Goal: Task Accomplishment & Management: Manage account settings

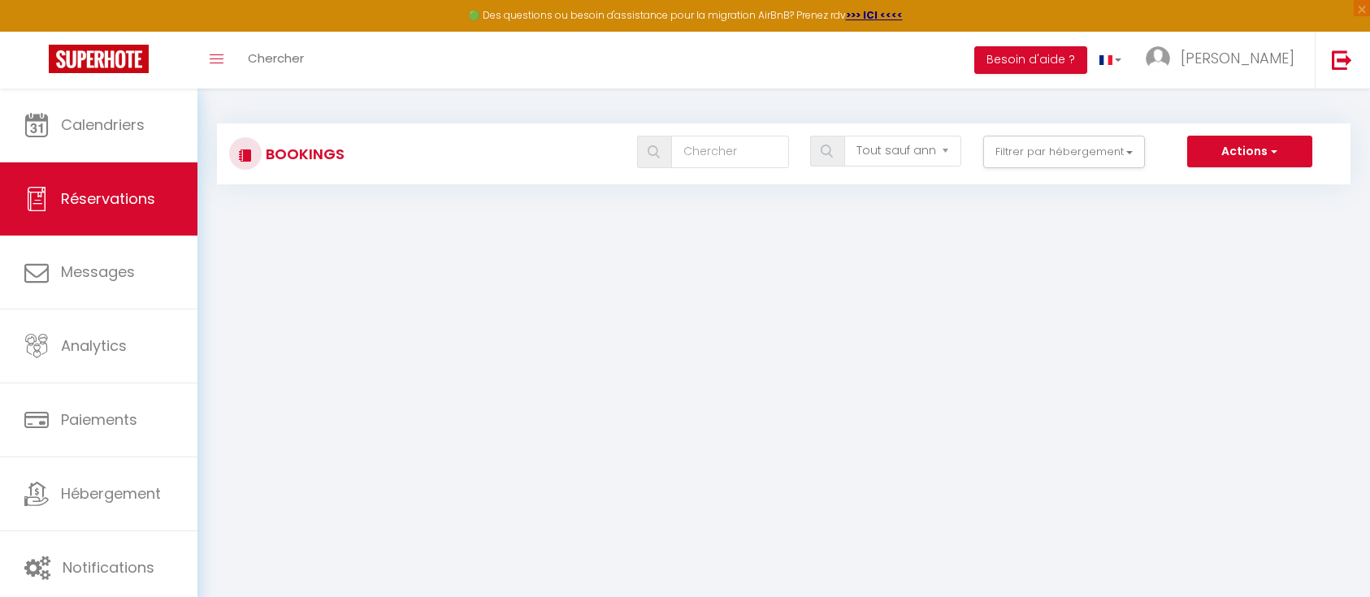
select select "not_cancelled"
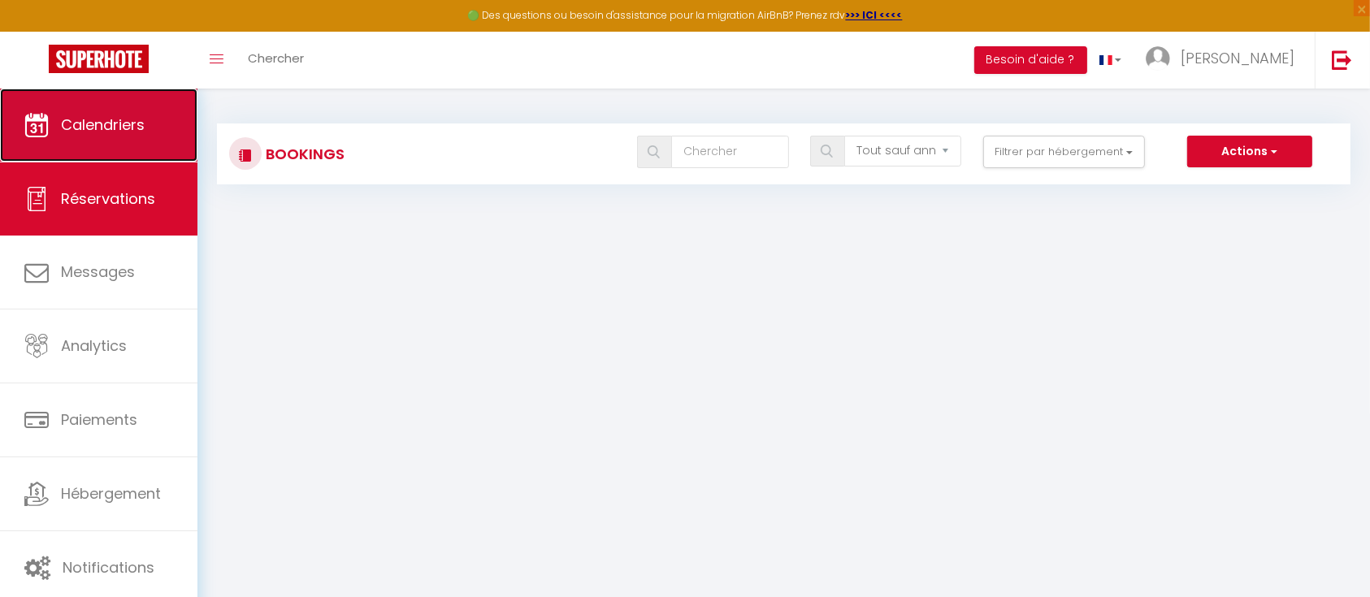
click at [123, 120] on span "Calendriers" at bounding box center [103, 125] width 84 height 20
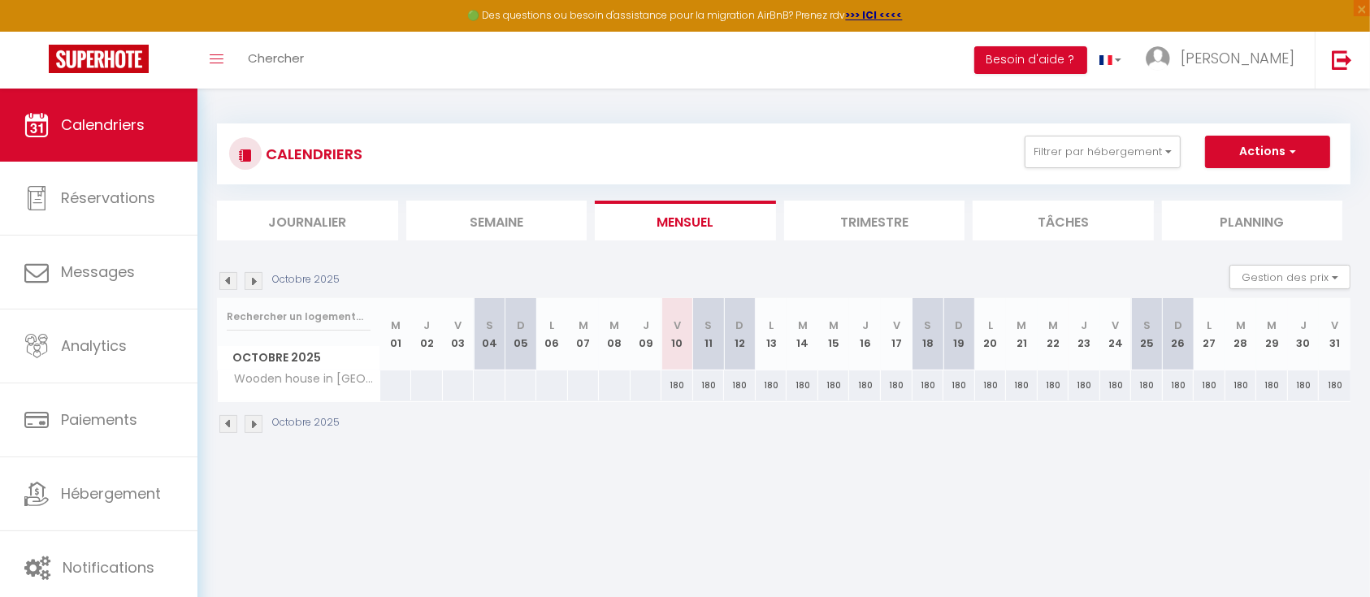
click at [271, 214] on li "Journalier" at bounding box center [307, 221] width 181 height 40
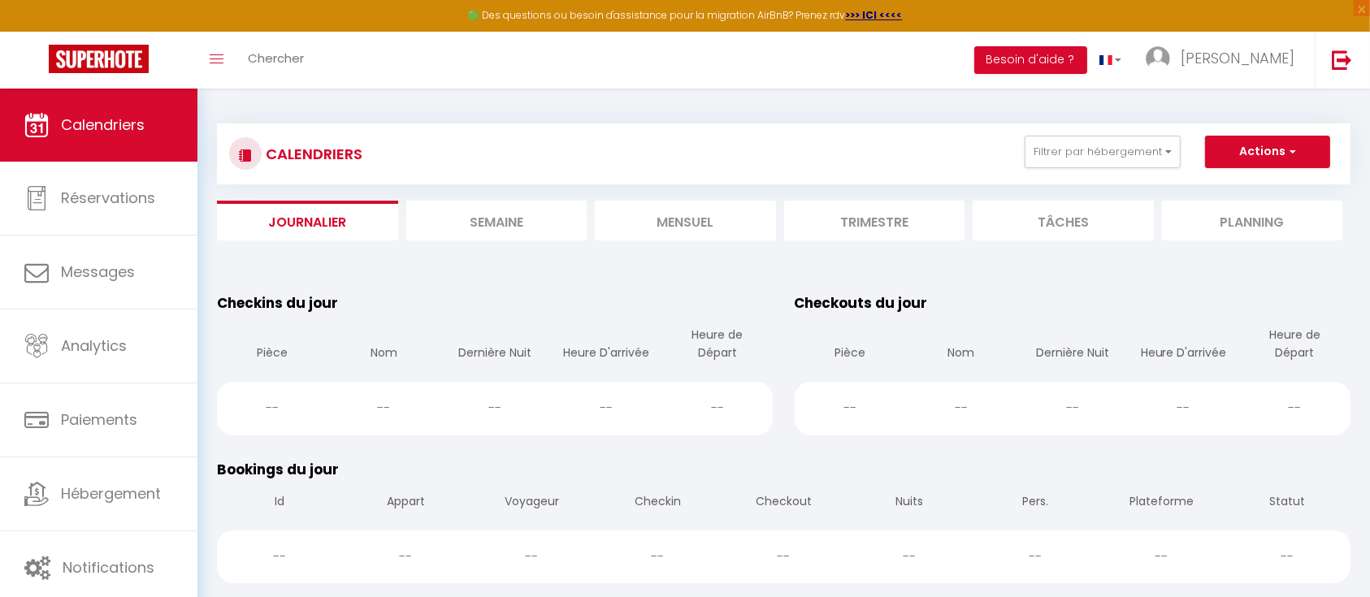
click at [461, 213] on li "Semaine" at bounding box center [496, 221] width 181 height 40
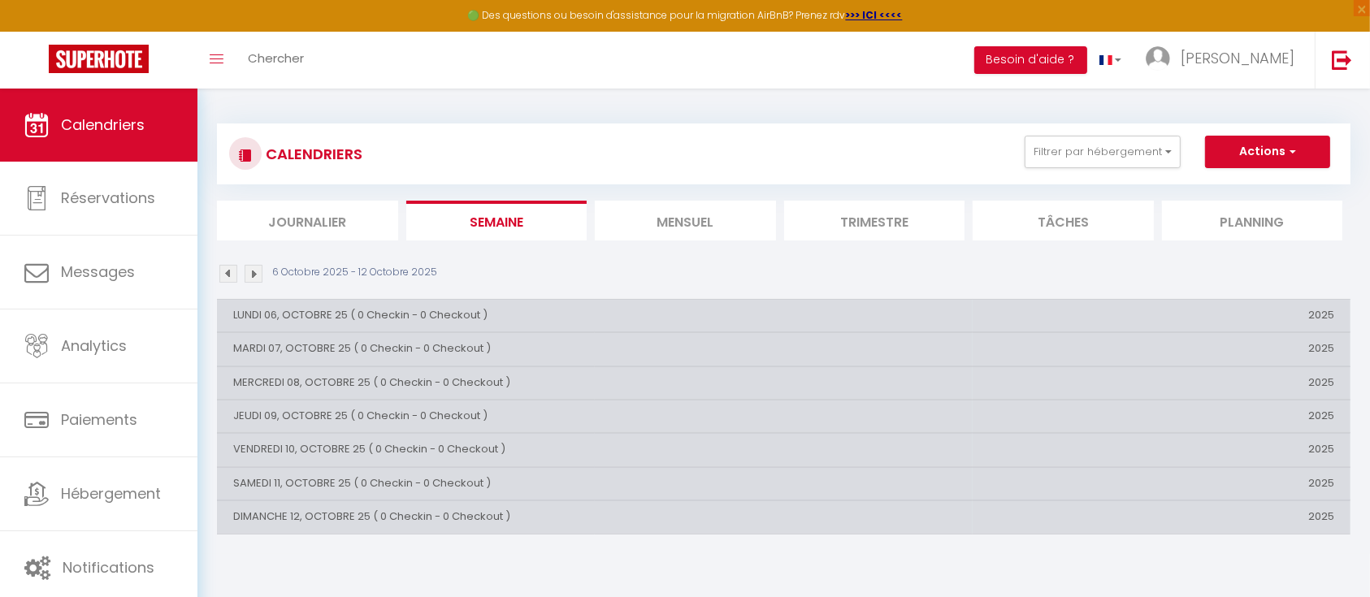
click at [692, 223] on li "Mensuel" at bounding box center [685, 221] width 181 height 40
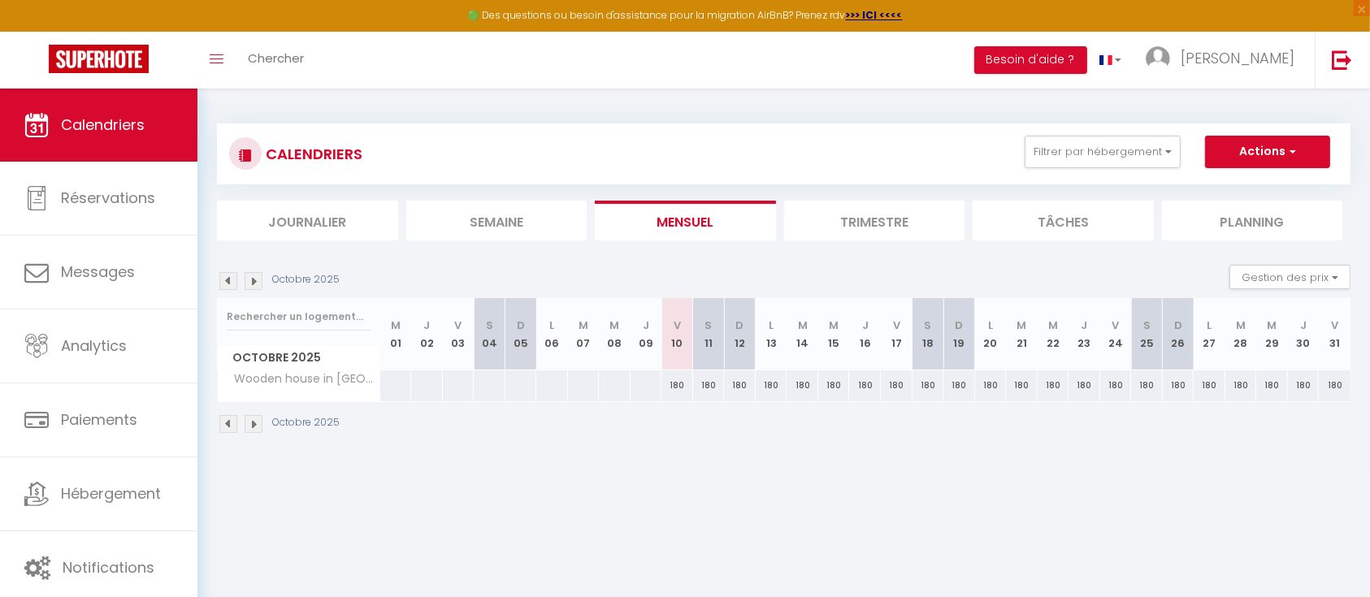
click at [898, 209] on li "Trimestre" at bounding box center [874, 221] width 181 height 40
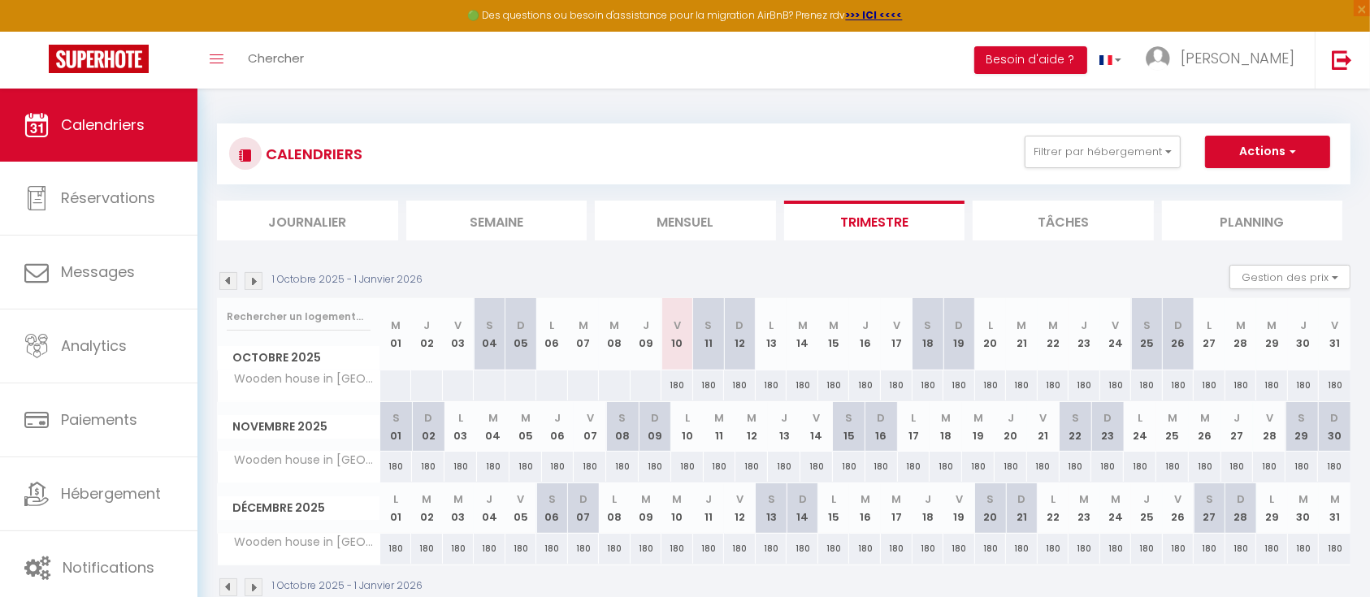
click at [1062, 219] on li "Tâches" at bounding box center [1063, 221] width 181 height 40
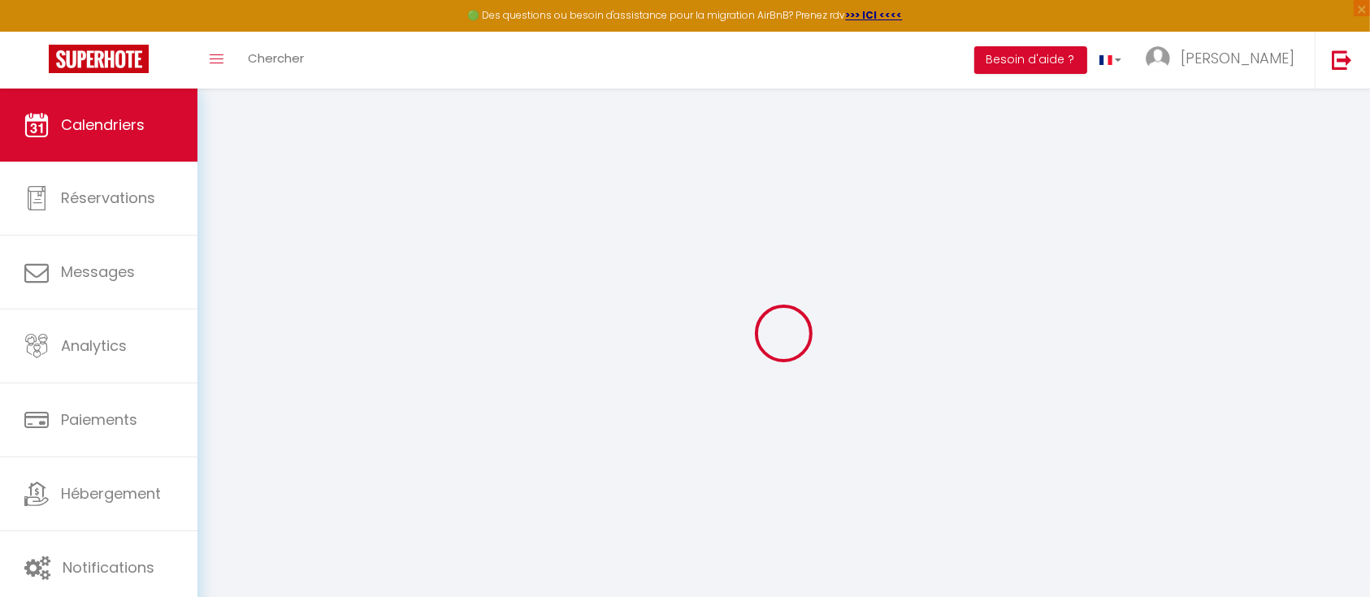
select select
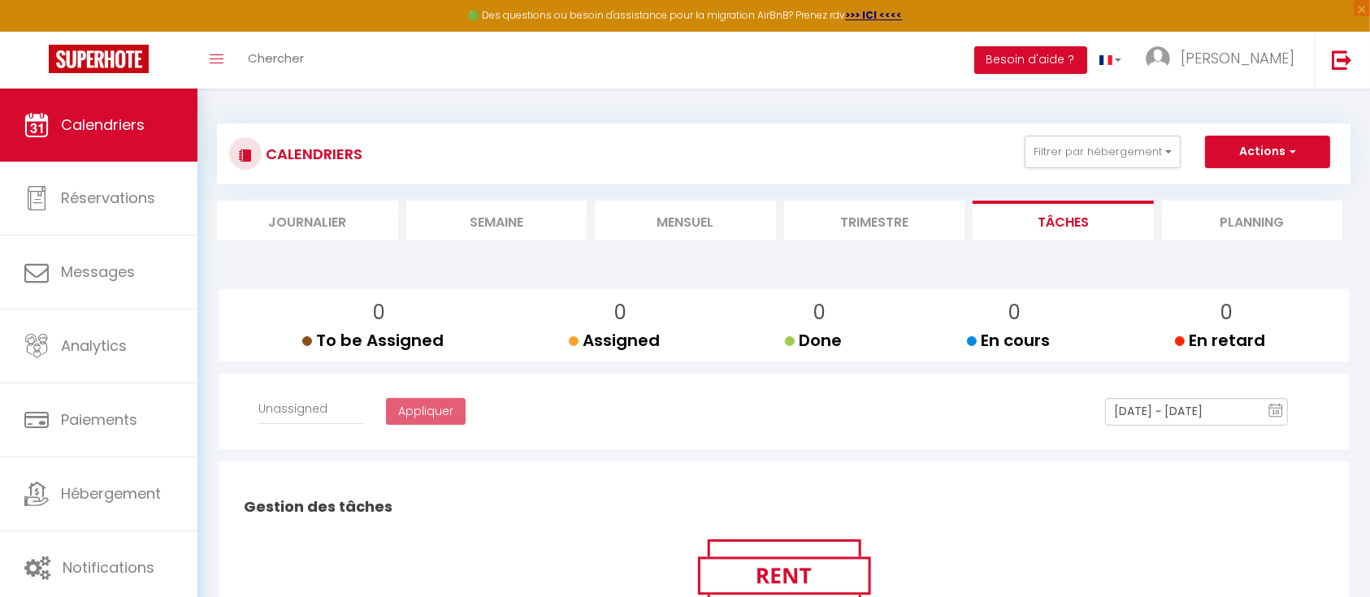
click at [1226, 205] on li "Planning" at bounding box center [1252, 221] width 181 height 40
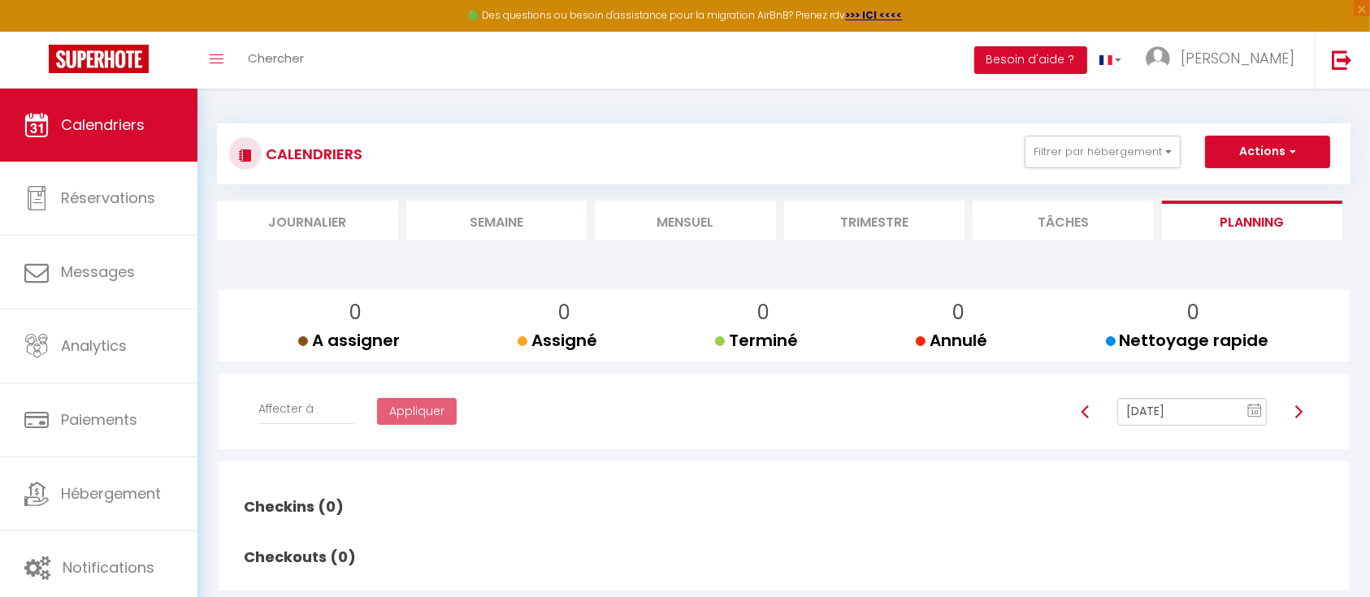
click at [344, 234] on li "Journalier" at bounding box center [307, 221] width 181 height 40
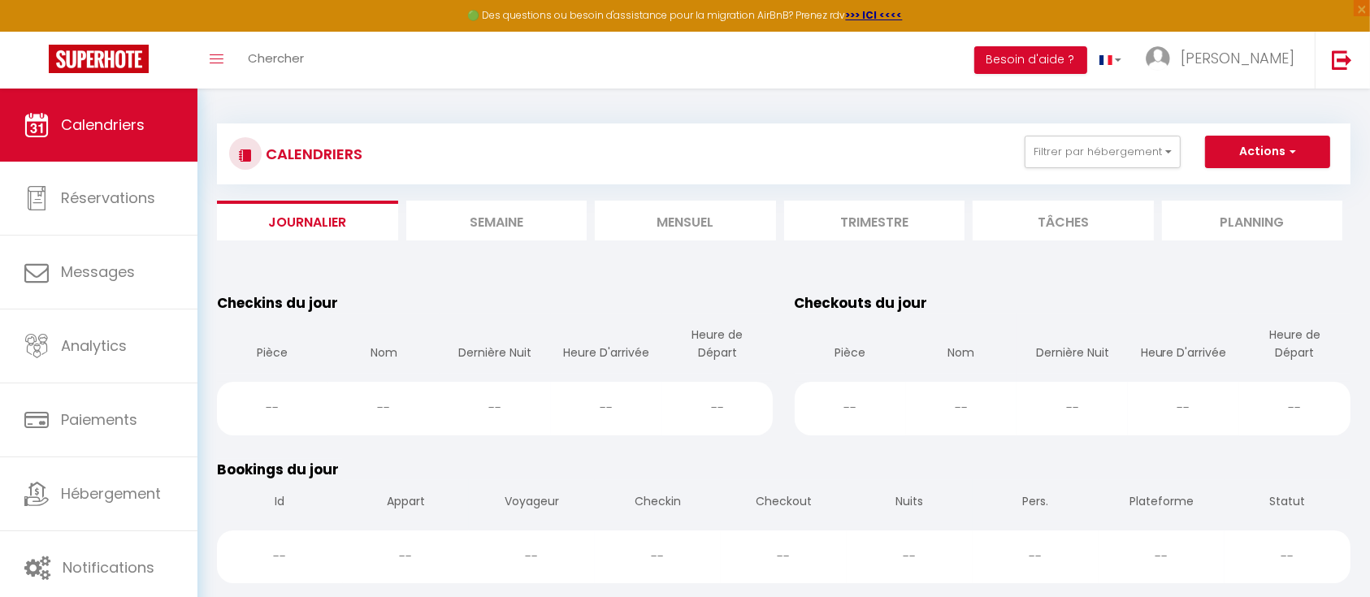
click at [444, 222] on li "Semaine" at bounding box center [496, 221] width 181 height 40
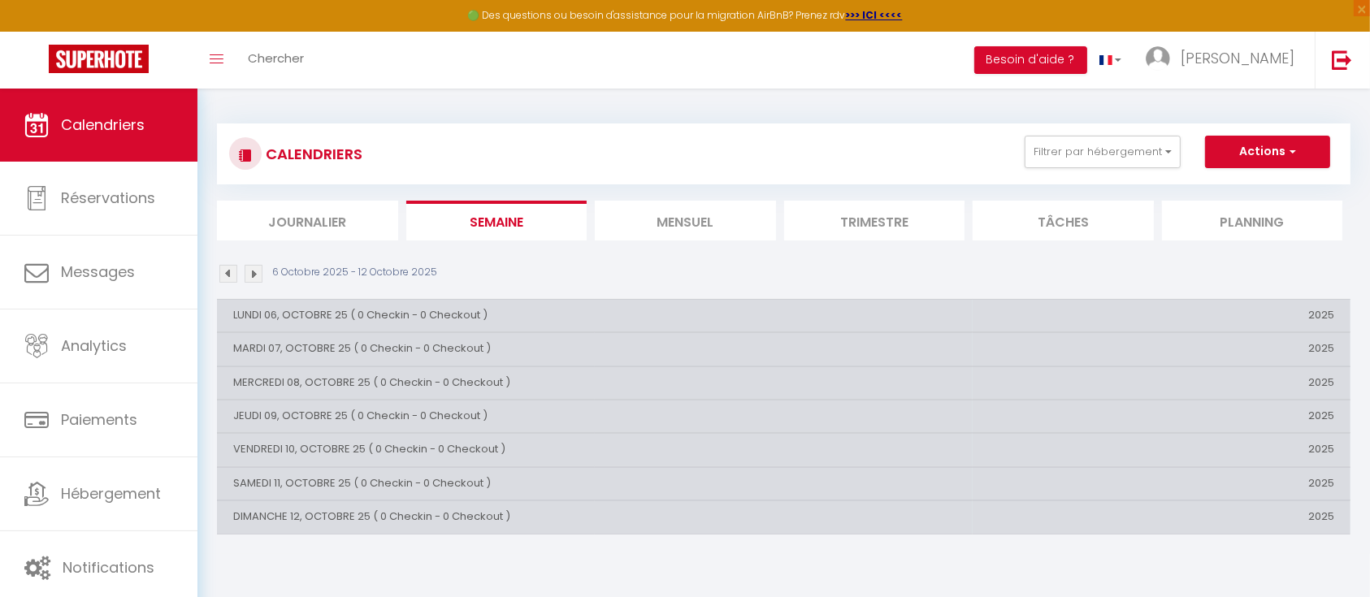
click at [695, 225] on li "Mensuel" at bounding box center [685, 221] width 181 height 40
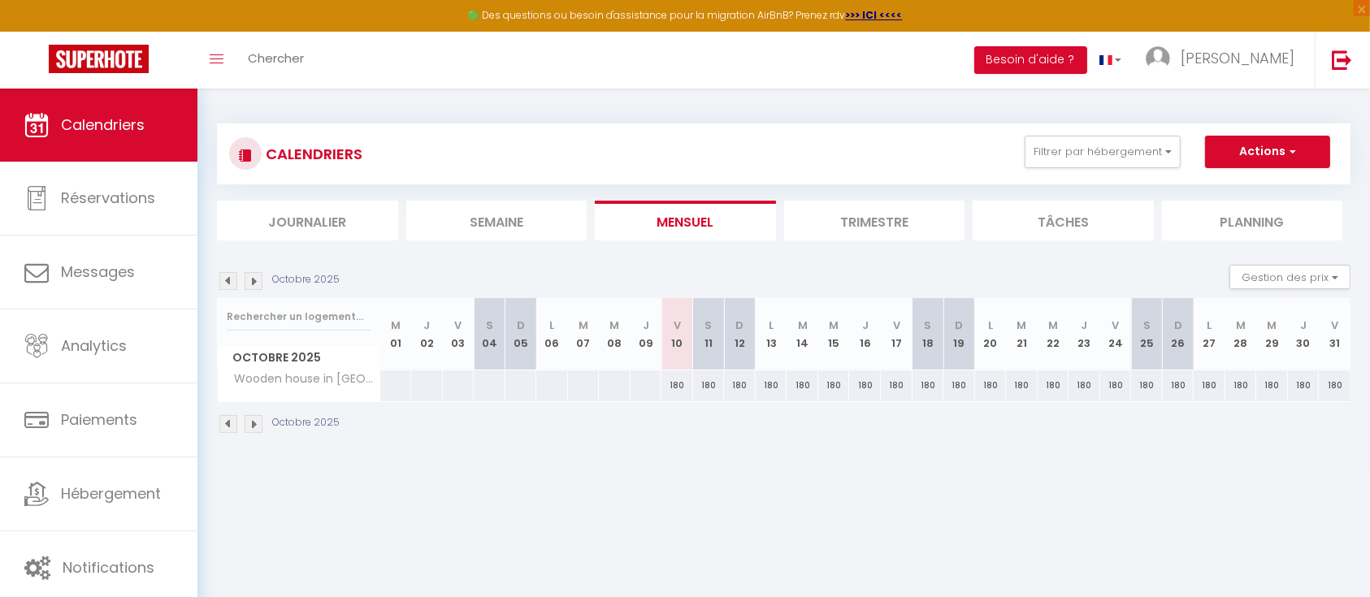
drag, startPoint x: 292, startPoint y: 145, endPoint x: 357, endPoint y: 162, distance: 67.0
click at [293, 145] on h3 "CALENDRIERS" at bounding box center [312, 154] width 101 height 37
click at [1107, 155] on button "Filtrer par hébergement" at bounding box center [1103, 152] width 156 height 32
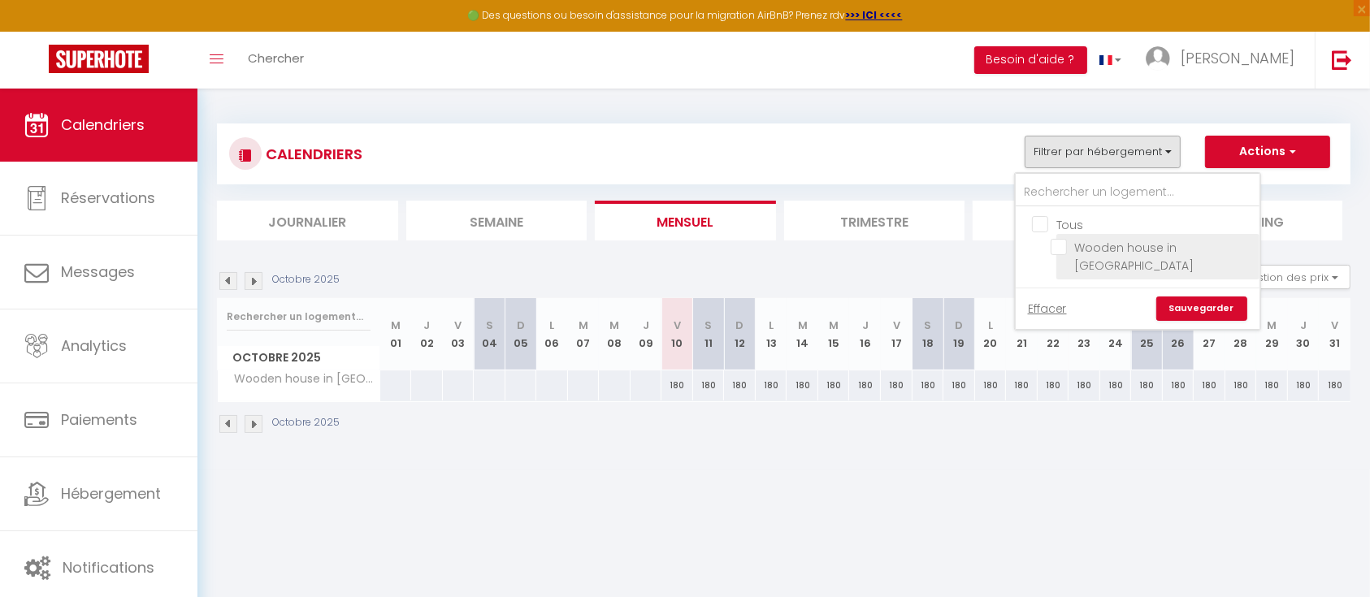
click at [1061, 244] on input "Wooden house in [GEOGRAPHIC_DATA]" at bounding box center [1152, 247] width 203 height 16
checkbox input "true"
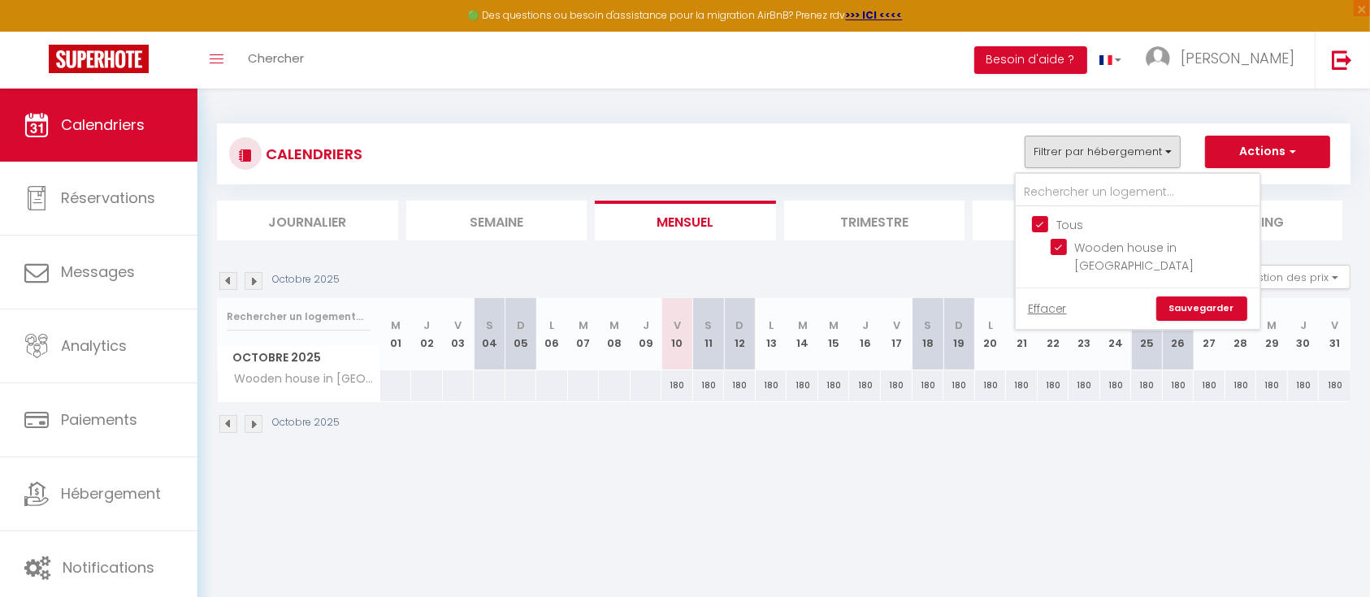
click at [1203, 297] on link "Sauvegarder" at bounding box center [1201, 309] width 91 height 24
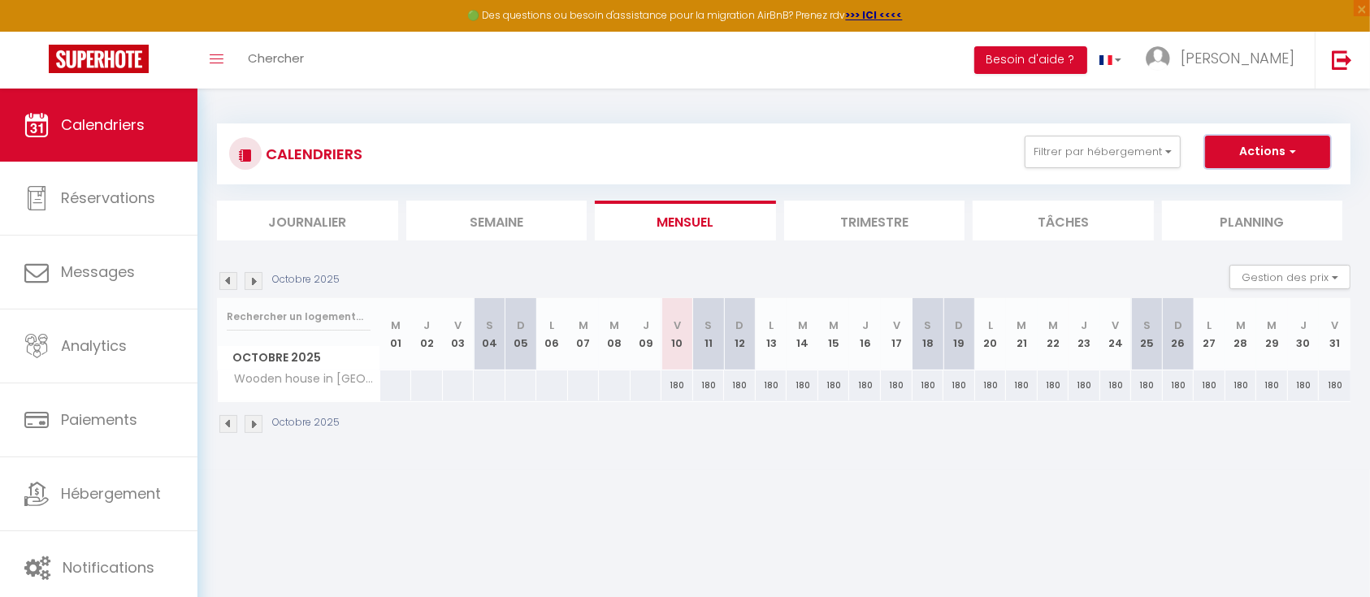
click at [1276, 148] on button "Actions" at bounding box center [1267, 152] width 125 height 32
click at [959, 526] on body "🟢 Des questions ou besoin d'assistance pour la migration AirBnB? Prenez rdv >>>…" at bounding box center [685, 387] width 1370 height 597
click at [130, 122] on span "Calendriers" at bounding box center [103, 125] width 84 height 20
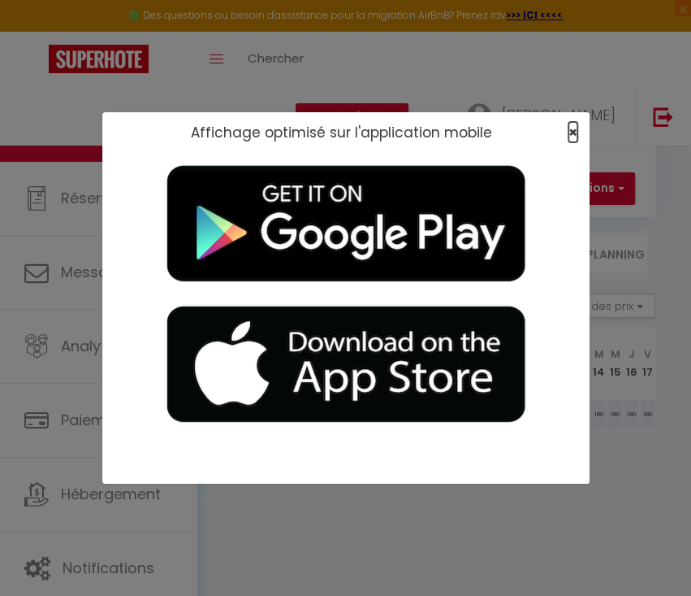
click at [576, 123] on span "×" at bounding box center [573, 132] width 9 height 20
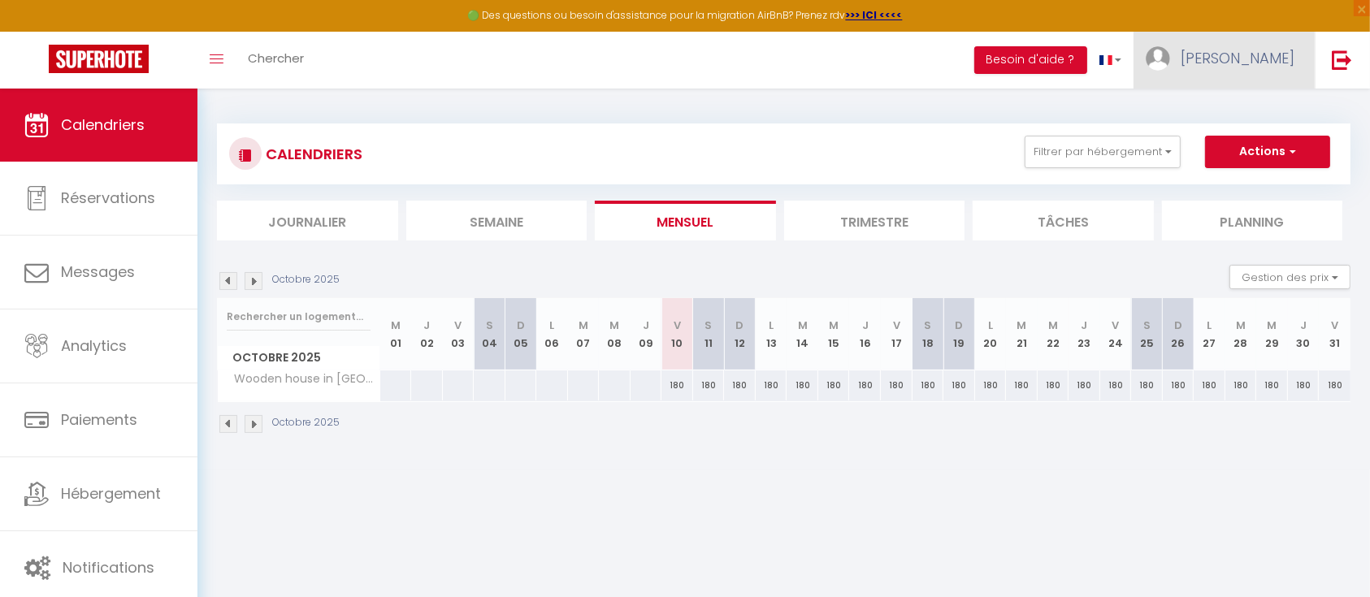
click at [1277, 57] on span "[PERSON_NAME]" at bounding box center [1238, 58] width 114 height 20
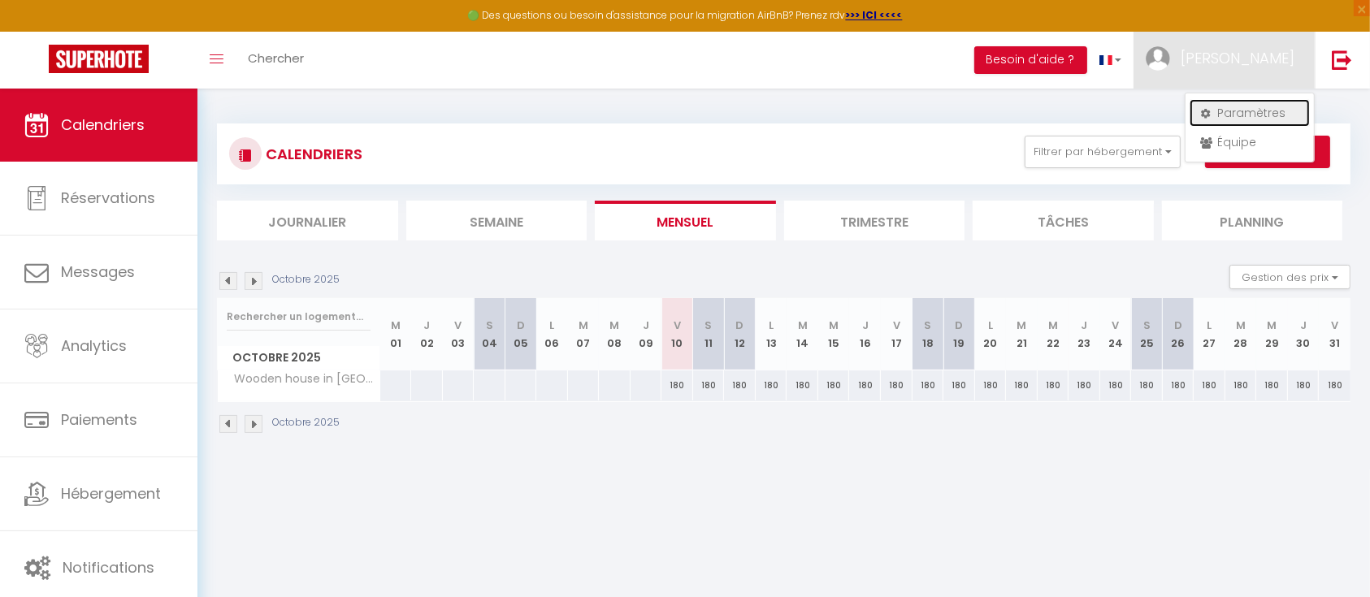
click at [1228, 110] on link "Paramètres" at bounding box center [1249, 113] width 120 height 28
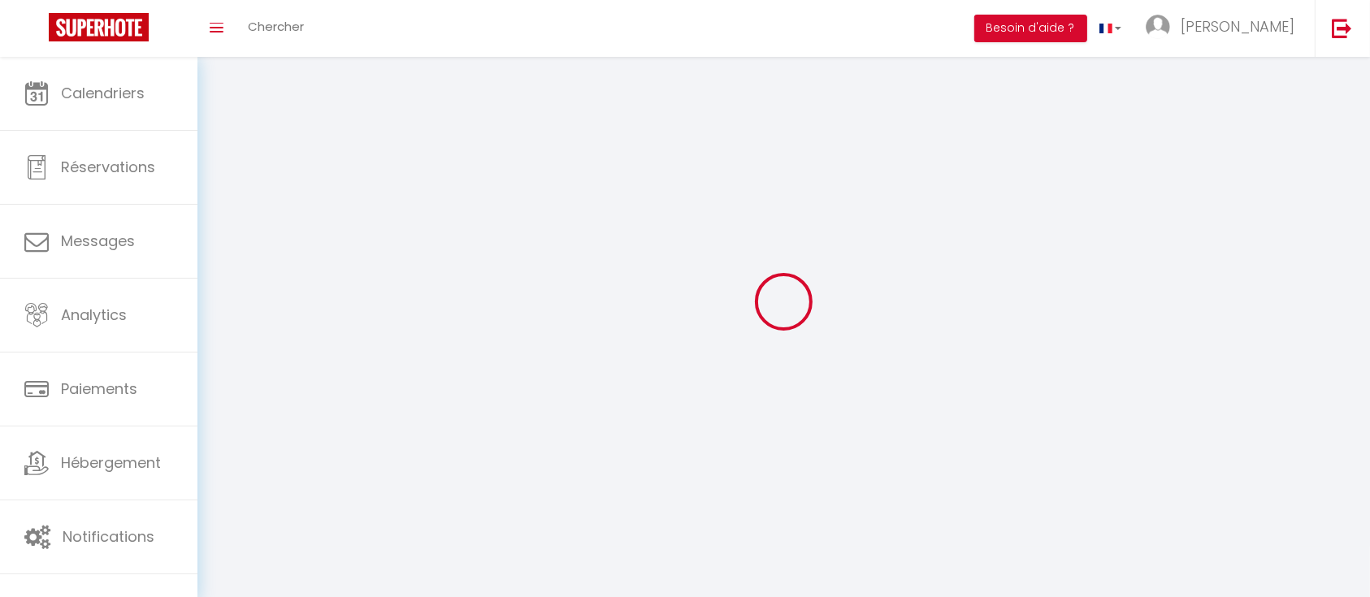
type input "[PERSON_NAME]"
type input "[PHONE_NUMBER]"
type input "Popice 27"
type input "586 01"
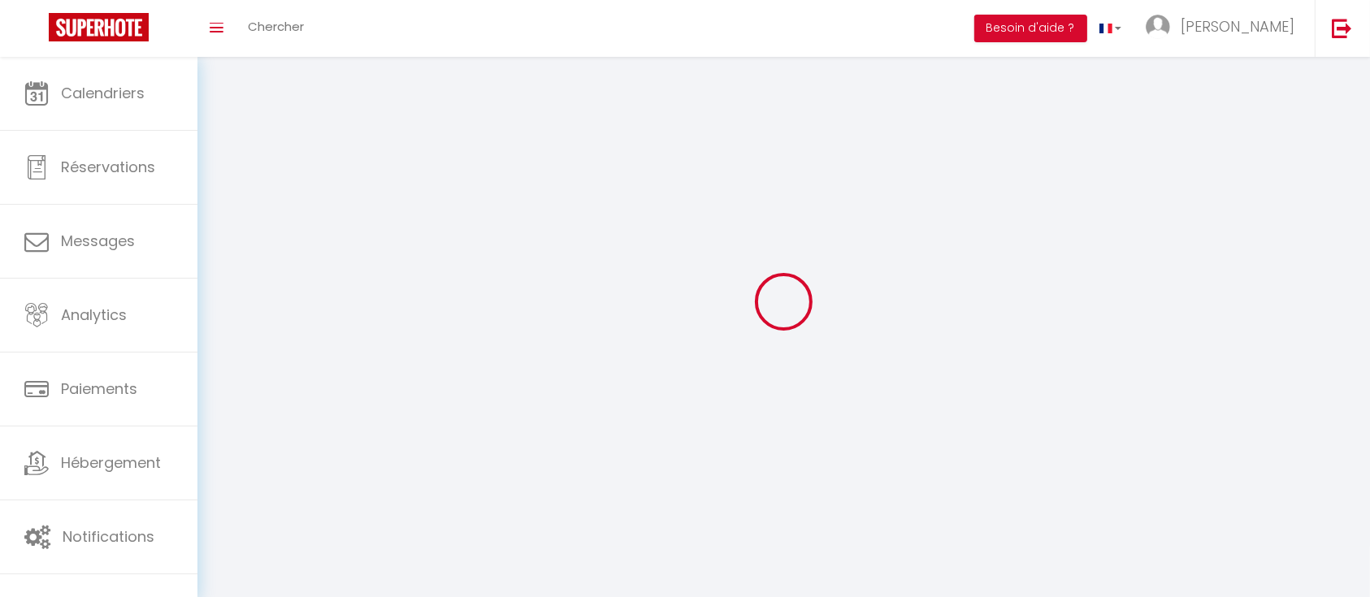
type input "Jihlava"
type input "edDltdLnfXMjTVPBEZoo4rKdQ"
type input "4EI2cDi9bG02wJFyCoyK2blOf"
type input "edDltdLnfXMjTVPBEZoo4rKdQ"
type input "4EI2cDi9bG02wJFyCoyK2blOf"
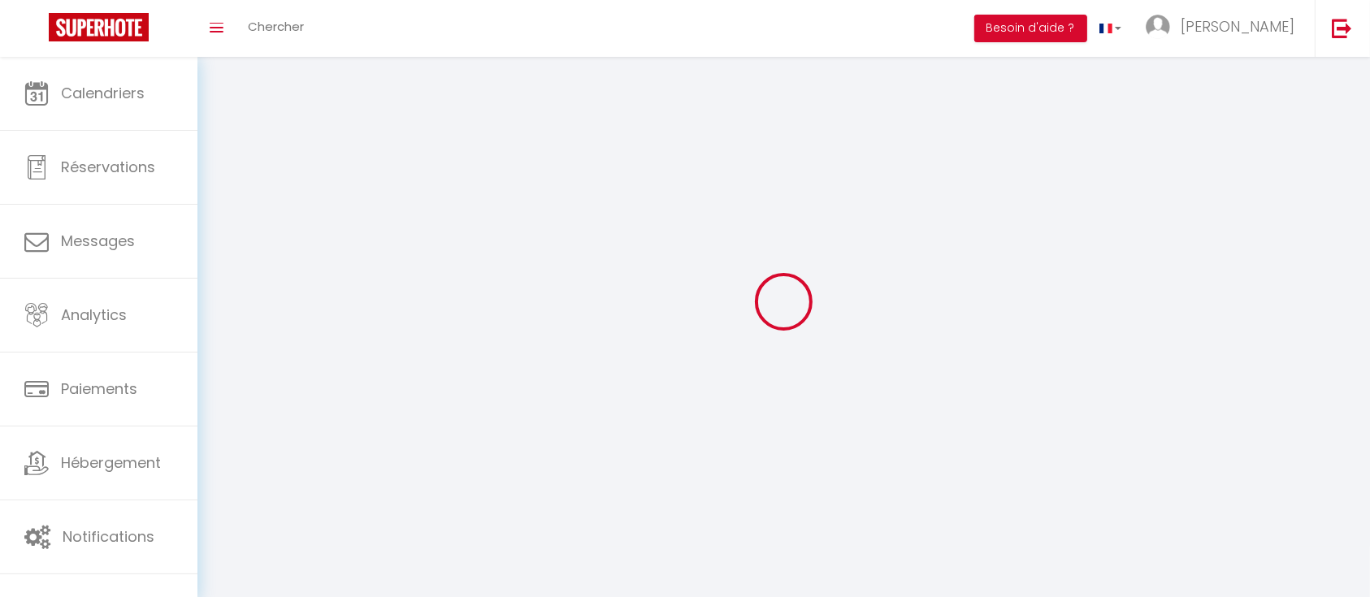
type input "[URL][DOMAIN_NAME]"
select select "59"
select select "28"
select select "fr"
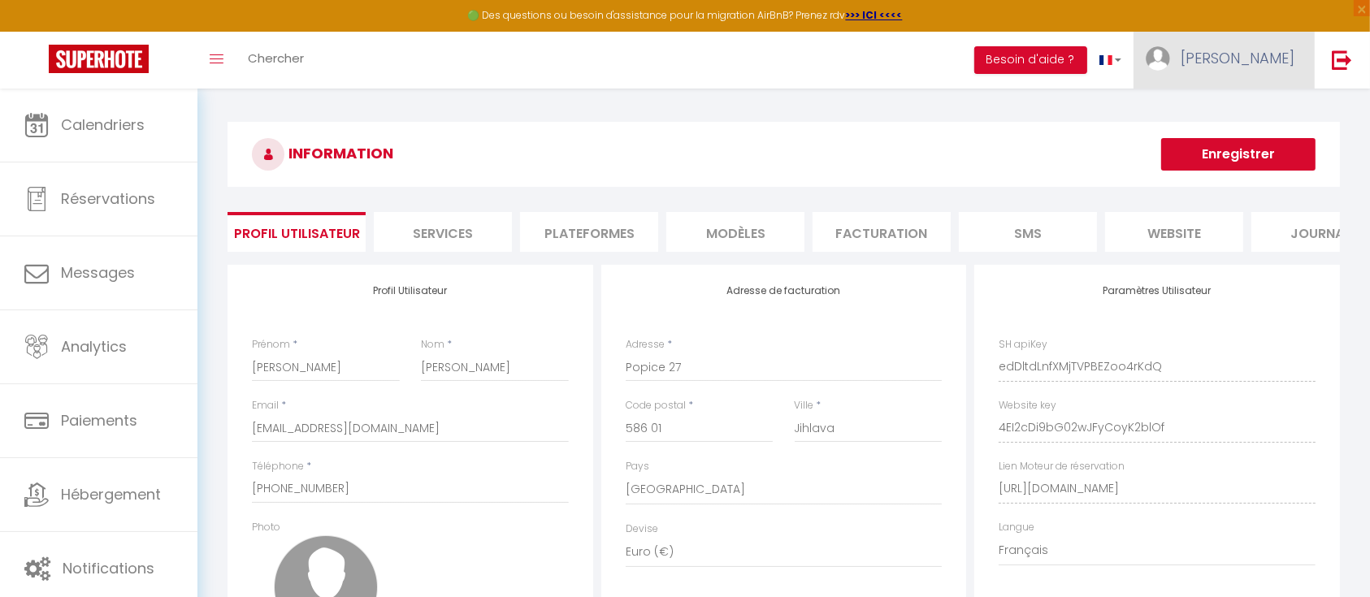
click at [1273, 55] on span "[PERSON_NAME]" at bounding box center [1238, 58] width 114 height 20
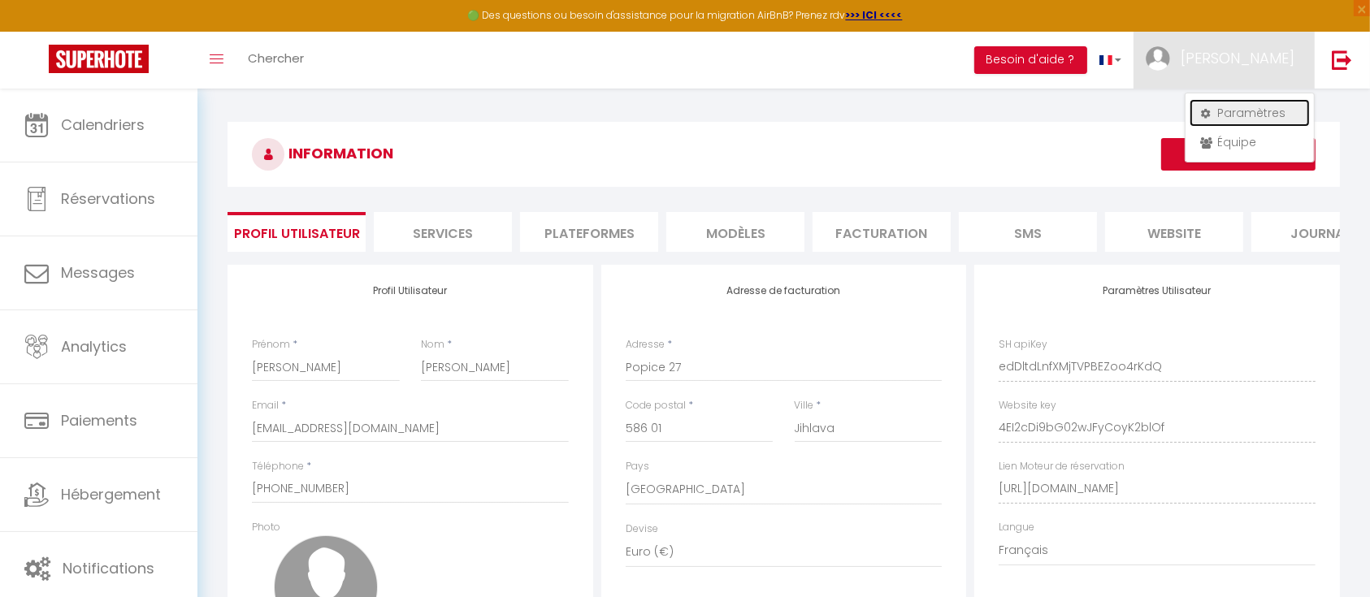
click at [1236, 107] on link "Paramètres" at bounding box center [1249, 113] width 120 height 28
click at [591, 234] on li "Plateformes" at bounding box center [589, 232] width 138 height 40
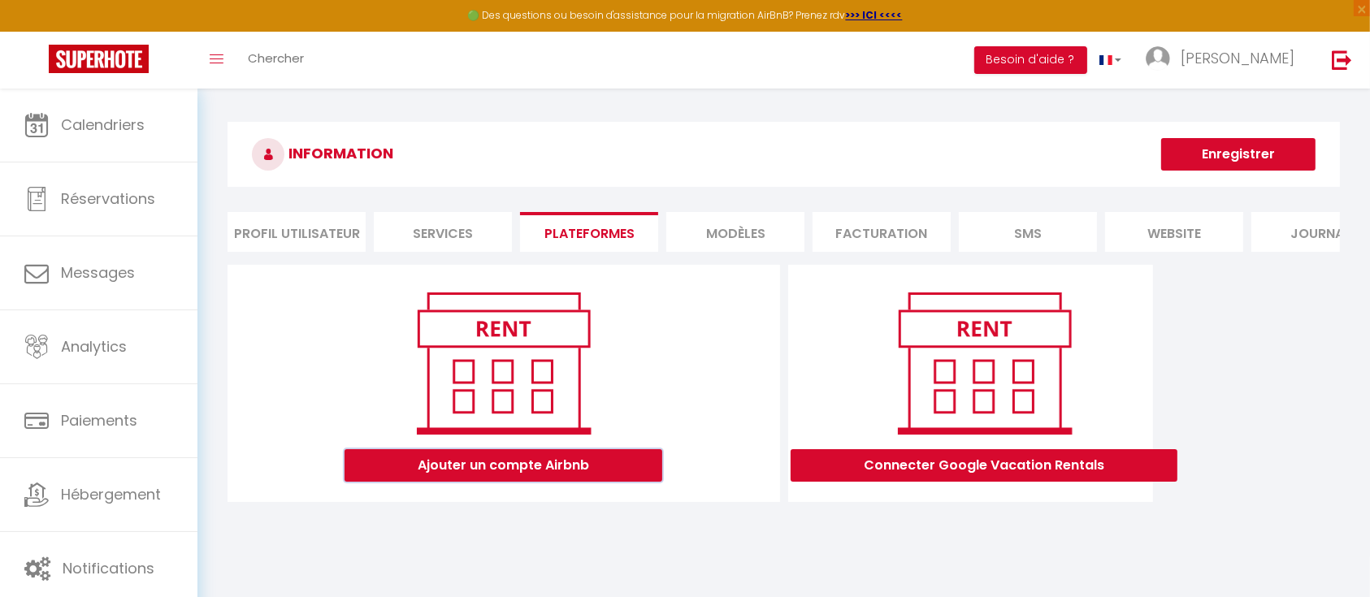
click at [524, 482] on button "Ajouter un compte Airbnb" at bounding box center [503, 465] width 318 height 32
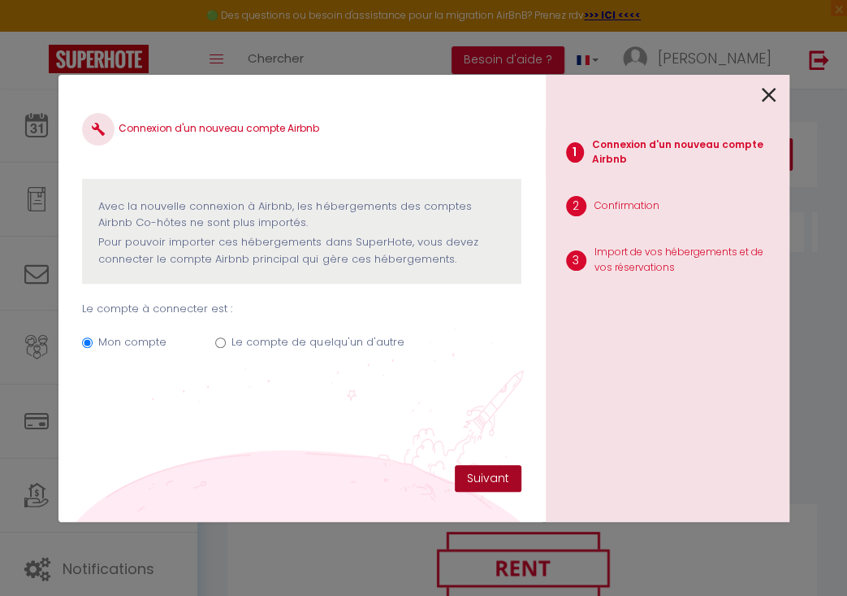
click at [507, 474] on button "Suivant" at bounding box center [488, 479] width 67 height 28
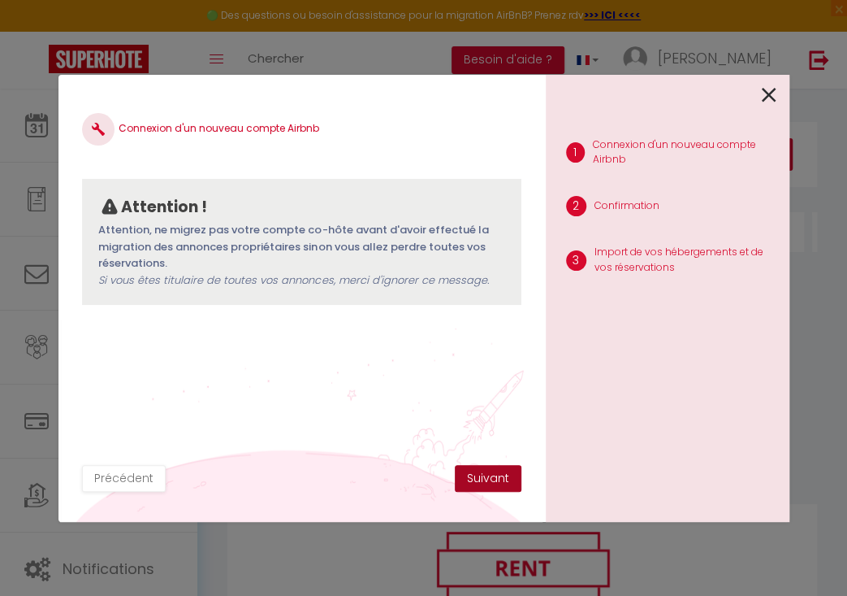
click at [471, 476] on button "Suivant" at bounding box center [488, 479] width 67 height 28
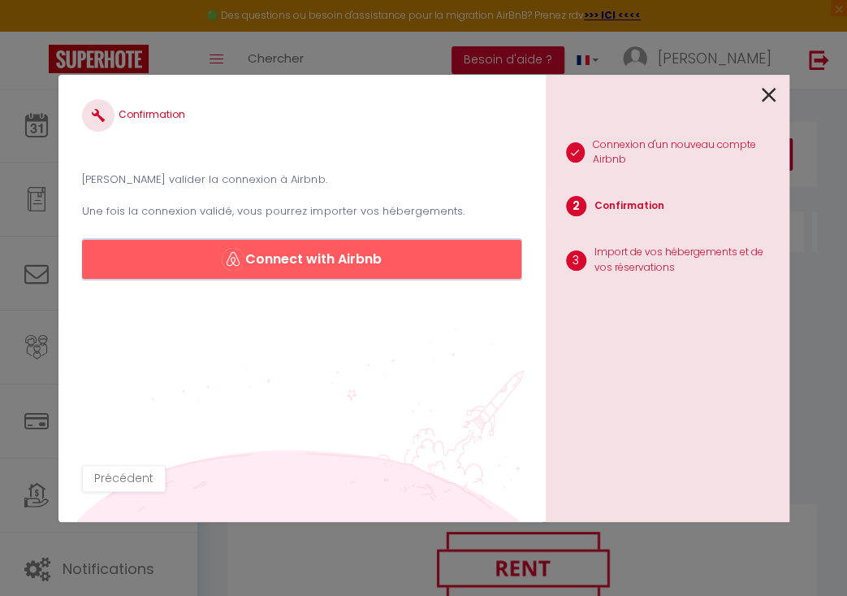
click at [338, 262] on button "Connect with Airbnb" at bounding box center [301, 259] width 439 height 39
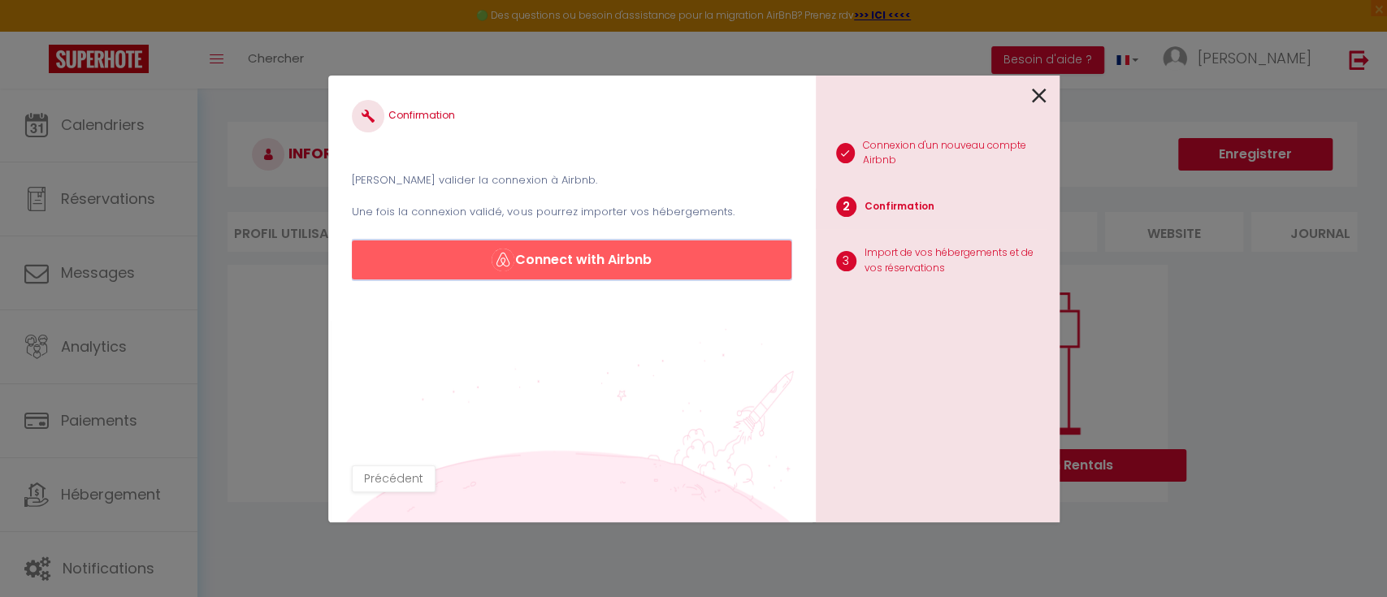
click at [683, 254] on button "Connect with Airbnb" at bounding box center [571, 259] width 439 height 39
click at [1029, 88] on div at bounding box center [931, 95] width 231 height 38
click at [287, 434] on div "Confirmation [PERSON_NAME] valider la connexion à Airbnb. Une fois la connexion…" at bounding box center [693, 298] width 1387 height 597
click at [1042, 93] on icon at bounding box center [1039, 96] width 15 height 24
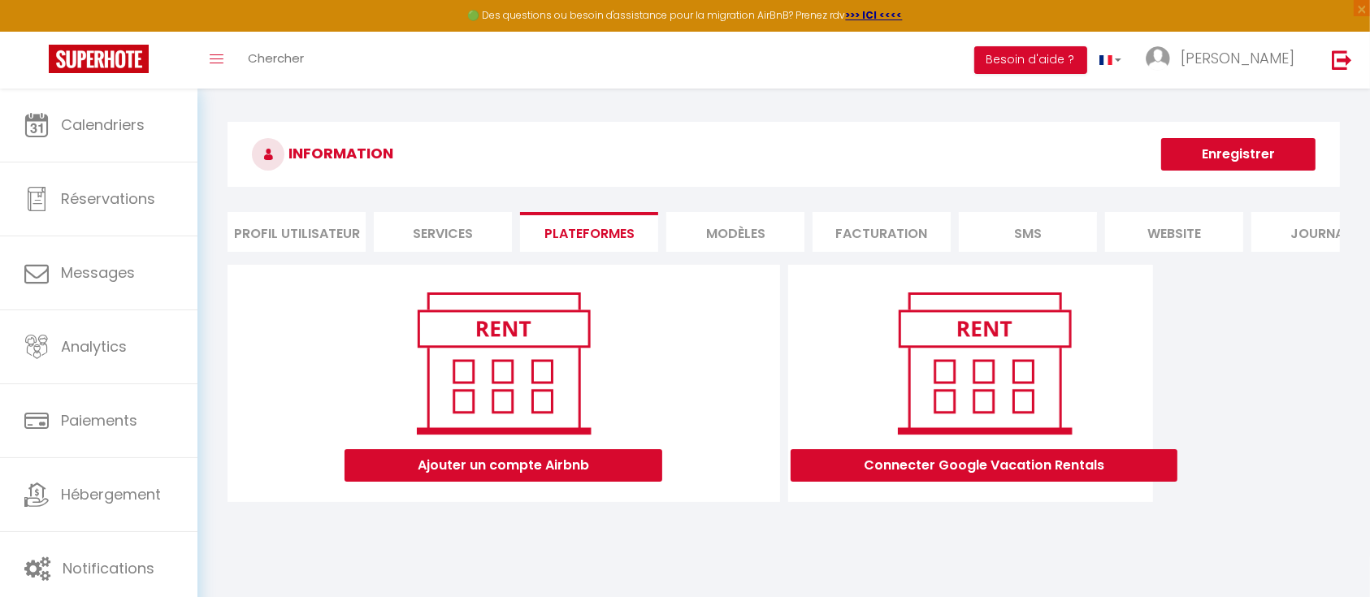
scroll to position [89, 0]
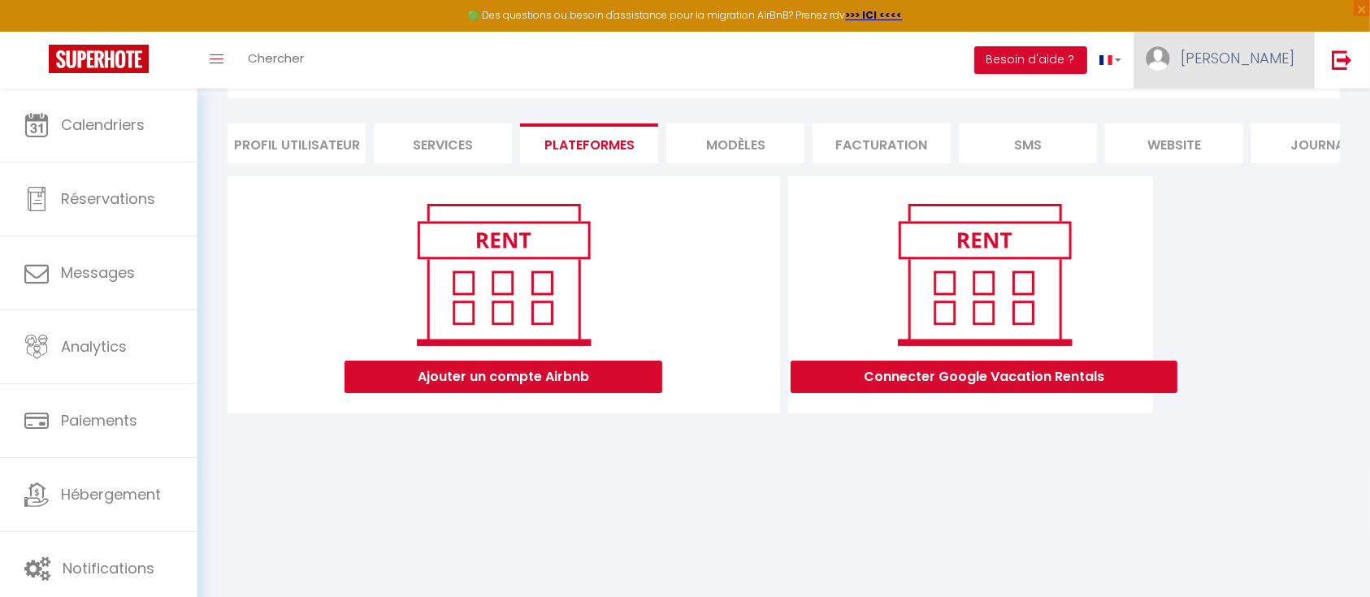
click at [1262, 50] on span "[PERSON_NAME]" at bounding box center [1238, 58] width 114 height 20
click at [1246, 102] on link "Paramètres" at bounding box center [1249, 113] width 120 height 28
click at [283, 143] on li "Profil Utilisateur" at bounding box center [296, 143] width 138 height 40
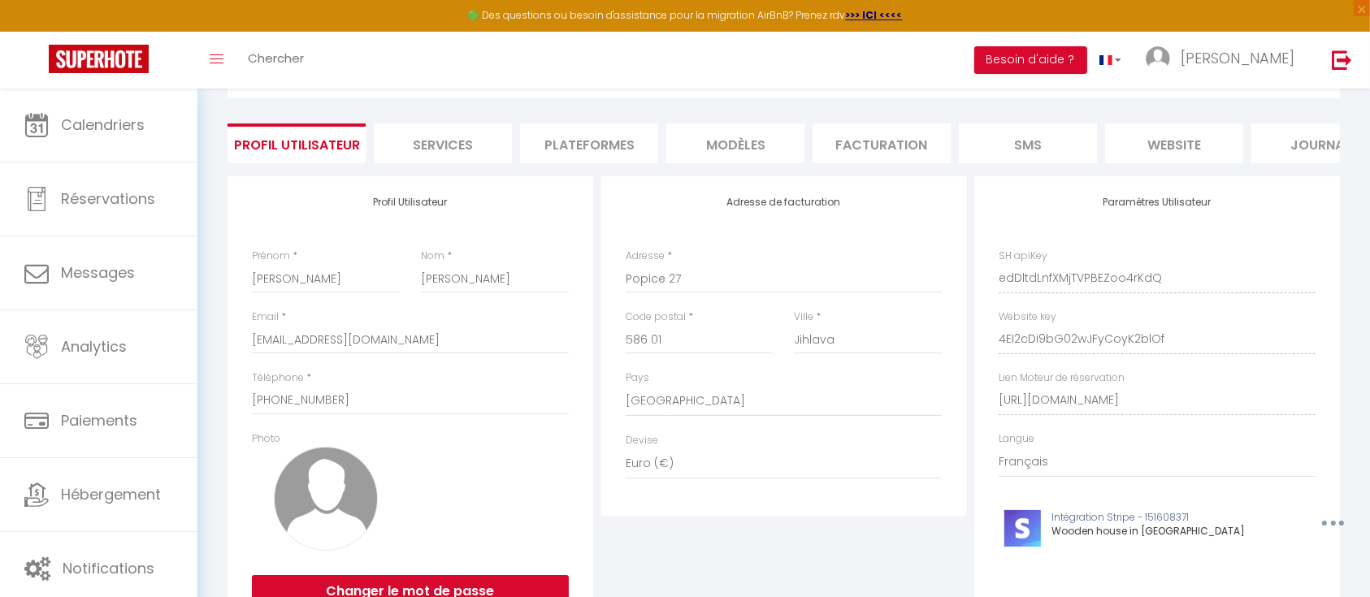
click at [435, 139] on li "Services" at bounding box center [443, 143] width 138 height 40
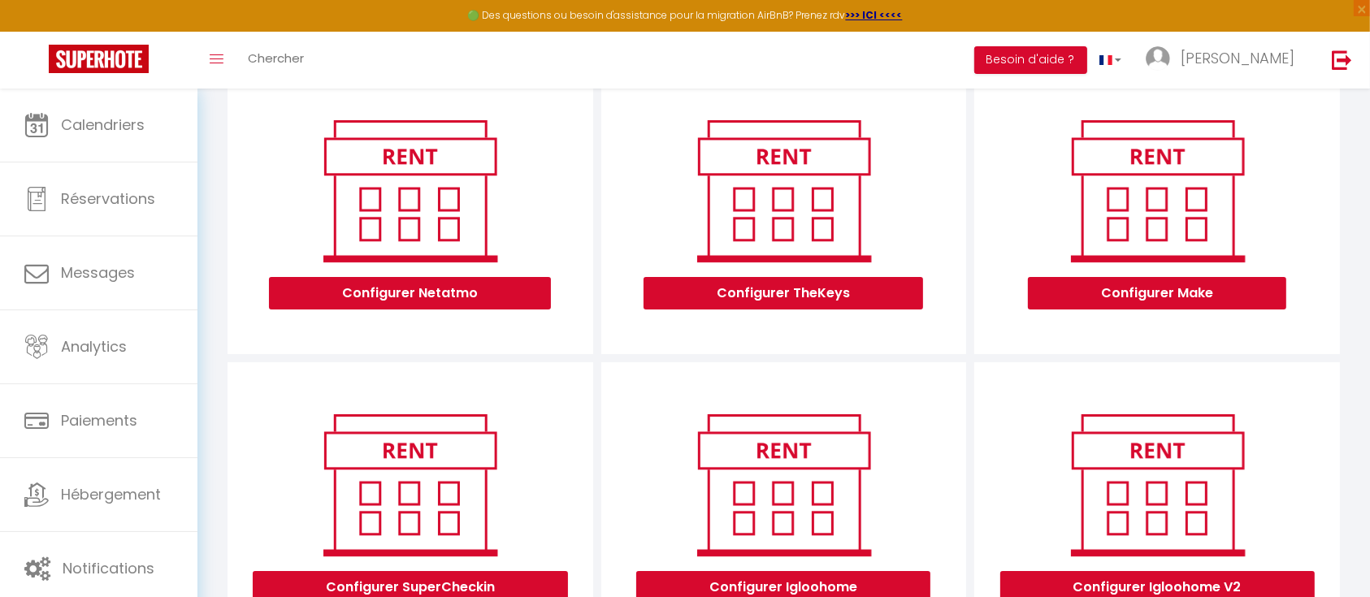
scroll to position [89, 0]
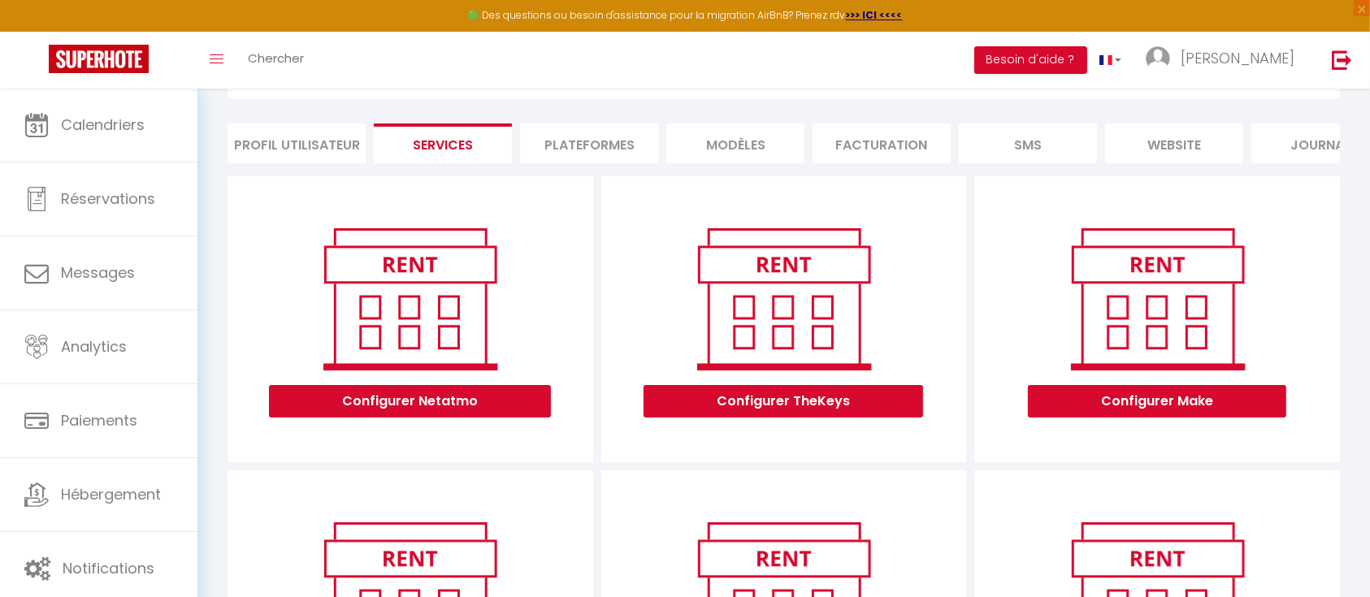
click at [547, 141] on li "Plateformes" at bounding box center [589, 143] width 138 height 40
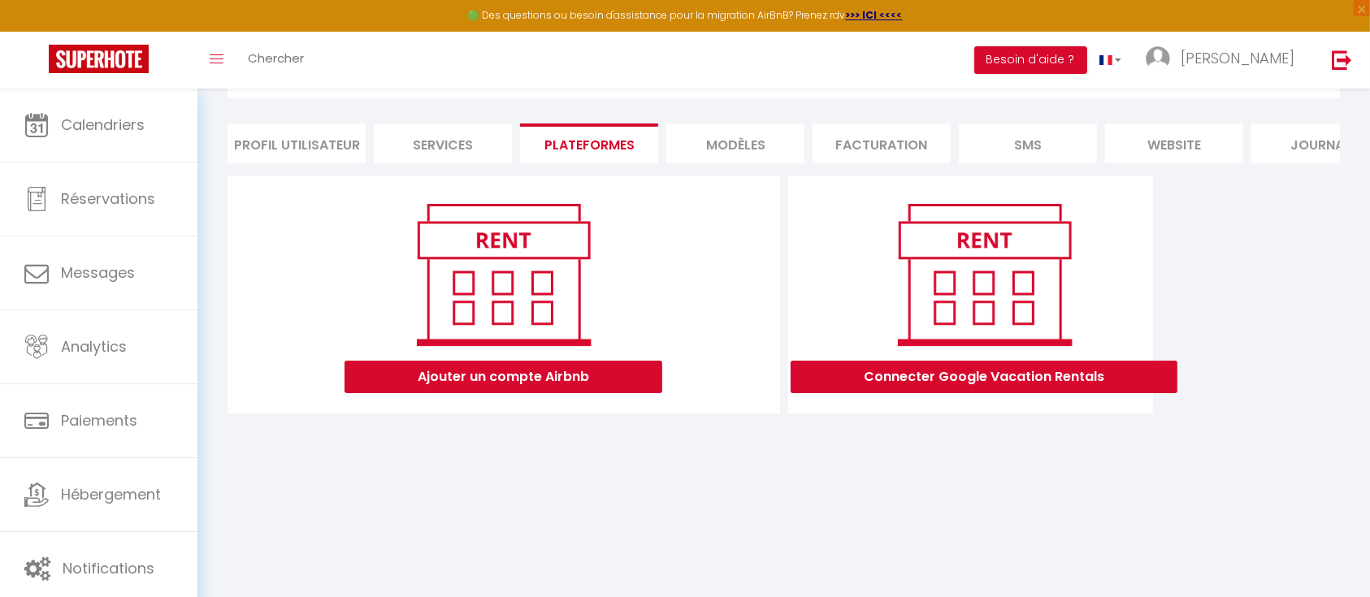
click at [739, 135] on li "MODÈLES" at bounding box center [735, 143] width 138 height 40
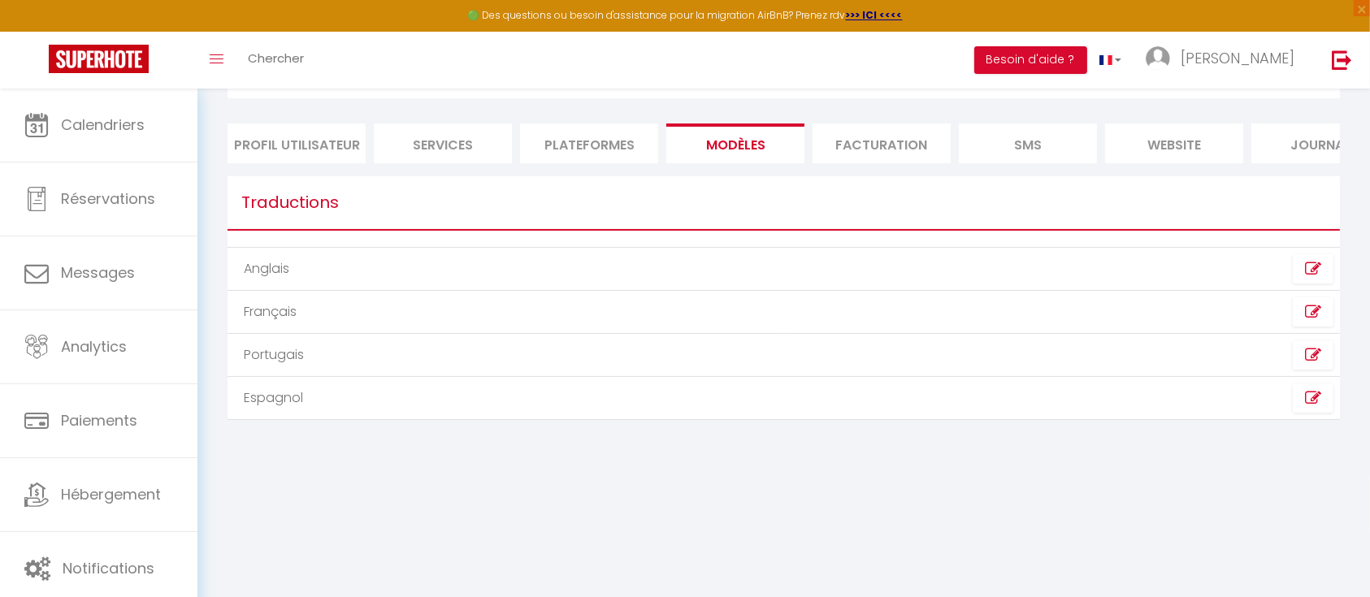
click at [894, 151] on li "Facturation" at bounding box center [881, 143] width 138 height 40
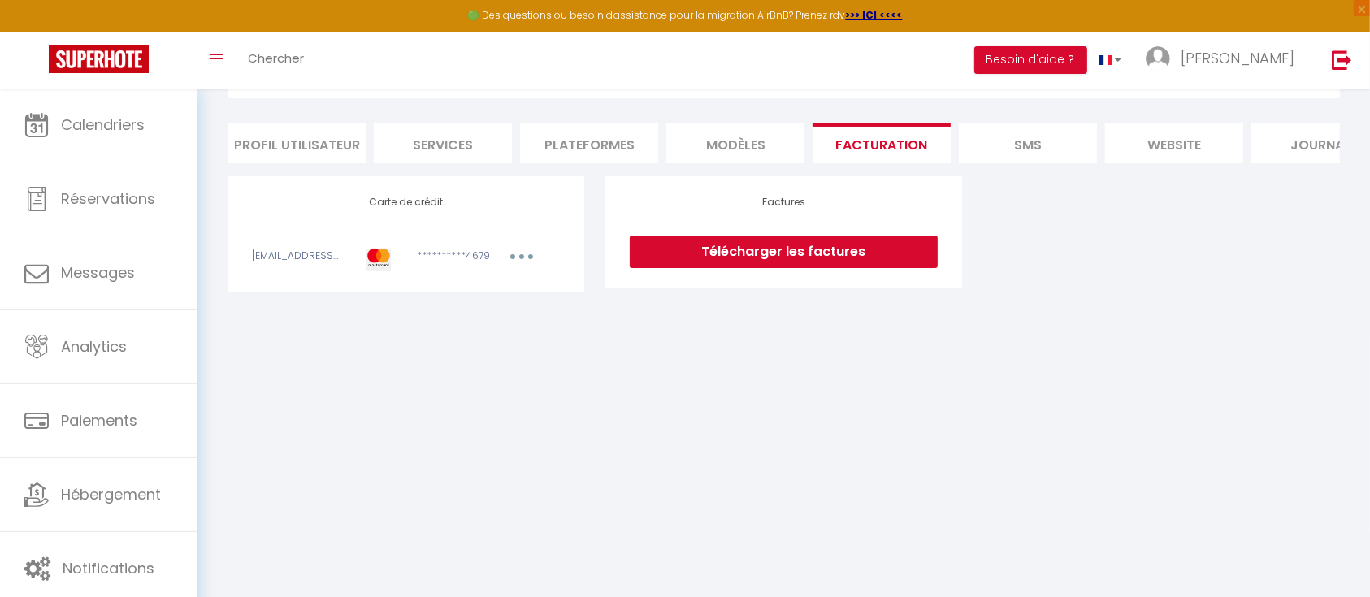
click at [1028, 140] on li "SMS" at bounding box center [1028, 143] width 138 height 40
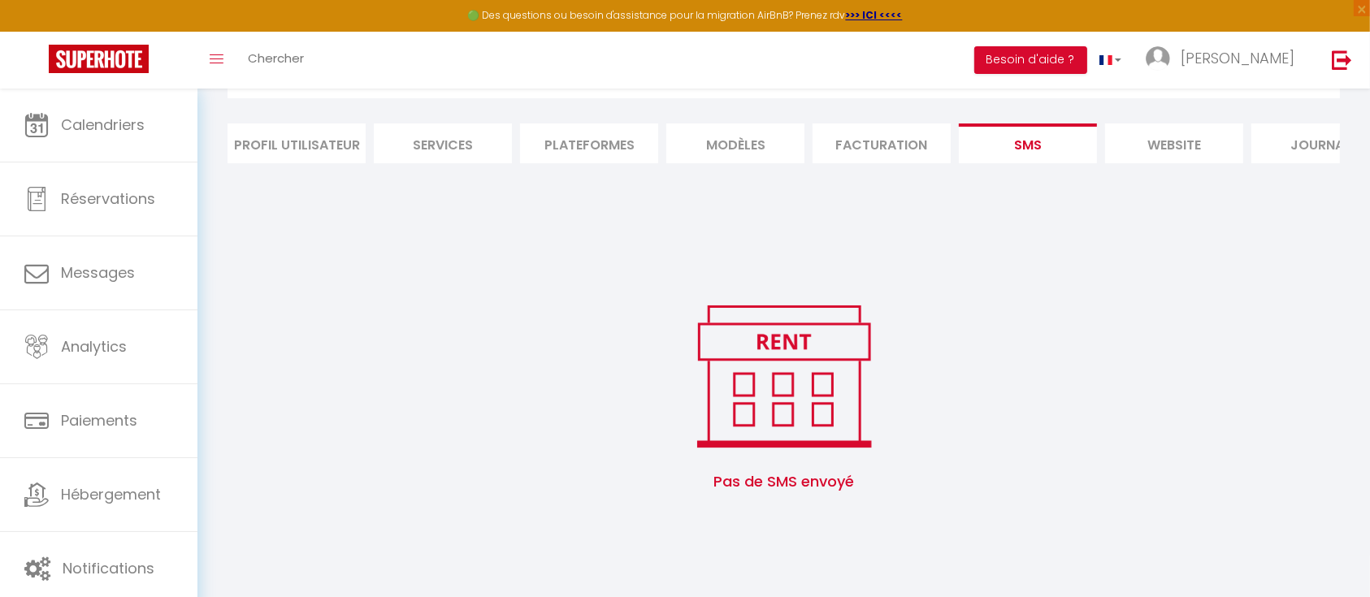
click at [1119, 135] on li "website" at bounding box center [1174, 143] width 138 height 40
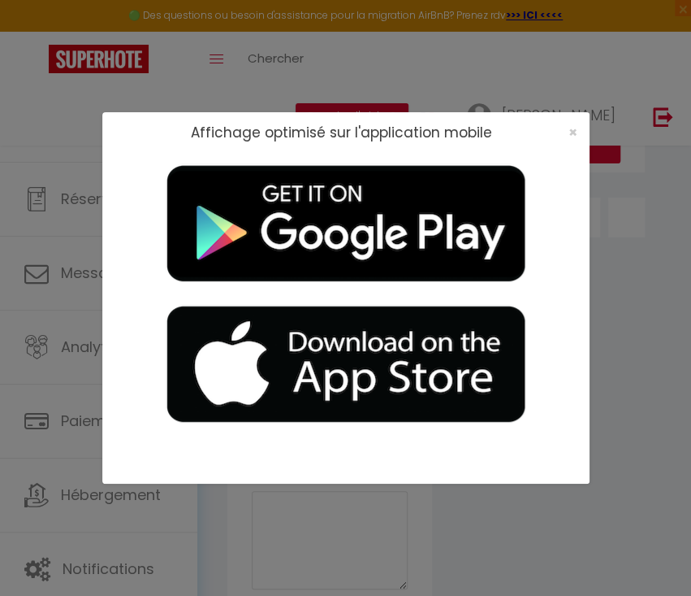
click at [66, 276] on div "Affichage optimisé sur l'application mobile ×" at bounding box center [345, 298] width 691 height 596
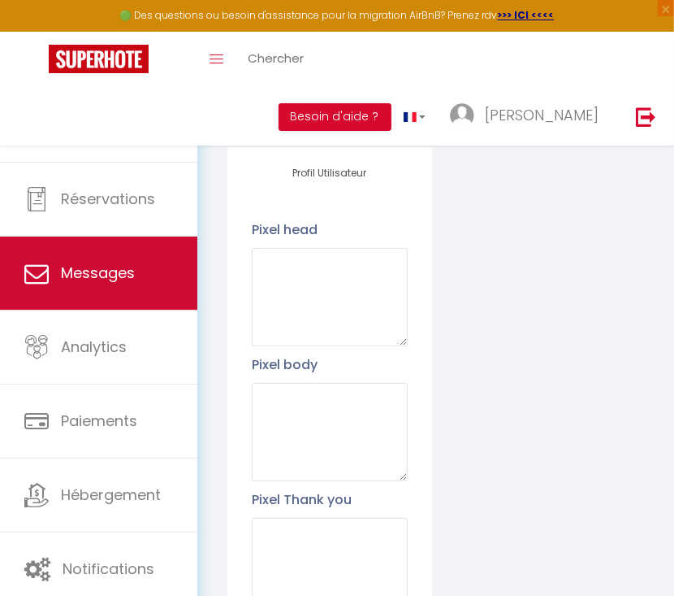
scroll to position [216, 0]
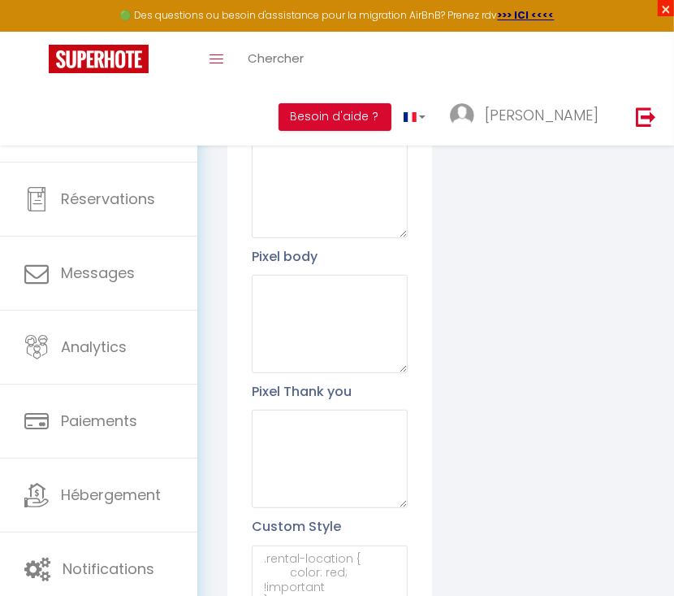
click at [665, 6] on span "×" at bounding box center [666, 8] width 16 height 16
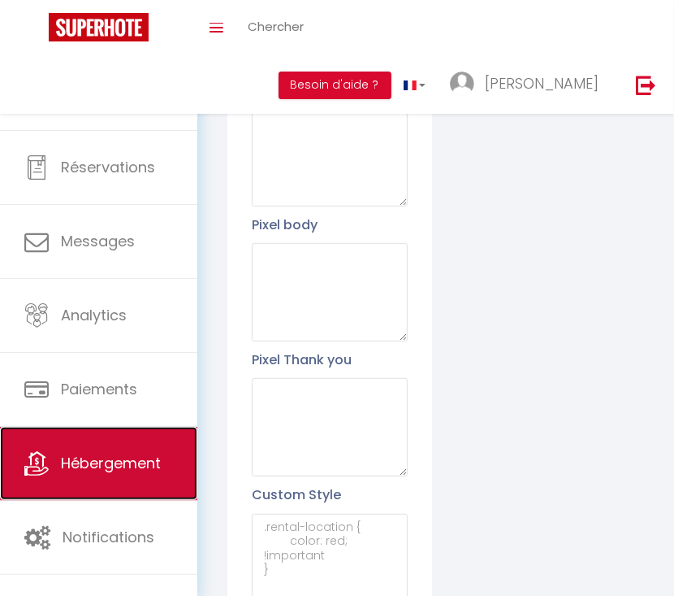
click at [77, 458] on span "Hébergement" at bounding box center [111, 463] width 100 height 20
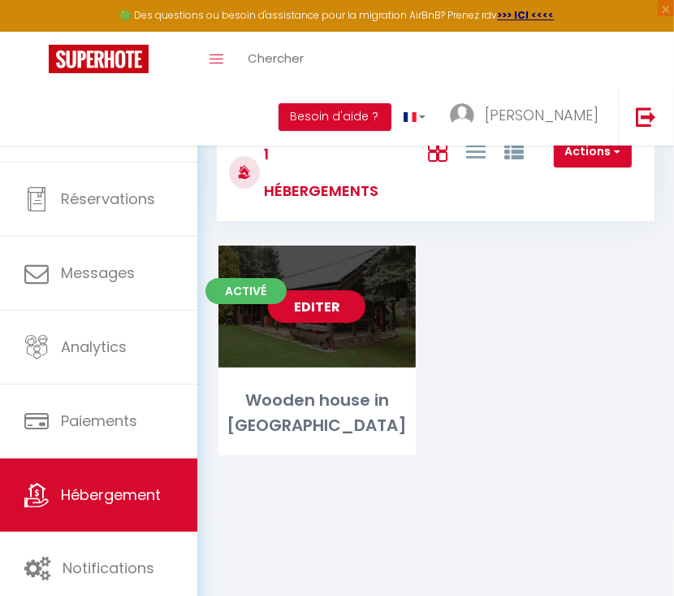
click at [327, 294] on link "Editer" at bounding box center [316, 306] width 97 height 32
select select "3"
select select "2"
select select "1"
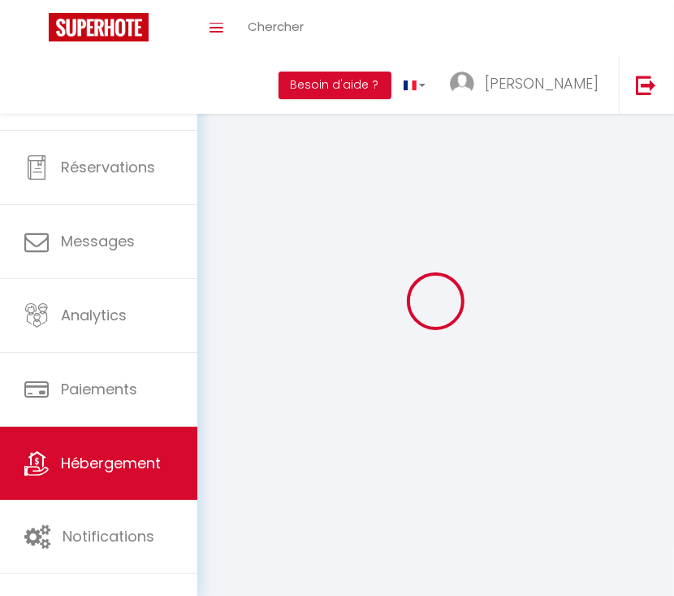
select select
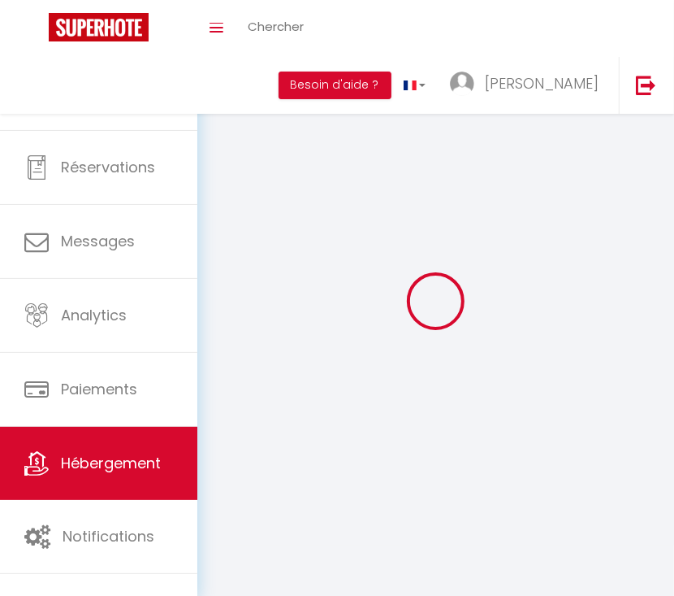
select select
checkbox input "false"
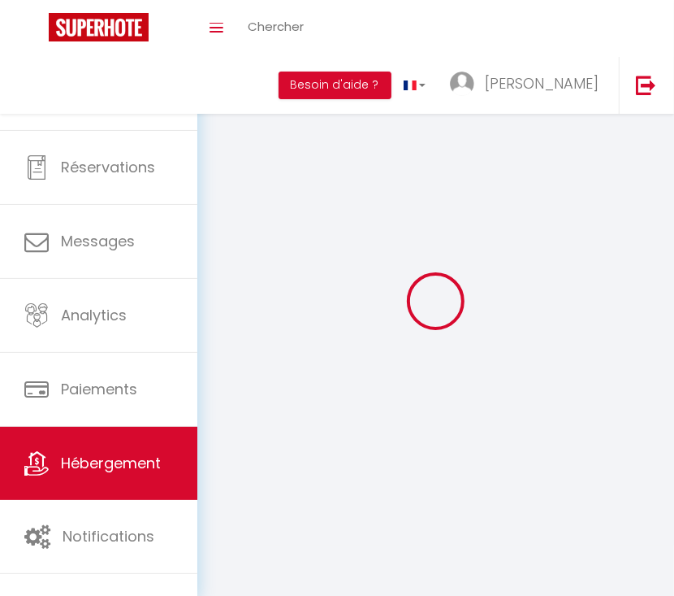
select select
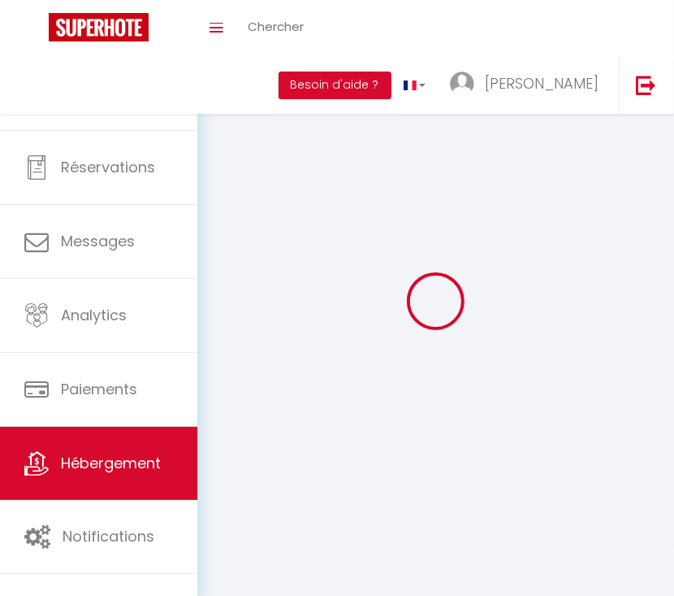
select select
checkbox input "false"
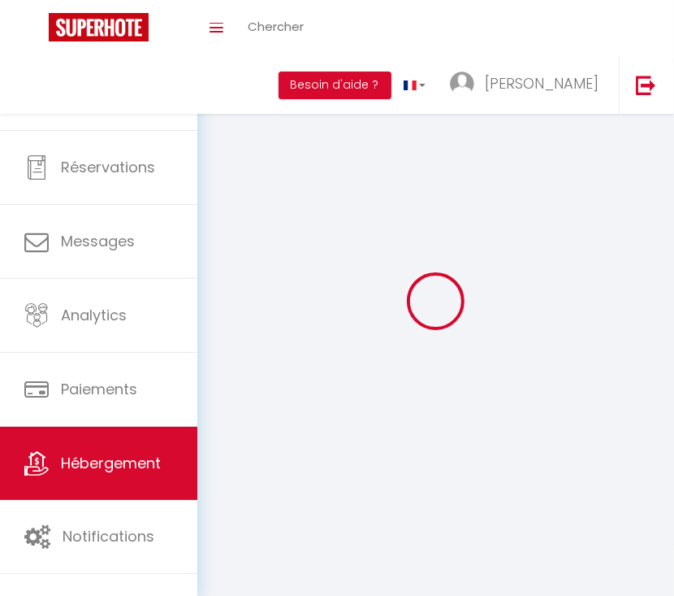
checkbox input "false"
select select
select select "28"
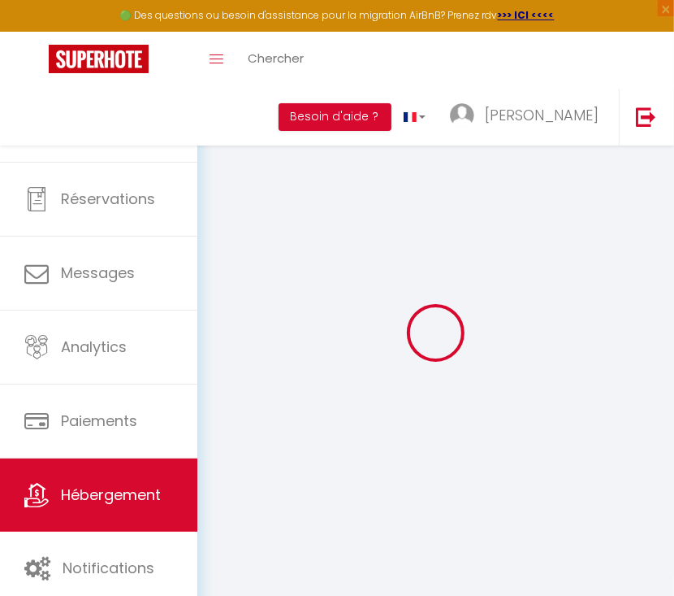
select select
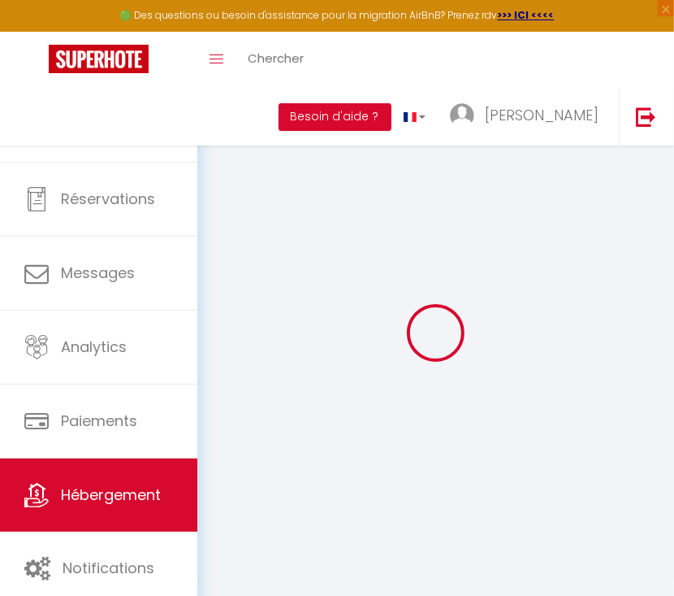
select select
checkbox input "false"
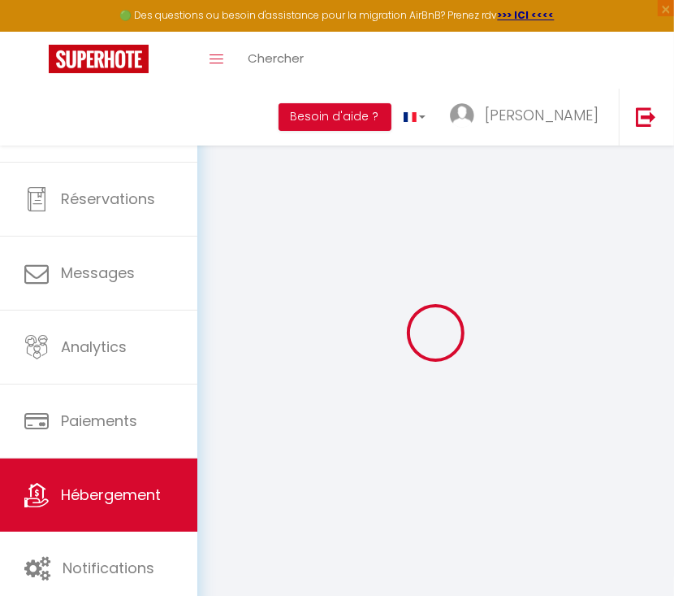
select select
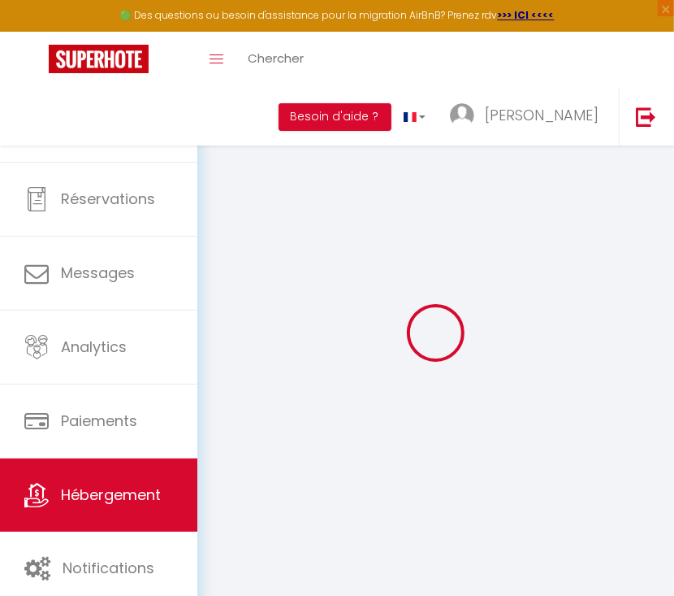
select select
checkbox input "false"
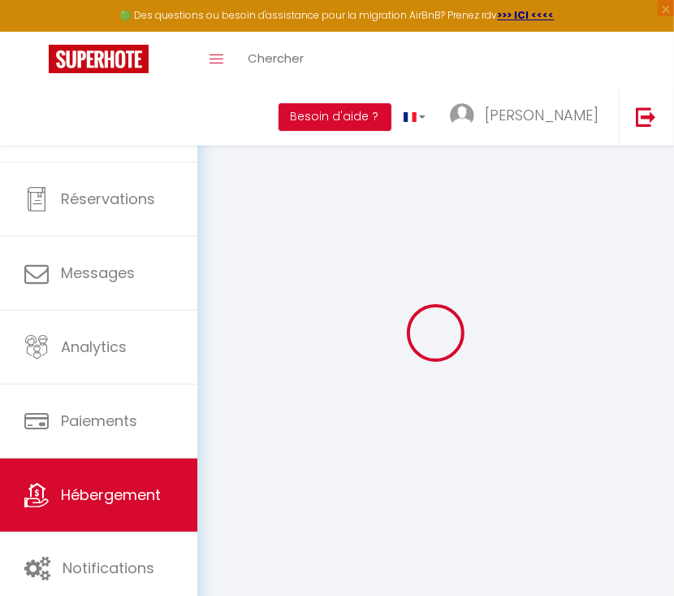
checkbox input "false"
select select
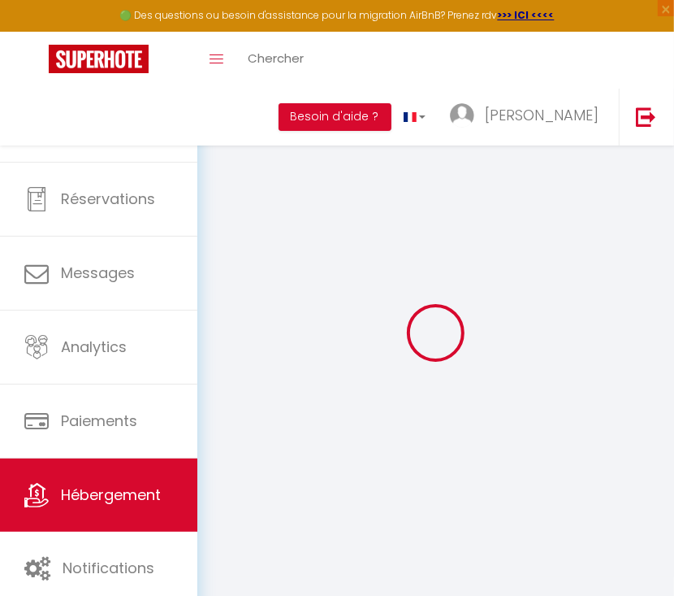
select select
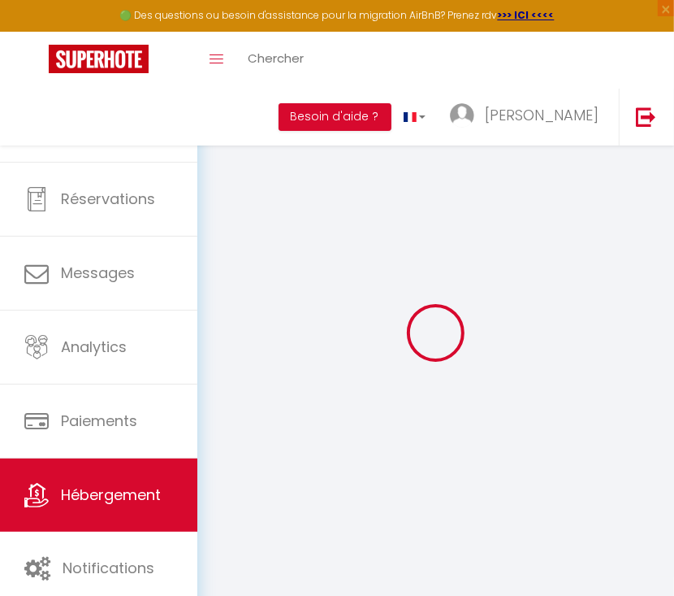
checkbox input "false"
select select
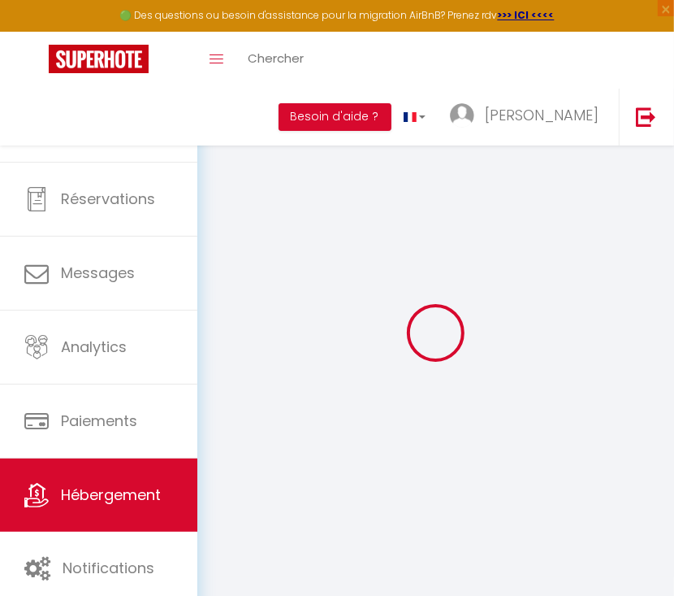
select select
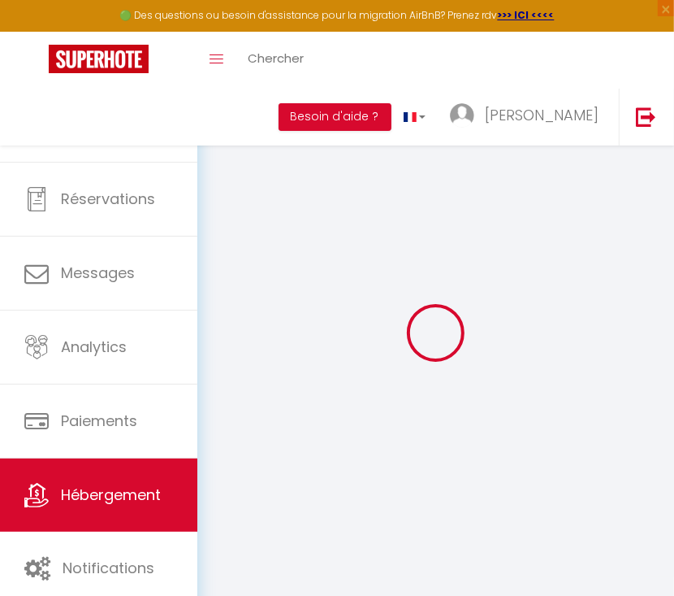
select select
checkbox input "false"
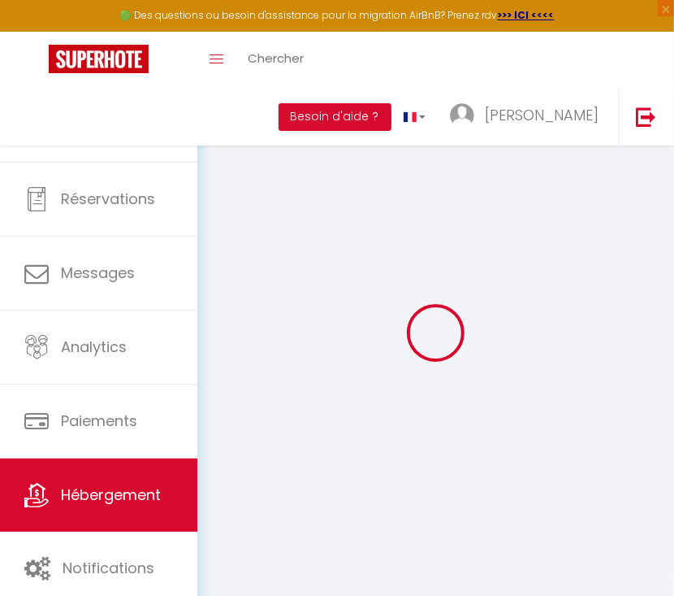
checkbox input "false"
select select
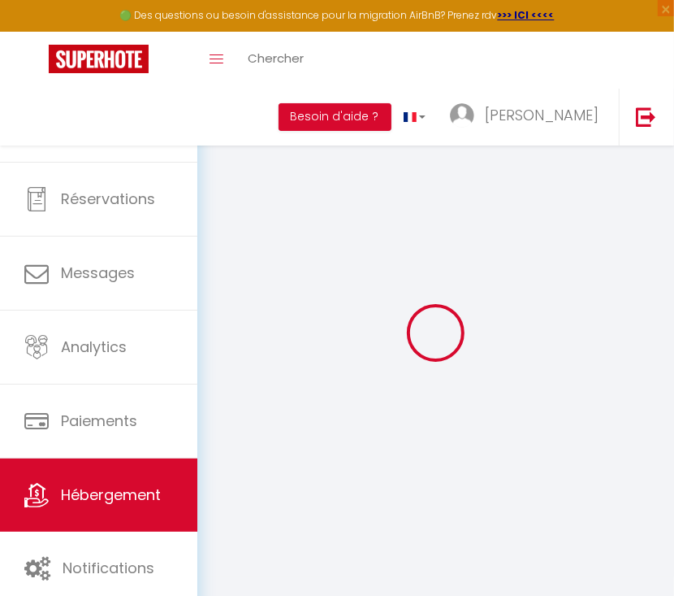
select select
checkbox input "false"
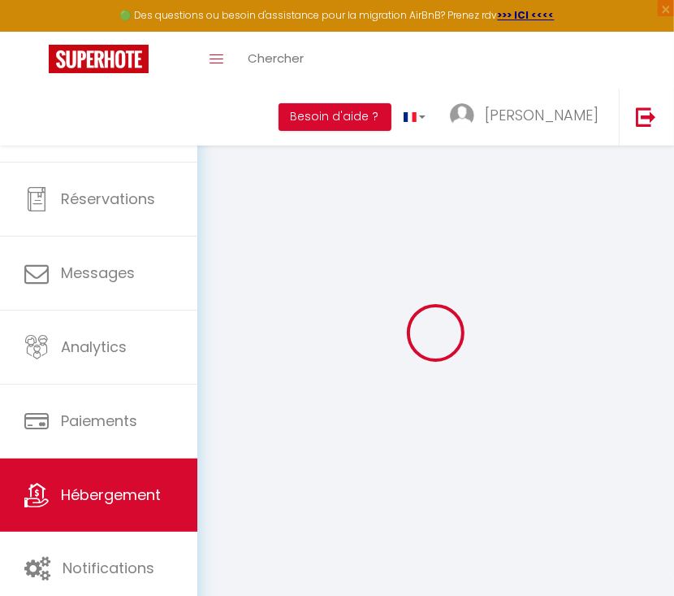
checkbox input "false"
select select
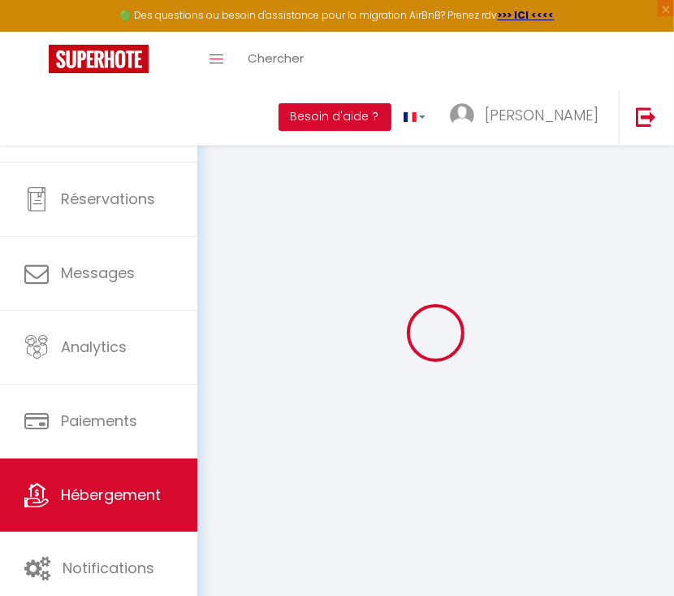
type input "Wooden house in [GEOGRAPHIC_DATA]"
type input "[PERSON_NAME]"
type input "Popice 27"
type input "586 01"
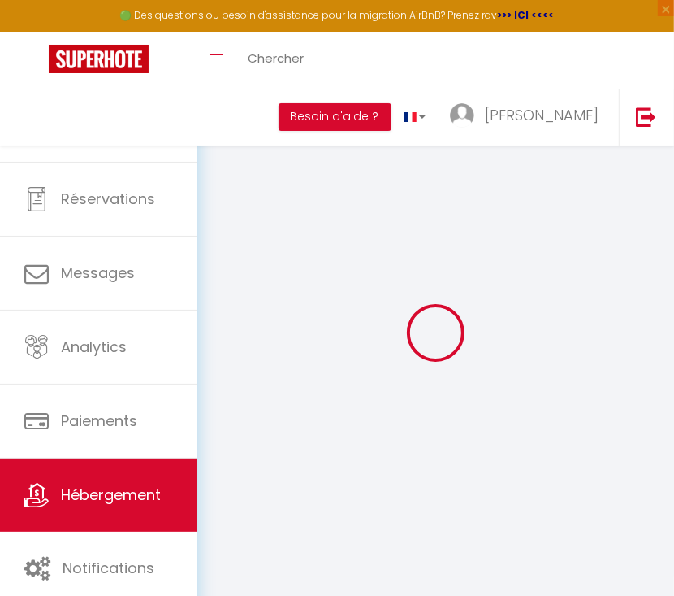
type input "Jihlava"
select select "houses"
select select "8"
select select "2"
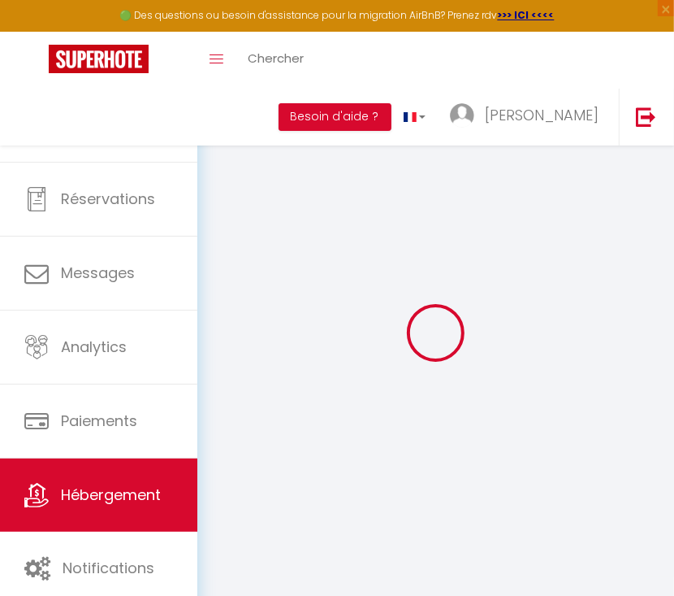
type input "180"
type input "40"
type input "1.00"
select select
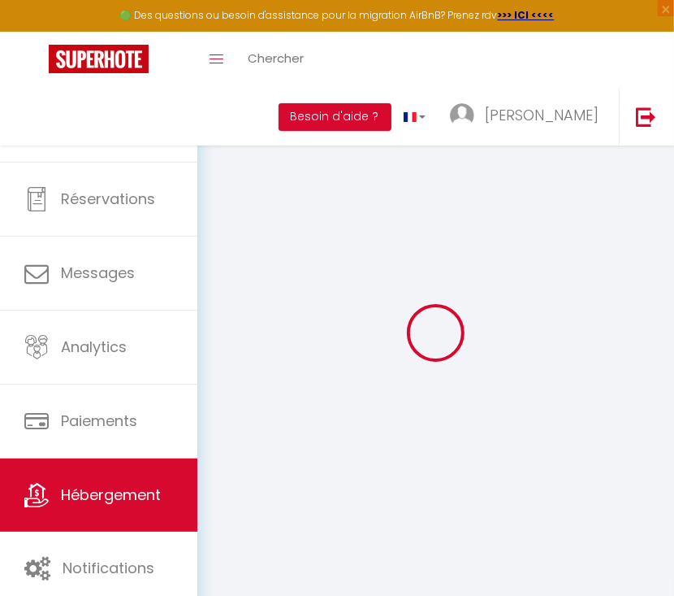
select select
type input "Popice 11"
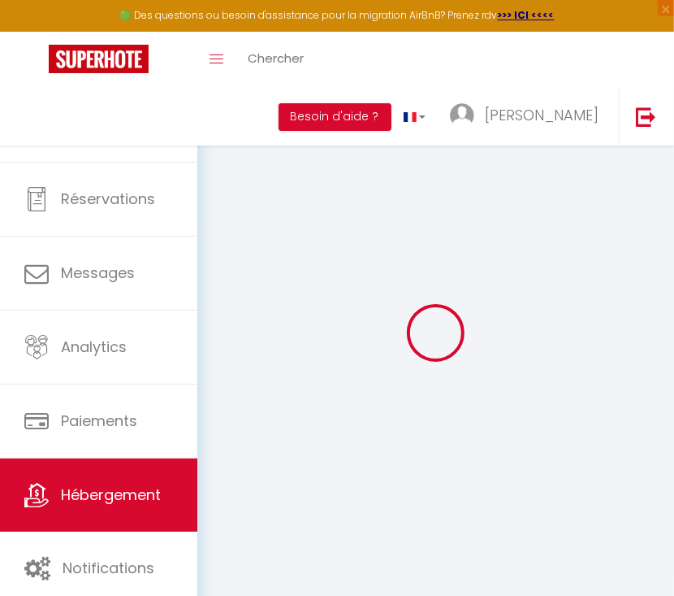
type input "586 01"
type input "Jihlava"
select select "59"
type input "[EMAIL_ADDRESS][DOMAIN_NAME]"
select select "16263"
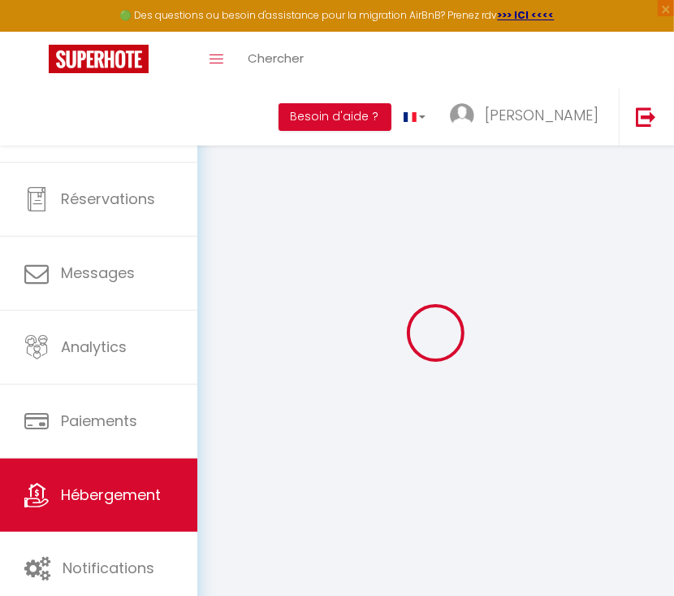
checkbox input "false"
select select
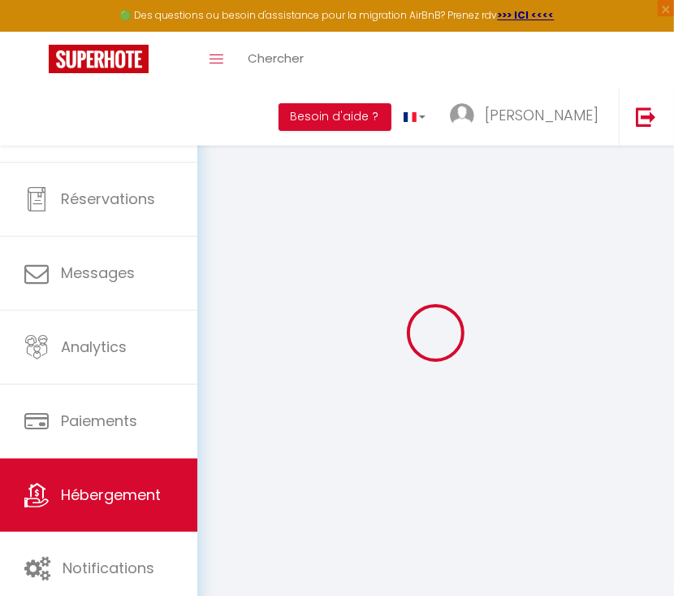
select select
type input "0"
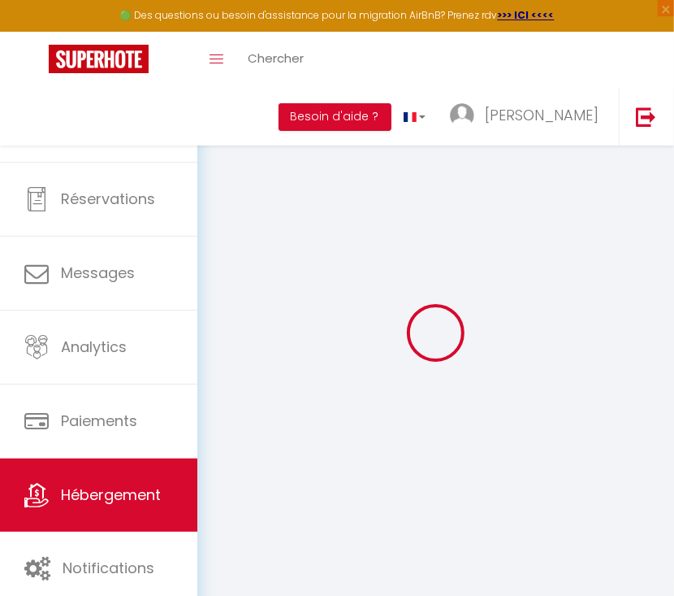
select select
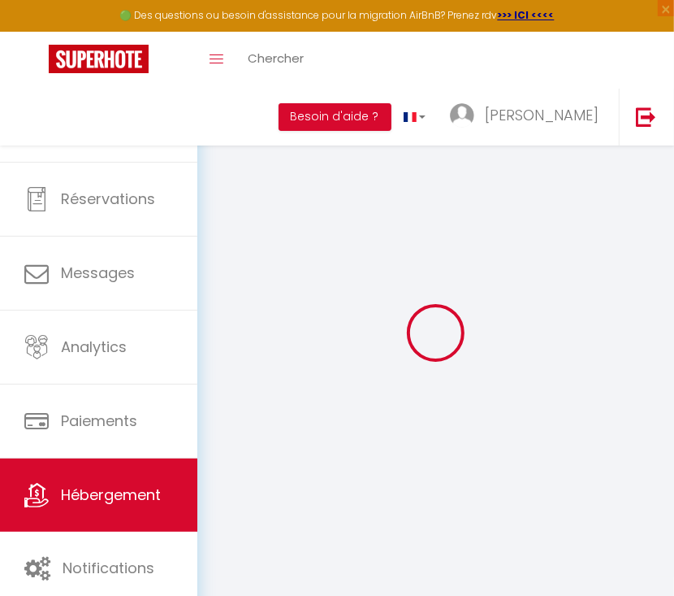
select select
checkbox input "false"
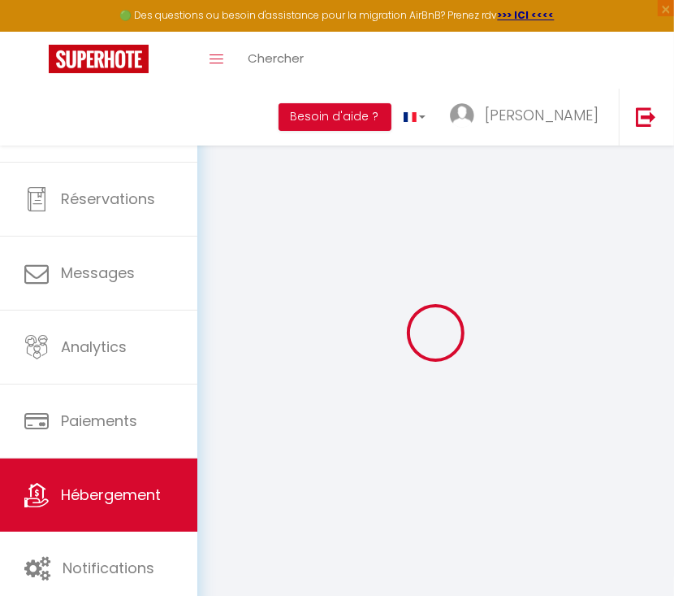
select select
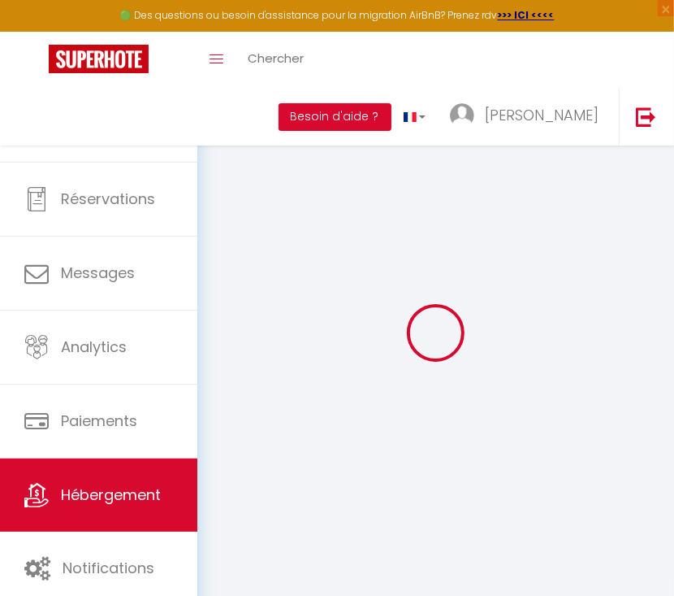
select select
checkbox input "false"
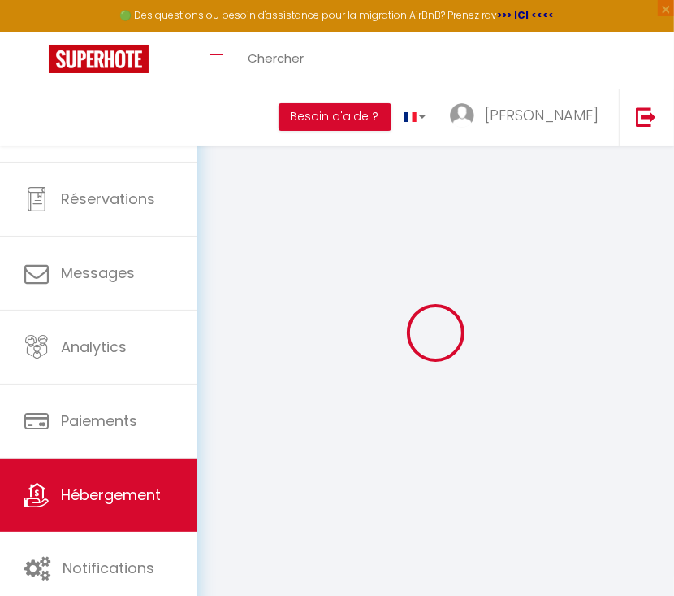
select select
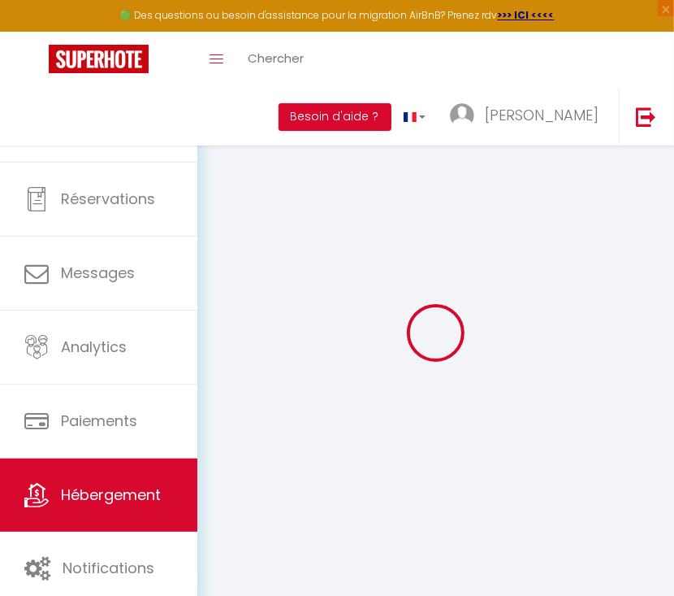
select select
checkbox input "false"
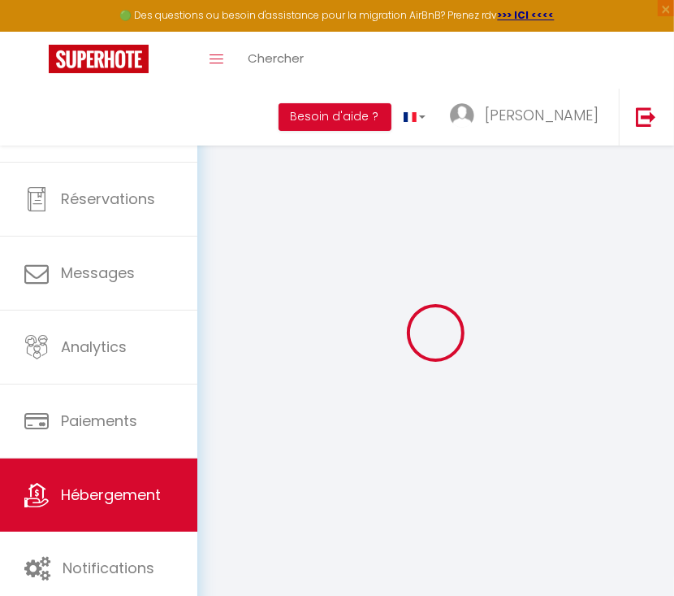
select select "+ 17 %"
select select "+ 23 %"
select select "- 5 %"
select select "+ 23 %"
checkbox input "false"
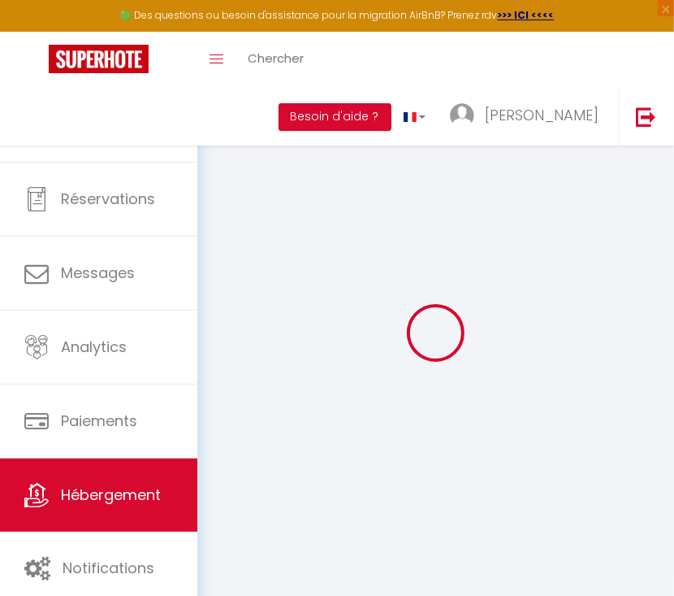
checkbox input "false"
select select "16:00"
select select "22:00"
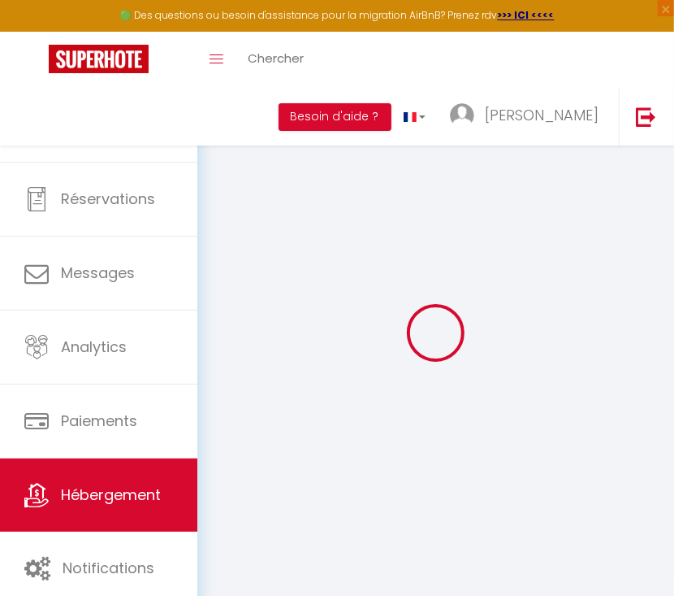
select select "11:00"
select select "30"
select select "15"
select select "23:00"
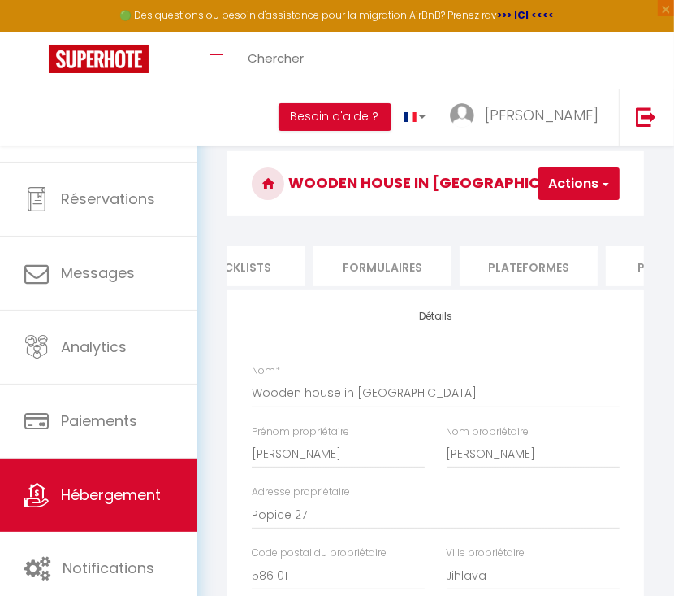
scroll to position [0, 650]
click at [505, 258] on li "Plateformes" at bounding box center [524, 266] width 138 height 40
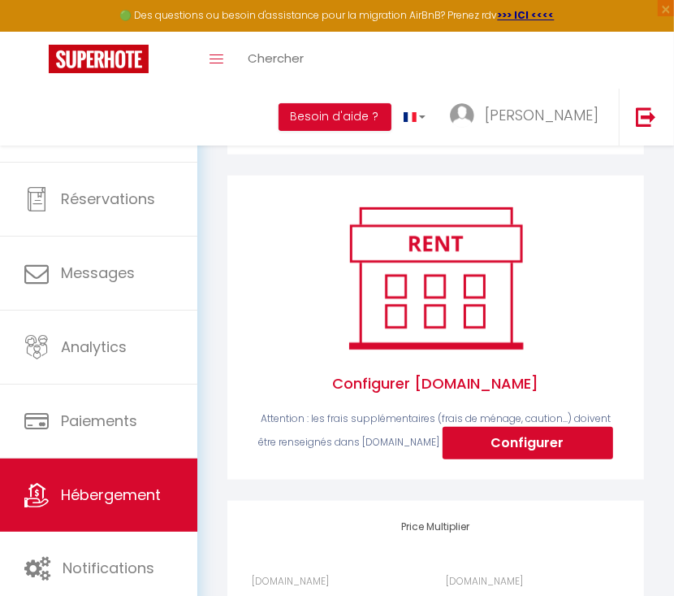
scroll to position [433, 0]
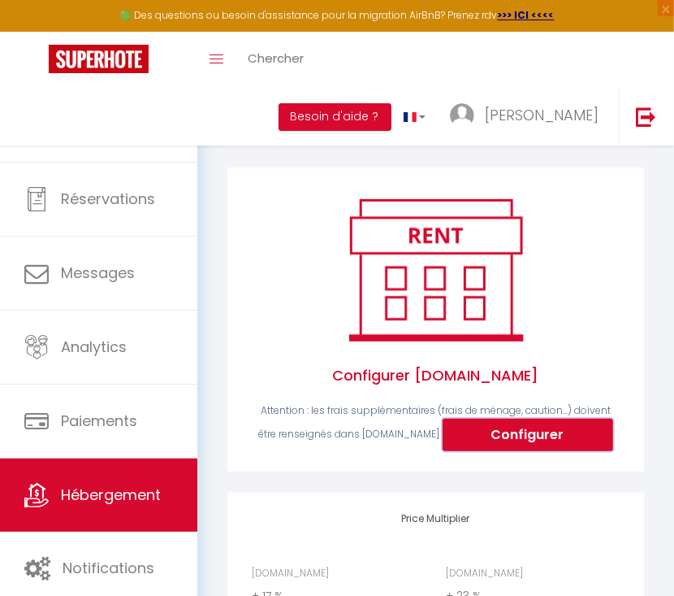
click at [553, 435] on button "Configurer" at bounding box center [528, 434] width 171 height 32
select select
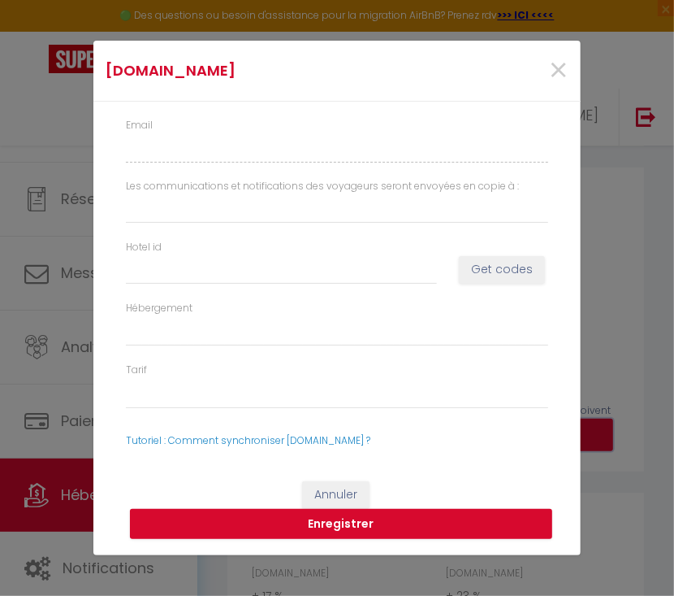
type input "[PERSON_NAME][EMAIL_ADDRESS][DOMAIN_NAME]"
type input "[EMAIL_ADDRESS][DOMAIN_NAME]"
select select
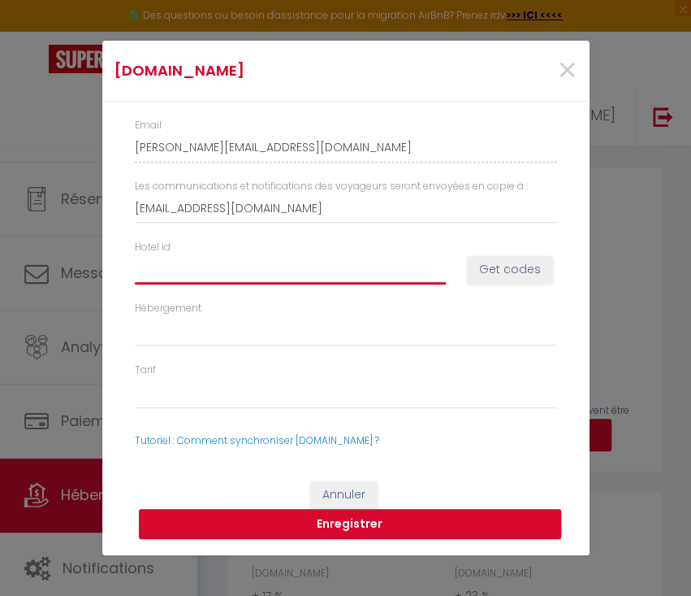
click at [188, 267] on input "Hotel id" at bounding box center [290, 268] width 311 height 29
paste input "13065079"
type input "13065079"
select select
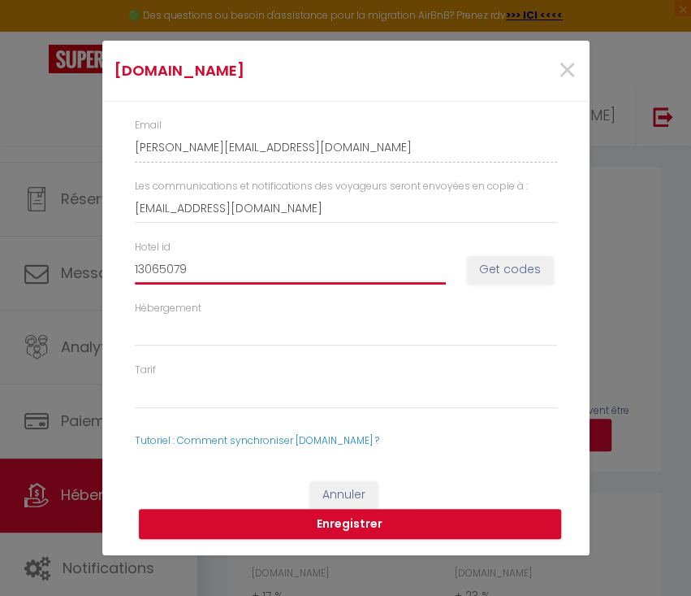
type input "13065079"
click at [518, 263] on button "Get codes" at bounding box center [510, 270] width 86 height 28
select select
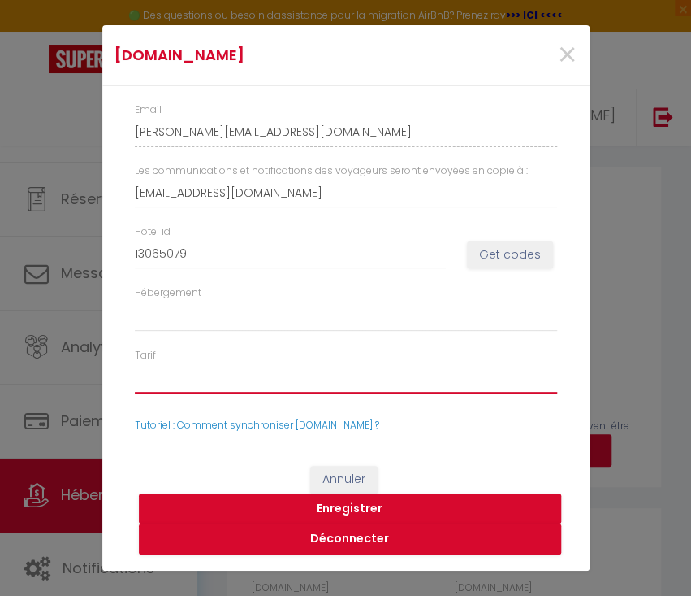
click at [271, 380] on select "49583138 - Standard Rate 1 Nuit 49583139 - Non-refundable Rate 49583140 - Weekl…" at bounding box center [346, 377] width 422 height 31
click at [135, 362] on select "49583138 - Standard Rate 1 Nuit 49583139 - Non-refundable Rate 49583140 - Weekl…" at bounding box center [346, 377] width 422 height 31
click at [292, 382] on select "49583138 - Standard Rate 1 Nuit 49583139 - Non-refundable Rate 49583140 - Weekl…" at bounding box center [346, 377] width 422 height 31
click at [135, 362] on select "49583138 - Standard Rate 1 Nuit 49583139 - Non-refundable Rate 49583140 - Weekl…" at bounding box center [346, 377] width 422 height 31
click at [341, 504] on button "Enregistrer" at bounding box center [350, 508] width 422 height 31
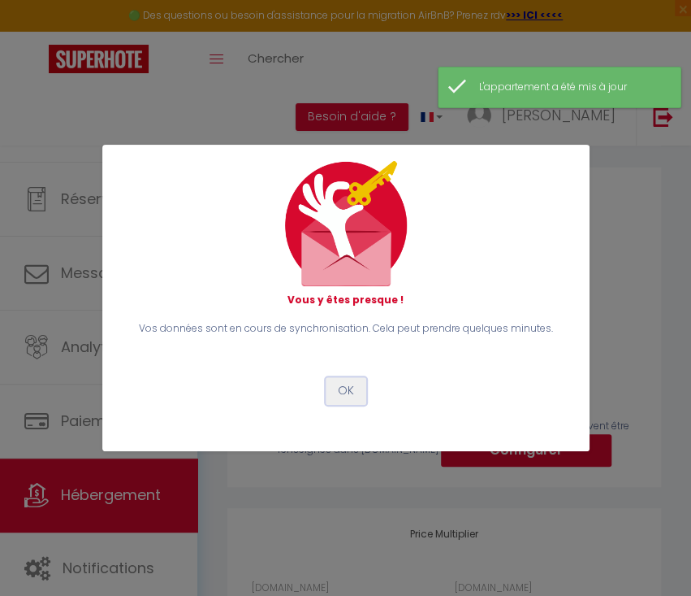
click at [338, 391] on button "OK" at bounding box center [346, 391] width 41 height 28
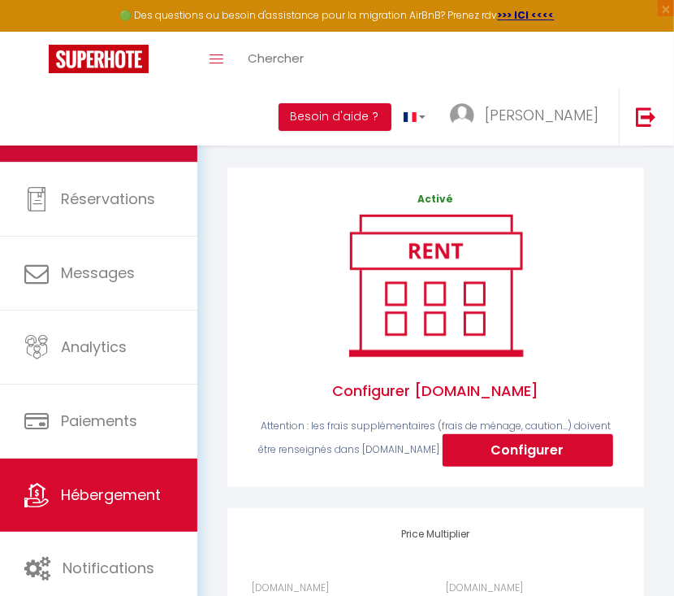
scroll to position [216, 0]
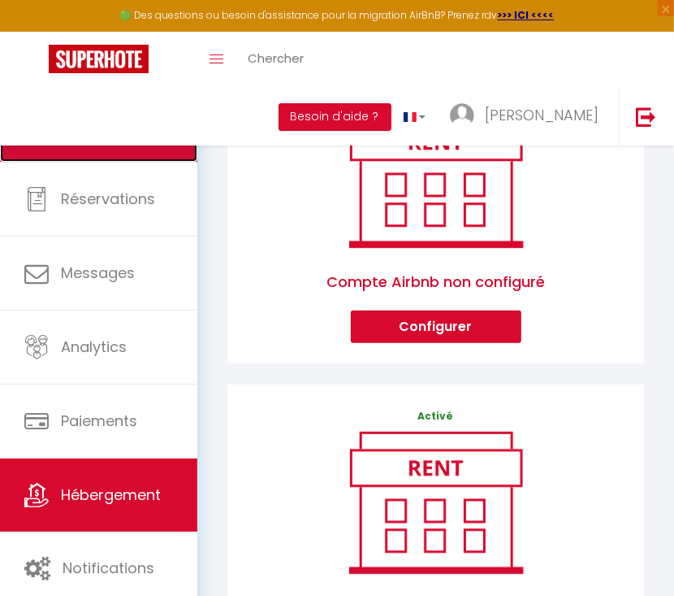
click at [71, 136] on link "Calendriers" at bounding box center [98, 125] width 197 height 73
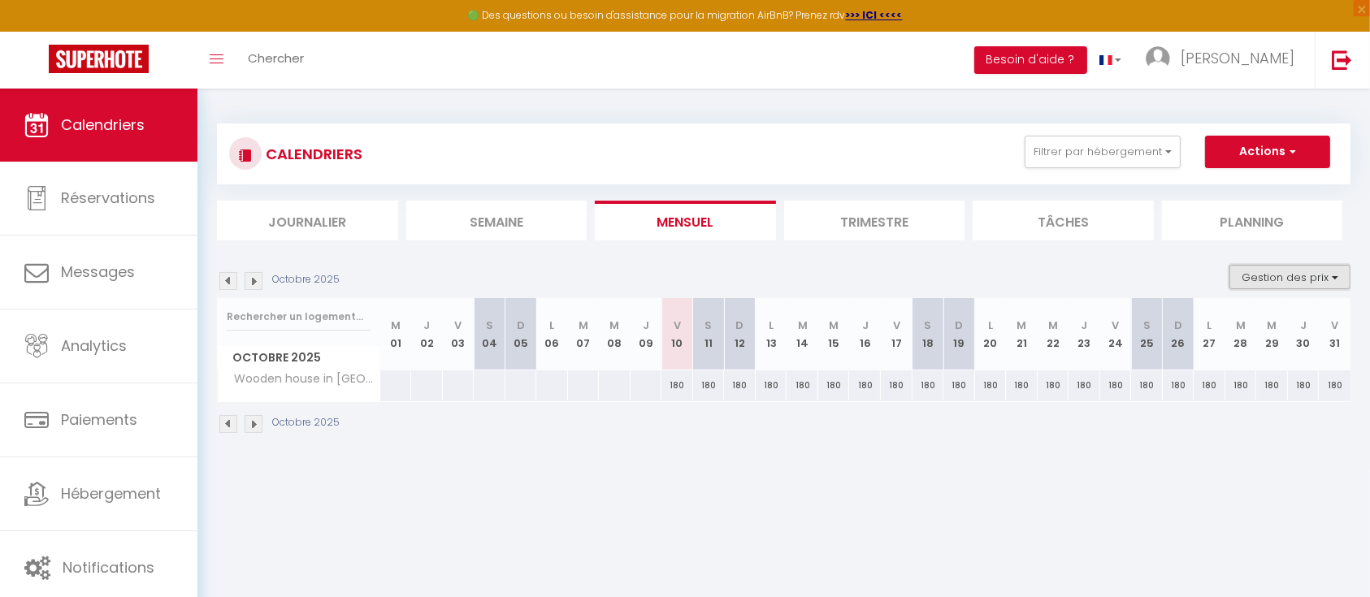
click at [1326, 279] on button "Gestion des prix" at bounding box center [1289, 277] width 121 height 24
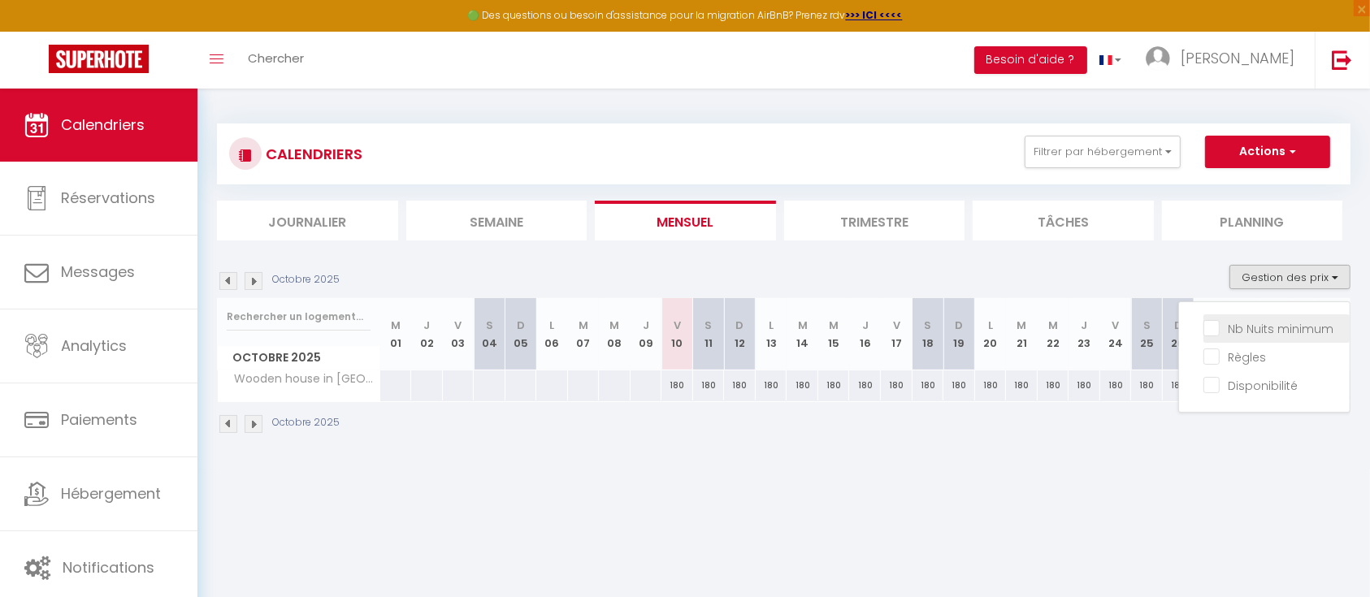
click at [1294, 326] on input "Nb Nuits minimum" at bounding box center [1276, 327] width 146 height 16
checkbox input "true"
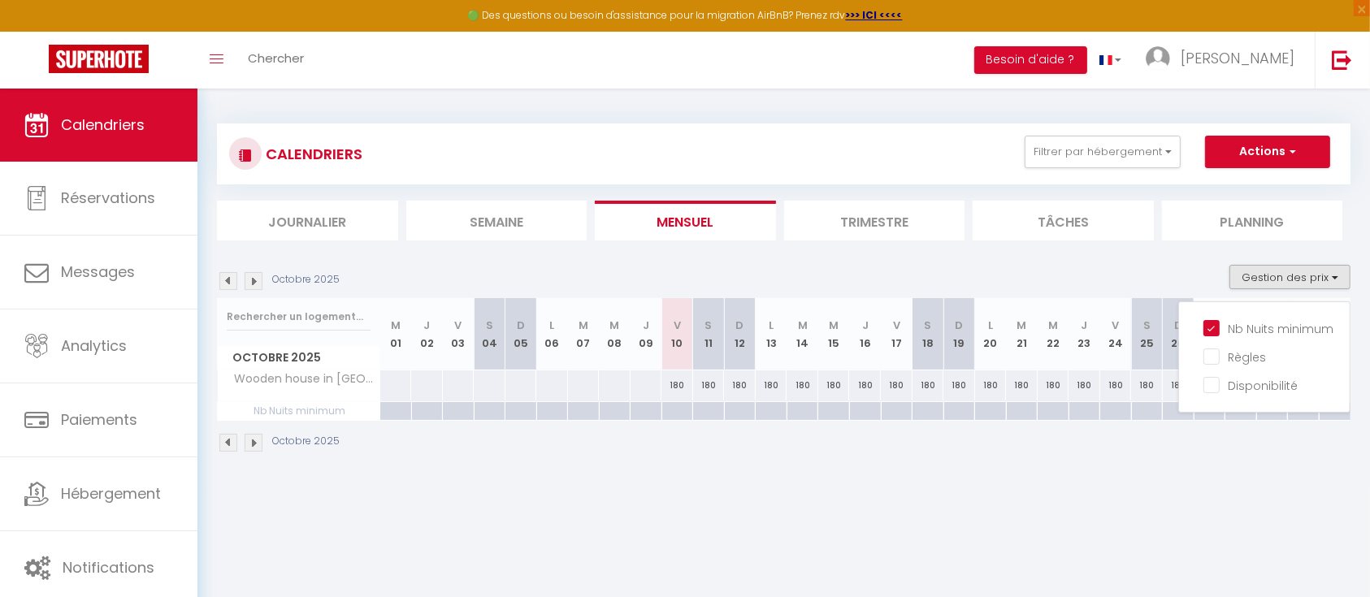
click at [682, 411] on div at bounding box center [677, 411] width 32 height 19
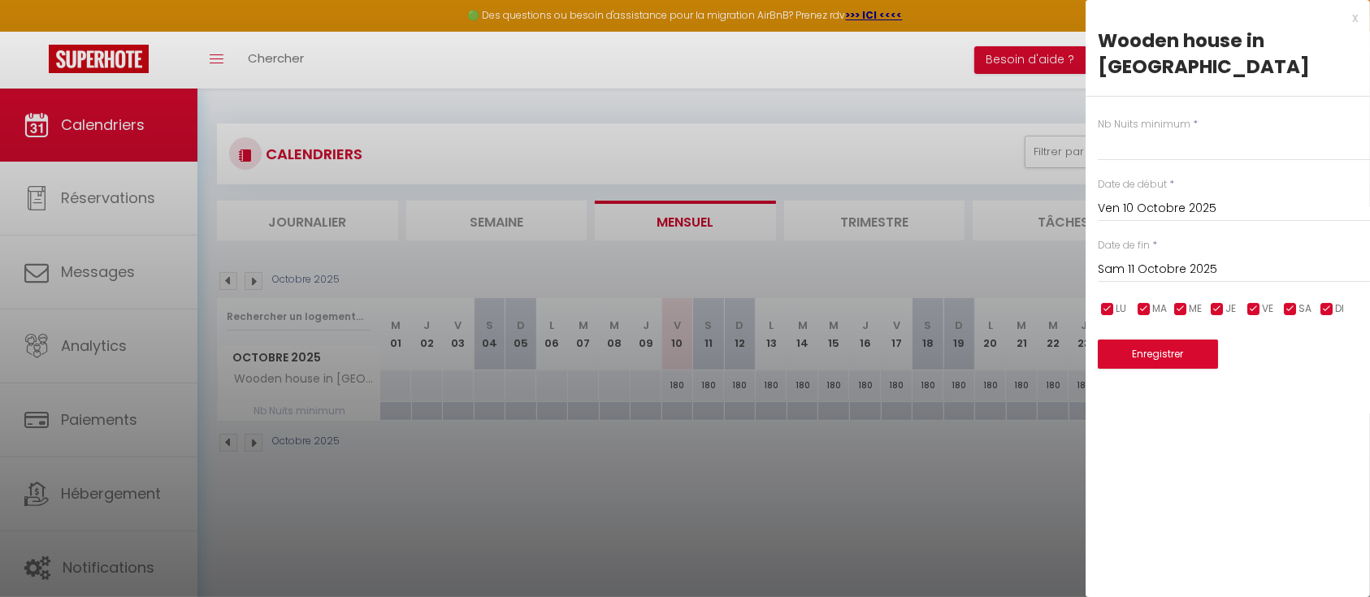
click at [1191, 259] on input "Sam 11 Octobre 2025" at bounding box center [1234, 269] width 272 height 21
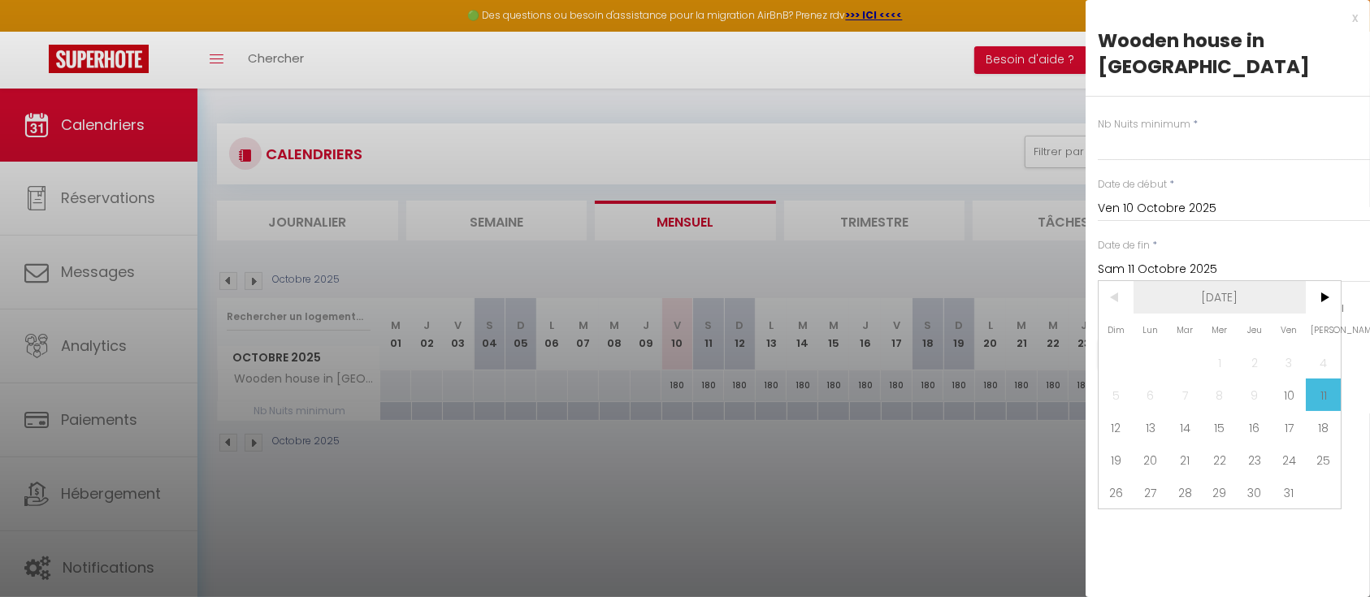
click at [1280, 281] on span "[DATE]" at bounding box center [1219, 297] width 173 height 32
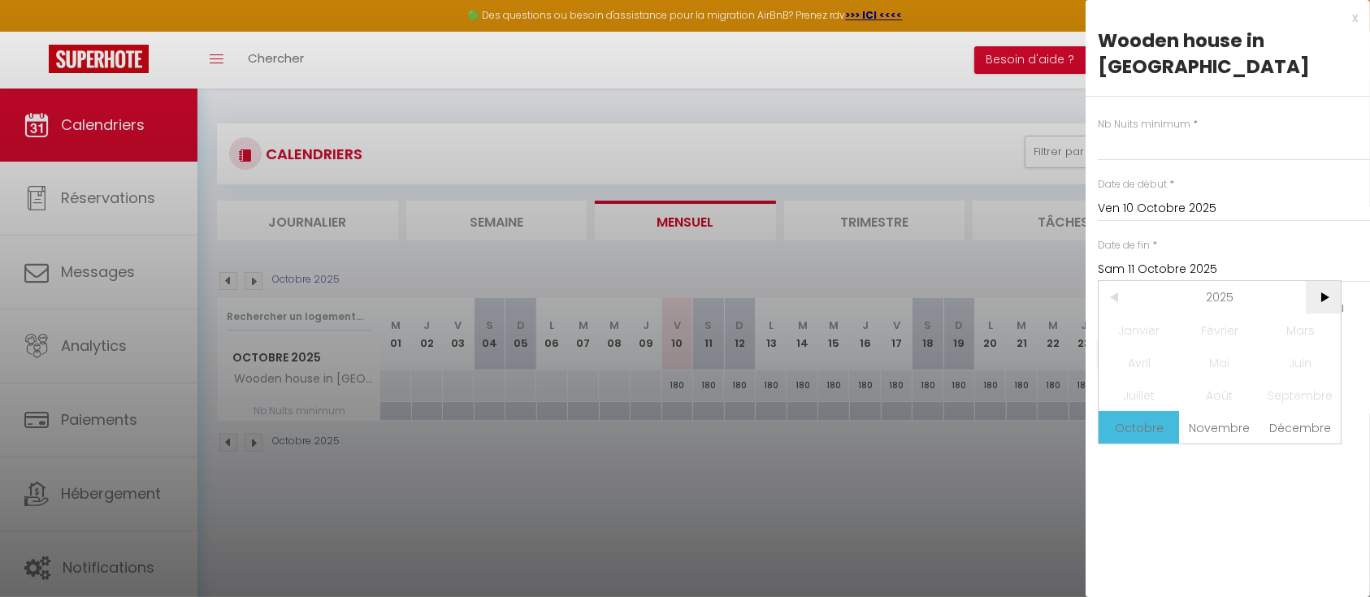
click at [1323, 281] on span ">" at bounding box center [1323, 297] width 35 height 32
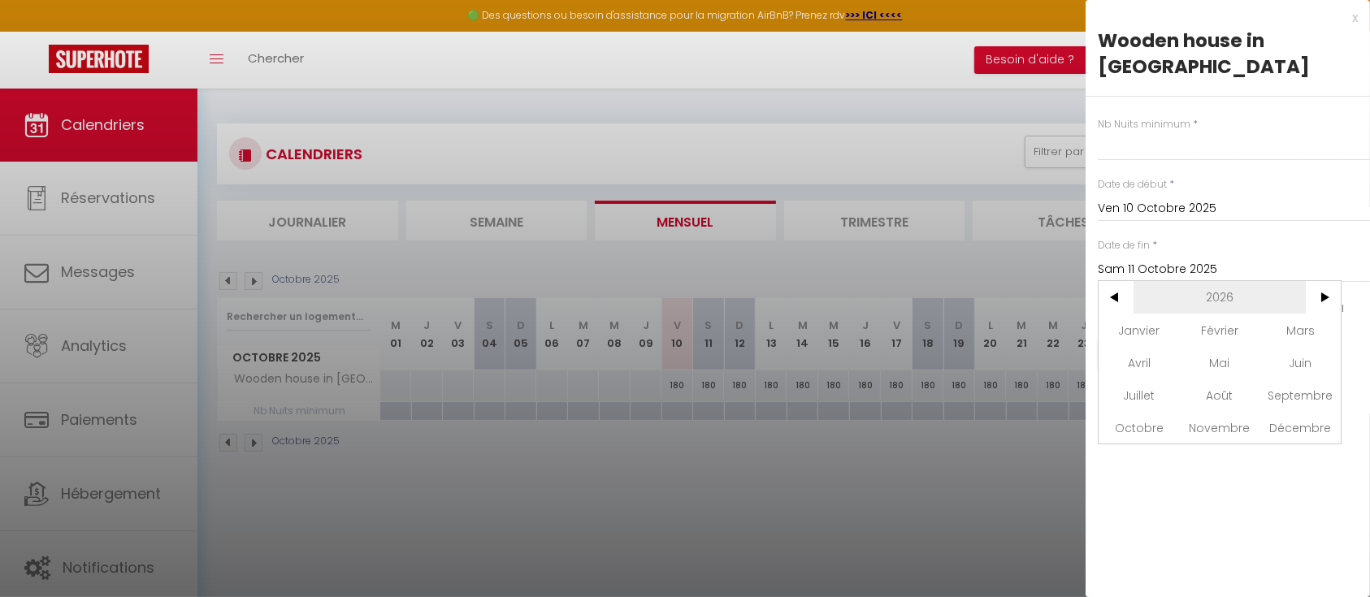
click at [1215, 281] on span "2026" at bounding box center [1219, 297] width 173 height 32
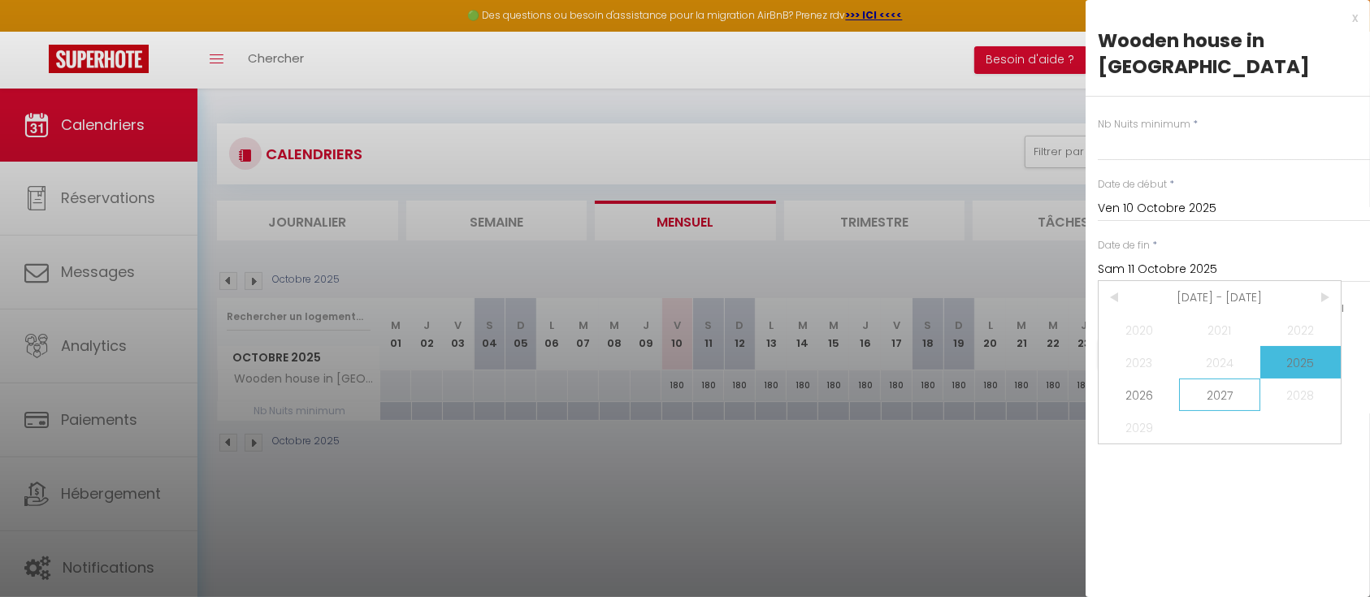
click at [1211, 379] on span "2027" at bounding box center [1219, 395] width 80 height 32
click at [1225, 281] on span "2027" at bounding box center [1219, 297] width 173 height 32
click at [1241, 379] on span "2027" at bounding box center [1219, 395] width 80 height 32
click at [1144, 411] on span "Octobre" at bounding box center [1138, 427] width 80 height 32
click at [1222, 379] on span "6" at bounding box center [1219, 395] width 35 height 32
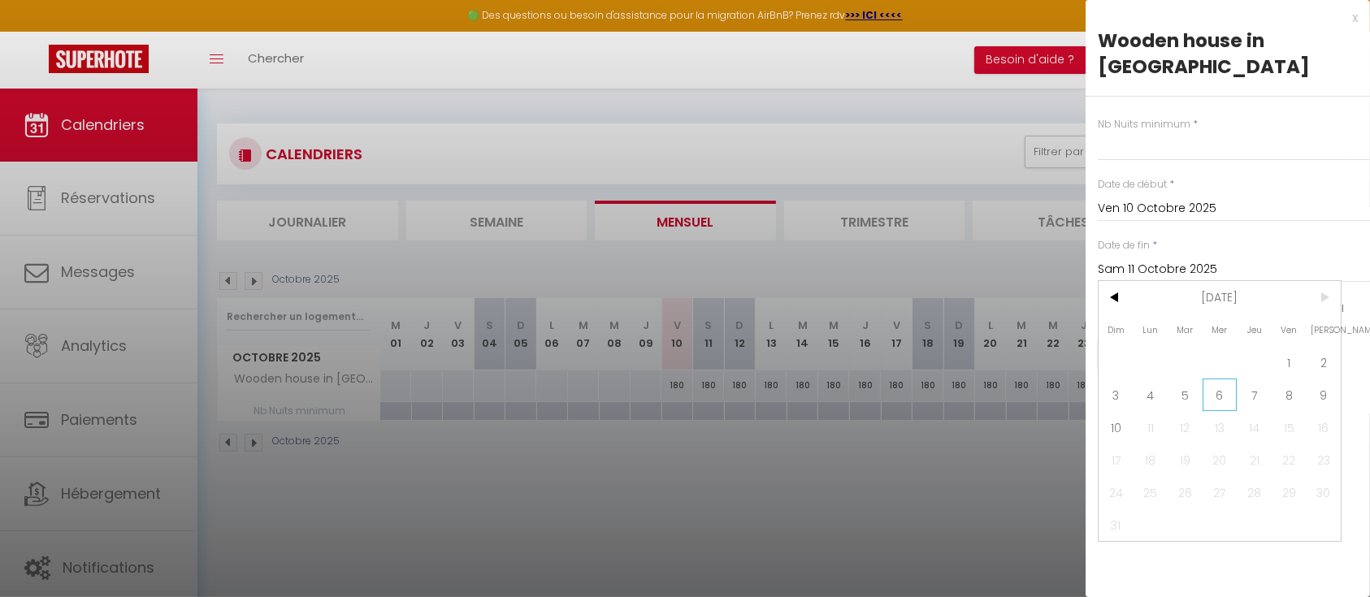
type input "Mer 06 Octobre 2027"
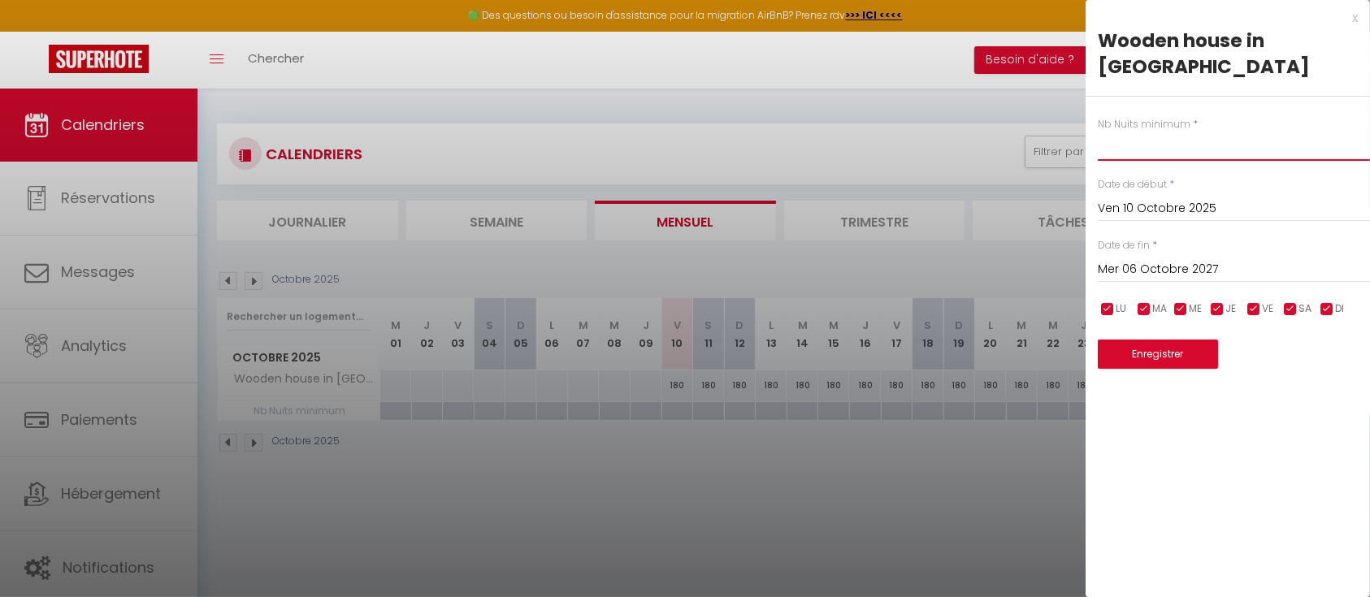
click at [1145, 132] on input "text" at bounding box center [1234, 146] width 272 height 29
click at [1171, 340] on button "Enregistrer" at bounding box center [1158, 354] width 120 height 29
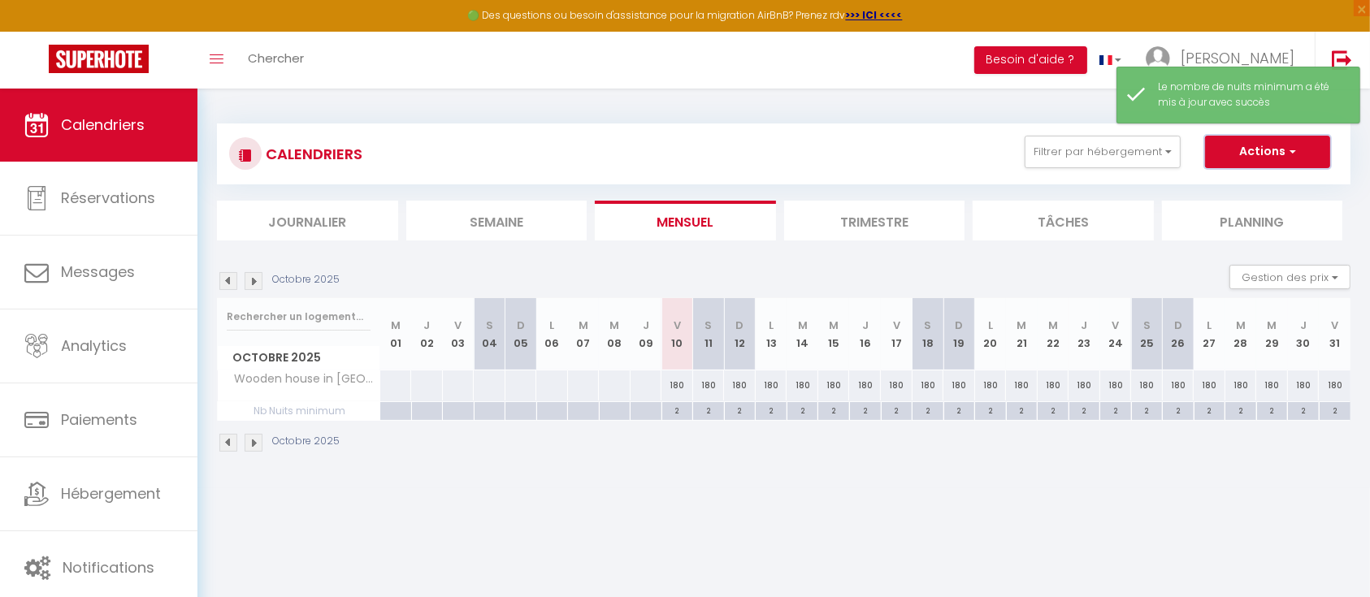
click at [1281, 153] on button "Actions" at bounding box center [1267, 152] width 125 height 32
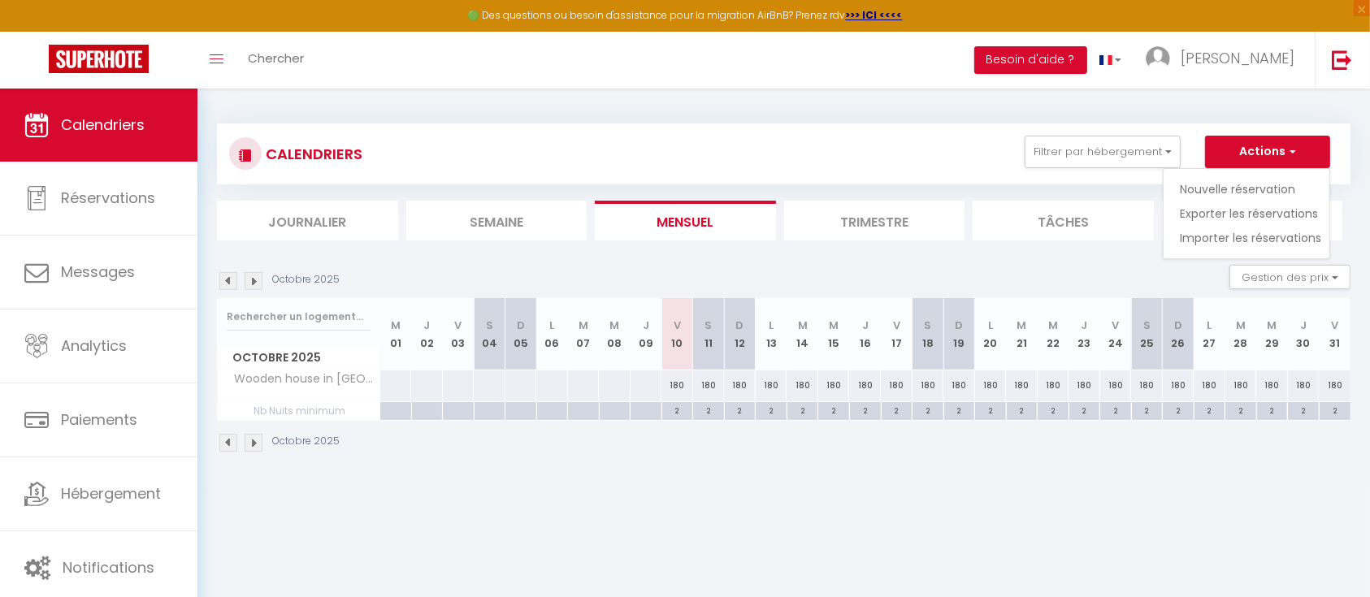
click at [1137, 499] on body "🟢 Des questions ou besoin d'assistance pour la migration AirBnB? Prenez rdv >>>…" at bounding box center [685, 387] width 1370 height 597
click at [1286, 268] on button "Gestion des prix" at bounding box center [1289, 277] width 121 height 24
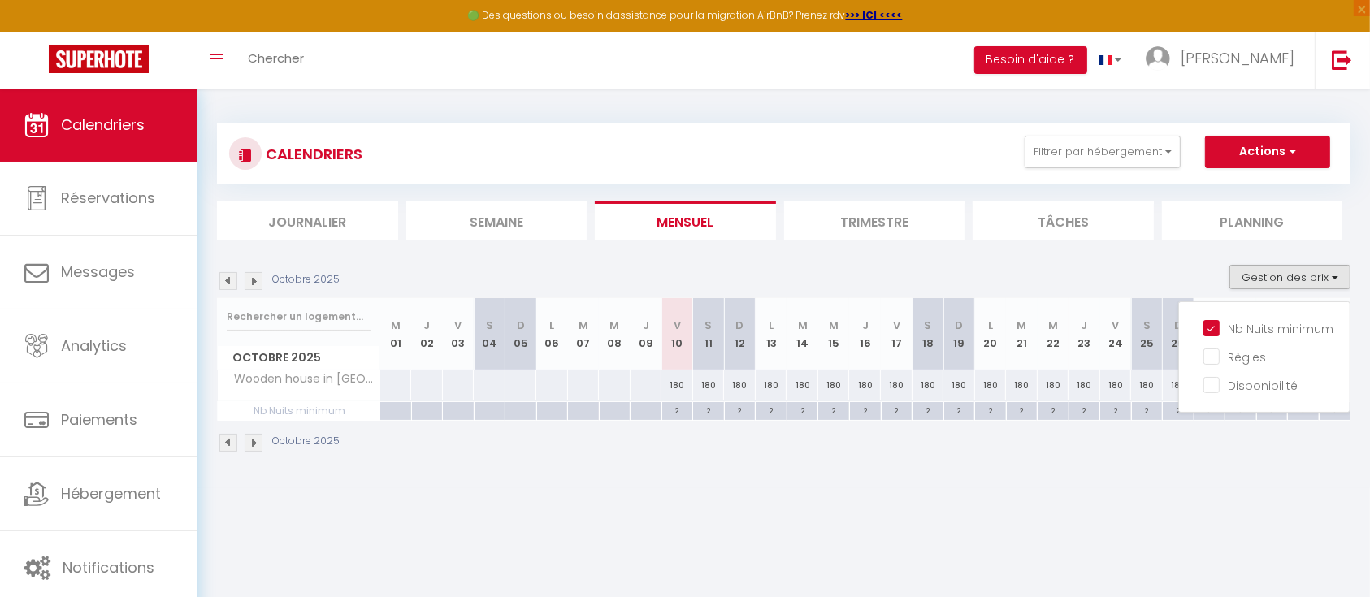
click at [1047, 505] on body "🟢 Des questions ou besoin d'assistance pour la migration AirBnB? Prenez rdv >>>…" at bounding box center [685, 387] width 1370 height 597
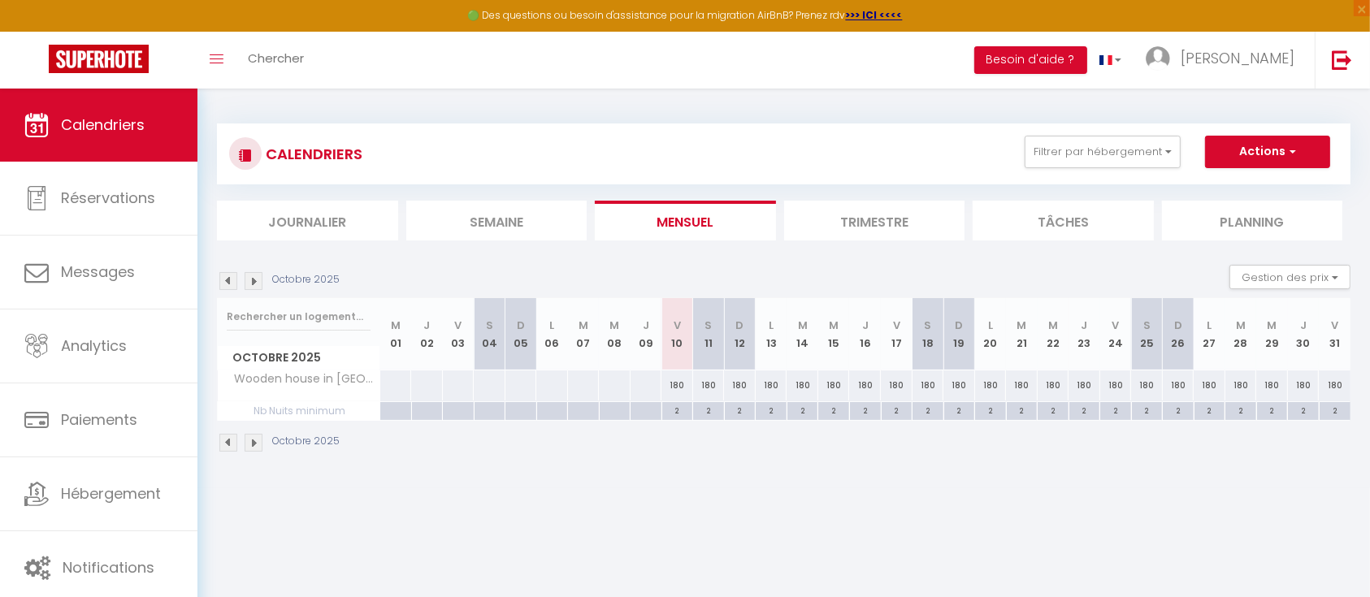
click at [1085, 383] on div "180" at bounding box center [1084, 385] width 32 height 30
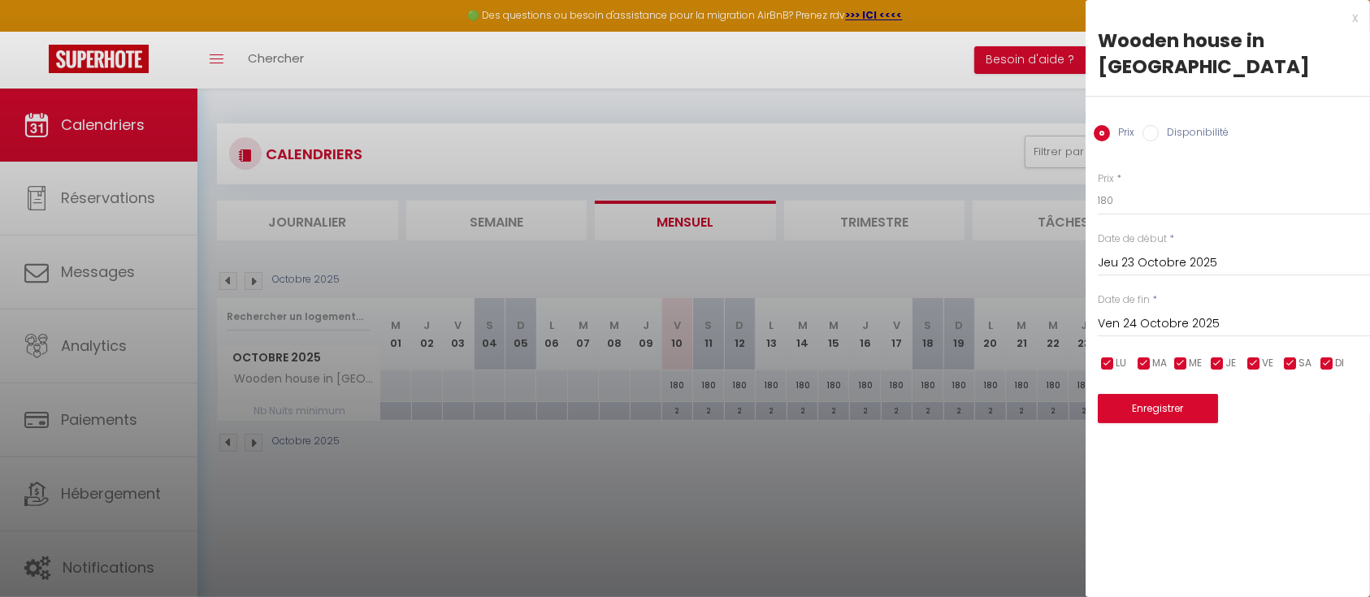
click at [1154, 314] on input "Ven 24 Octobre 2025" at bounding box center [1234, 324] width 272 height 21
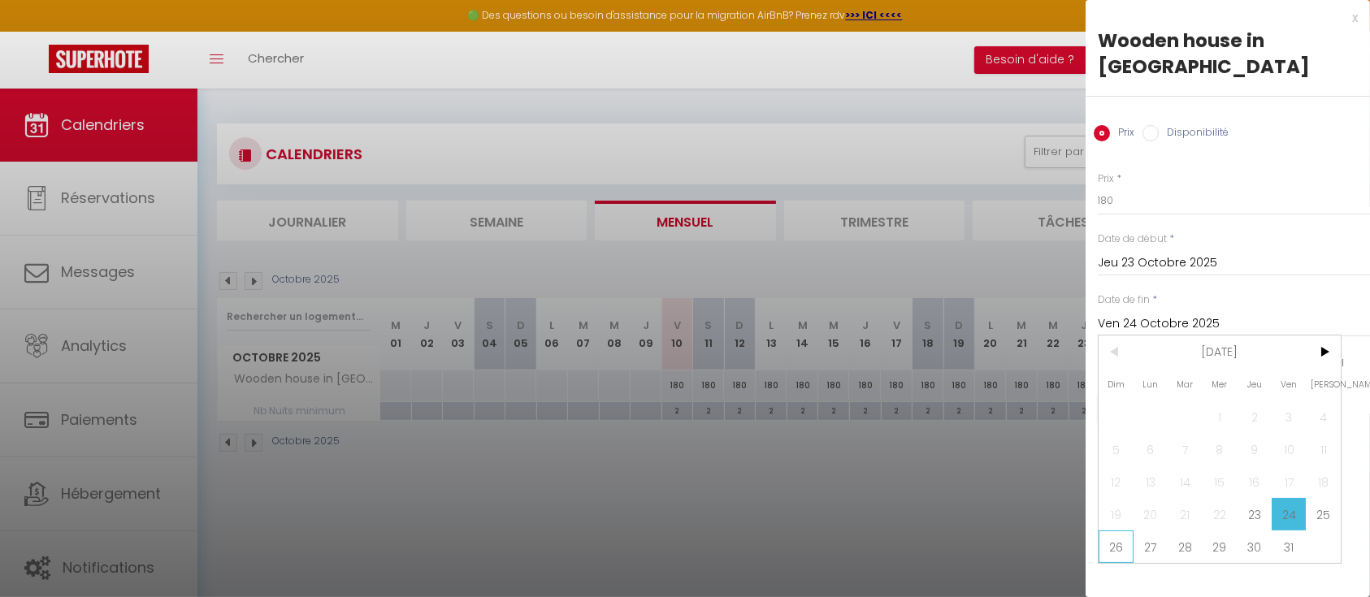
click at [1115, 531] on span "26" at bounding box center [1115, 547] width 35 height 32
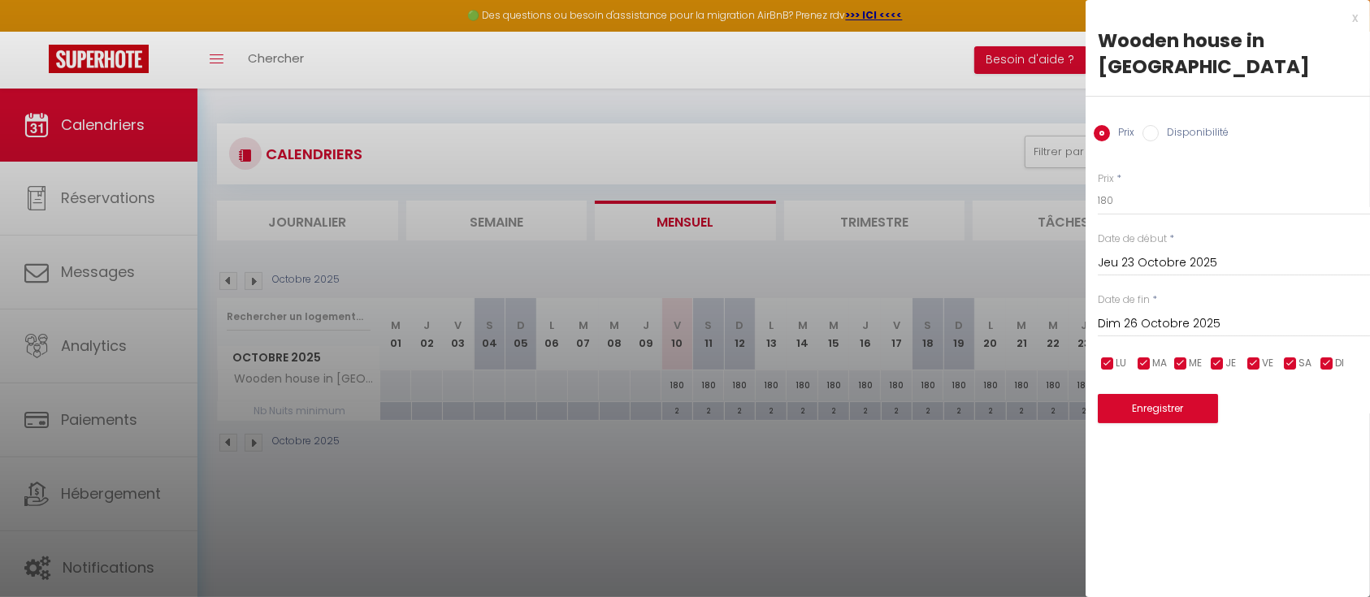
click at [1159, 125] on label "Disponibilité" at bounding box center [1194, 134] width 70 height 18
click at [1158, 125] on input "Disponibilité" at bounding box center [1150, 133] width 16 height 16
click at [1146, 186] on select "Disponible Indisponible" at bounding box center [1234, 201] width 272 height 31
click at [1098, 186] on select "Disponible Indisponible" at bounding box center [1234, 201] width 272 height 31
click at [1162, 396] on button "Enregistrer" at bounding box center [1158, 410] width 120 height 29
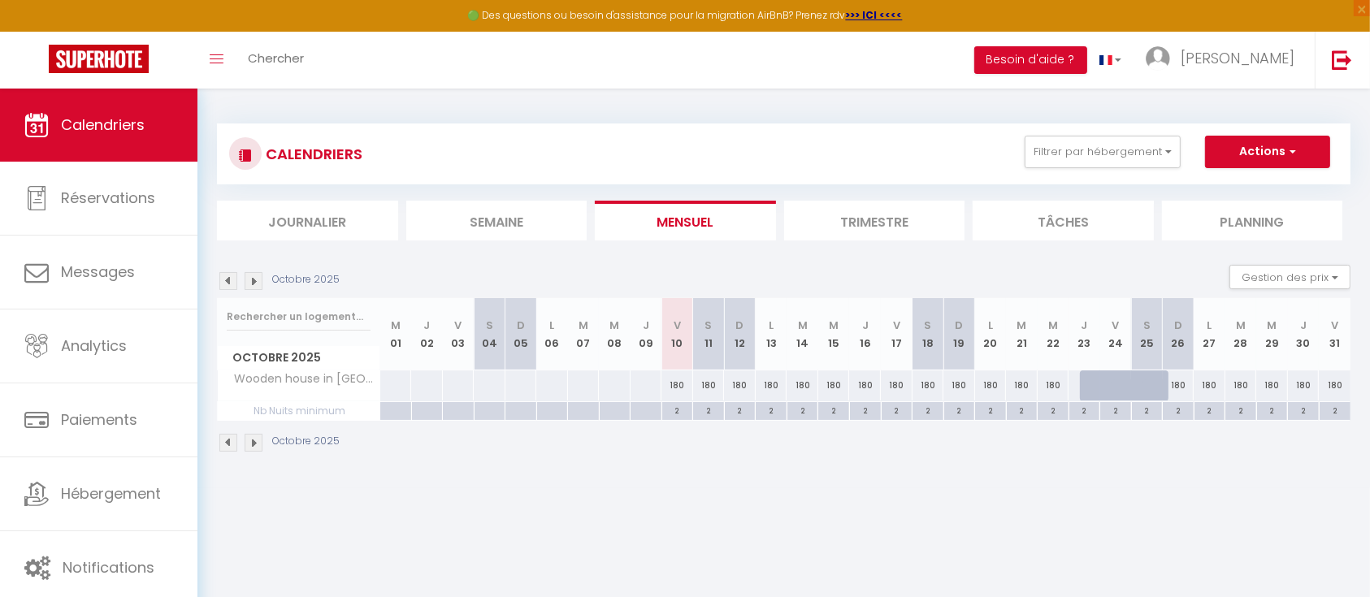
click at [259, 439] on img at bounding box center [254, 443] width 18 height 18
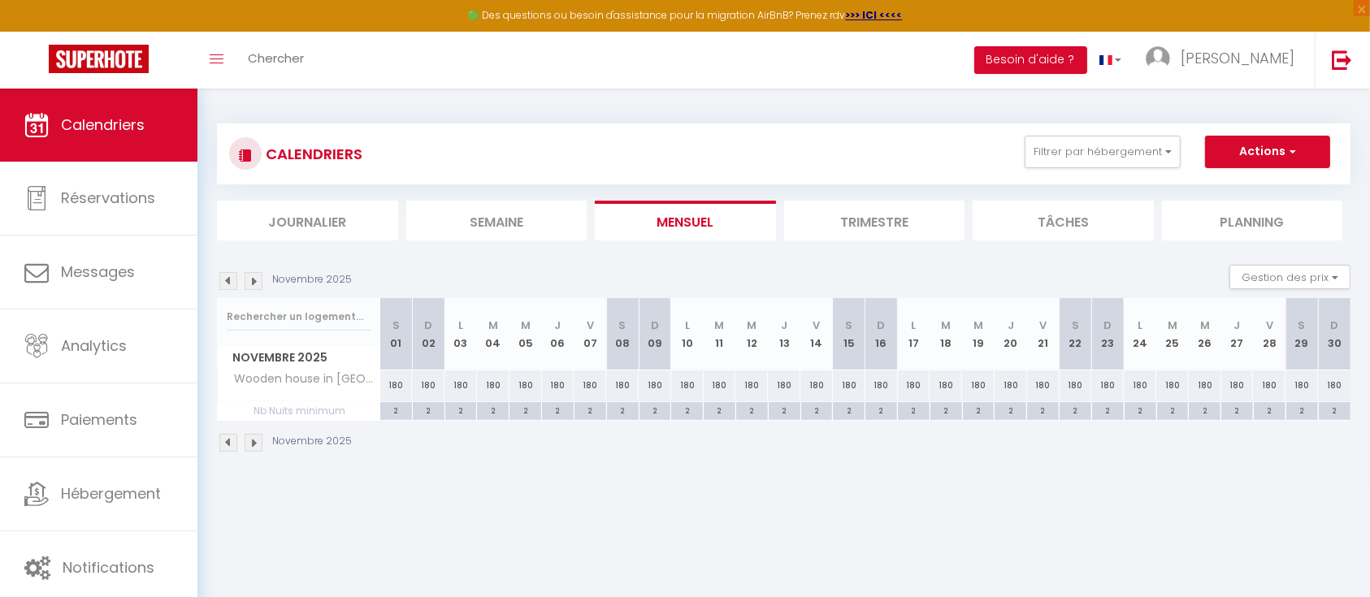
click at [255, 440] on img at bounding box center [254, 443] width 18 height 18
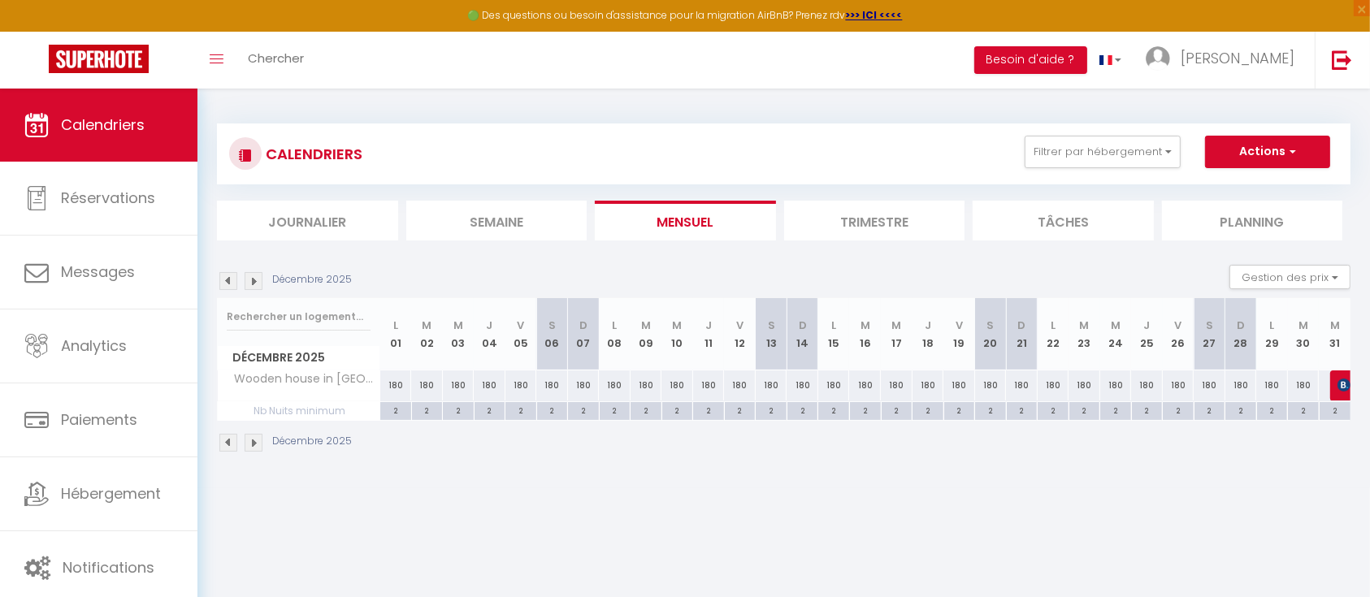
click at [256, 445] on img at bounding box center [254, 443] width 18 height 18
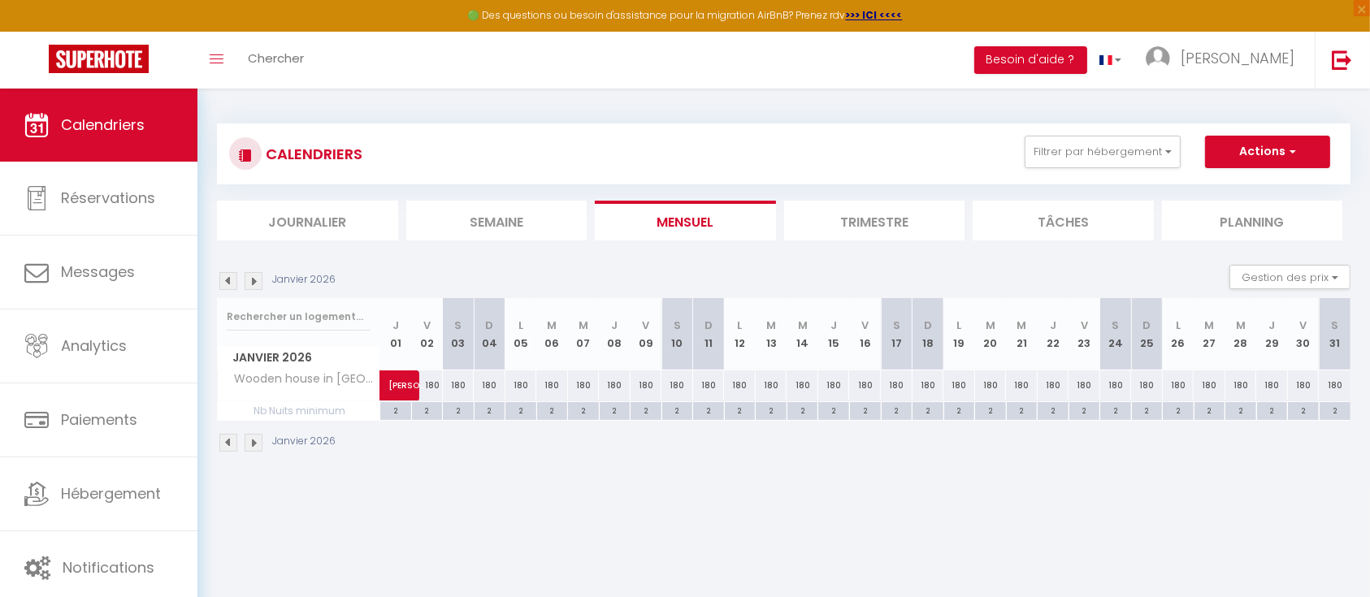
click at [246, 440] on img at bounding box center [254, 443] width 18 height 18
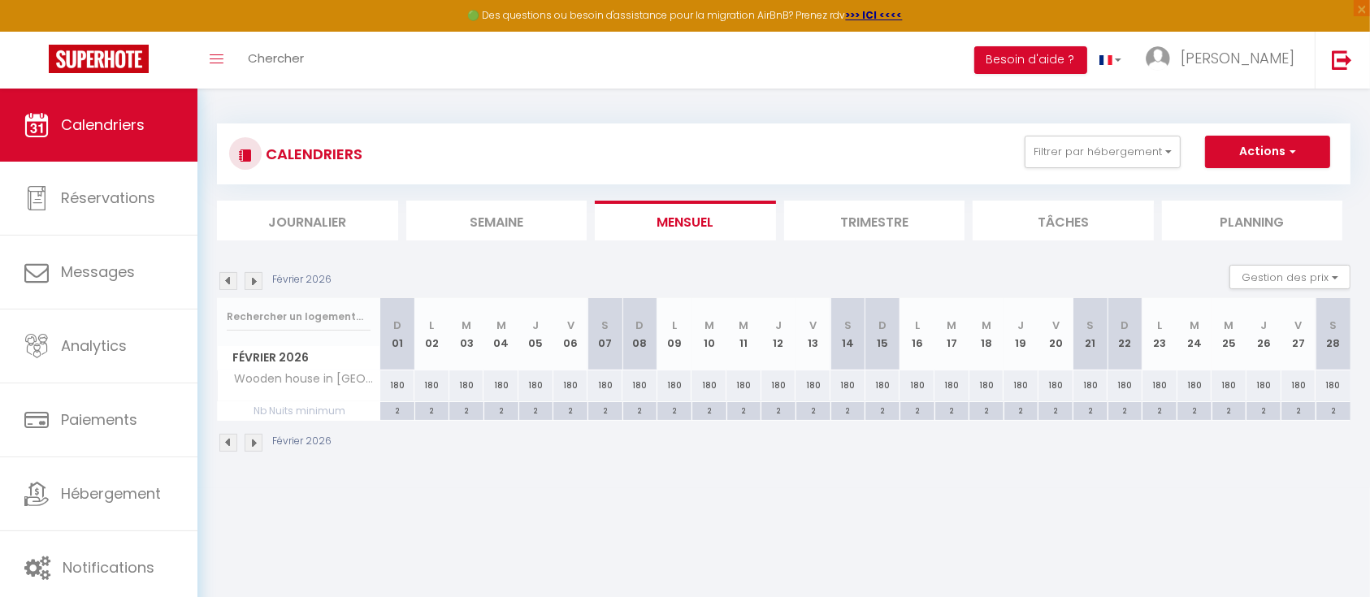
click at [247, 440] on img at bounding box center [254, 443] width 18 height 18
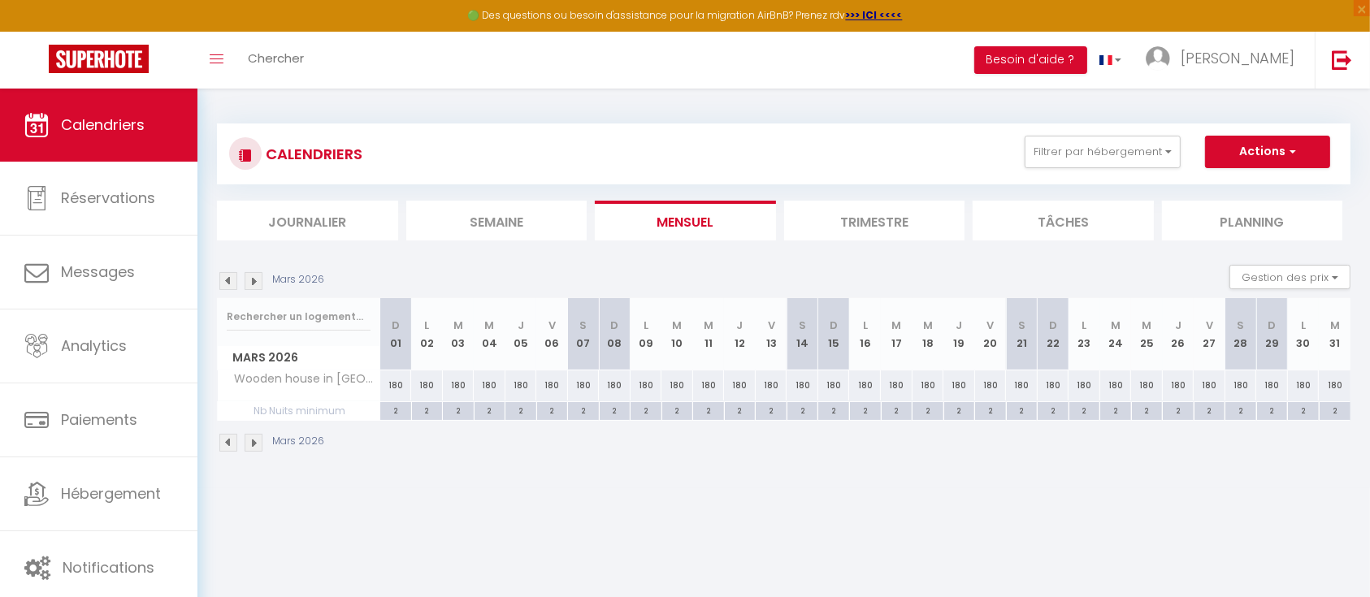
click at [247, 440] on img at bounding box center [254, 443] width 18 height 18
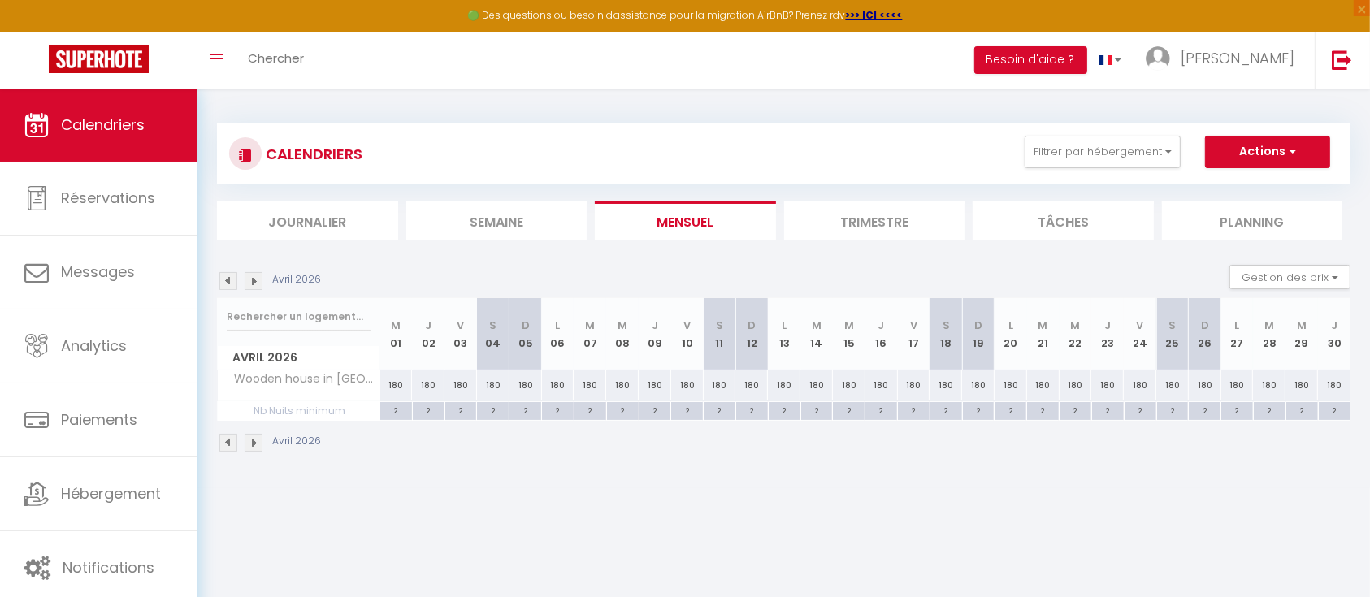
click at [247, 440] on img at bounding box center [254, 443] width 18 height 18
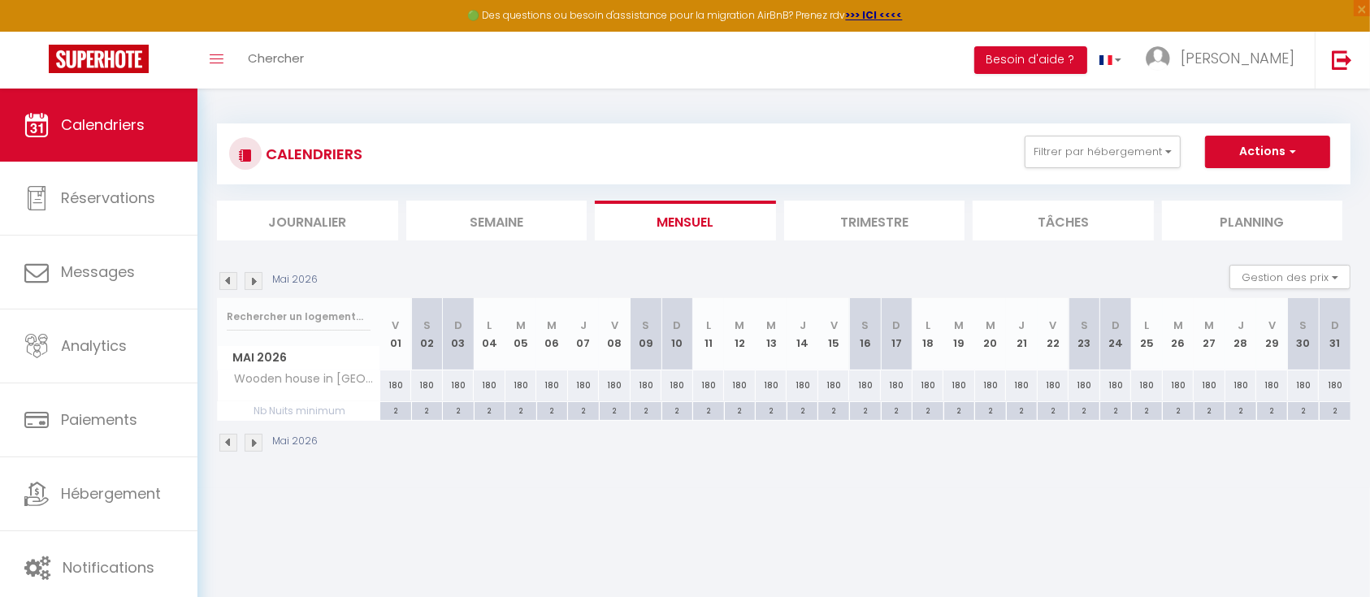
click at [247, 440] on img at bounding box center [254, 443] width 18 height 18
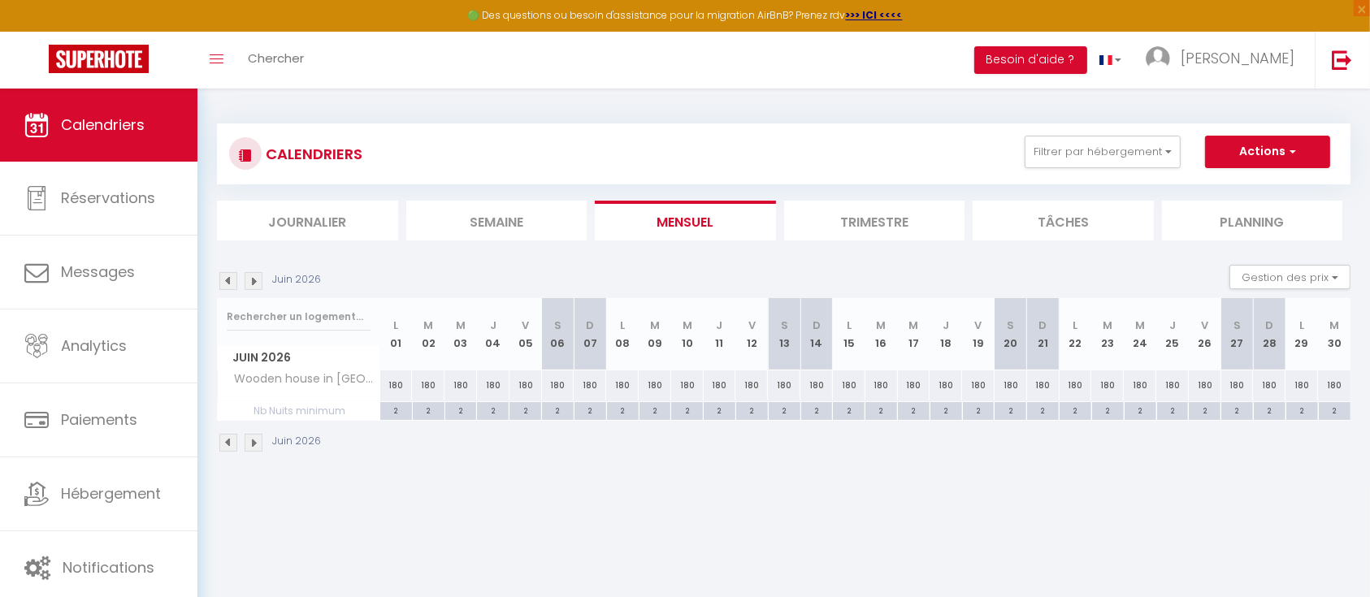
click at [247, 440] on img at bounding box center [254, 443] width 18 height 18
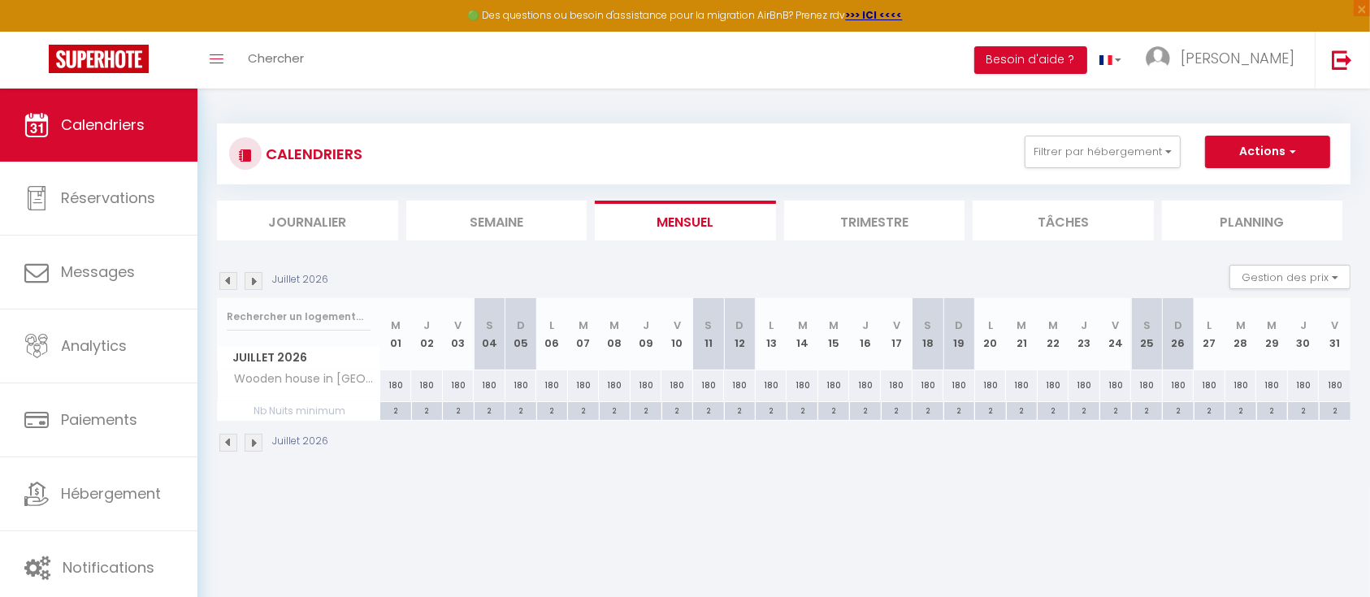
click at [247, 440] on img at bounding box center [254, 443] width 18 height 18
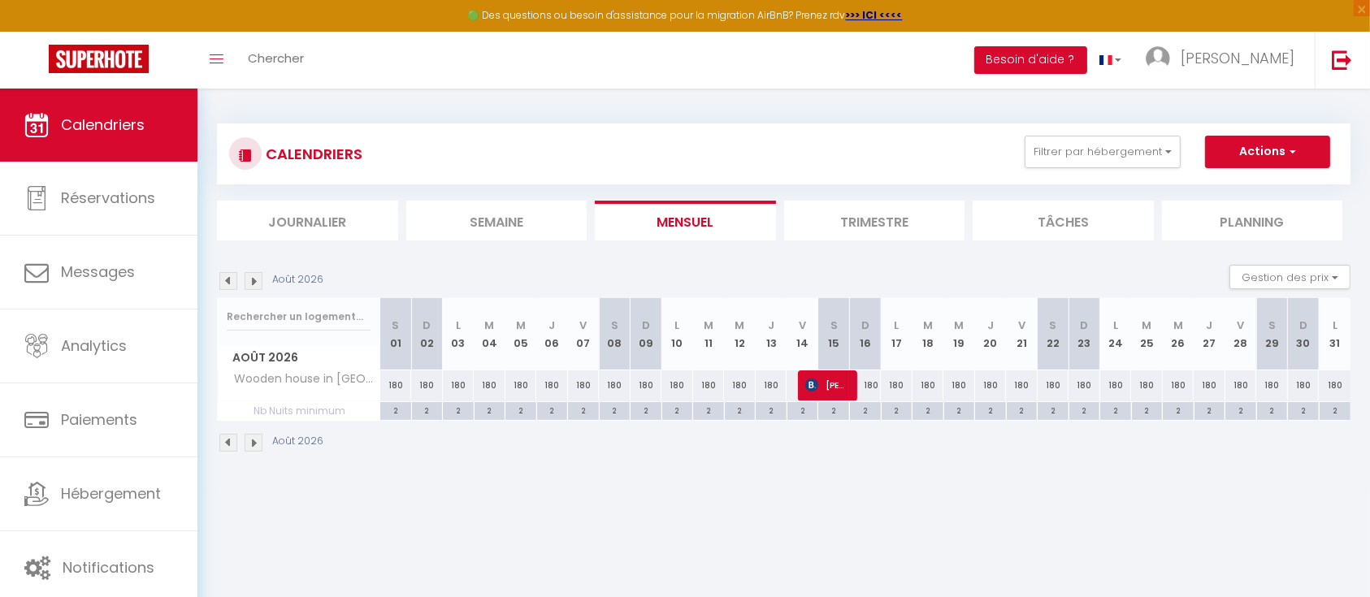
click at [247, 440] on img at bounding box center [254, 443] width 18 height 18
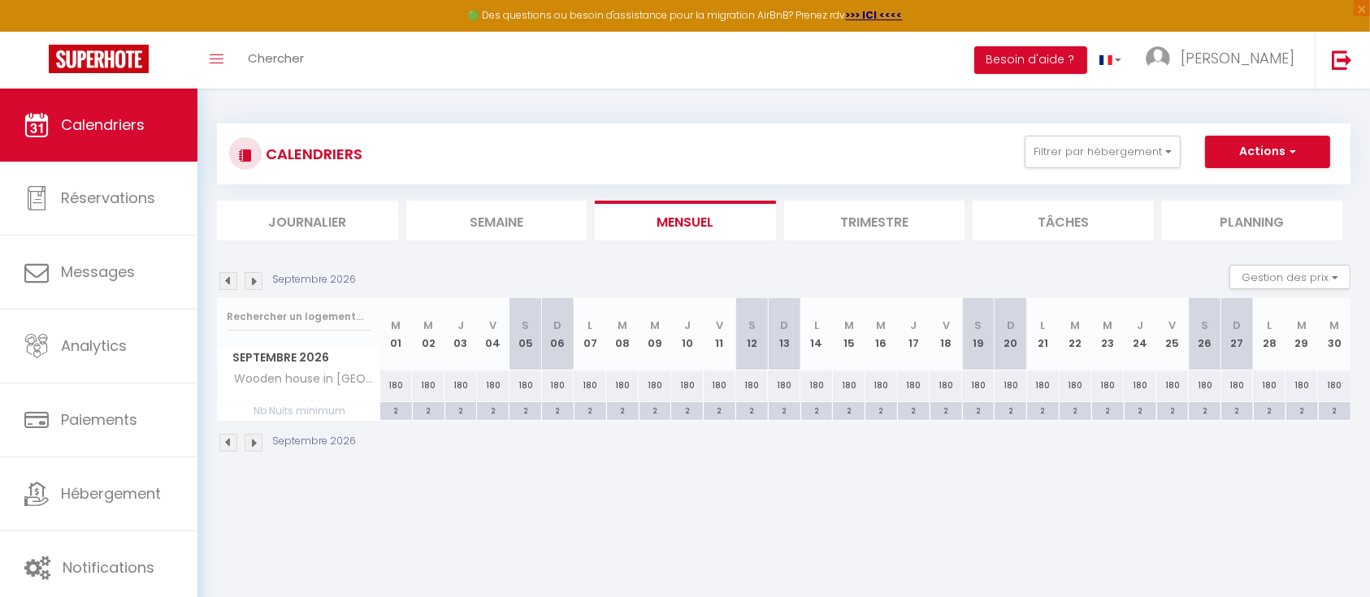
click at [227, 442] on img at bounding box center [228, 443] width 18 height 18
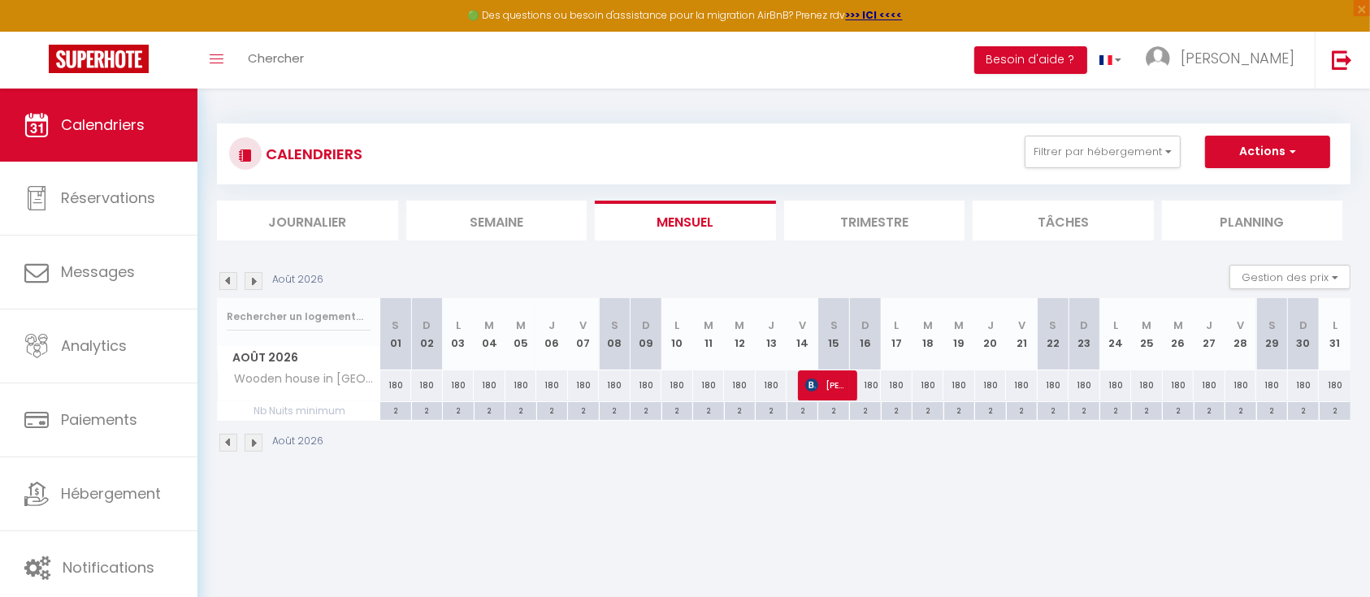
click at [231, 441] on img at bounding box center [228, 443] width 18 height 18
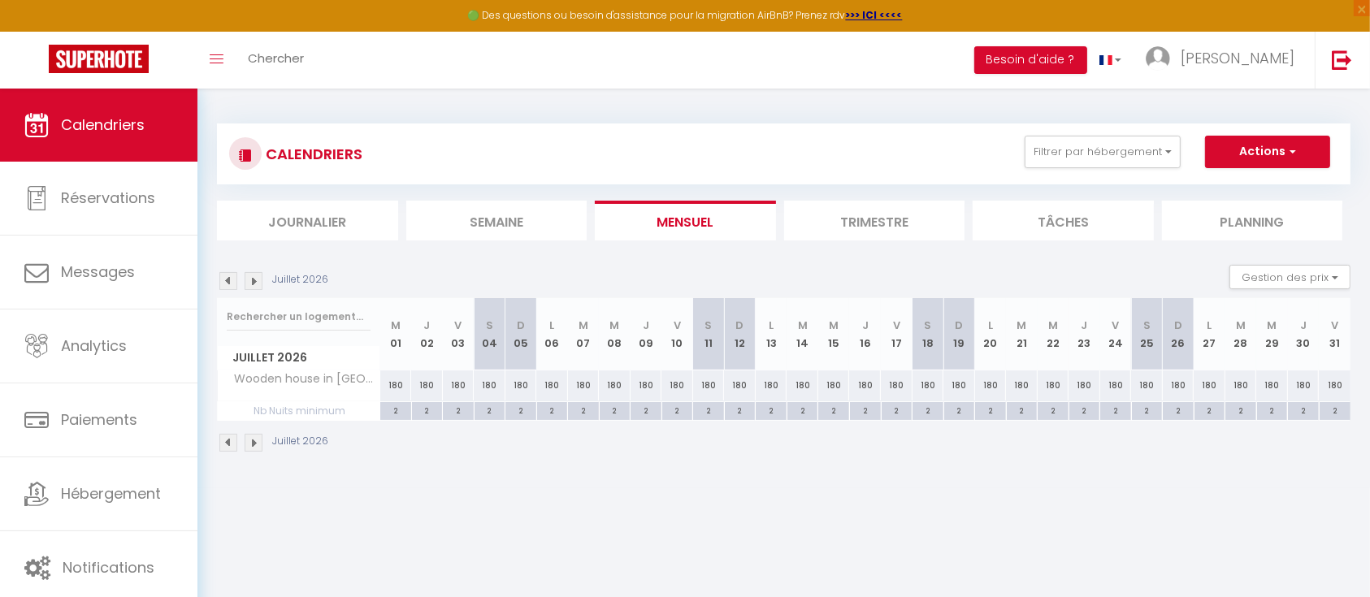
click at [231, 441] on img at bounding box center [228, 443] width 18 height 18
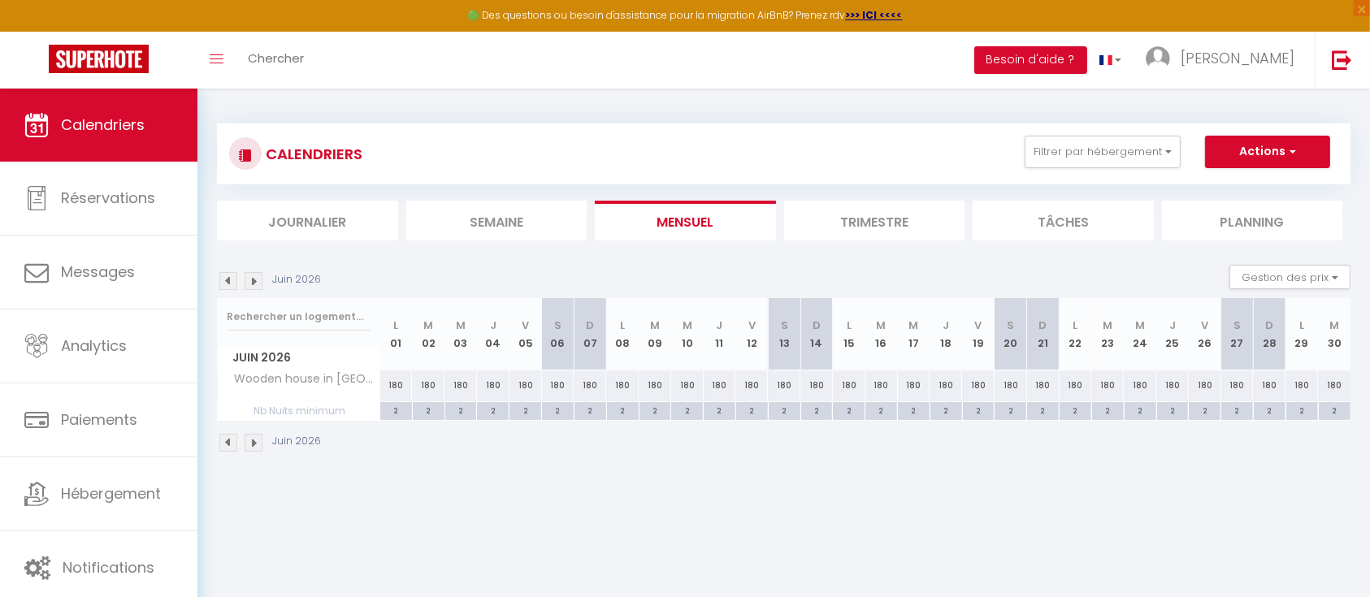
click at [231, 441] on img at bounding box center [228, 443] width 18 height 18
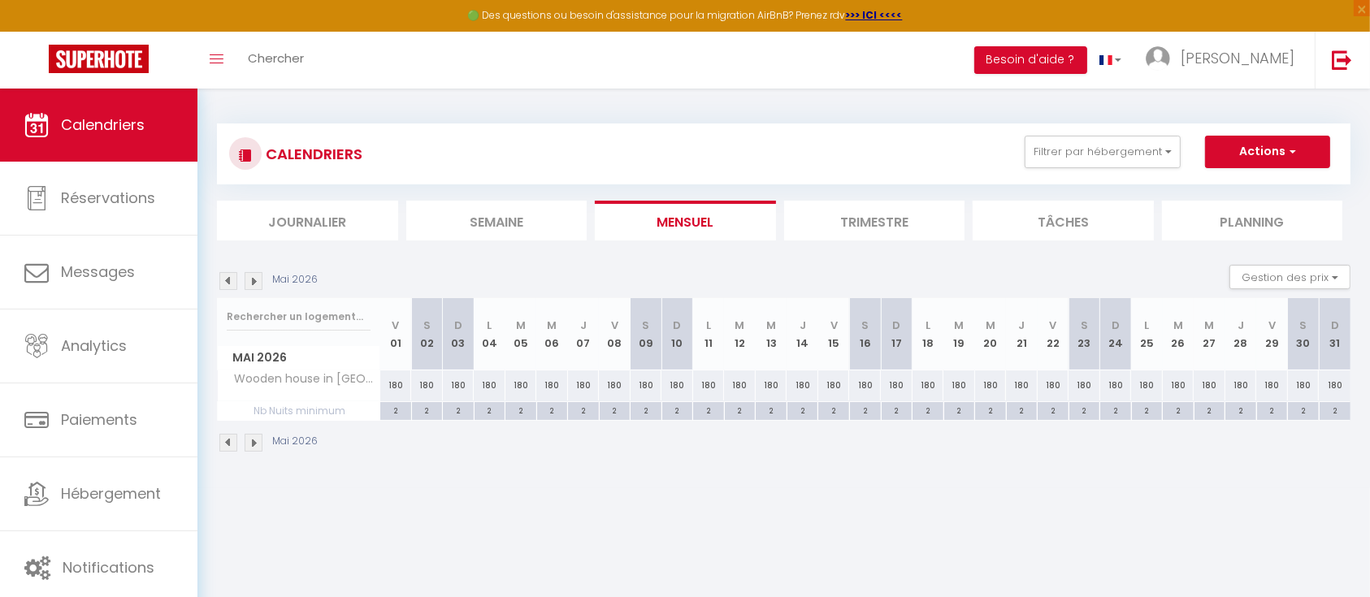
click at [231, 441] on img at bounding box center [228, 443] width 18 height 18
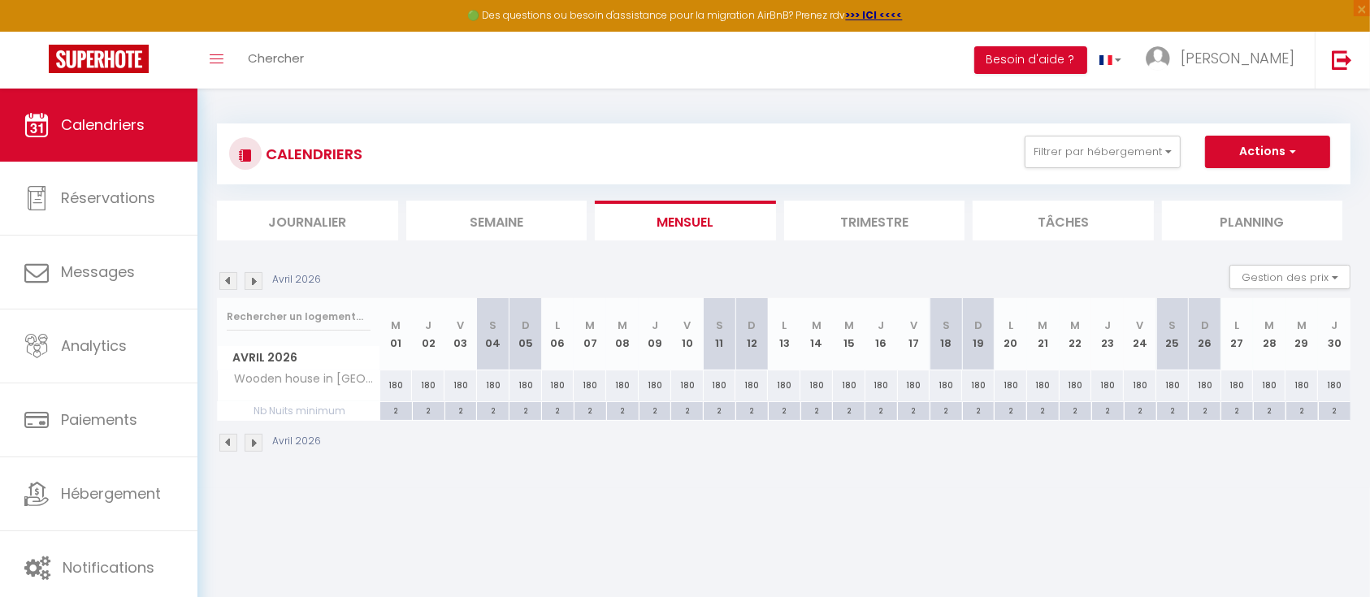
click at [231, 441] on img at bounding box center [228, 443] width 18 height 18
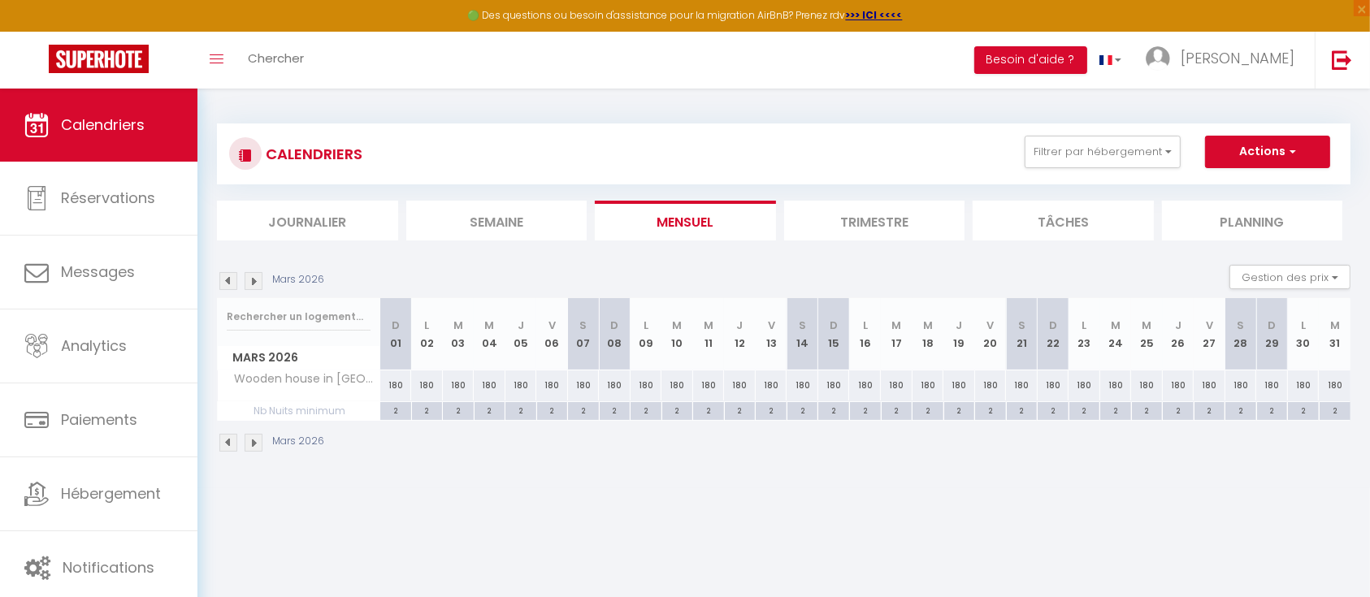
click at [231, 441] on img at bounding box center [228, 443] width 18 height 18
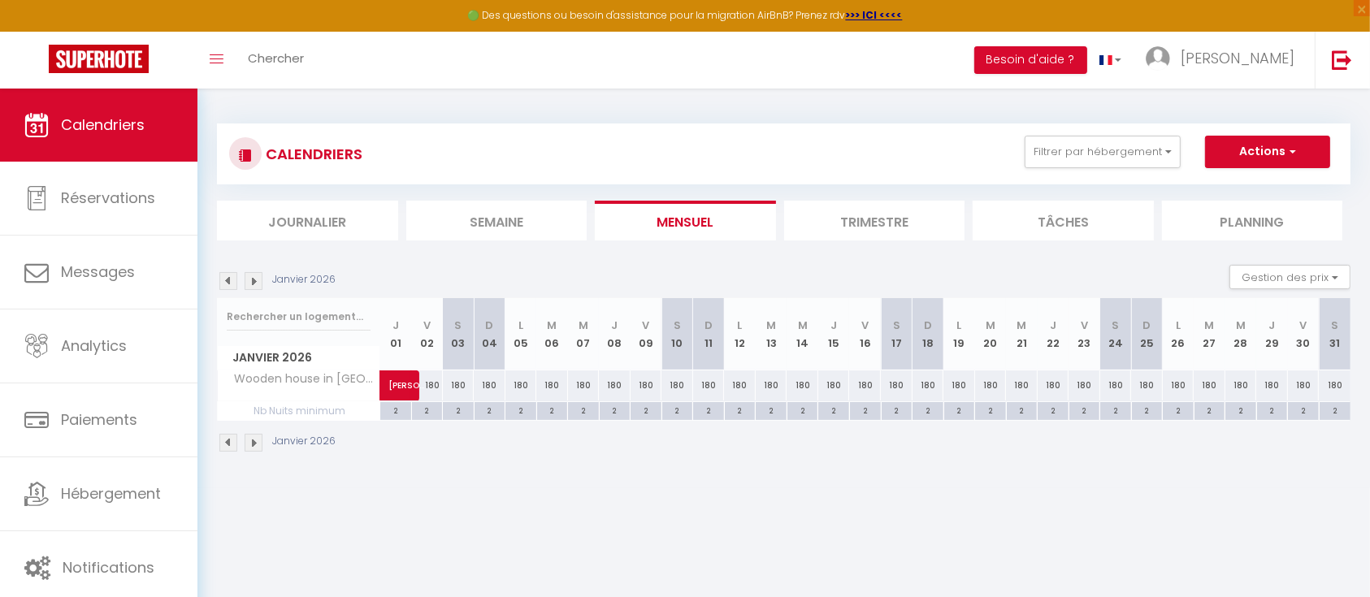
click at [231, 441] on img at bounding box center [228, 443] width 18 height 18
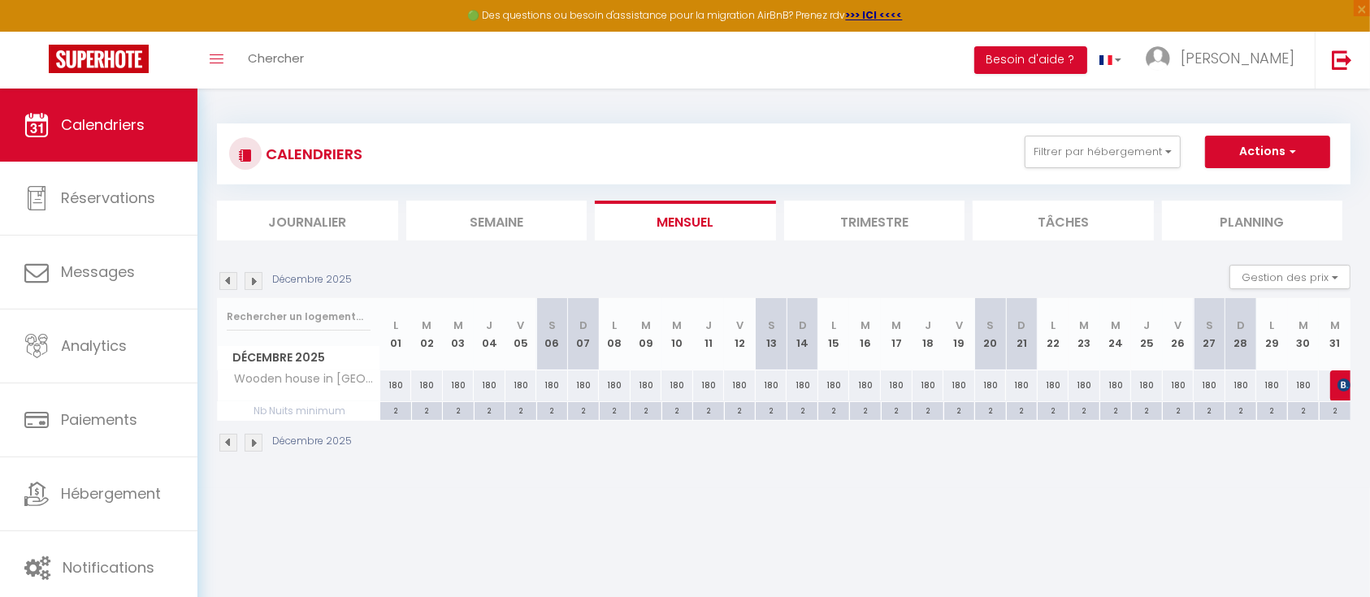
click at [231, 441] on img at bounding box center [228, 443] width 18 height 18
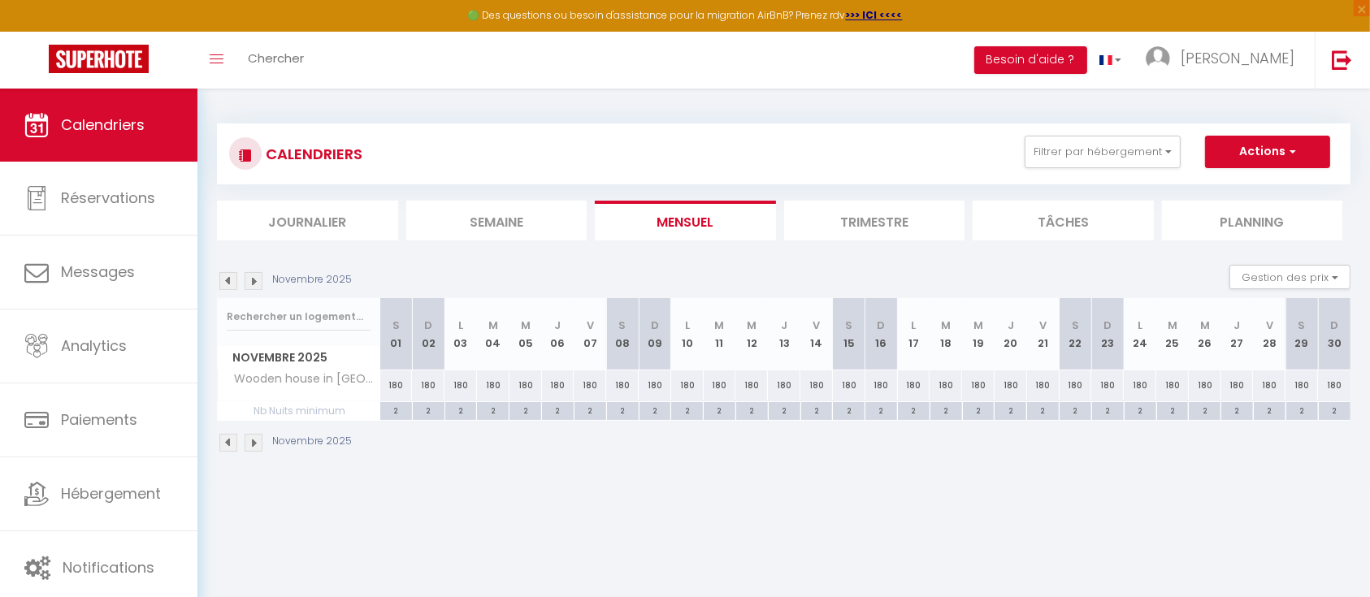
click at [231, 441] on img at bounding box center [228, 443] width 18 height 18
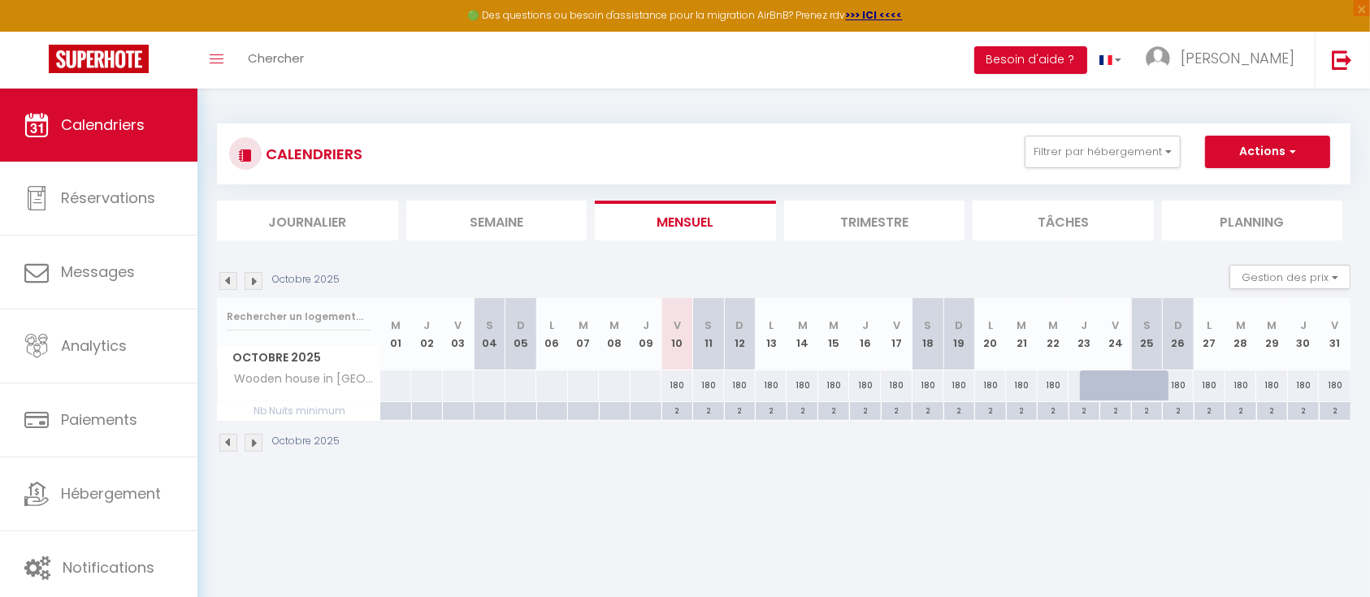
drag, startPoint x: 1115, startPoint y: 380, endPoint x: 1116, endPoint y: 393, distance: 13.0
click at [1116, 393] on div at bounding box center [1127, 394] width 32 height 31
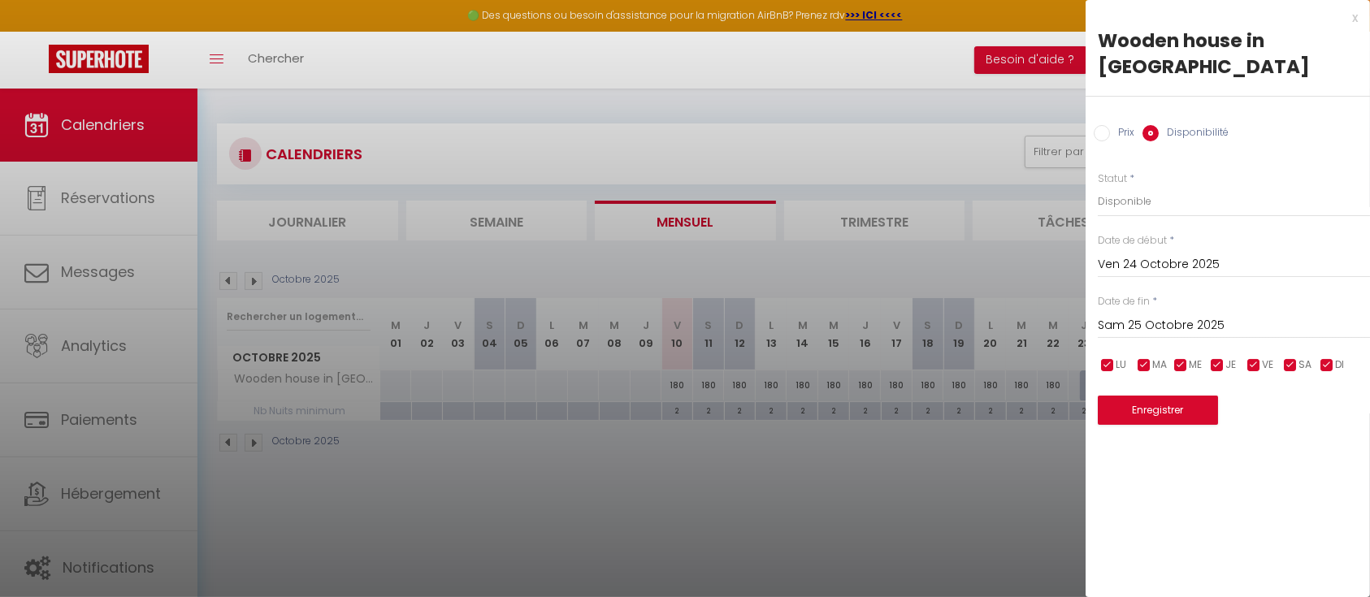
click at [1055, 457] on div at bounding box center [685, 298] width 1370 height 597
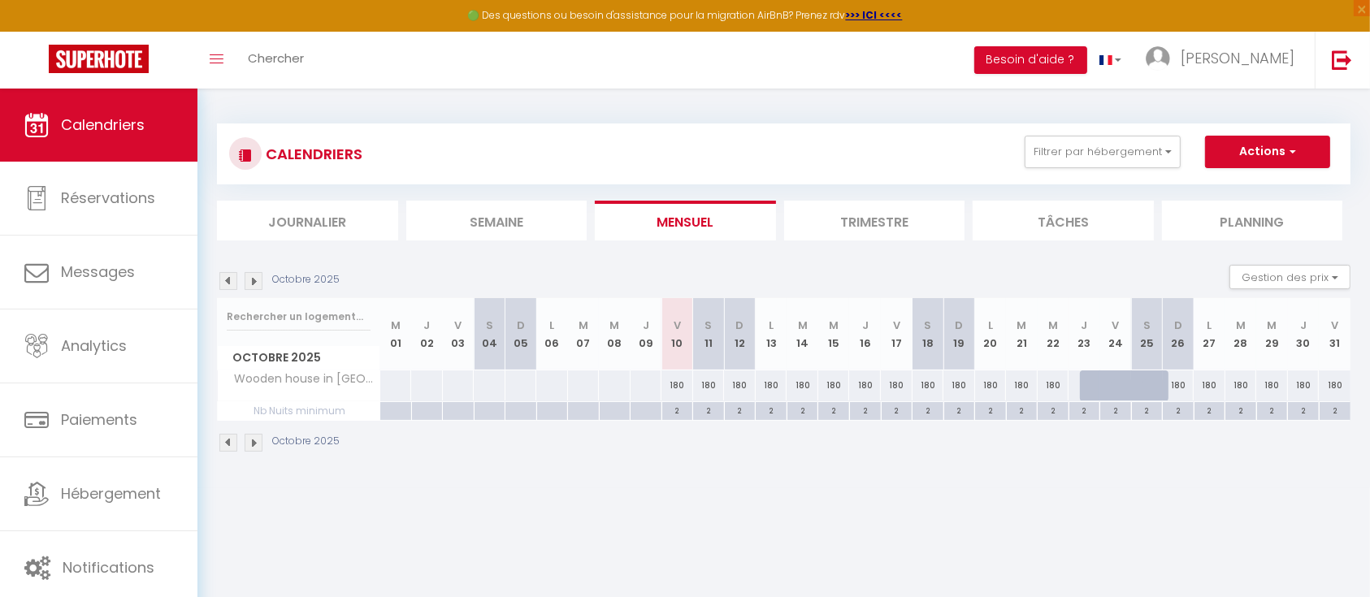
click at [1081, 381] on div at bounding box center [1096, 385] width 32 height 31
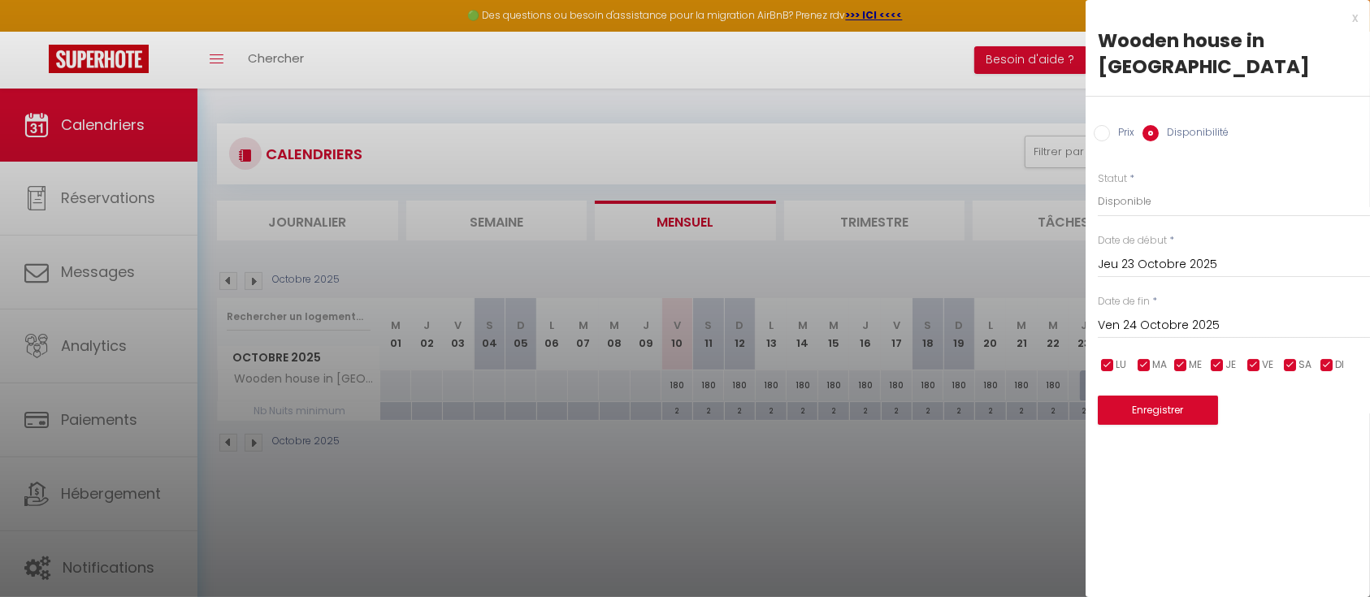
click at [1163, 315] on input "Ven 24 Octobre 2025" at bounding box center [1234, 325] width 272 height 21
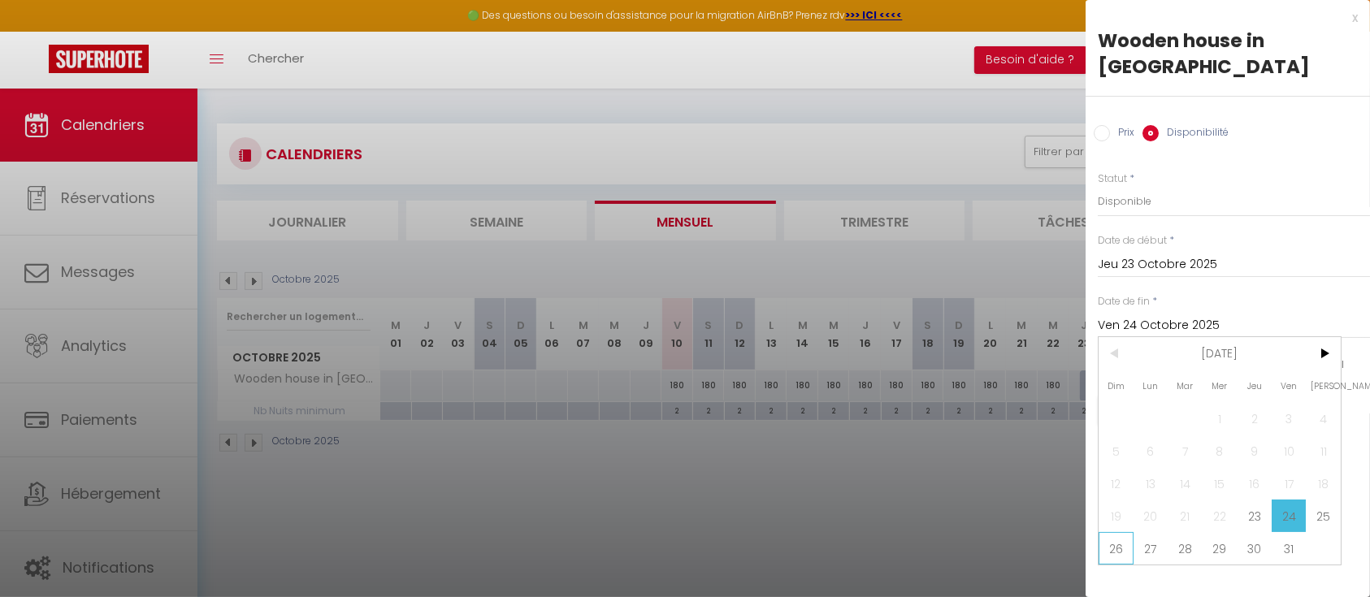
click at [1119, 532] on span "26" at bounding box center [1115, 548] width 35 height 32
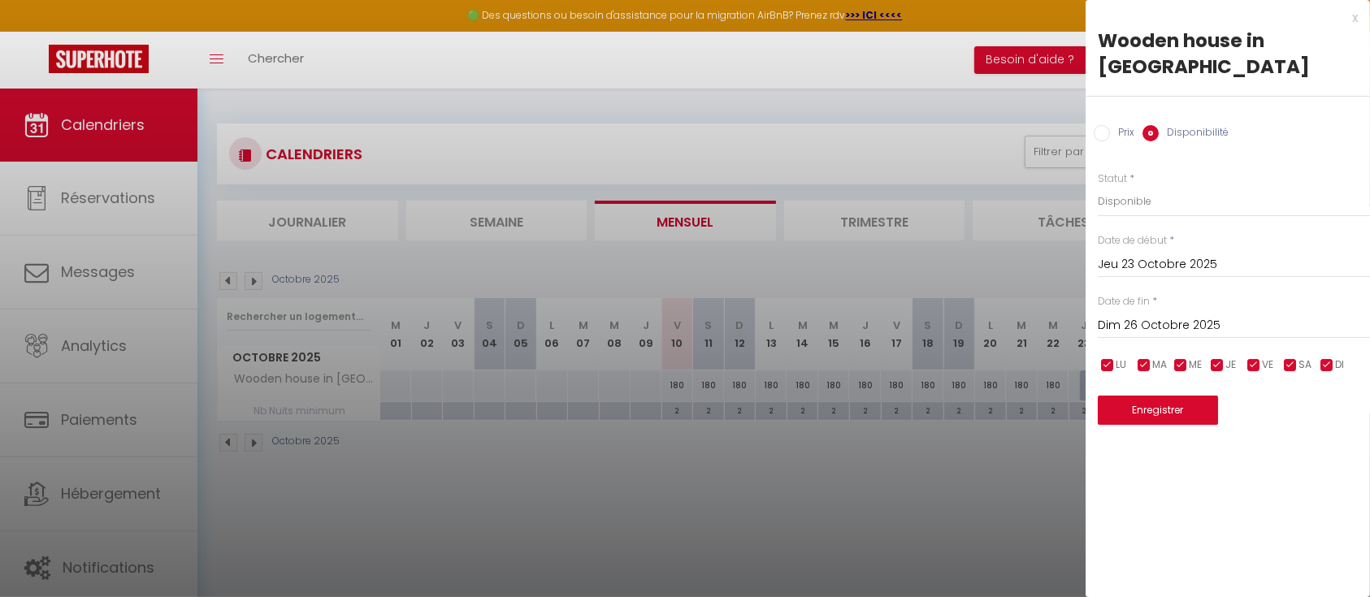
click at [1105, 125] on input "Prix" at bounding box center [1102, 133] width 16 height 16
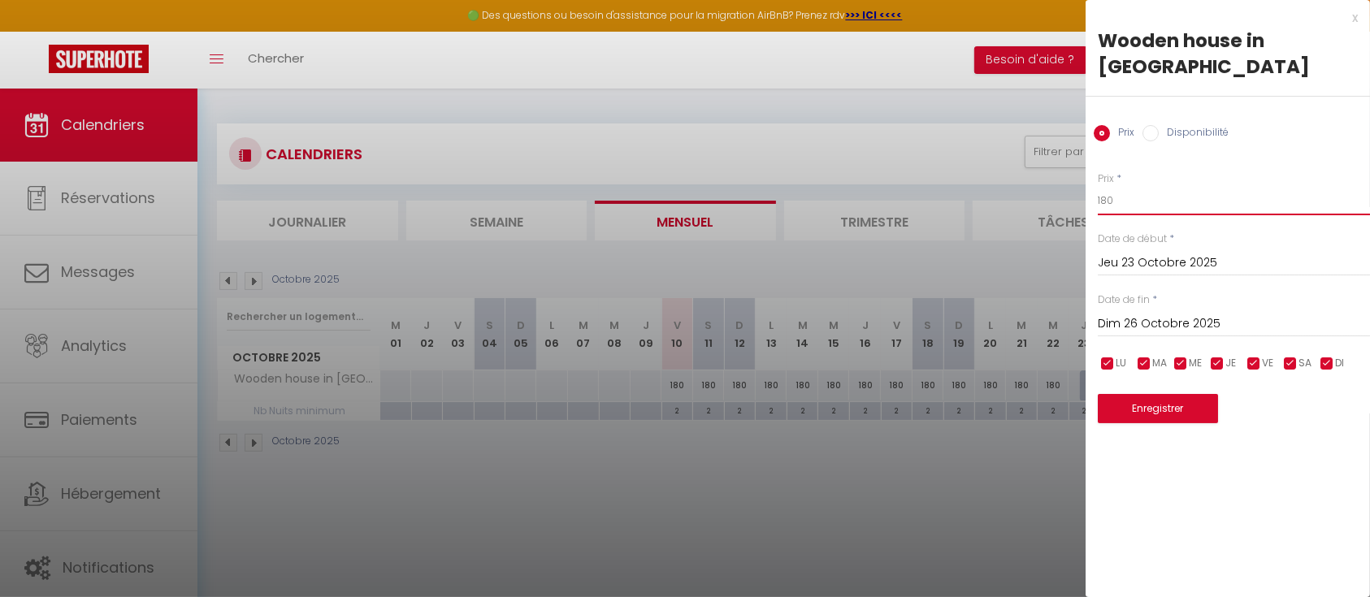
drag, startPoint x: 1115, startPoint y: 170, endPoint x: 1072, endPoint y: 165, distance: 43.3
click at [1072, 165] on body "🟢 Des questions ou besoin d'assistance pour la migration AirBnB? Prenez rdv >>>…" at bounding box center [685, 387] width 1370 height 597
click at [1153, 125] on input "Disponibilité" at bounding box center [1150, 133] width 16 height 16
click at [1120, 186] on select "Disponible Indisponible" at bounding box center [1234, 201] width 272 height 31
click at [1098, 186] on select "Disponible Indisponible" at bounding box center [1234, 201] width 272 height 31
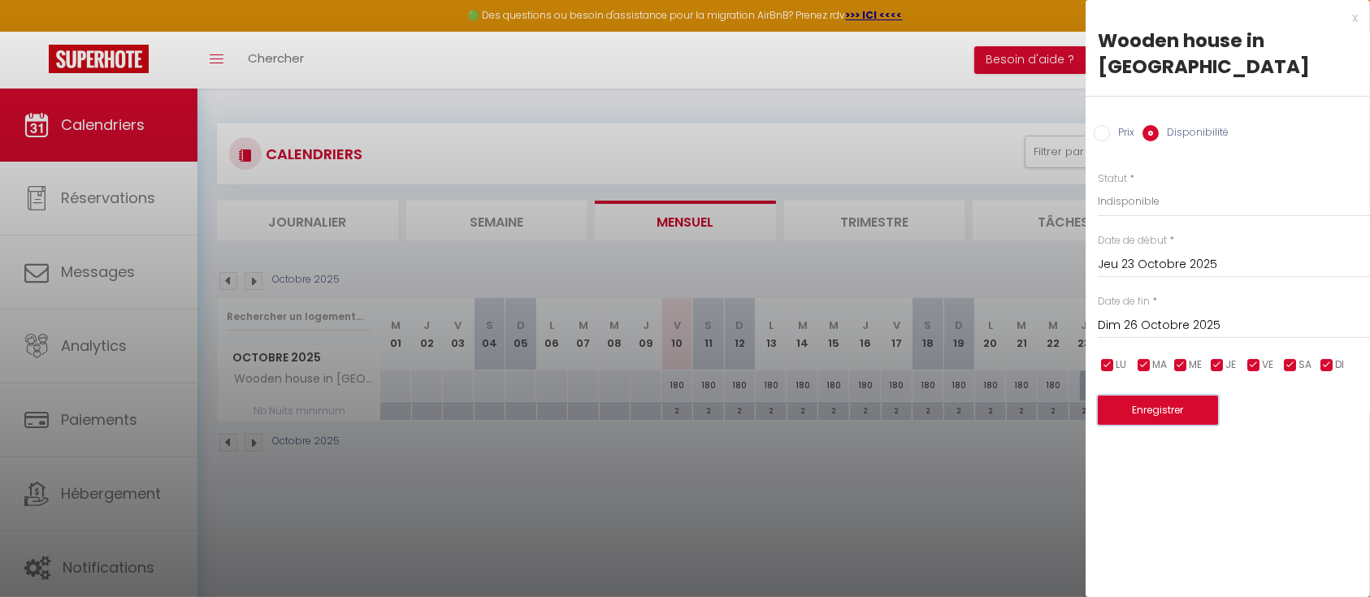
click at [1124, 396] on button "Enregistrer" at bounding box center [1158, 410] width 120 height 29
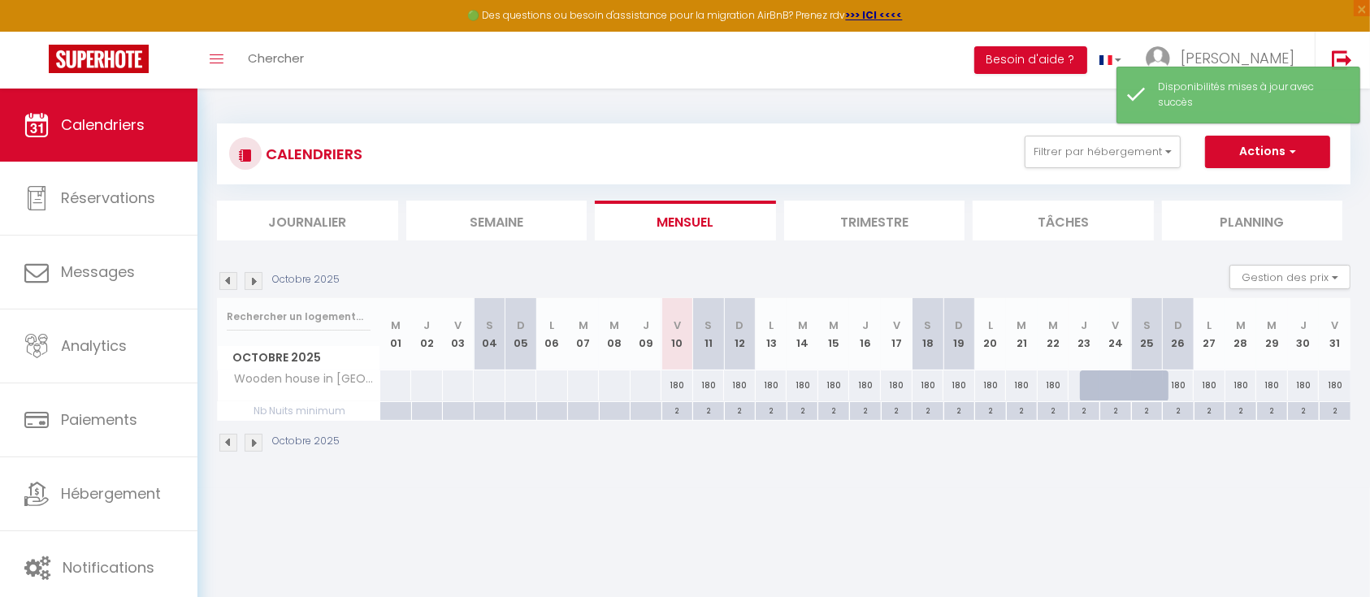
click at [1084, 488] on body "🟢 Des questions ou besoin d'assistance pour la migration AirBnB? Prenez rdv >>>…" at bounding box center [685, 387] width 1370 height 597
click at [1313, 157] on button "Actions" at bounding box center [1267, 152] width 125 height 32
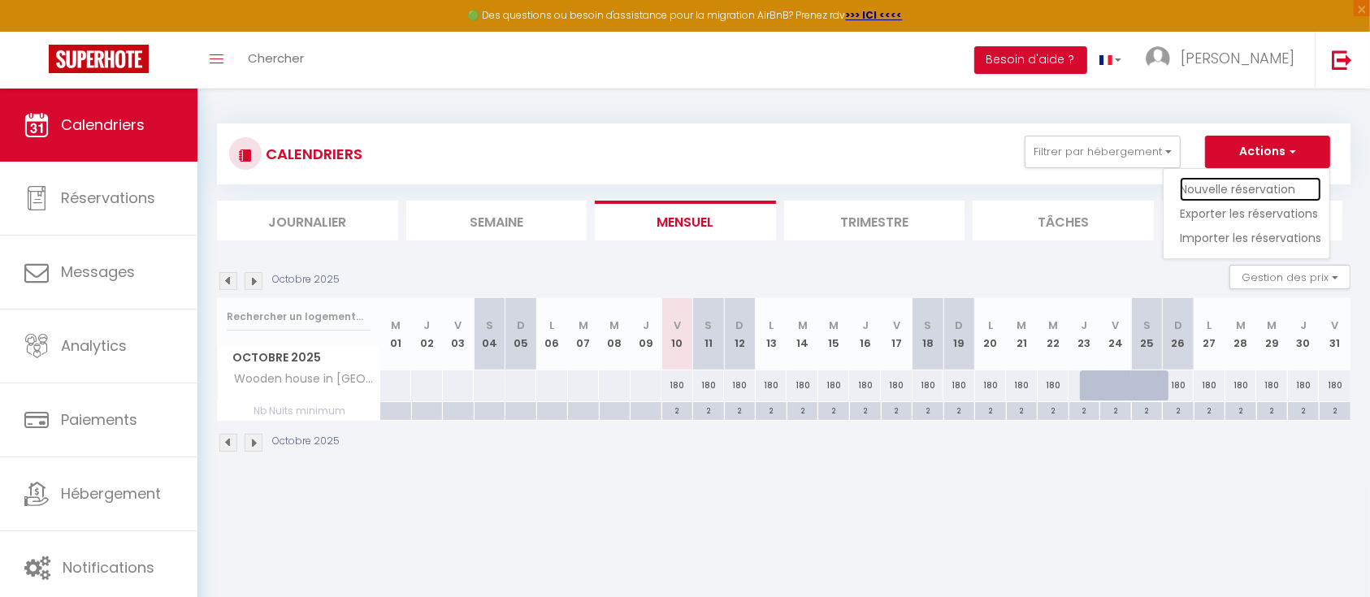
click at [1213, 179] on link "Nouvelle réservation" at bounding box center [1250, 189] width 141 height 24
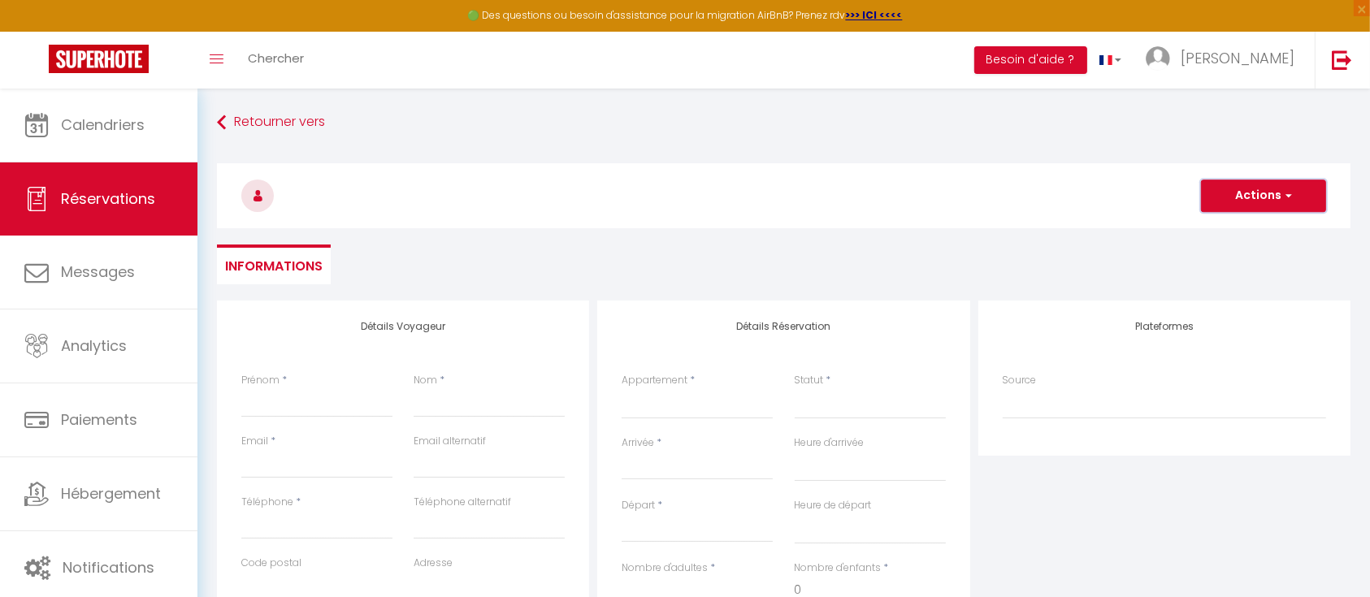
click at [1234, 189] on button "Actions" at bounding box center [1263, 196] width 125 height 32
click at [1222, 223] on link "Enregistrer" at bounding box center [1247, 231] width 128 height 21
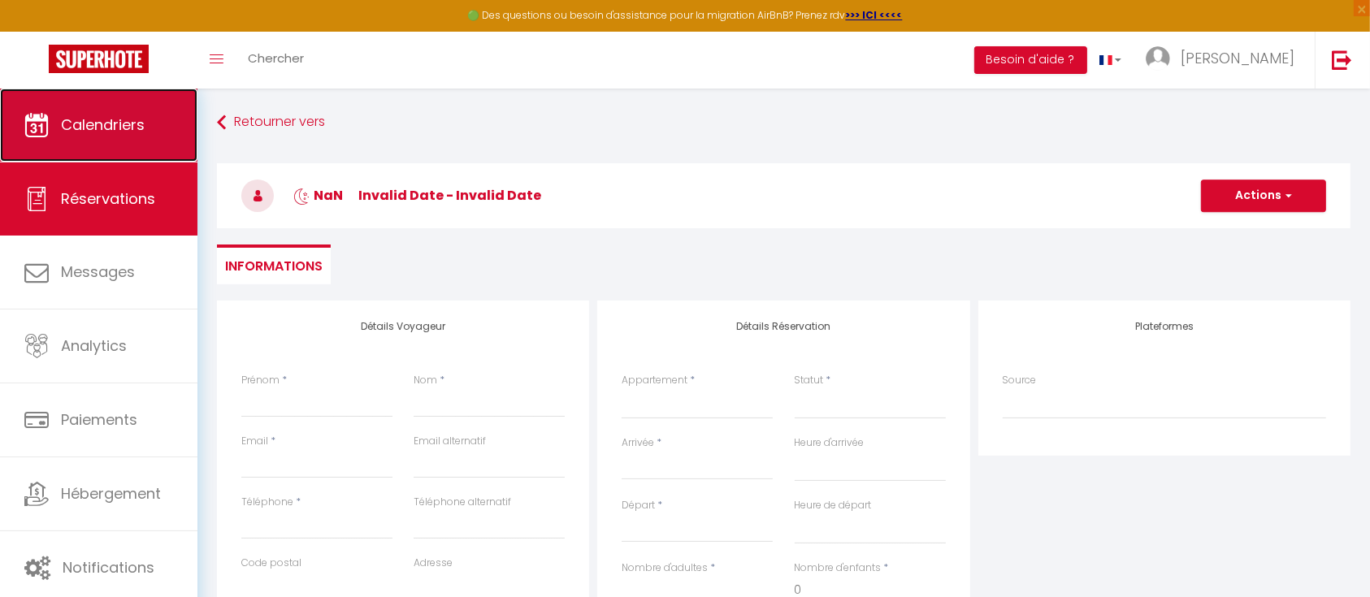
click at [85, 129] on span "Calendriers" at bounding box center [103, 125] width 84 height 20
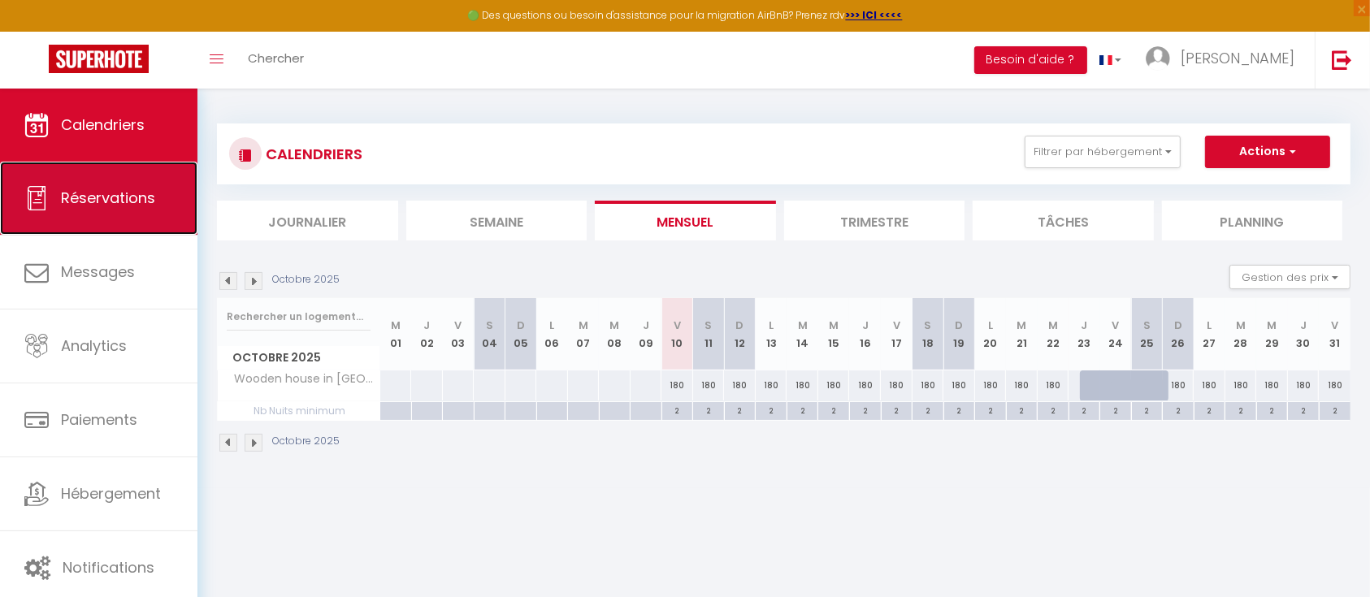
click at [76, 188] on span "Réservations" at bounding box center [108, 198] width 94 height 20
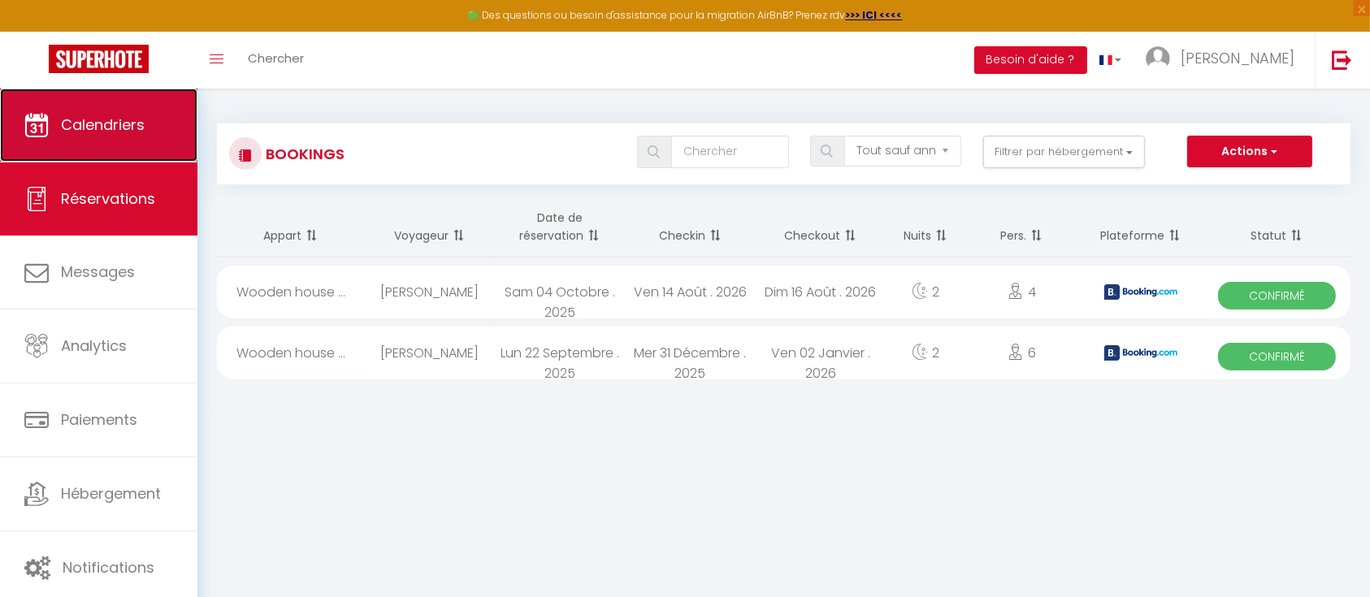
click at [72, 119] on span "Calendriers" at bounding box center [103, 125] width 84 height 20
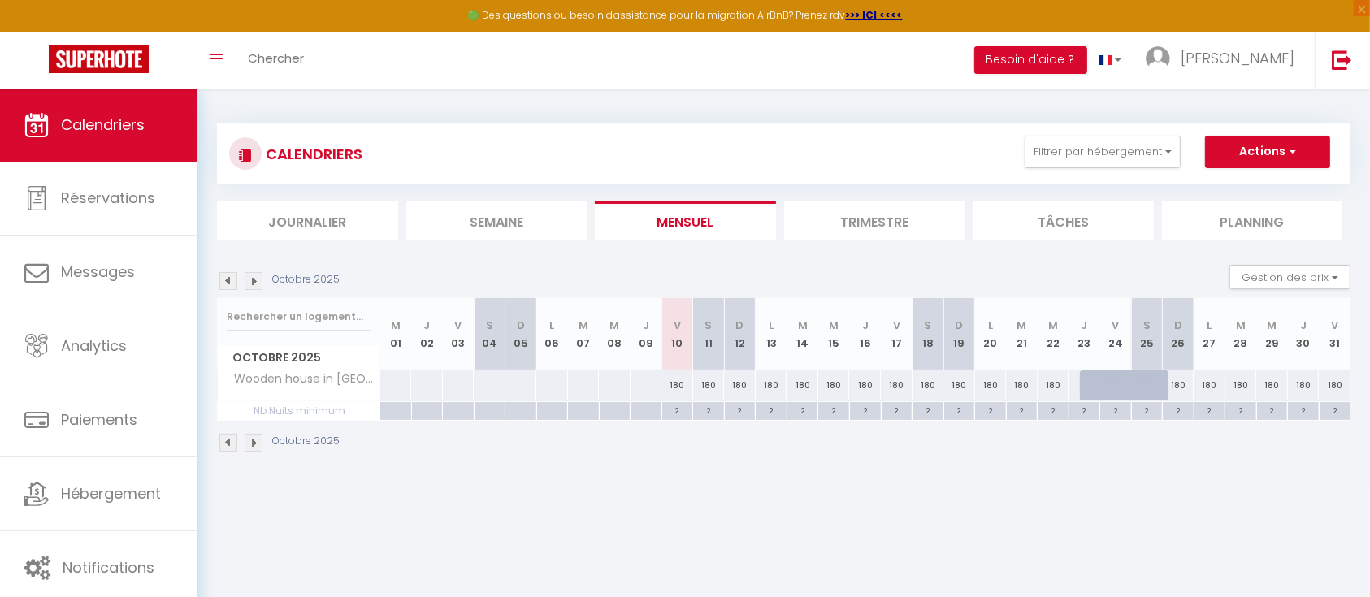
click at [1090, 387] on div at bounding box center [1096, 385] width 32 height 31
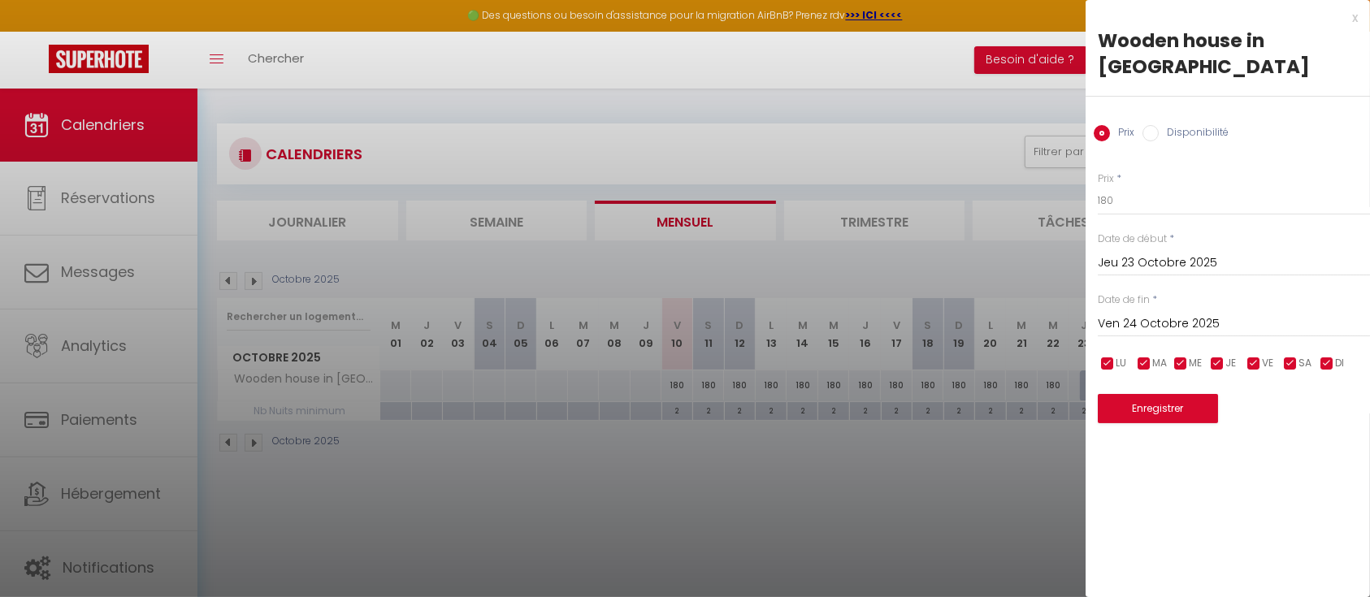
click at [1150, 314] on input "Ven 24 Octobre 2025" at bounding box center [1234, 324] width 272 height 21
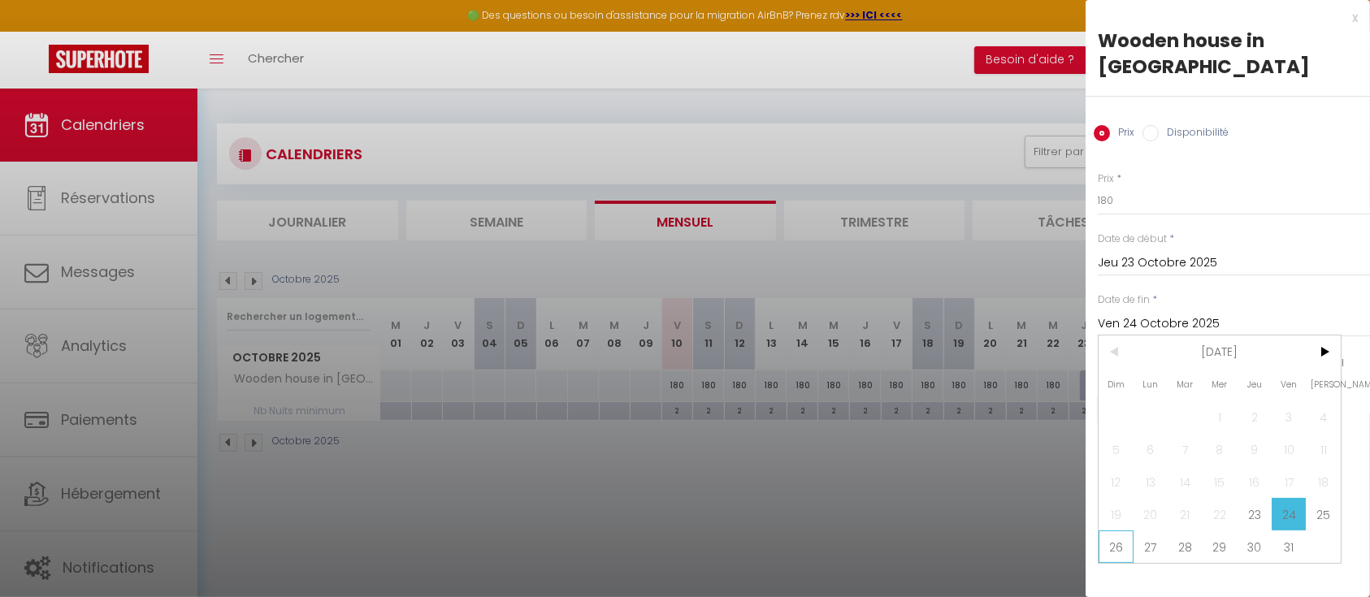
click at [1101, 531] on span "26" at bounding box center [1115, 547] width 35 height 32
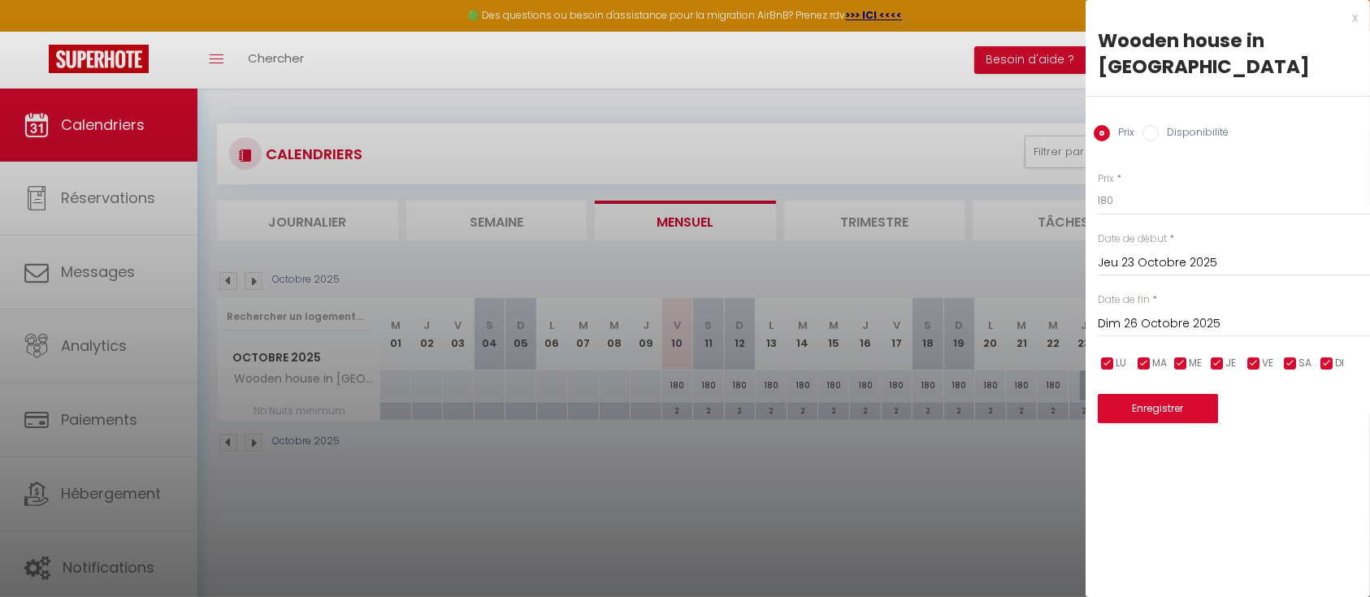
click at [1029, 531] on div at bounding box center [685, 298] width 1370 height 597
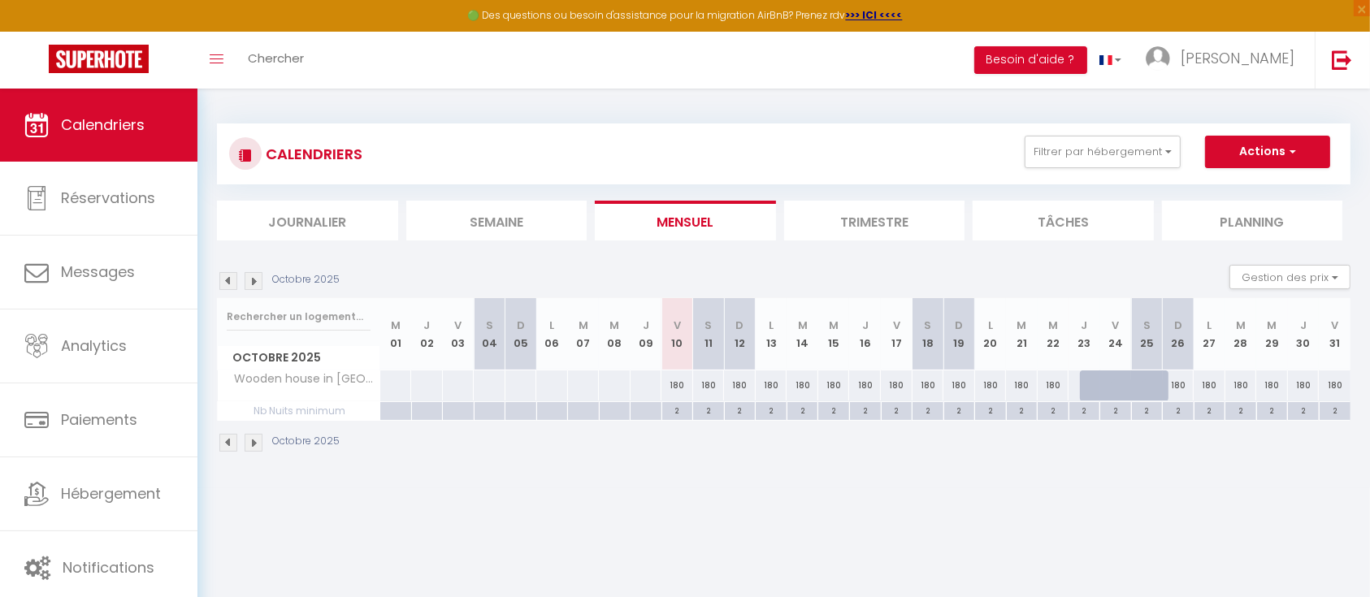
drag, startPoint x: 1094, startPoint y: 385, endPoint x: 1083, endPoint y: 515, distance: 130.4
click at [1083, 515] on body "🟢 Des questions ou besoin d'assistance pour la migration AirBnB? Prenez rdv >>>…" at bounding box center [685, 387] width 1370 height 597
click at [1321, 276] on button "Gestion des prix" at bounding box center [1289, 277] width 121 height 24
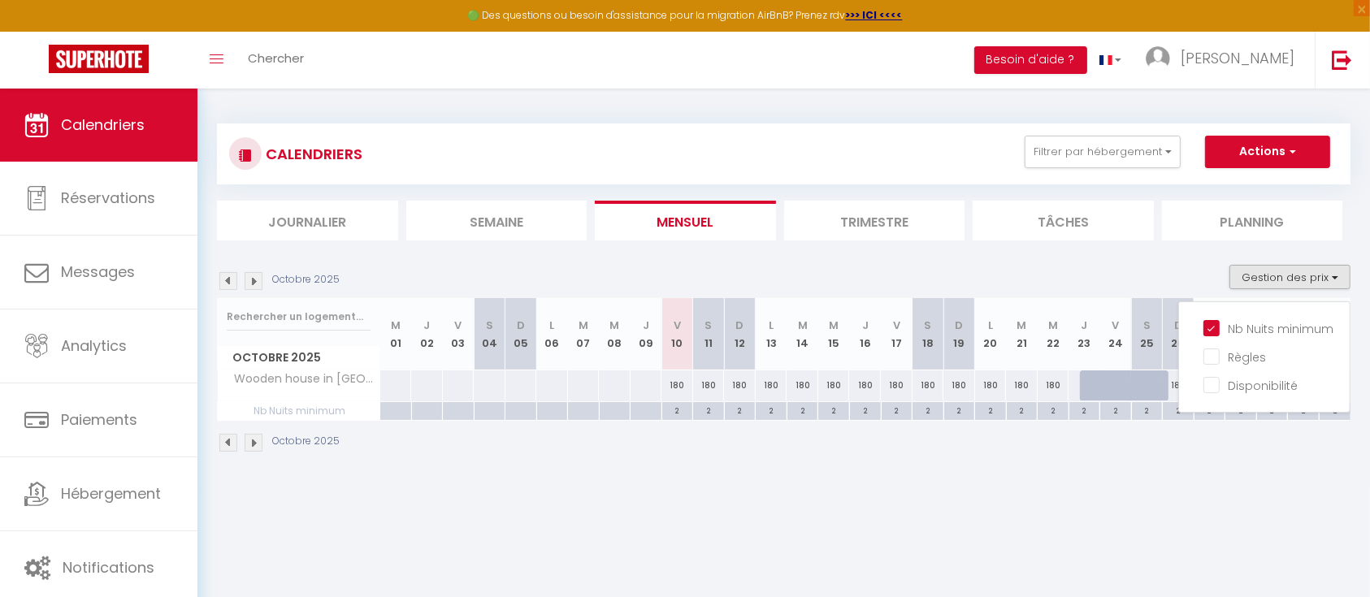
click at [1150, 461] on div "Octobre 2025" at bounding box center [783, 445] width 1133 height 48
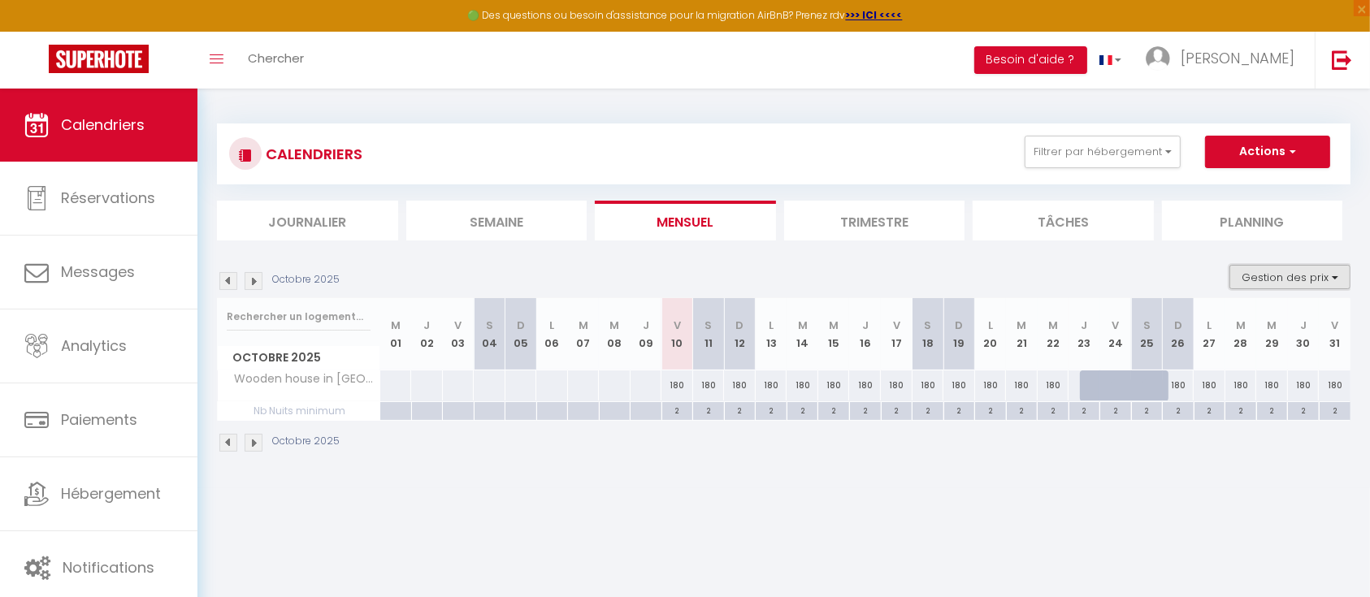
click at [1268, 276] on button "Gestion des prix" at bounding box center [1289, 277] width 121 height 24
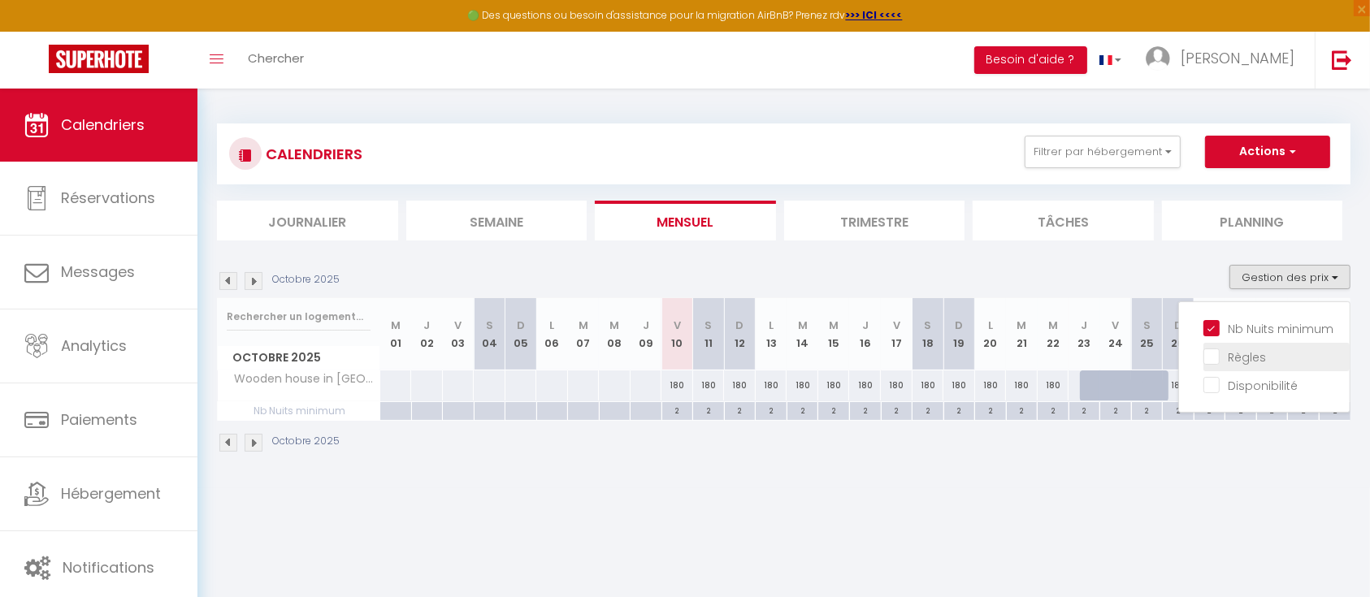
click at [1252, 348] on input "Règles" at bounding box center [1276, 356] width 146 height 16
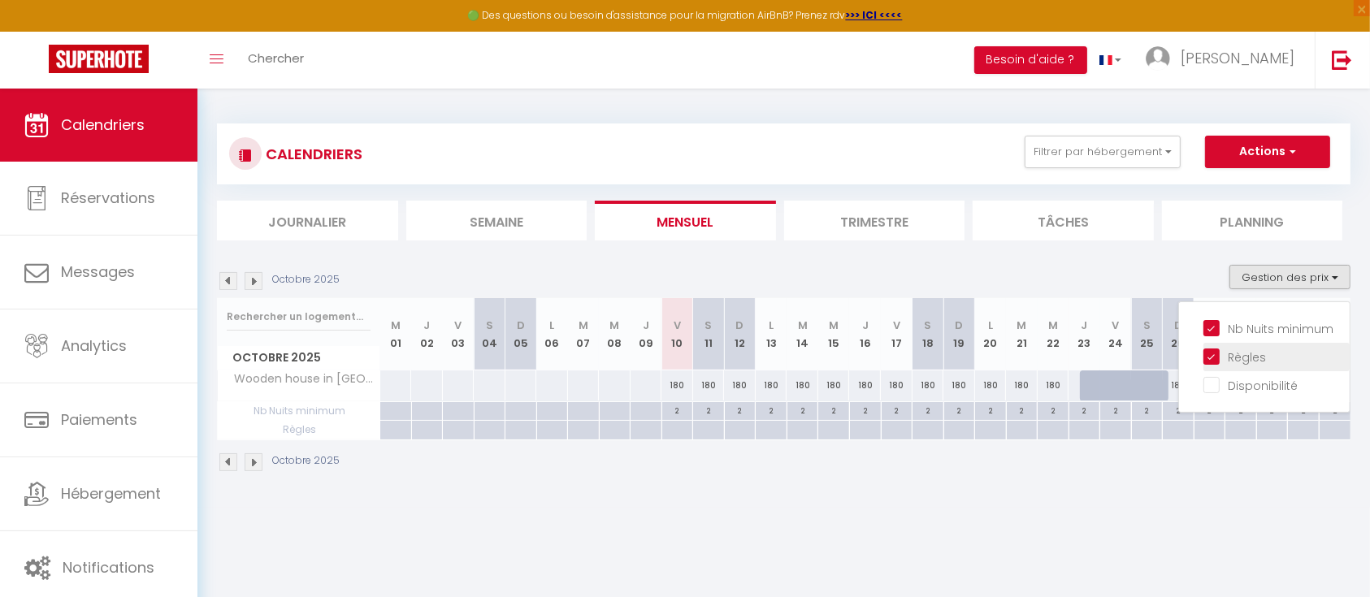
click at [1236, 348] on input "Règles" at bounding box center [1276, 356] width 146 height 16
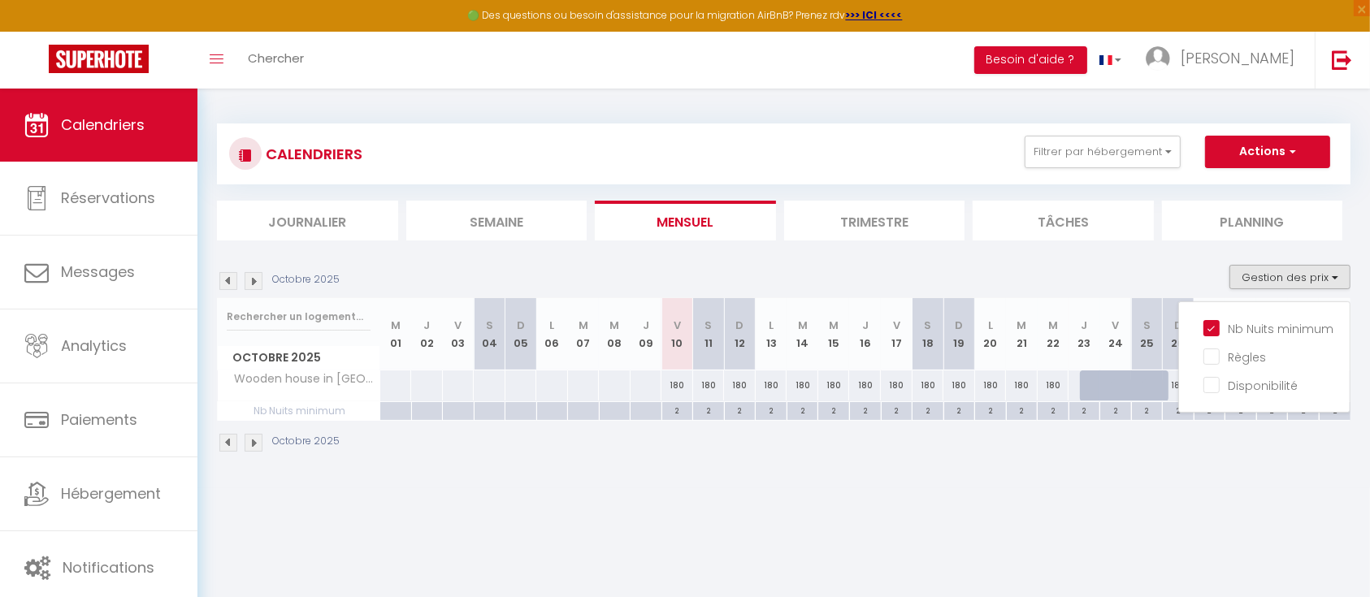
click at [890, 507] on body "🟢 Des questions ou besoin d'assistance pour la migration AirBnB? Prenez rdv >>>…" at bounding box center [685, 387] width 1370 height 597
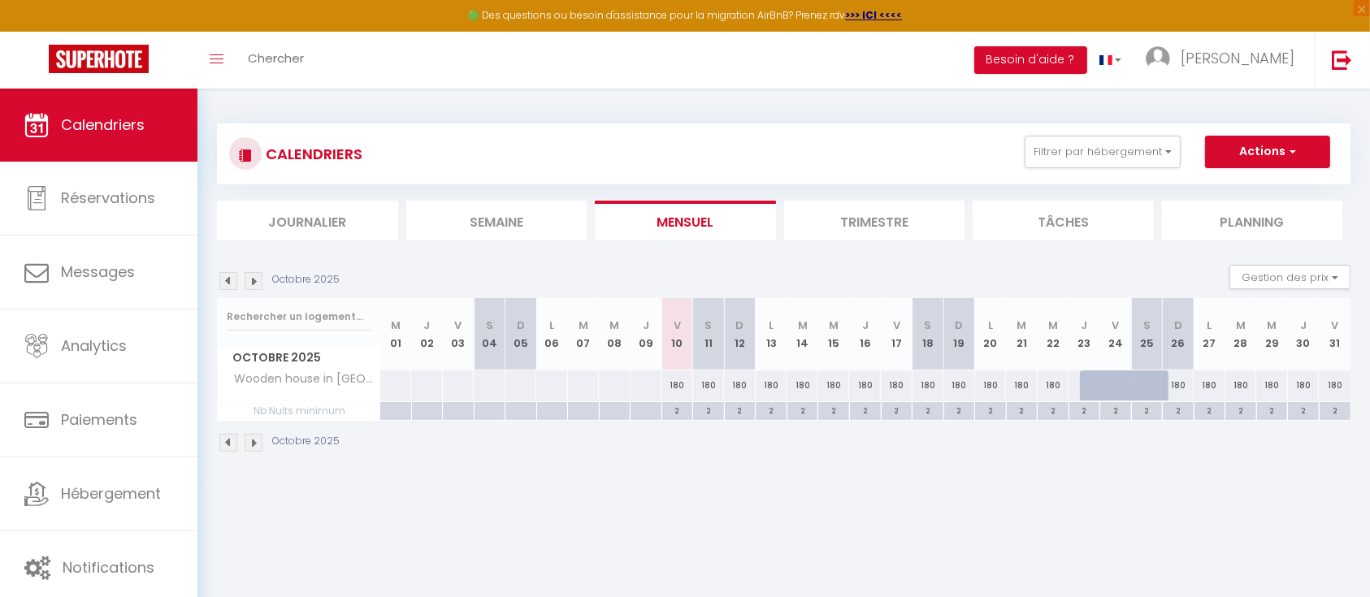
click at [247, 275] on img at bounding box center [254, 281] width 18 height 18
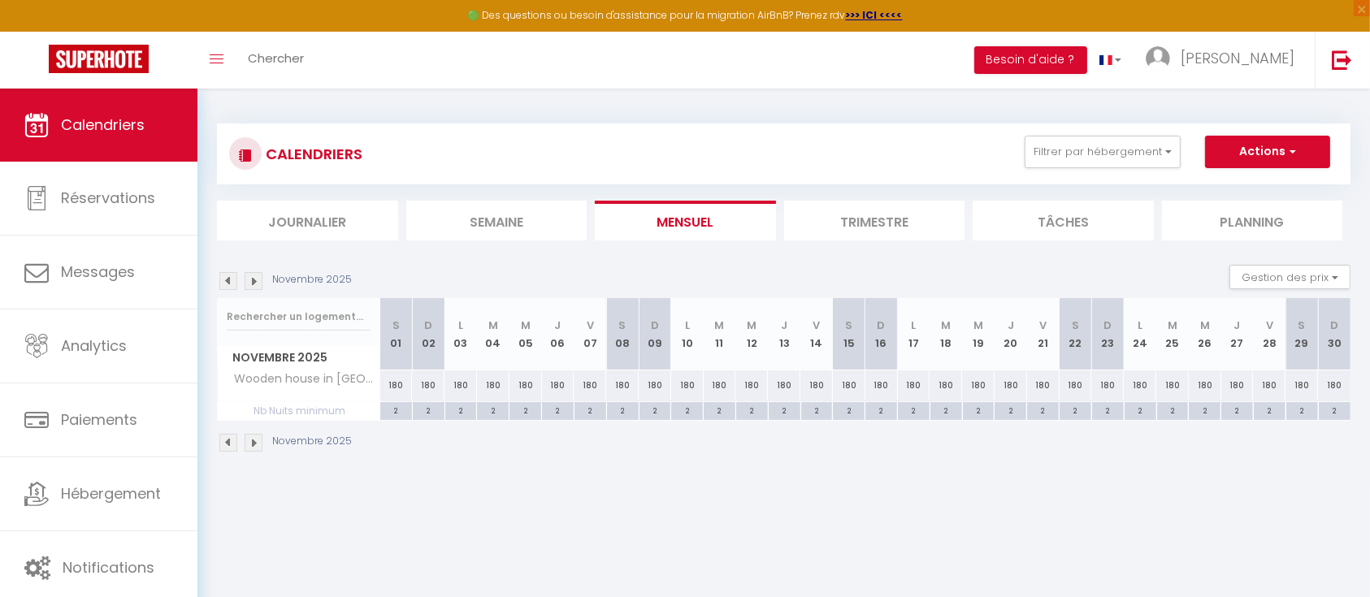
click at [248, 276] on img at bounding box center [254, 281] width 18 height 18
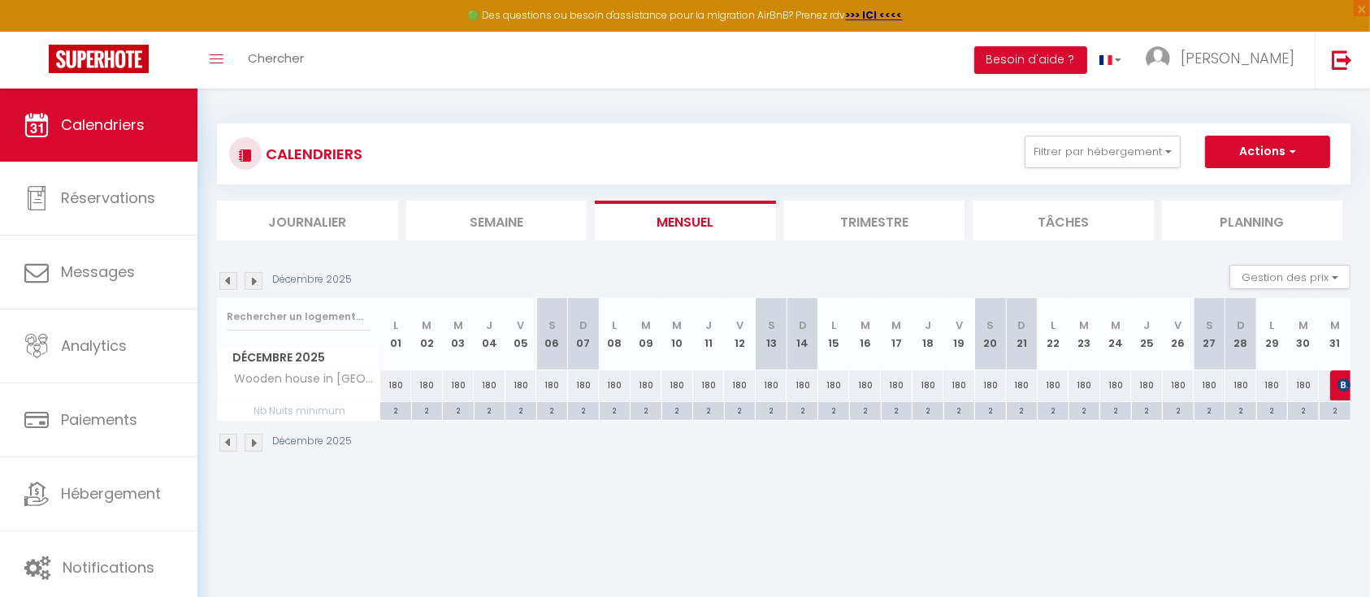
click at [248, 276] on img at bounding box center [254, 281] width 18 height 18
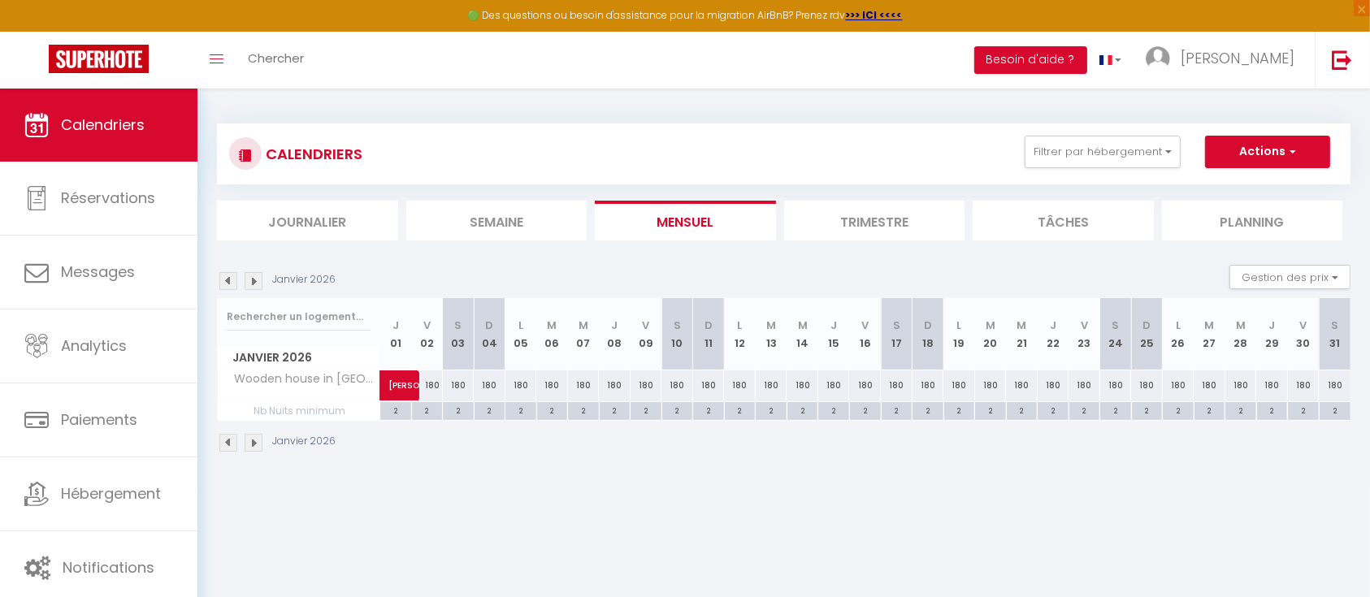
click at [226, 277] on img at bounding box center [228, 281] width 18 height 18
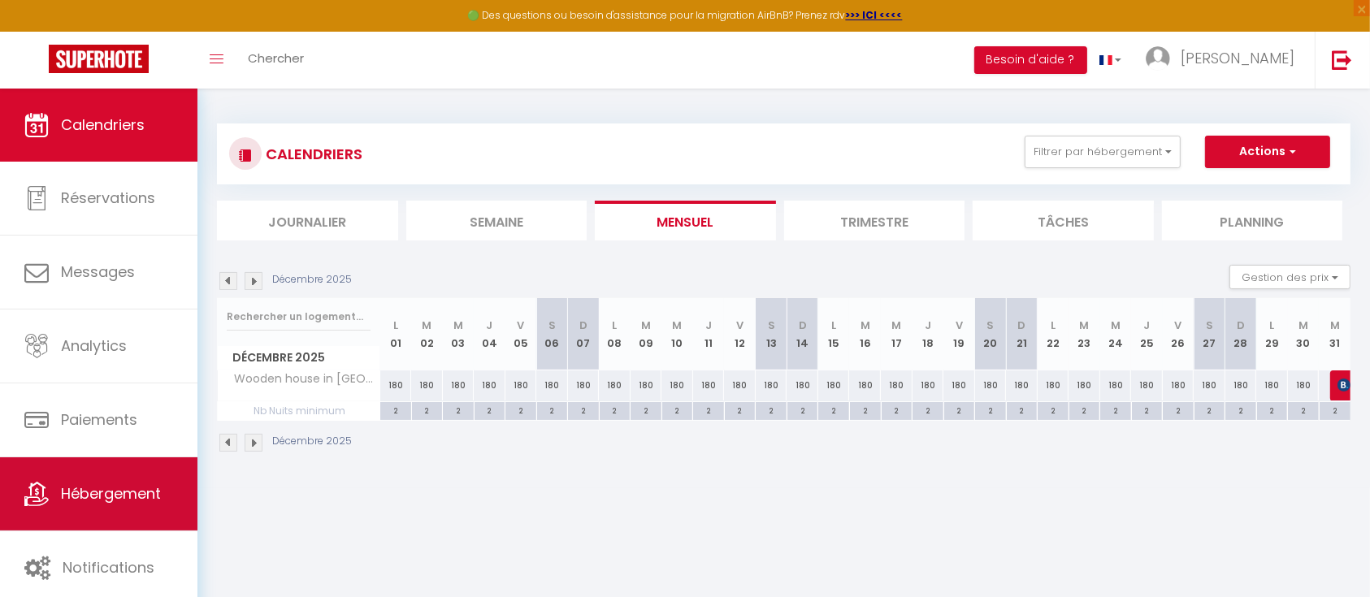
scroll to position [89, 0]
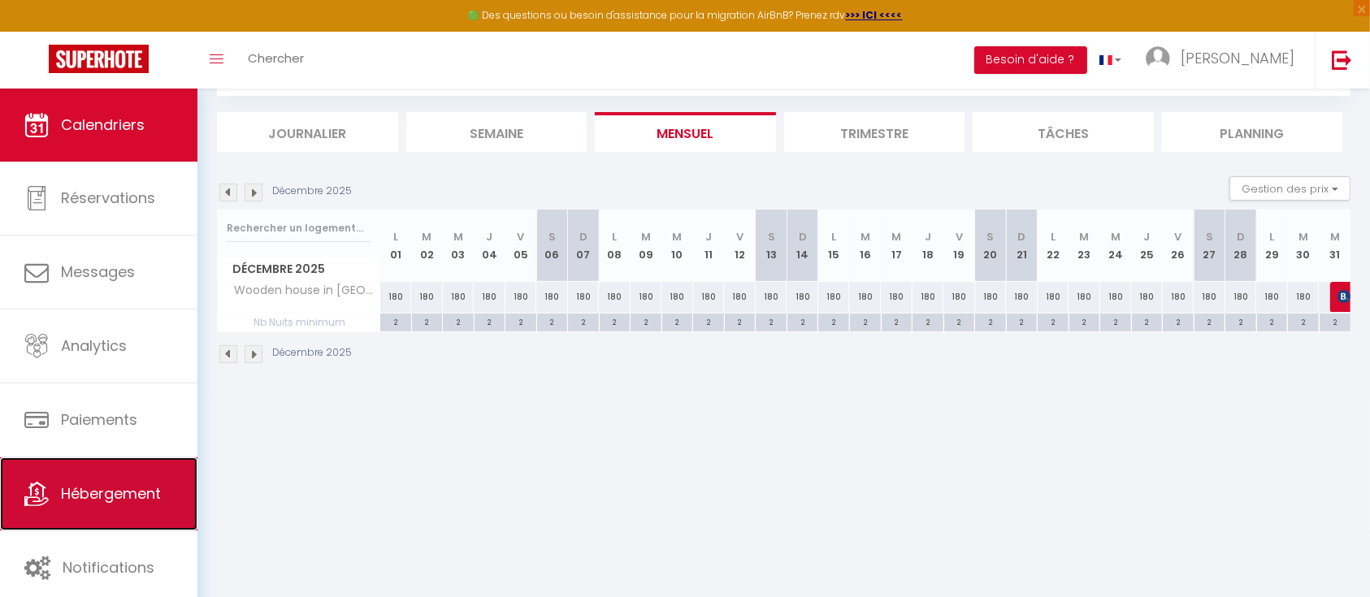
click at [121, 496] on span "Hébergement" at bounding box center [111, 493] width 100 height 20
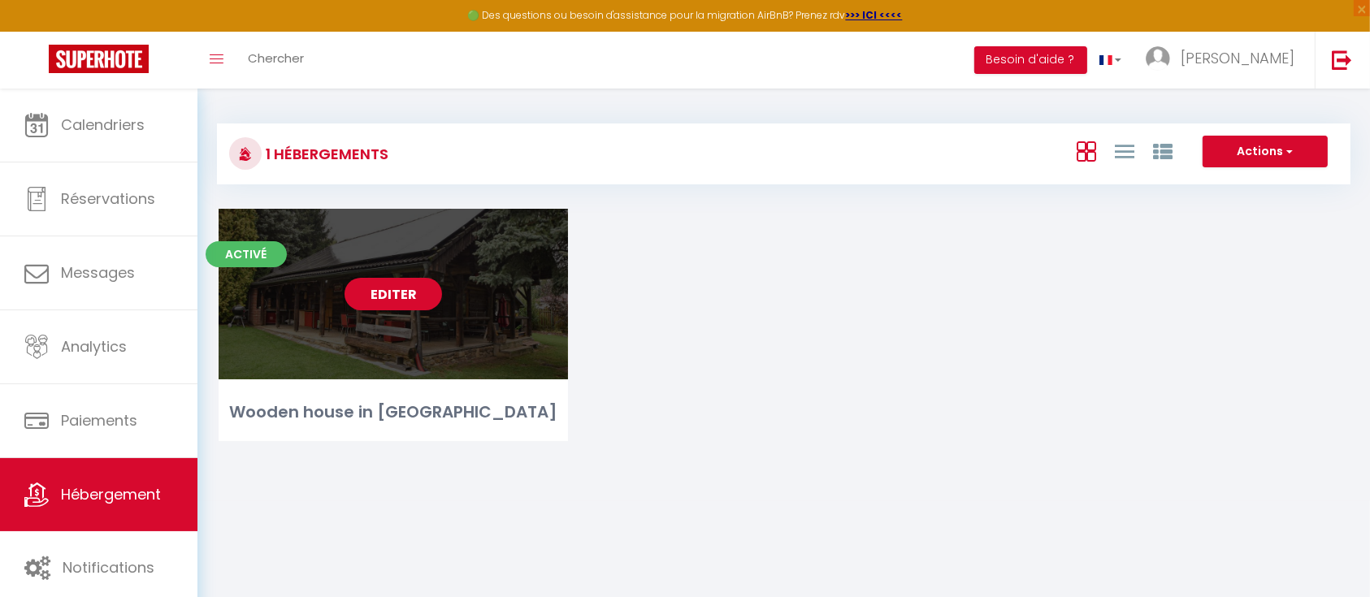
click at [395, 293] on link "Editer" at bounding box center [392, 294] width 97 height 32
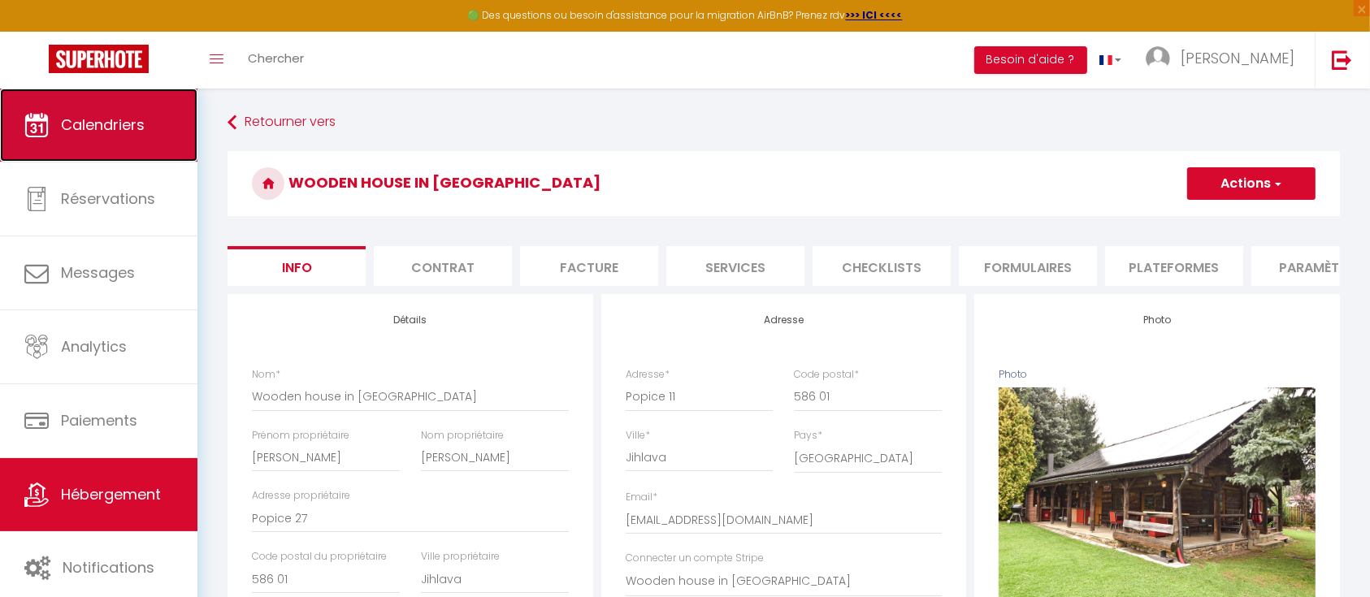
click at [104, 145] on link "Calendriers" at bounding box center [98, 125] width 197 height 73
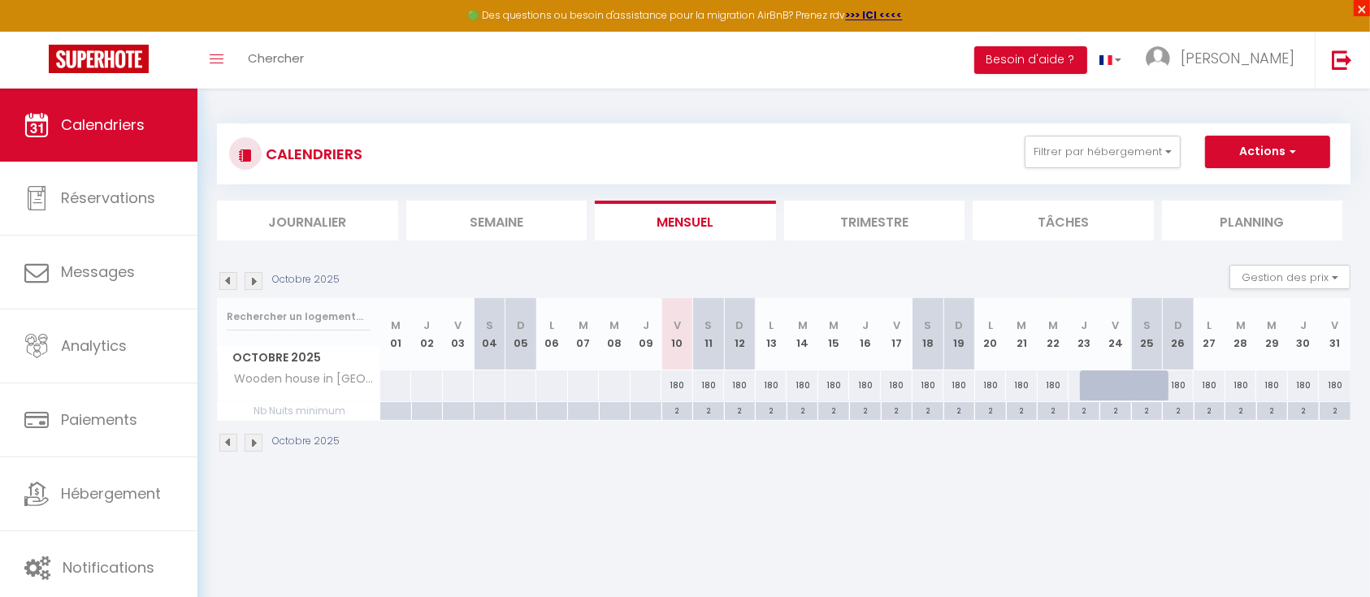
click at [1363, 11] on span "×" at bounding box center [1362, 8] width 16 height 16
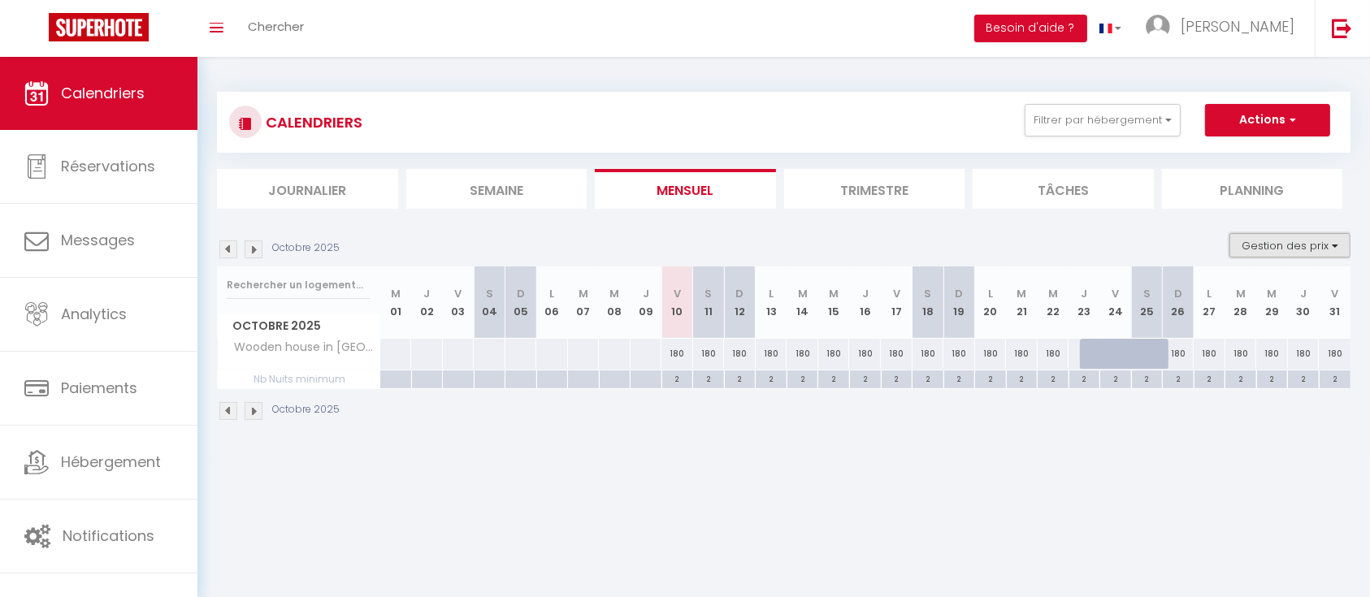
click at [1317, 247] on button "Gestion des prix" at bounding box center [1289, 245] width 121 height 24
click at [1254, 354] on input "Disponibilité" at bounding box center [1276, 352] width 146 height 16
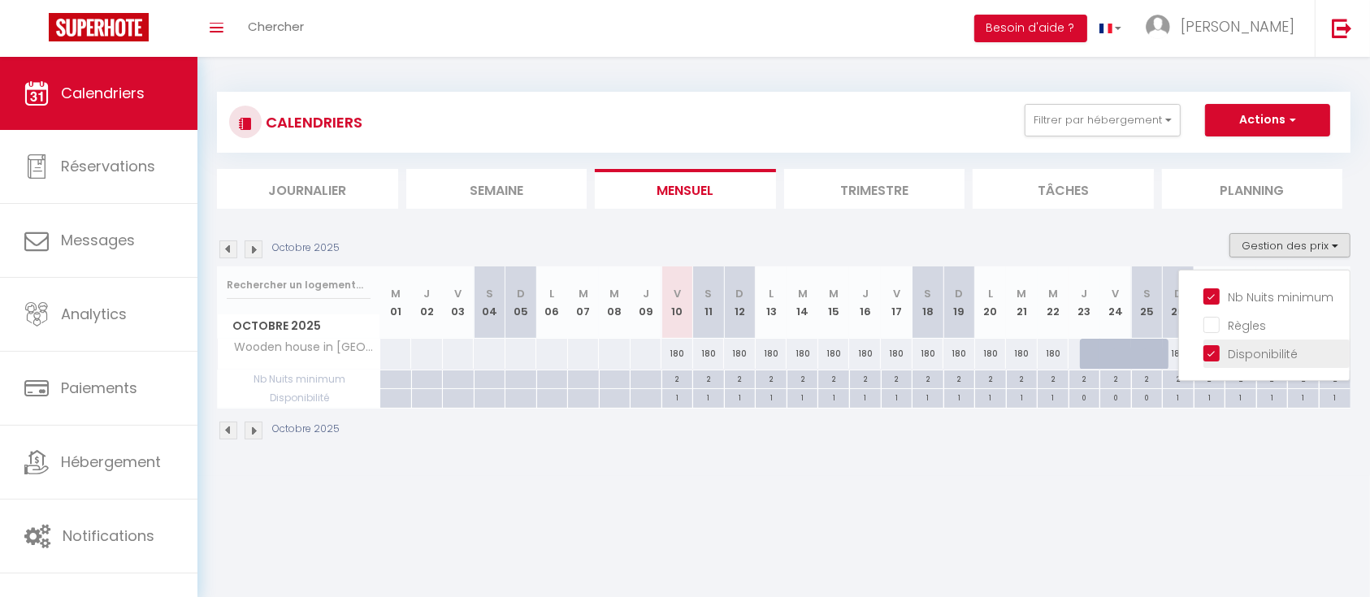
click at [1254, 353] on input "Disponibilité" at bounding box center [1276, 352] width 146 height 16
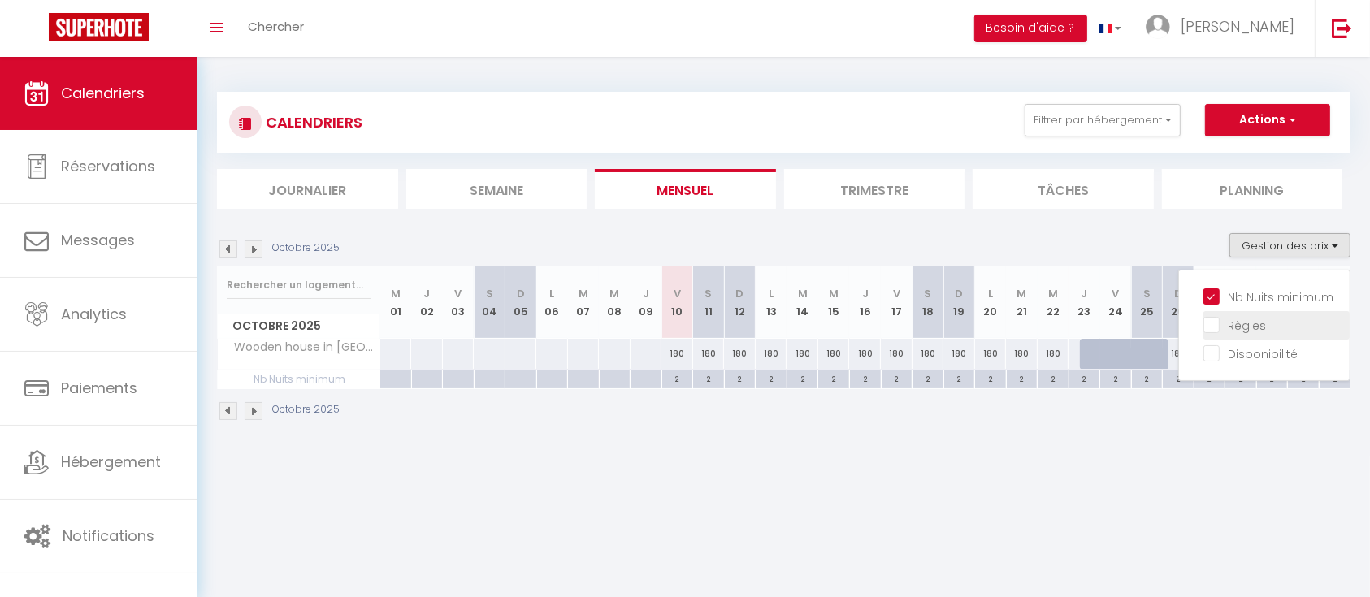
click at [1245, 316] on input "Règles" at bounding box center [1276, 324] width 146 height 16
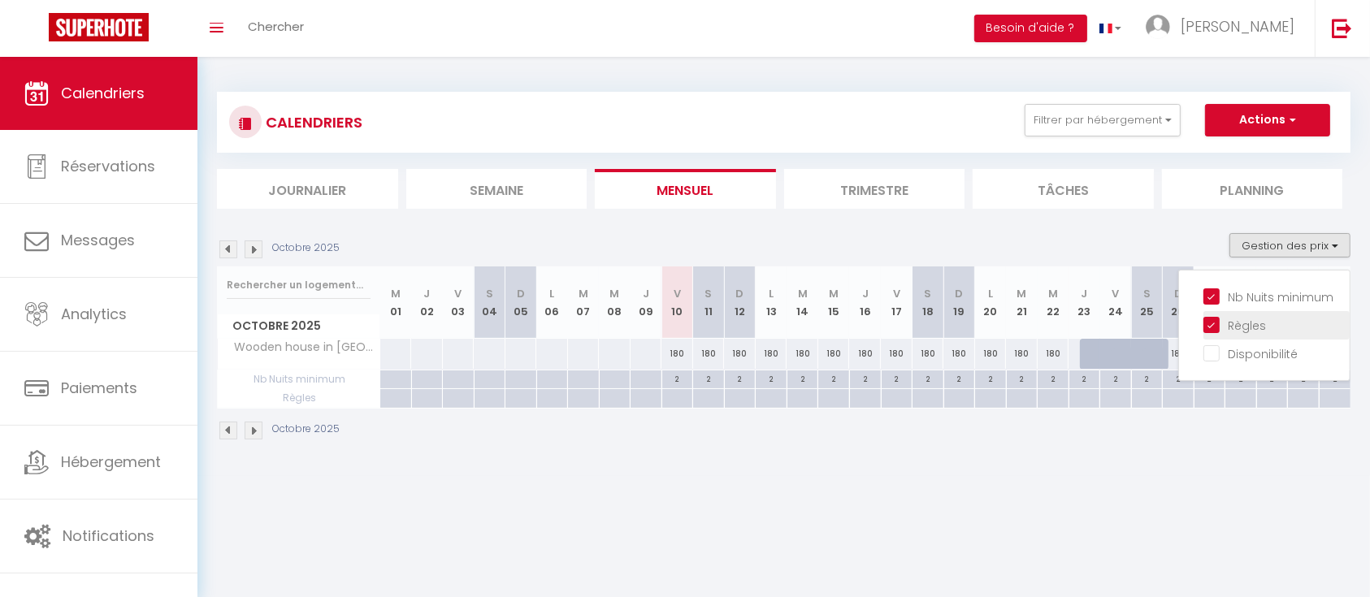
click at [1245, 316] on input "Règles" at bounding box center [1276, 324] width 146 height 16
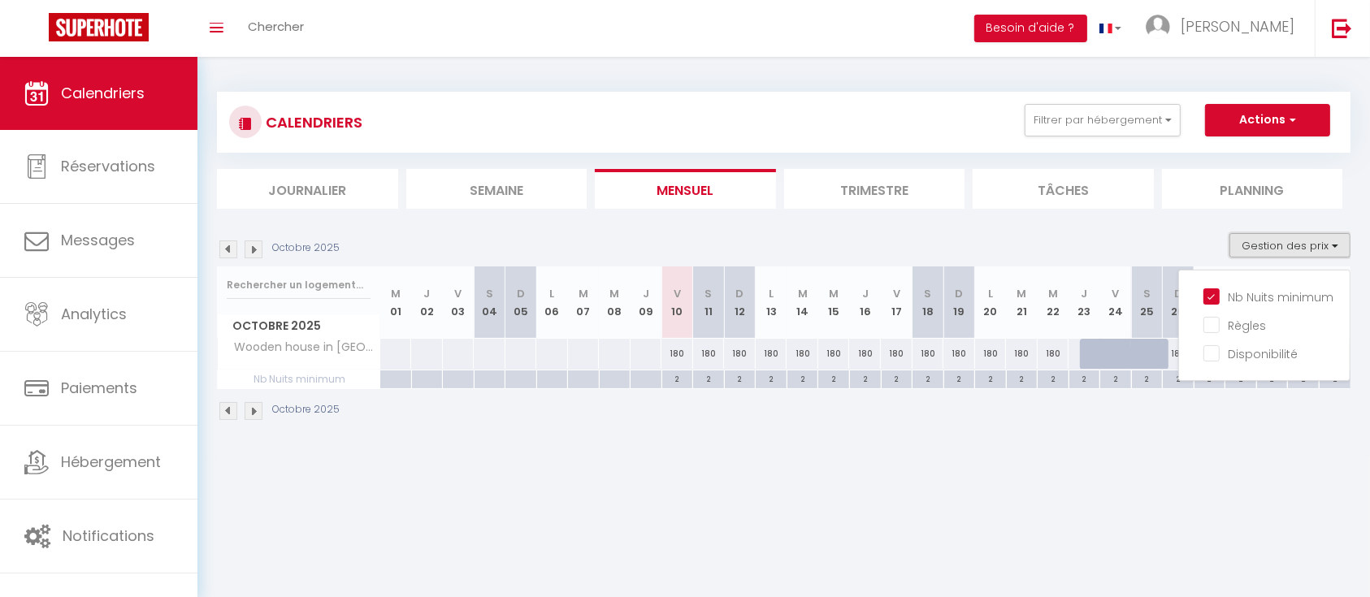
click at [1306, 243] on button "Gestion des prix" at bounding box center [1289, 245] width 121 height 24
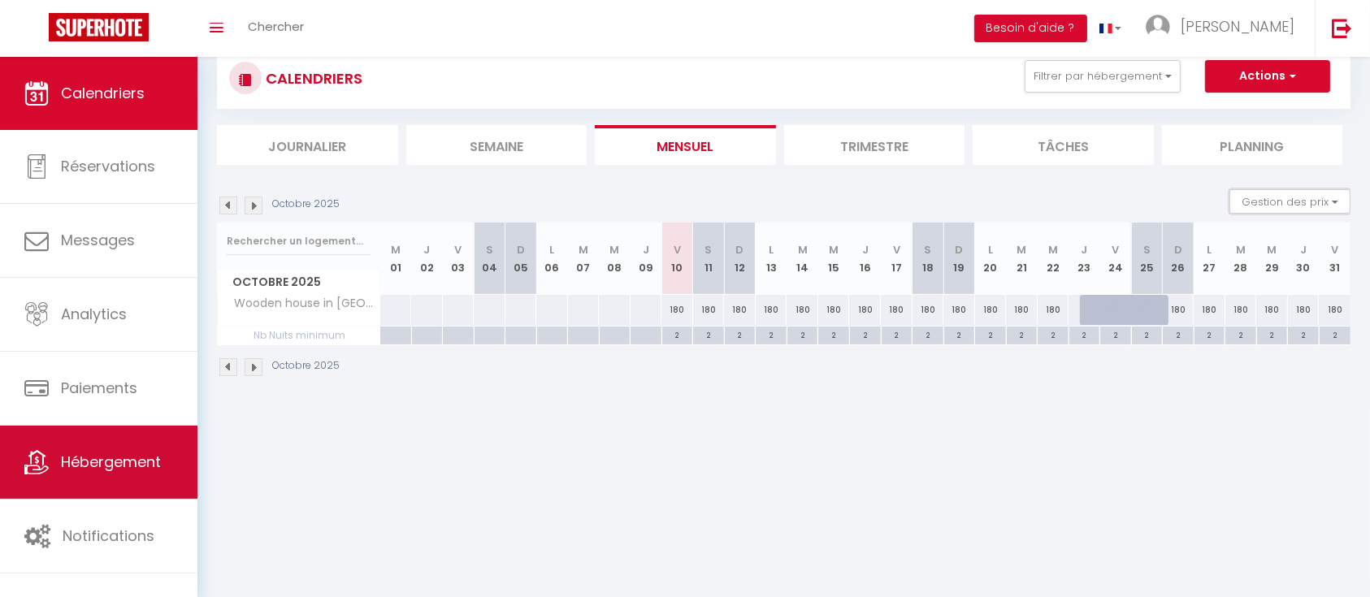
scroll to position [57, 0]
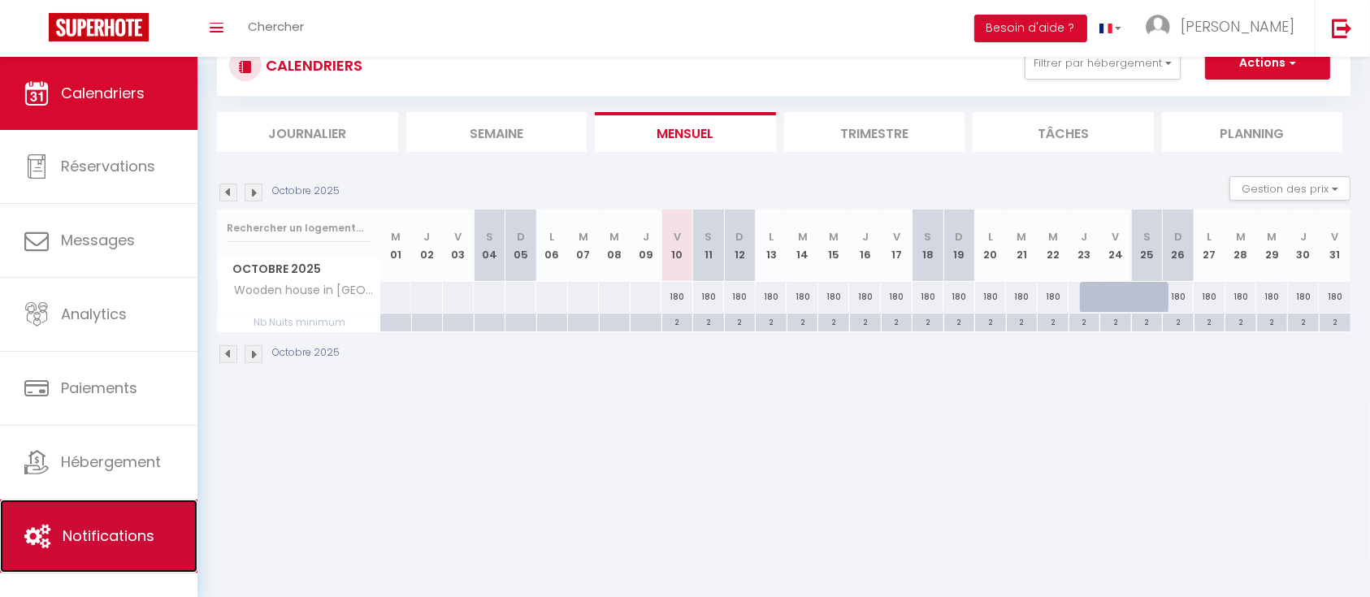
click at [84, 529] on span "Notifications" at bounding box center [109, 536] width 92 height 20
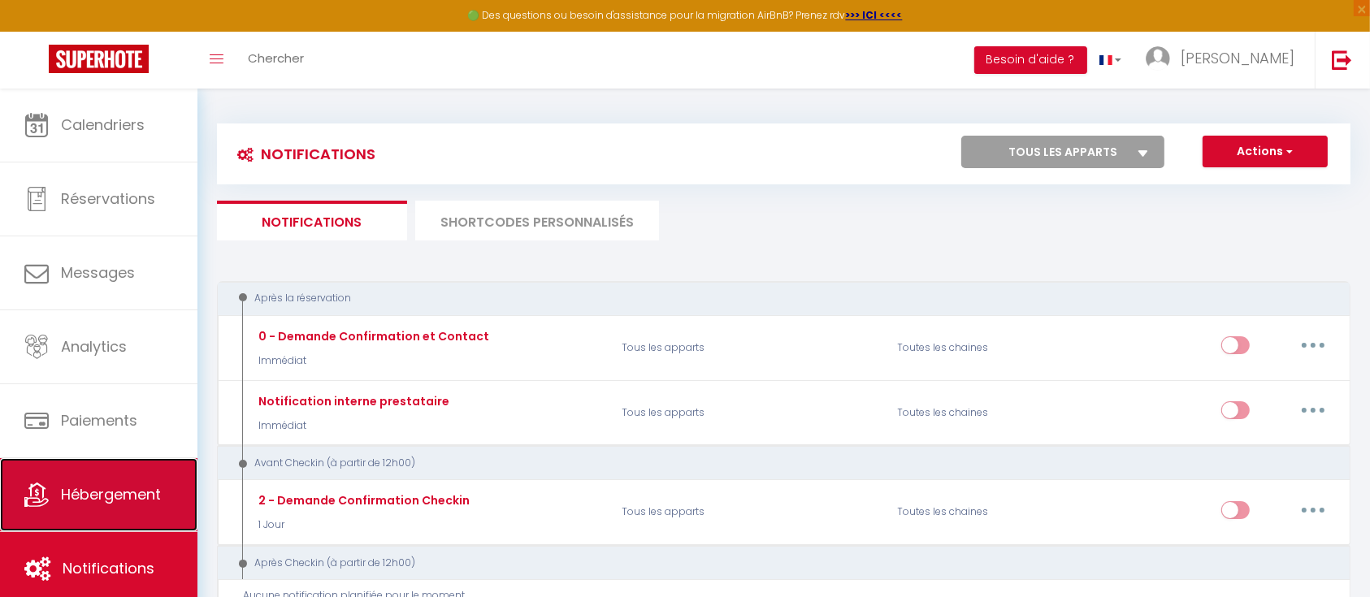
click at [132, 489] on span "Hébergement" at bounding box center [111, 494] width 100 height 20
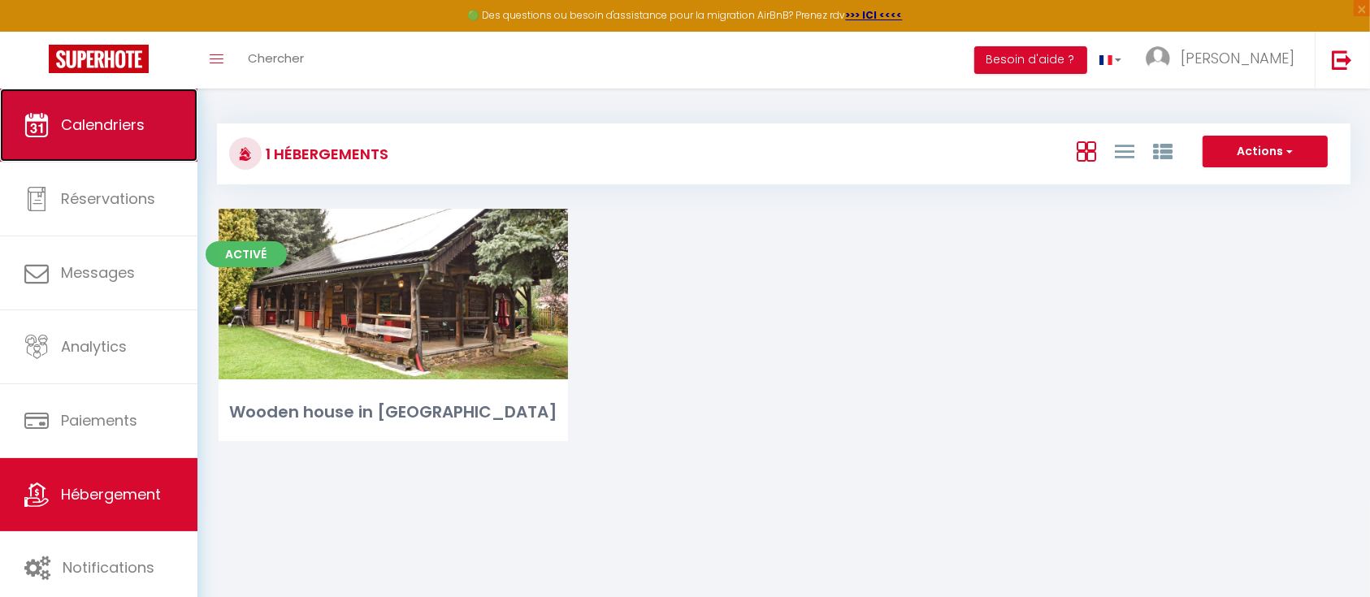
click at [101, 128] on span "Calendriers" at bounding box center [103, 125] width 84 height 20
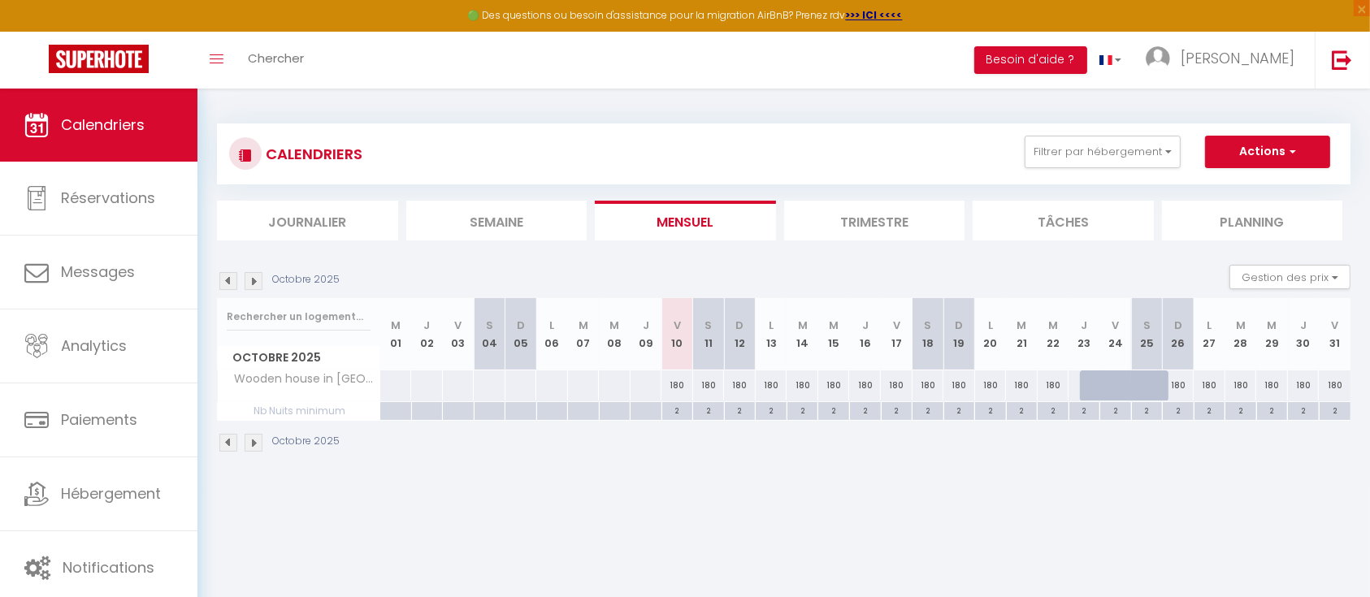
click at [874, 222] on li "Trimestre" at bounding box center [874, 221] width 181 height 40
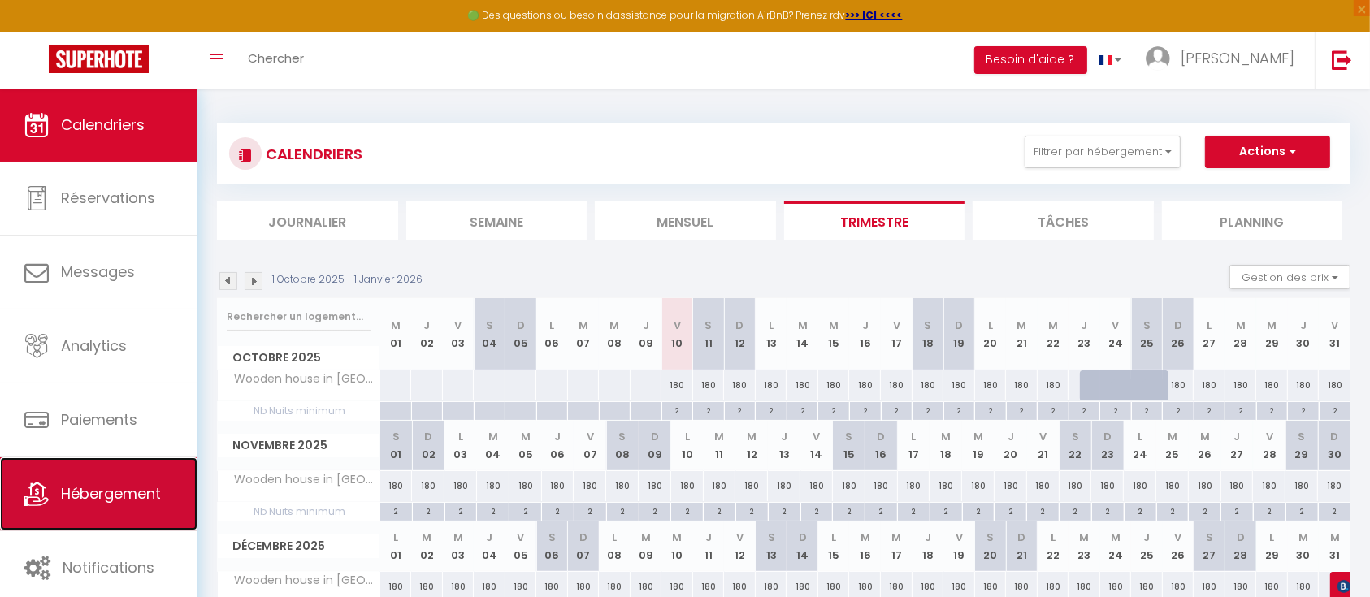
click at [83, 477] on link "Hébergement" at bounding box center [98, 493] width 197 height 73
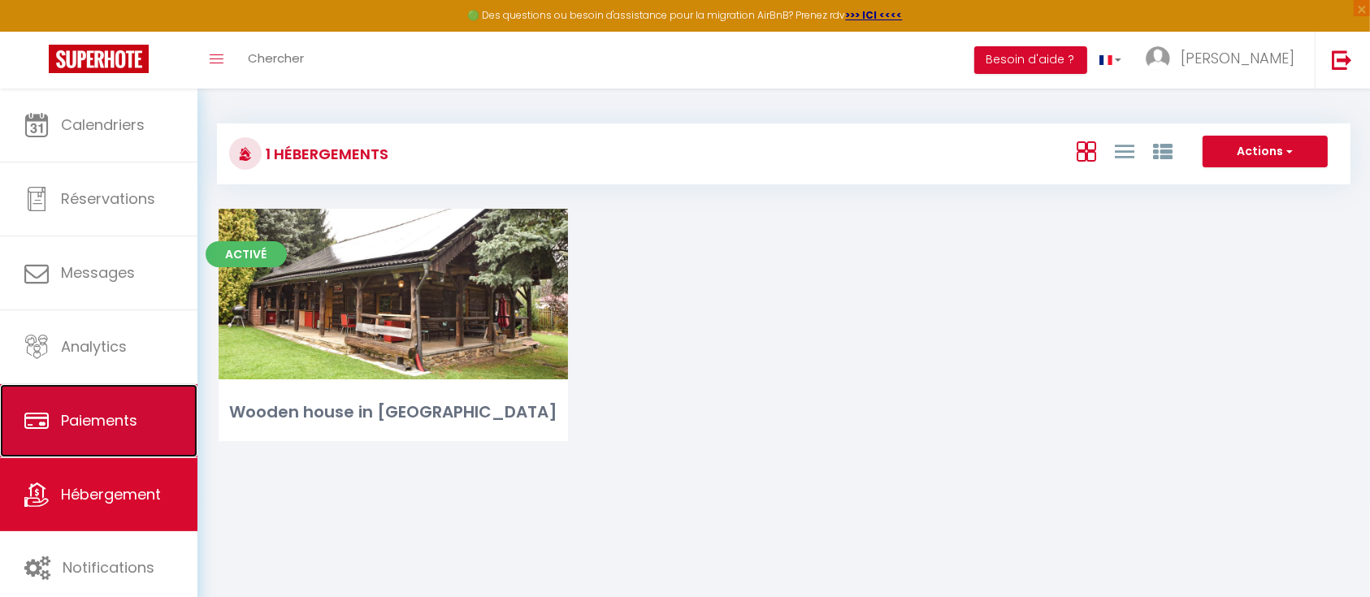
click at [93, 398] on link "Paiements" at bounding box center [98, 420] width 197 height 73
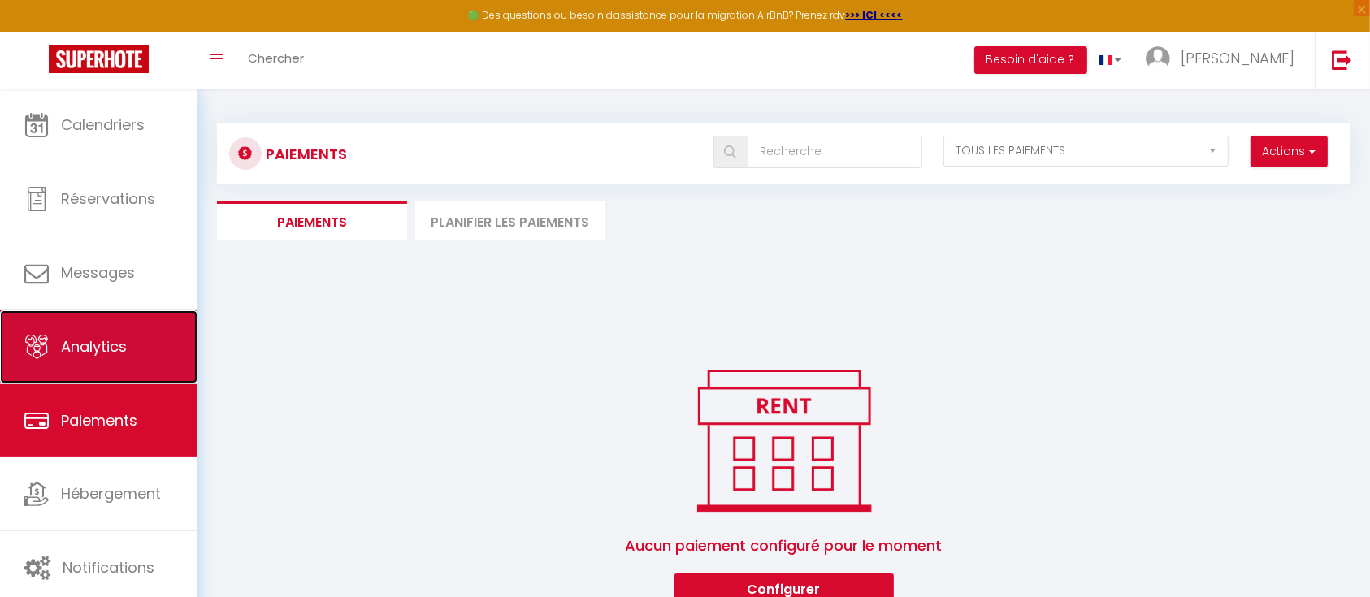
click at [93, 332] on link "Analytics" at bounding box center [98, 346] width 197 height 73
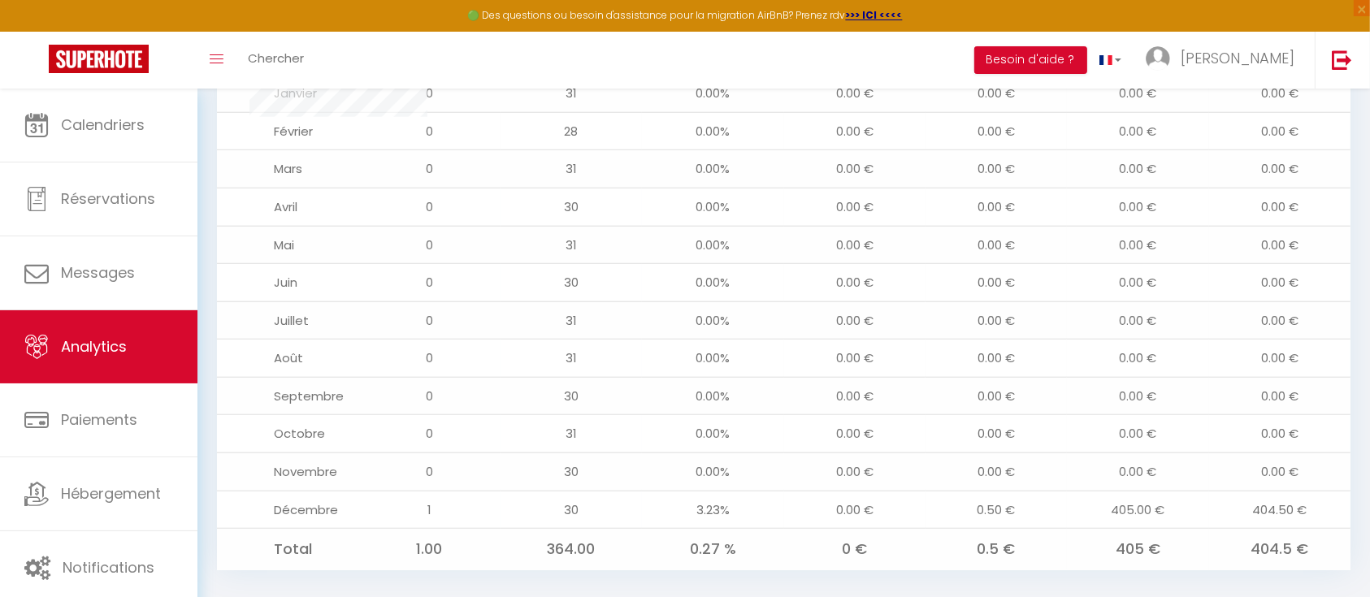
scroll to position [1378, 0]
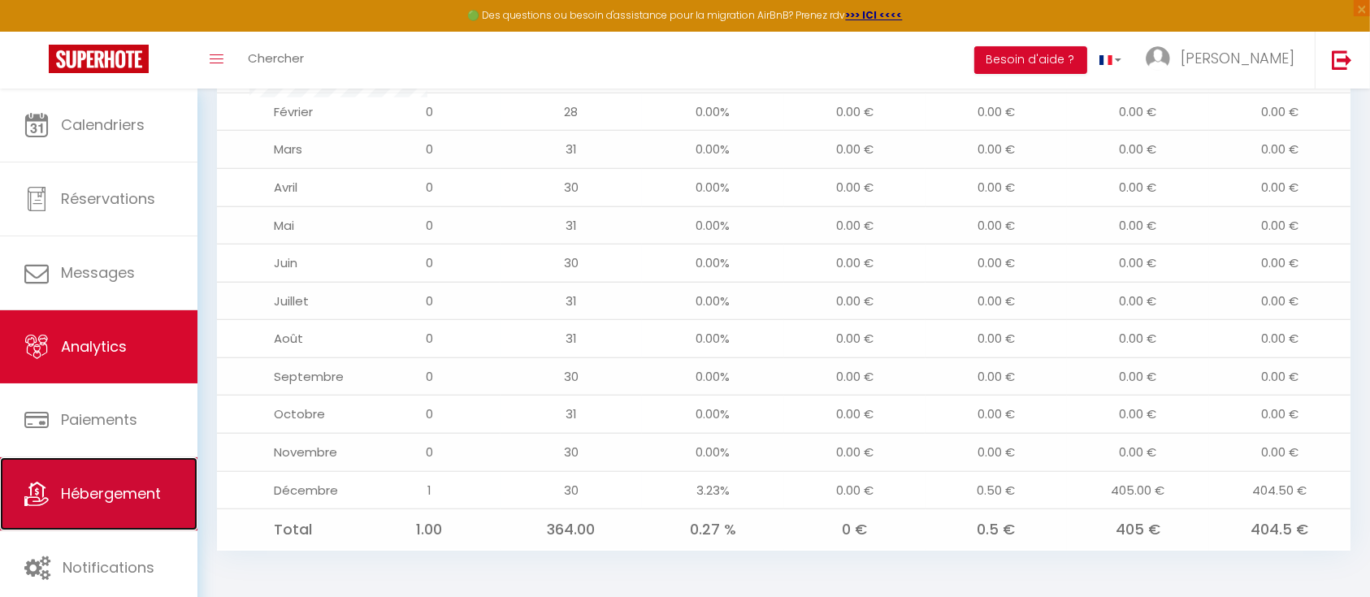
click at [58, 470] on link "Hébergement" at bounding box center [98, 493] width 197 height 73
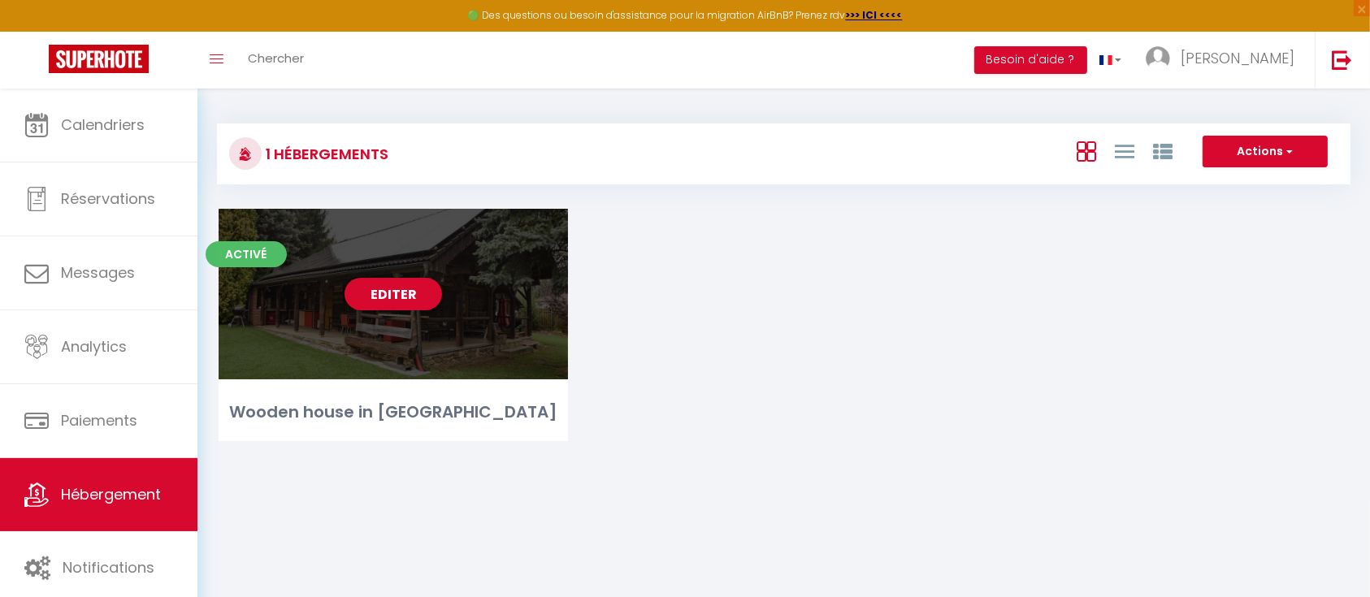
click at [468, 306] on div "Editer" at bounding box center [393, 294] width 349 height 171
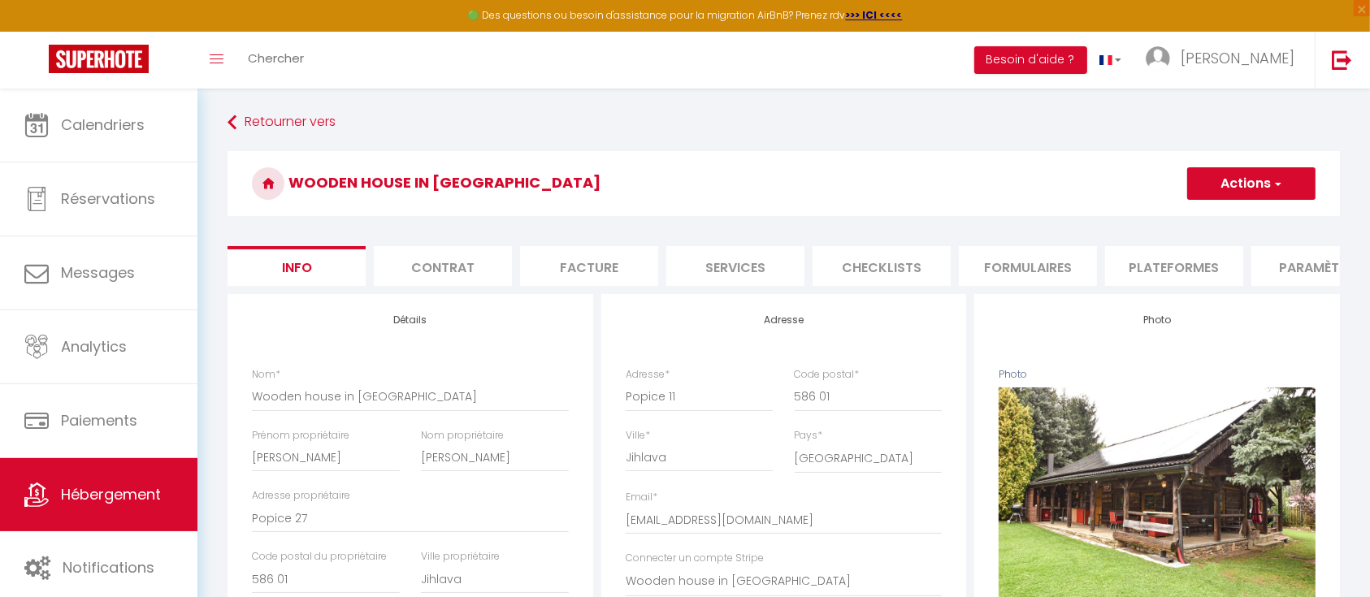
click at [1206, 257] on li "Plateformes" at bounding box center [1174, 266] width 138 height 40
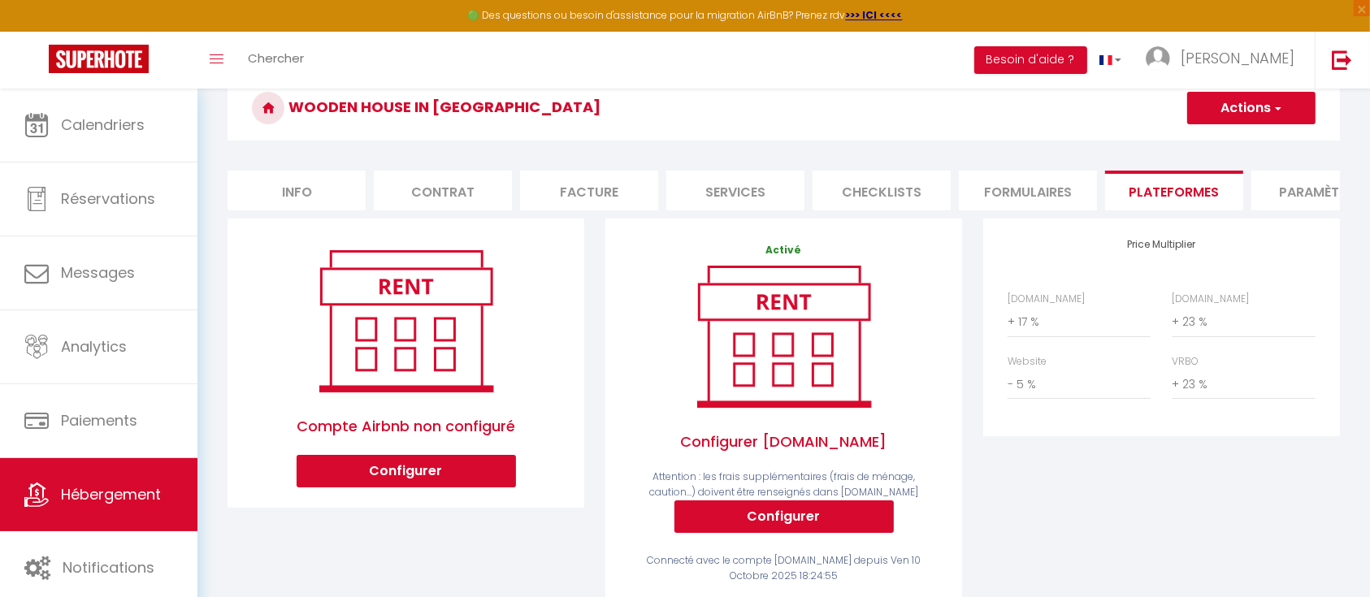
scroll to position [108, 0]
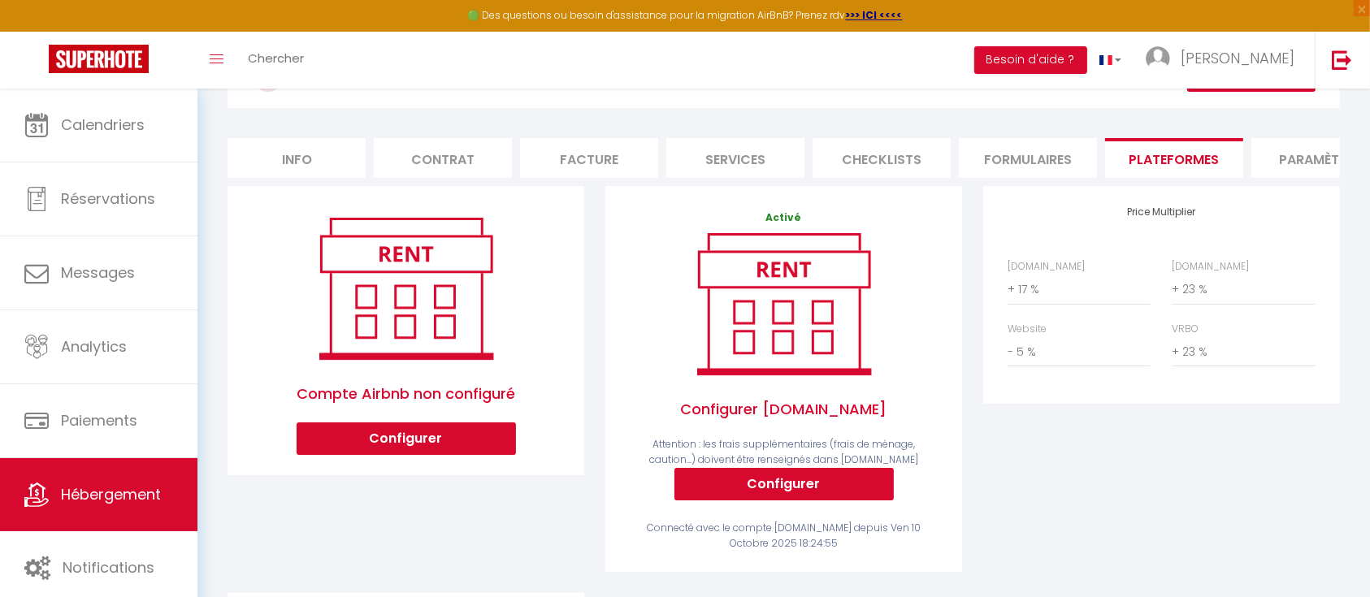
click at [1304, 148] on li "Paramètres" at bounding box center [1320, 158] width 138 height 40
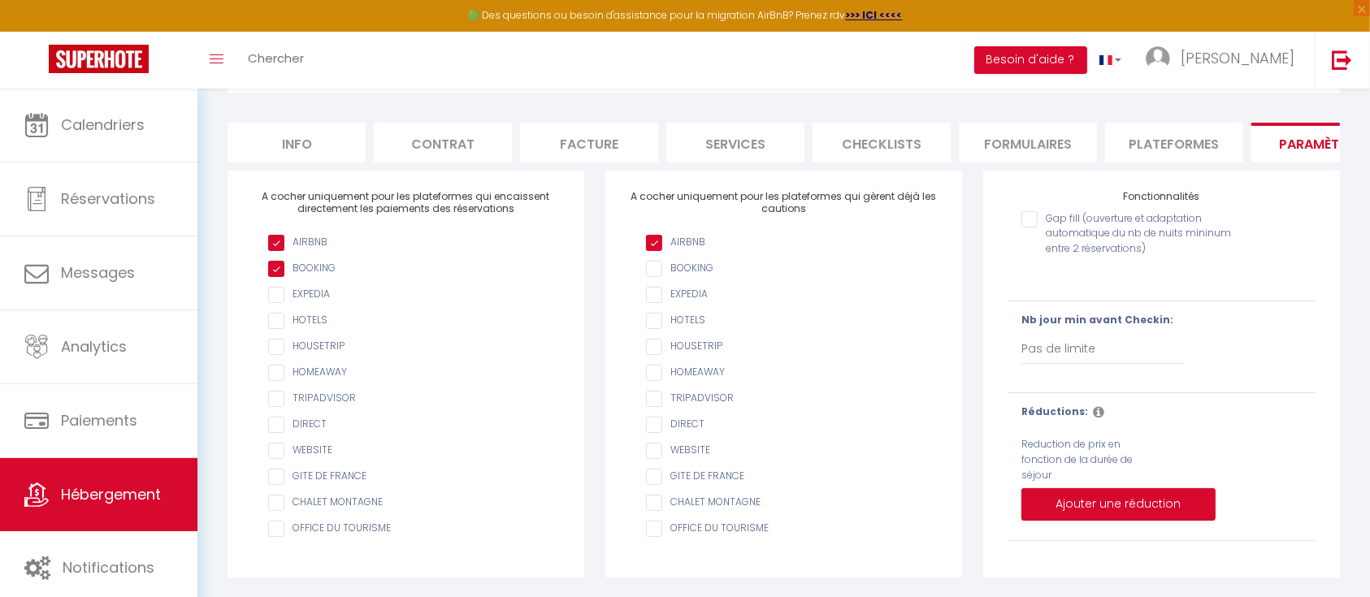
scroll to position [31, 0]
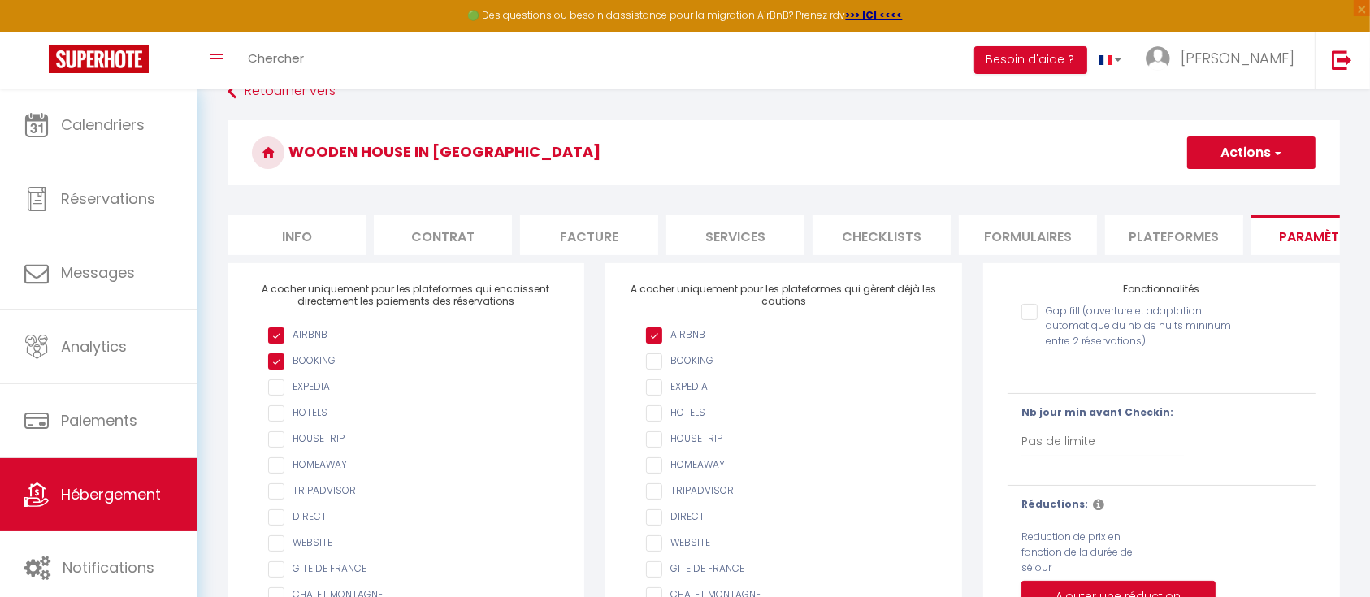
click at [265, 227] on li "Info" at bounding box center [296, 235] width 138 height 40
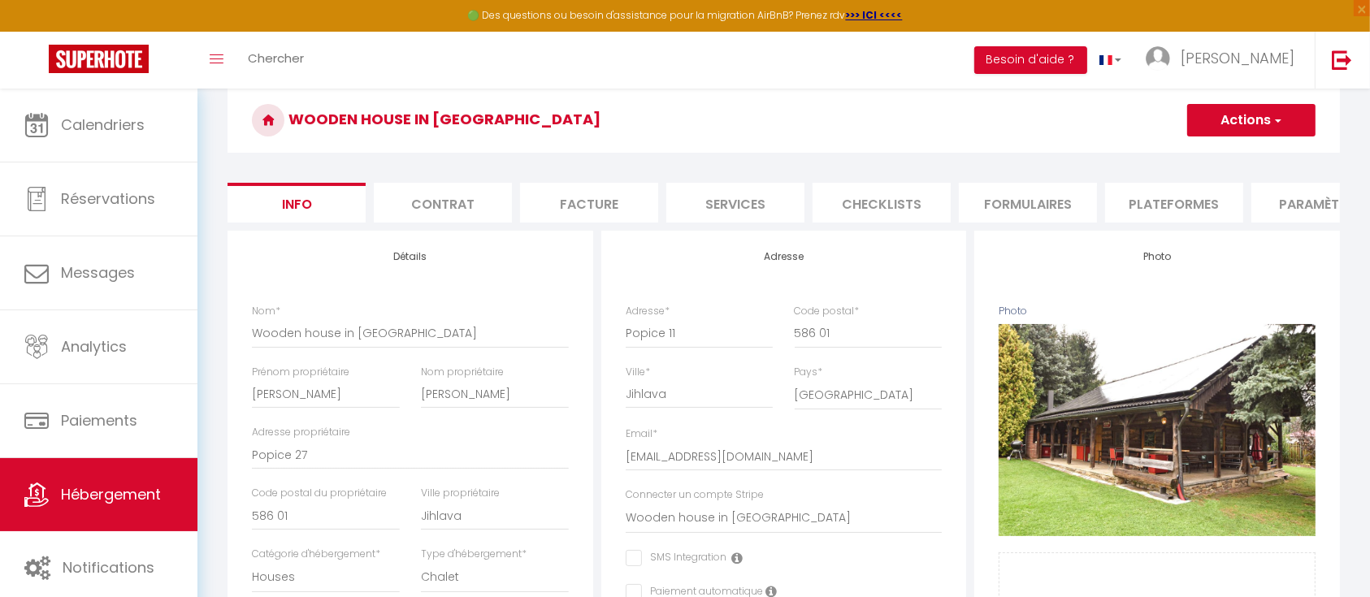
scroll to position [31, 0]
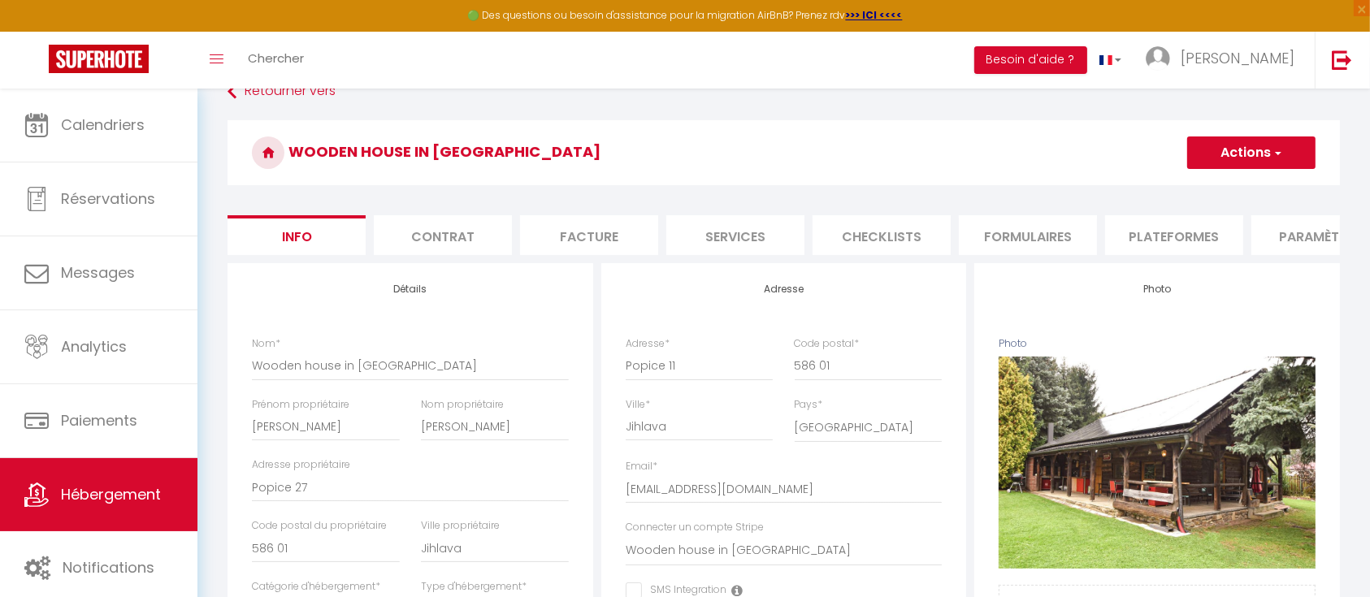
click at [444, 242] on li "Contrat" at bounding box center [443, 235] width 138 height 40
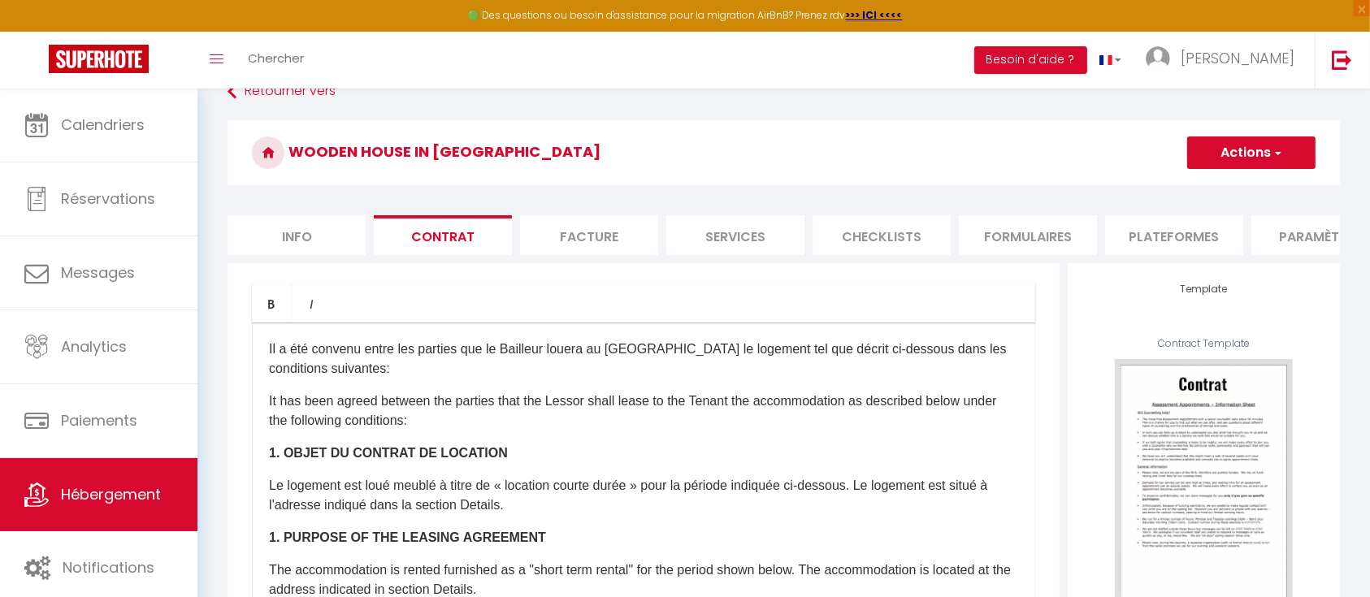
click at [608, 216] on li "Facture" at bounding box center [589, 235] width 138 height 40
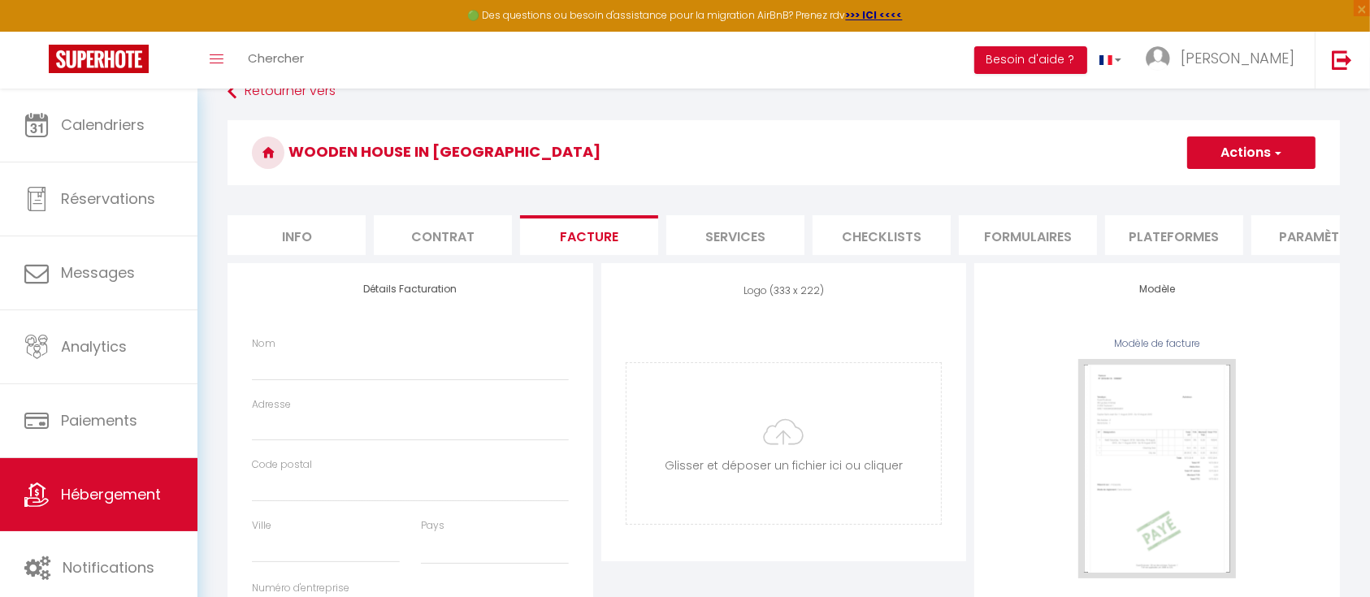
click at [715, 234] on li "Services" at bounding box center [735, 235] width 138 height 40
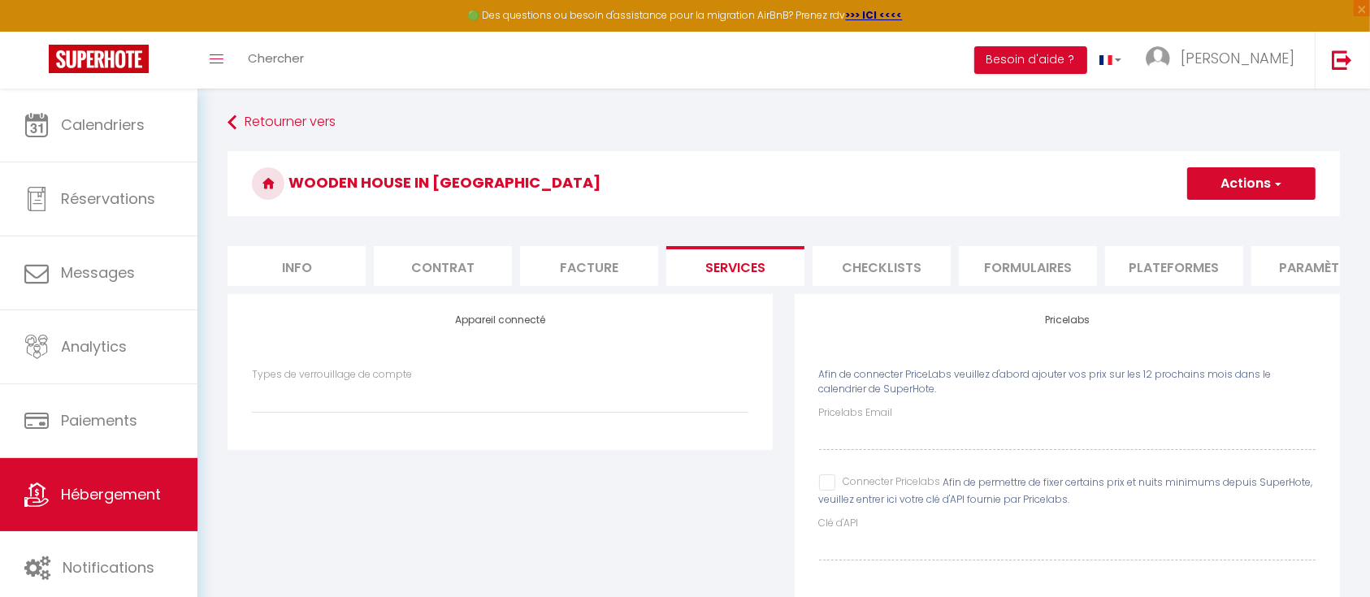
click at [859, 266] on li "Checklists" at bounding box center [881, 266] width 138 height 40
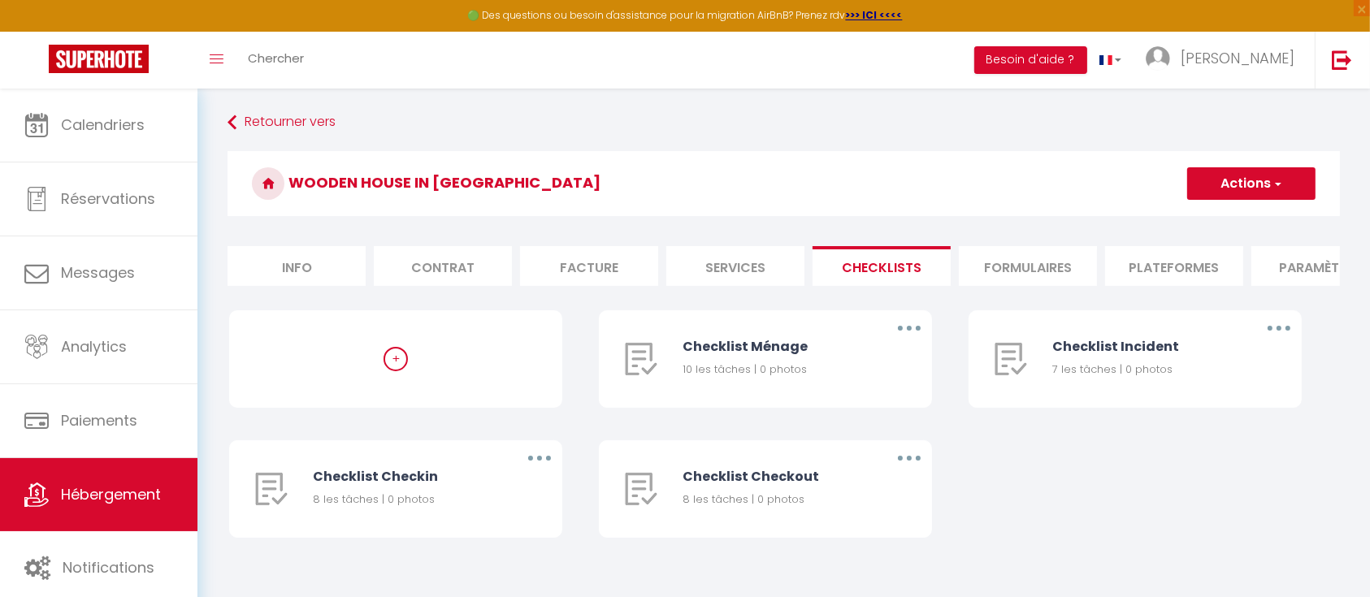
click at [1051, 274] on li "Formulaires" at bounding box center [1028, 266] width 138 height 40
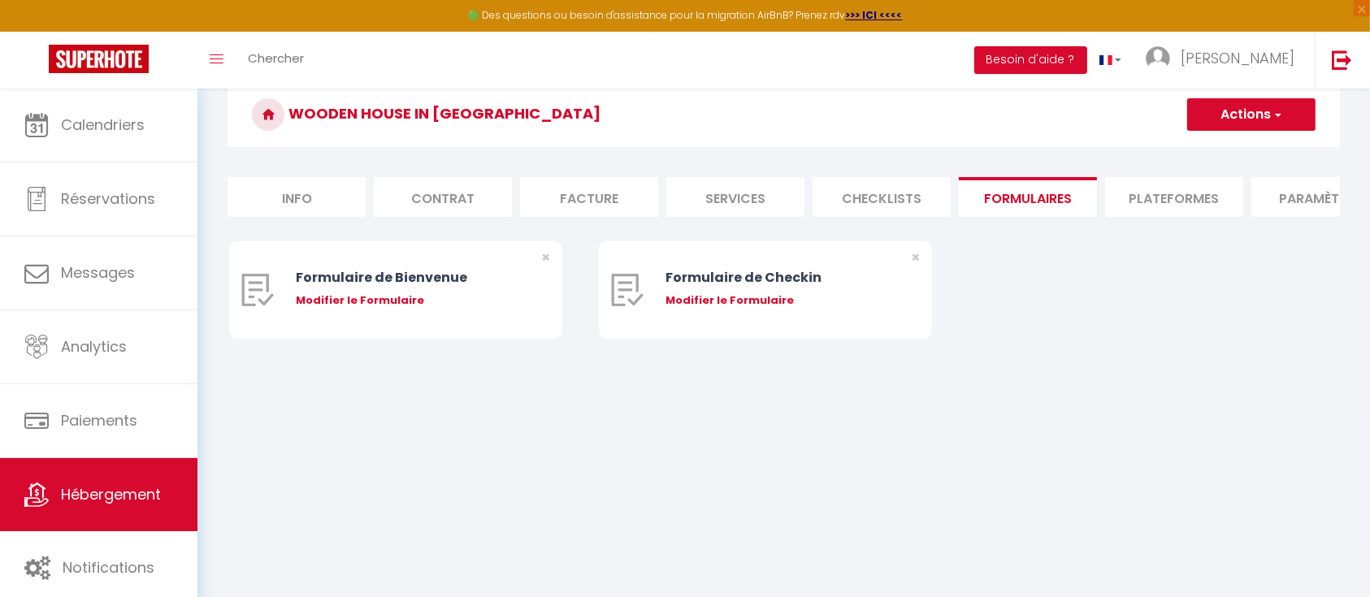
scroll to position [89, 0]
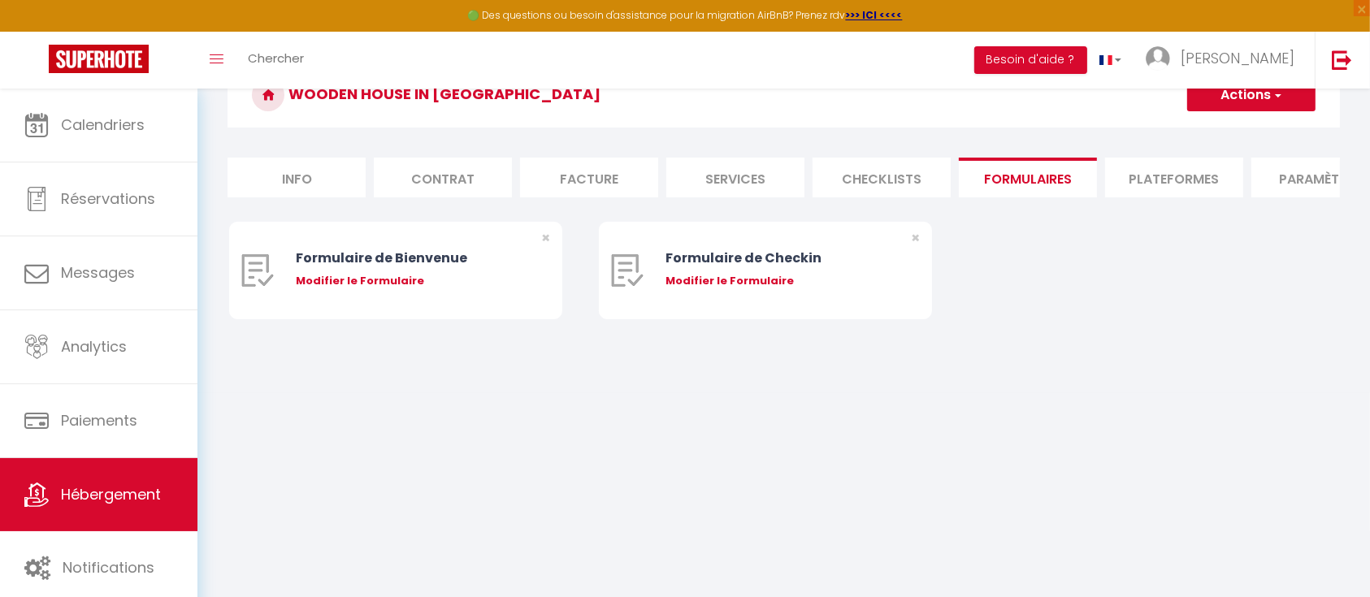
click at [1158, 163] on li "Plateformes" at bounding box center [1174, 178] width 138 height 40
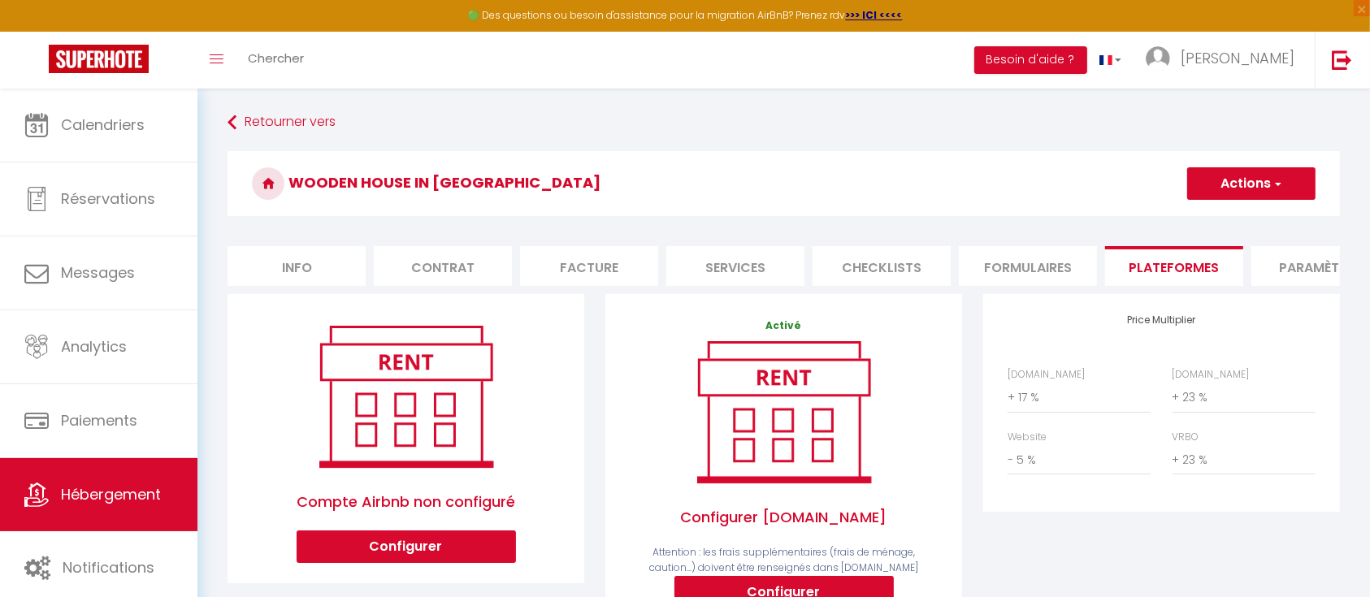
click at [1310, 266] on li "Paramètres" at bounding box center [1320, 266] width 138 height 40
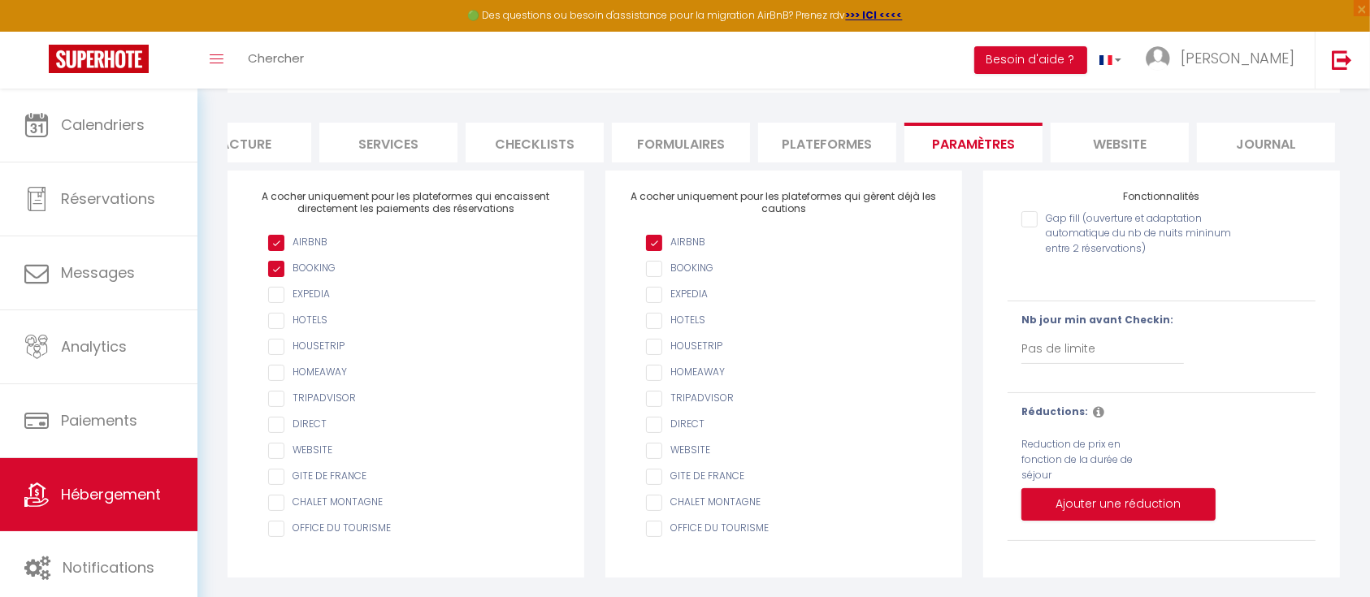
scroll to position [0, 350]
click at [1105, 123] on li "website" at bounding box center [1116, 143] width 138 height 40
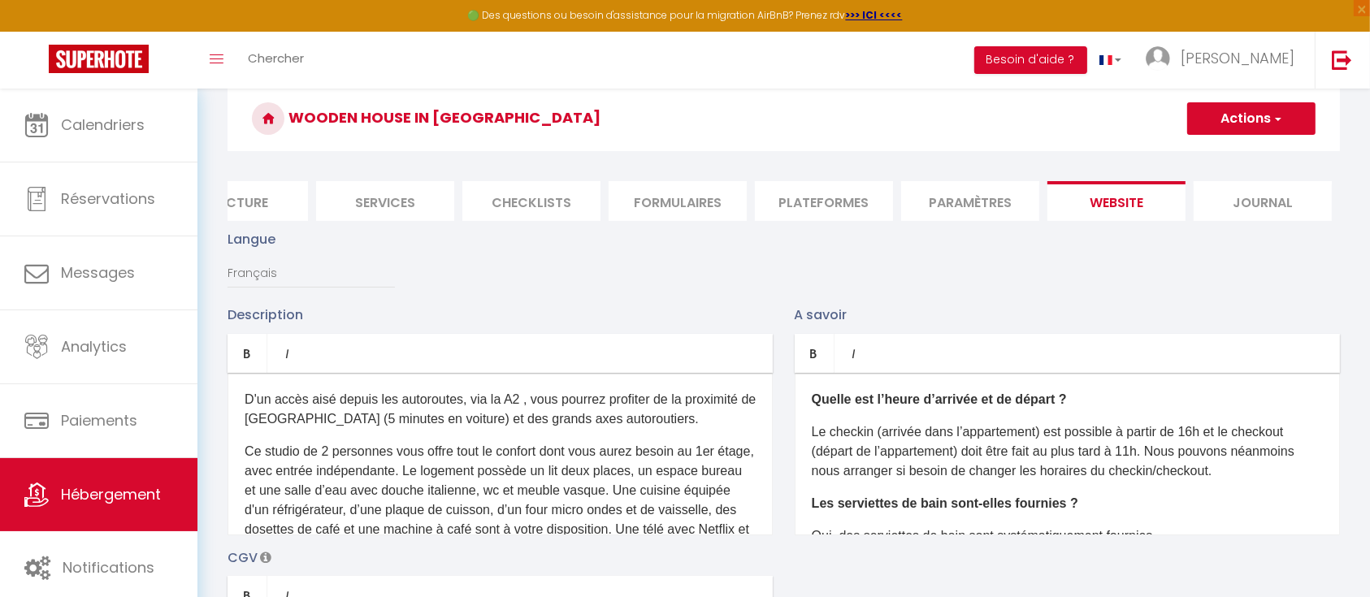
scroll to position [31, 0]
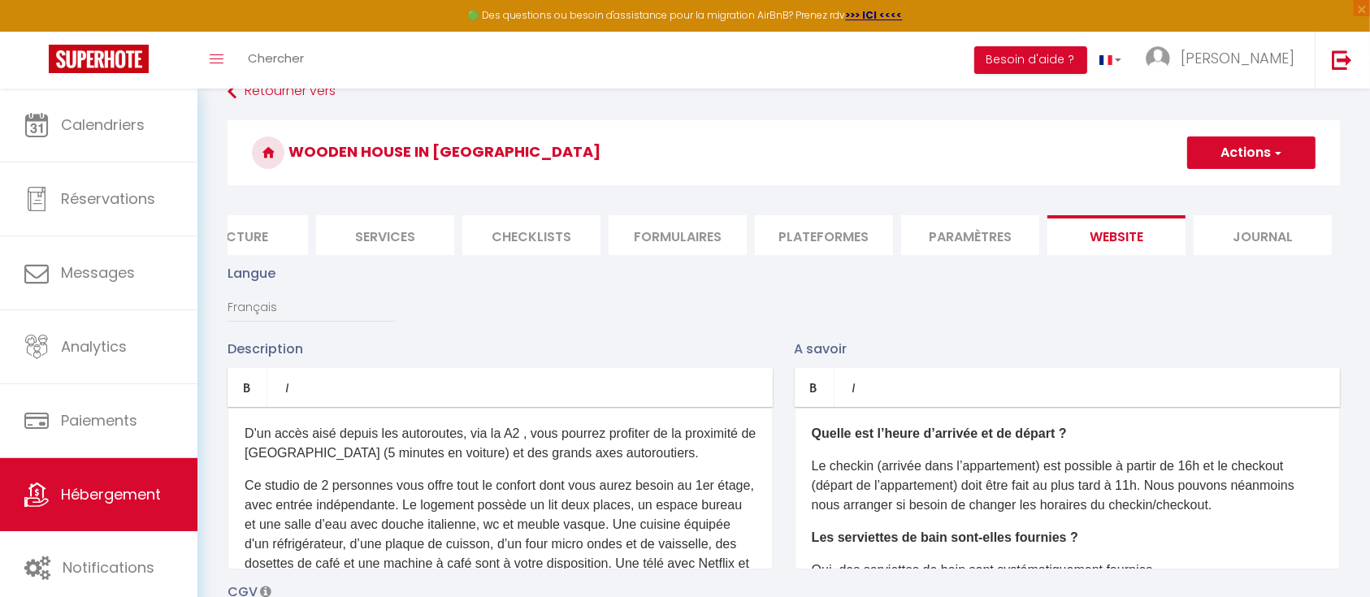
click at [1246, 227] on li "Journal" at bounding box center [1263, 235] width 138 height 40
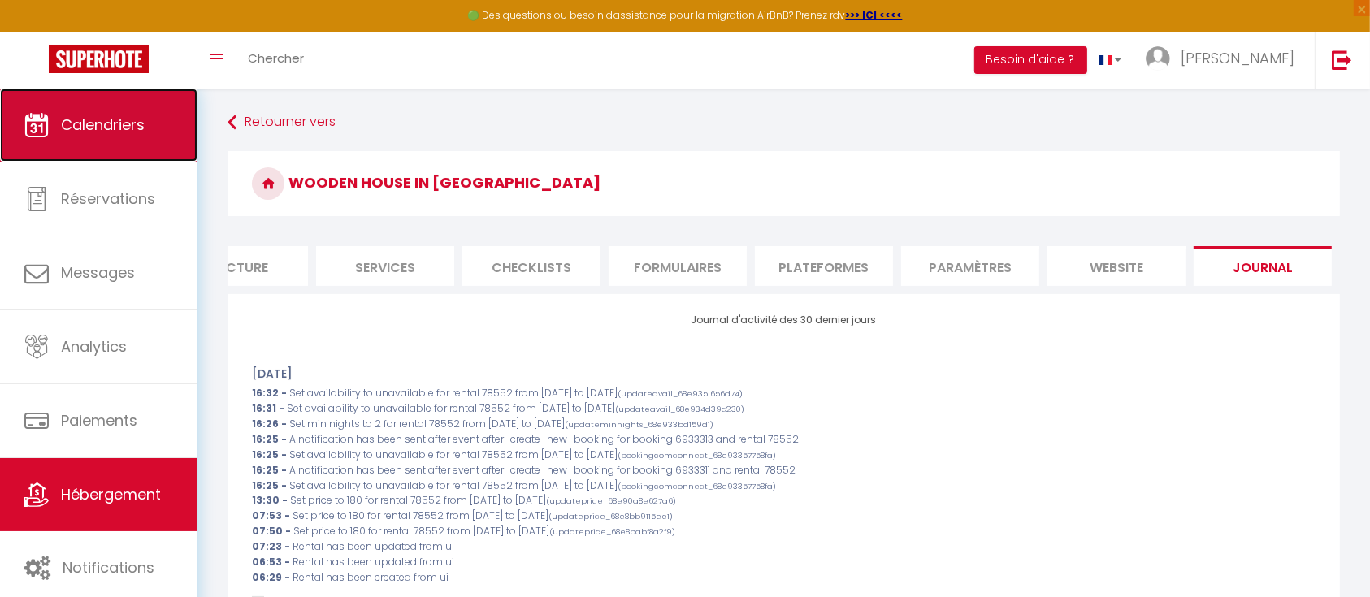
click at [114, 133] on span "Calendriers" at bounding box center [103, 125] width 84 height 20
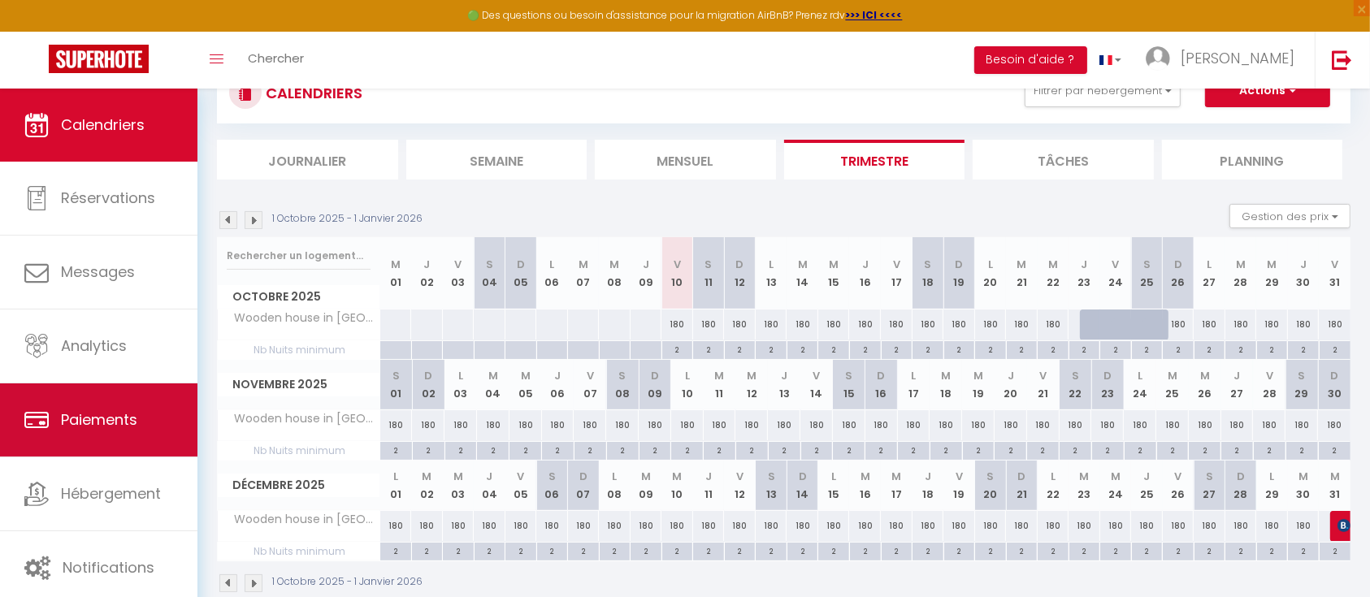
scroll to position [91, 0]
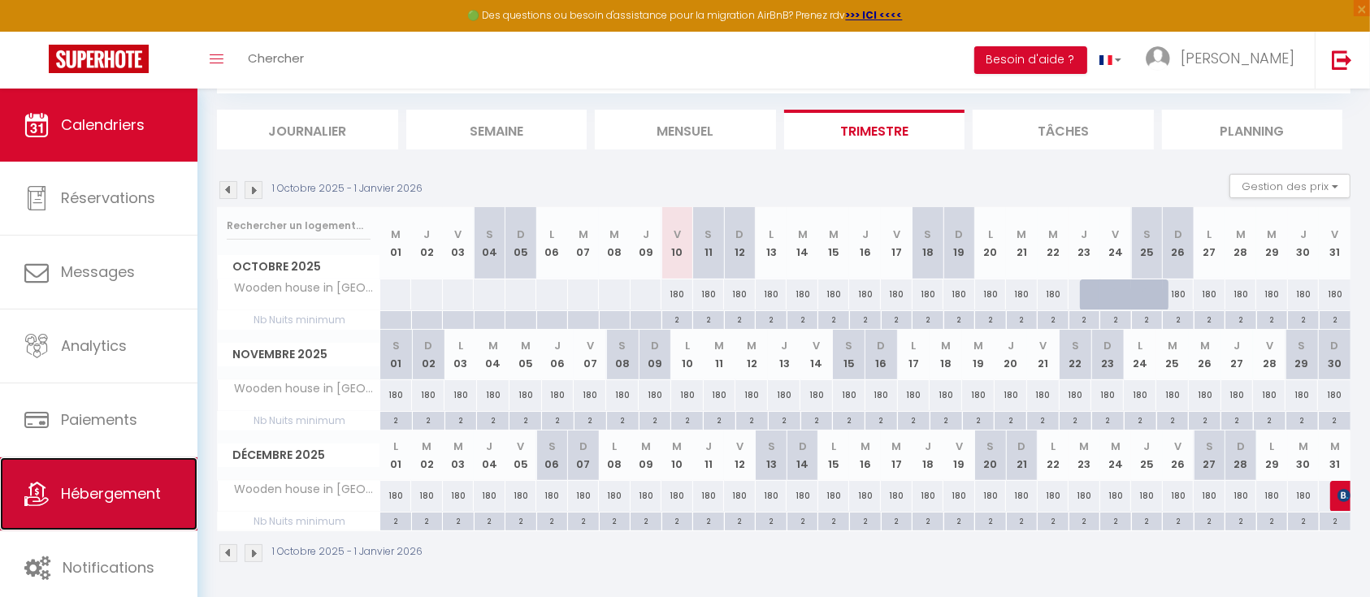
click at [57, 492] on link "Hébergement" at bounding box center [98, 493] width 197 height 73
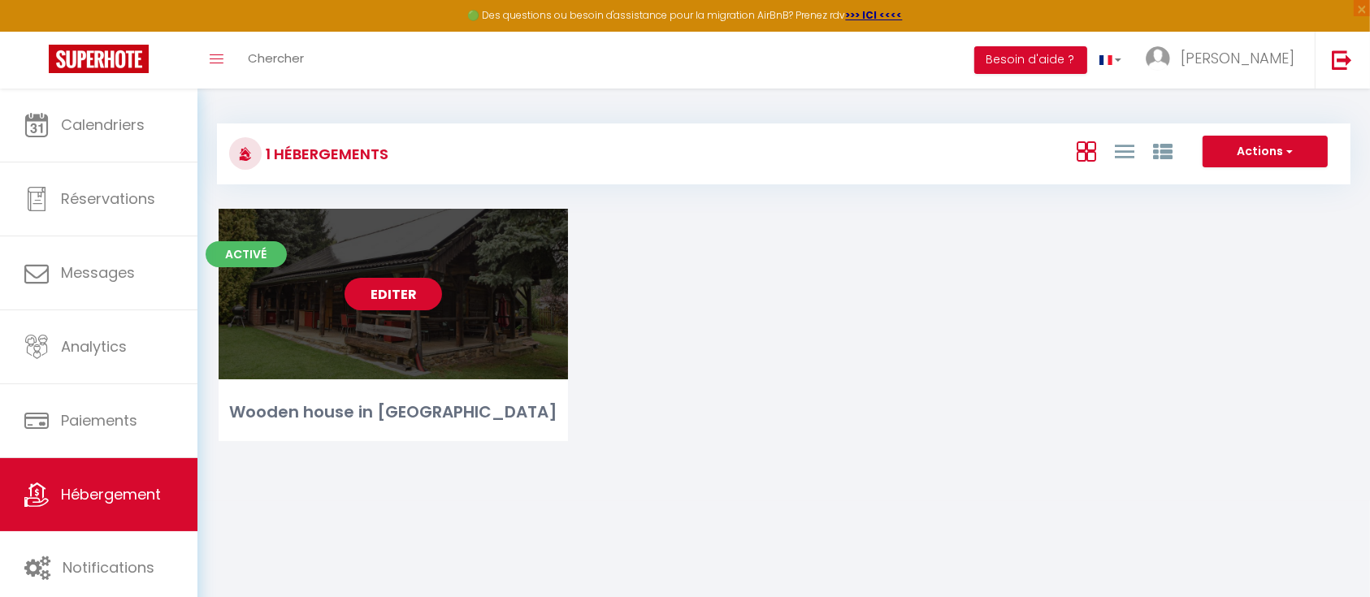
click at [390, 282] on link "Editer" at bounding box center [392, 294] width 97 height 32
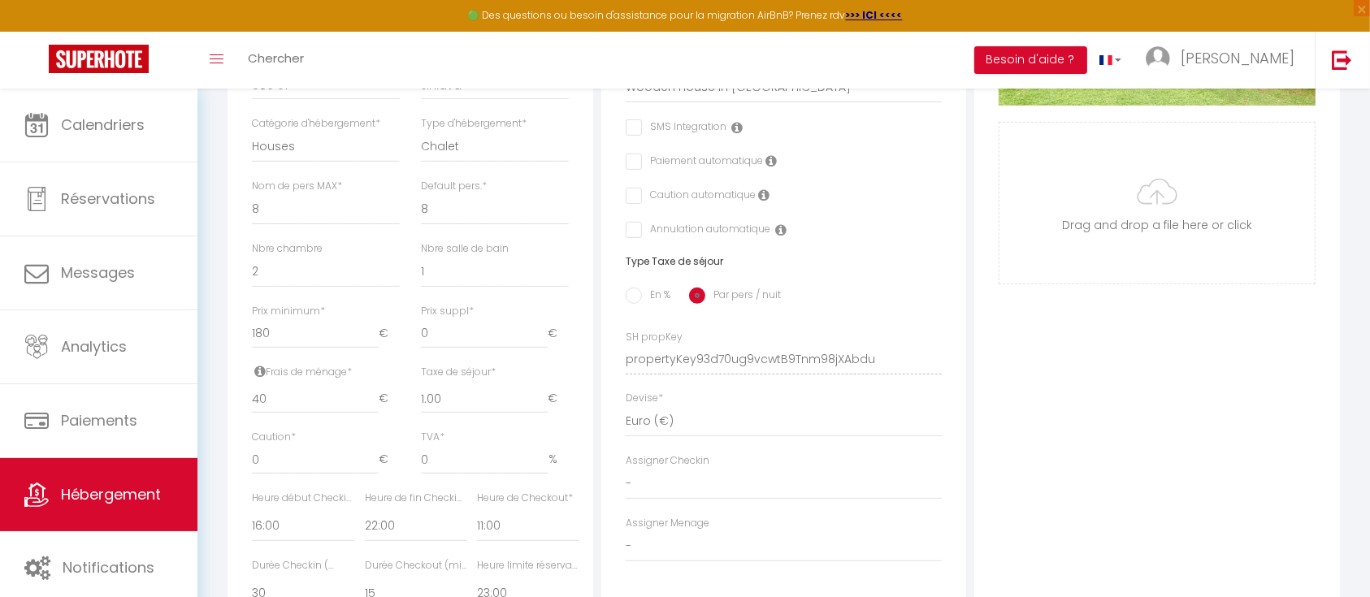
scroll to position [541, 0]
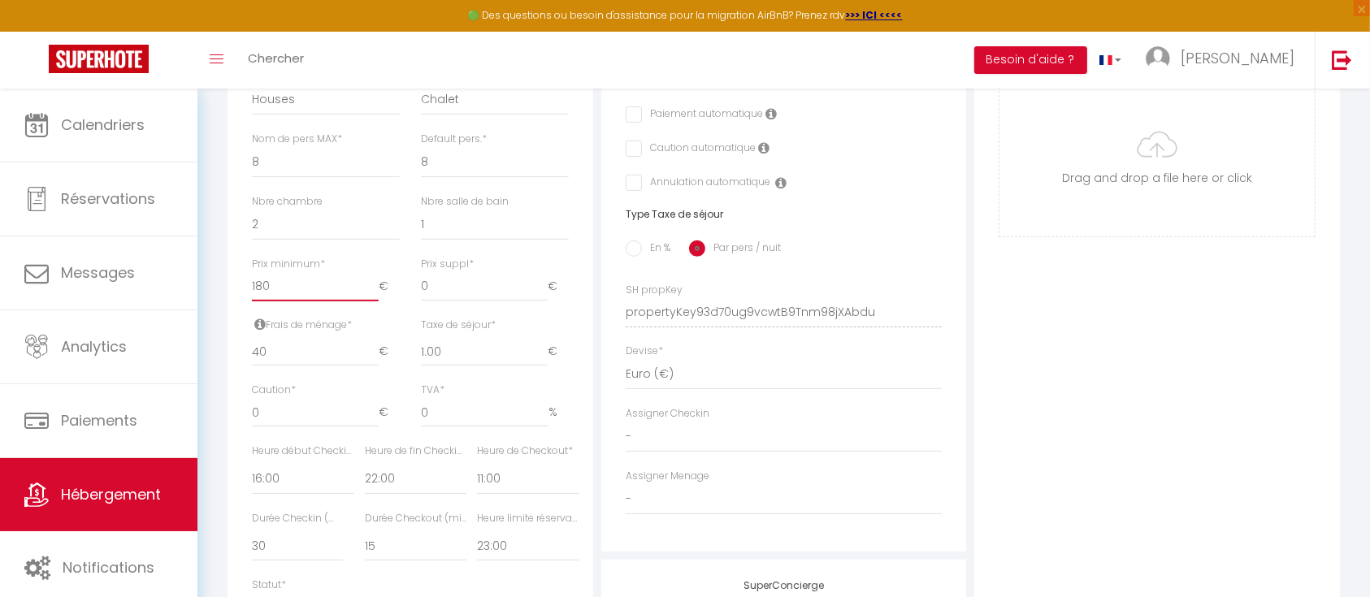
drag, startPoint x: 273, startPoint y: 299, endPoint x: 227, endPoint y: 298, distance: 46.3
click at [227, 298] on div "Détails Nom * Wooden house in [GEOGRAPHIC_DATA] Prénom propriétaire [PERSON_NAM…" at bounding box center [410, 301] width 374 height 1096
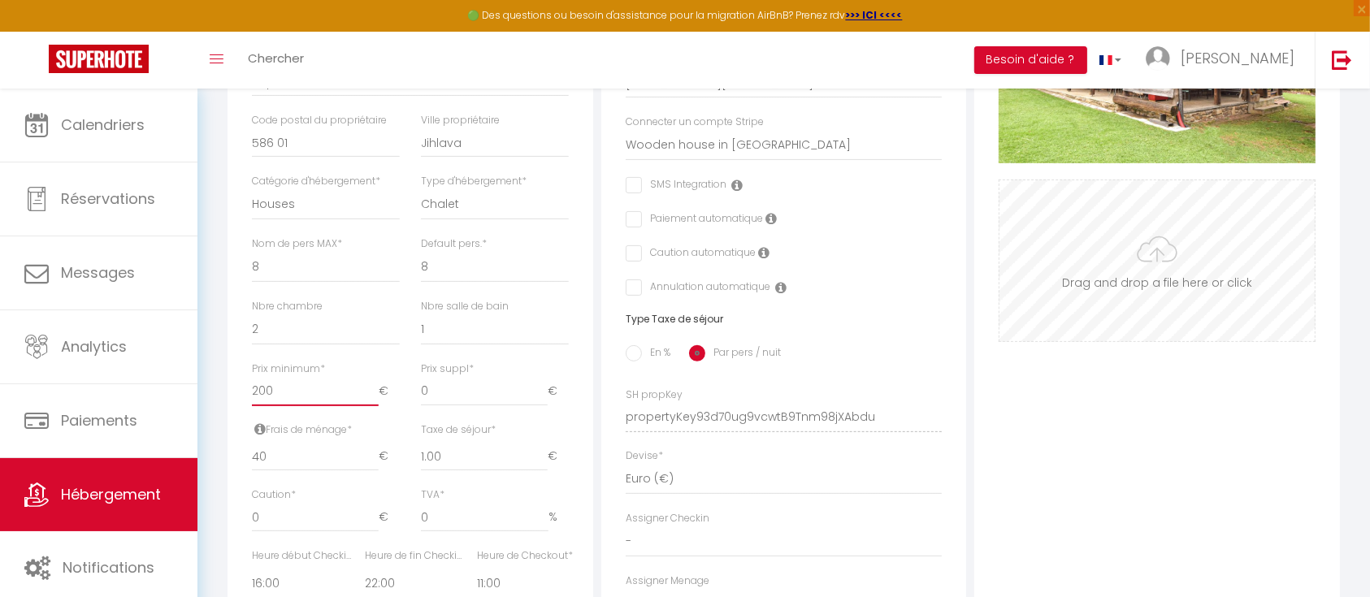
scroll to position [325, 0]
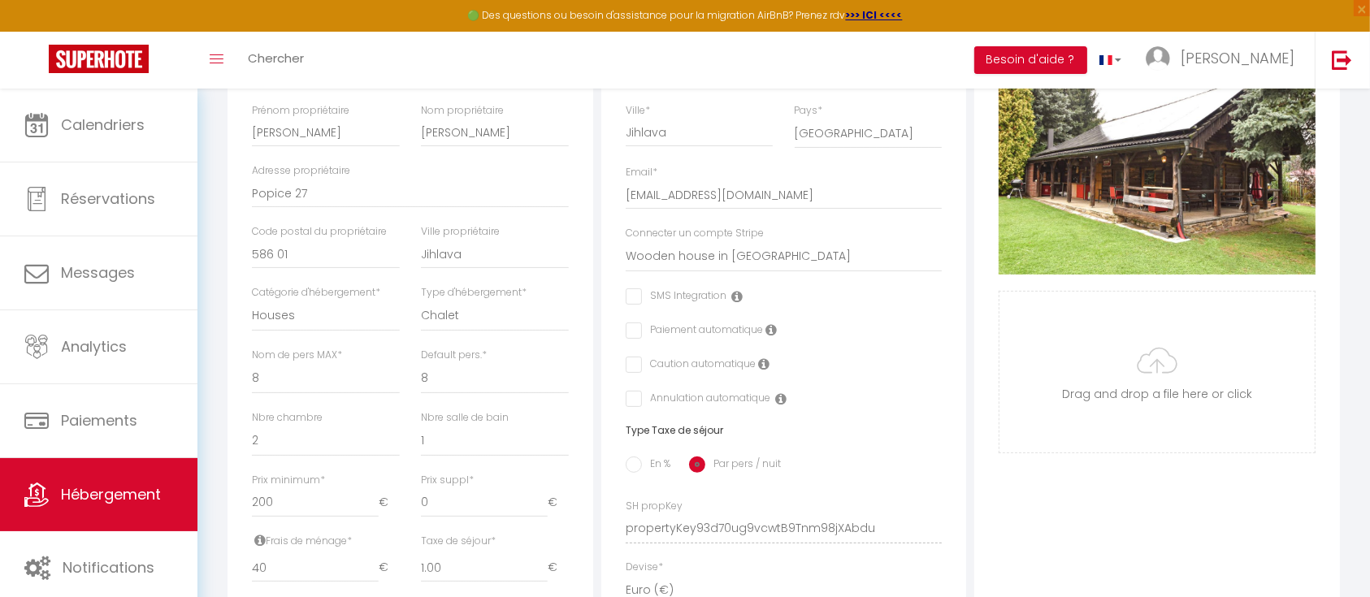
click at [1139, 511] on div "Photo Photo Supprimer Drag and drop a file here or click Ooops, something wrong…" at bounding box center [1157, 517] width 366 height 1096
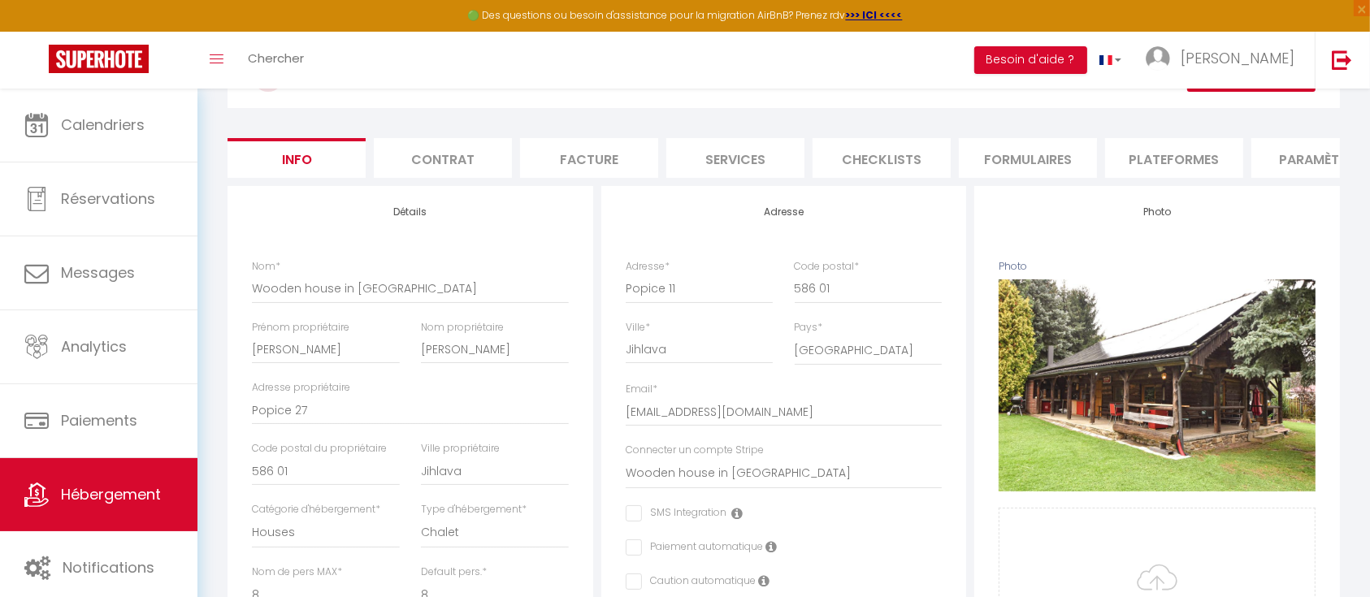
scroll to position [0, 0]
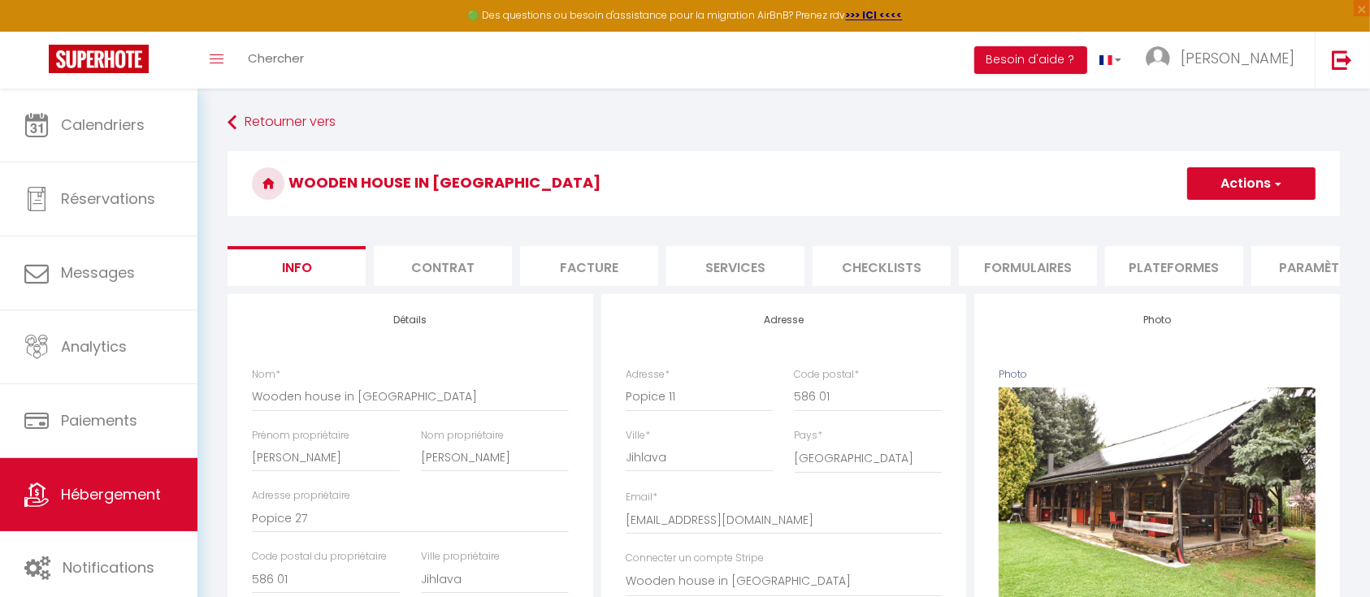
click at [1280, 187] on span "button" at bounding box center [1277, 183] width 11 height 16
click at [1215, 221] on input "Enregistrer" at bounding box center [1187, 219] width 60 height 16
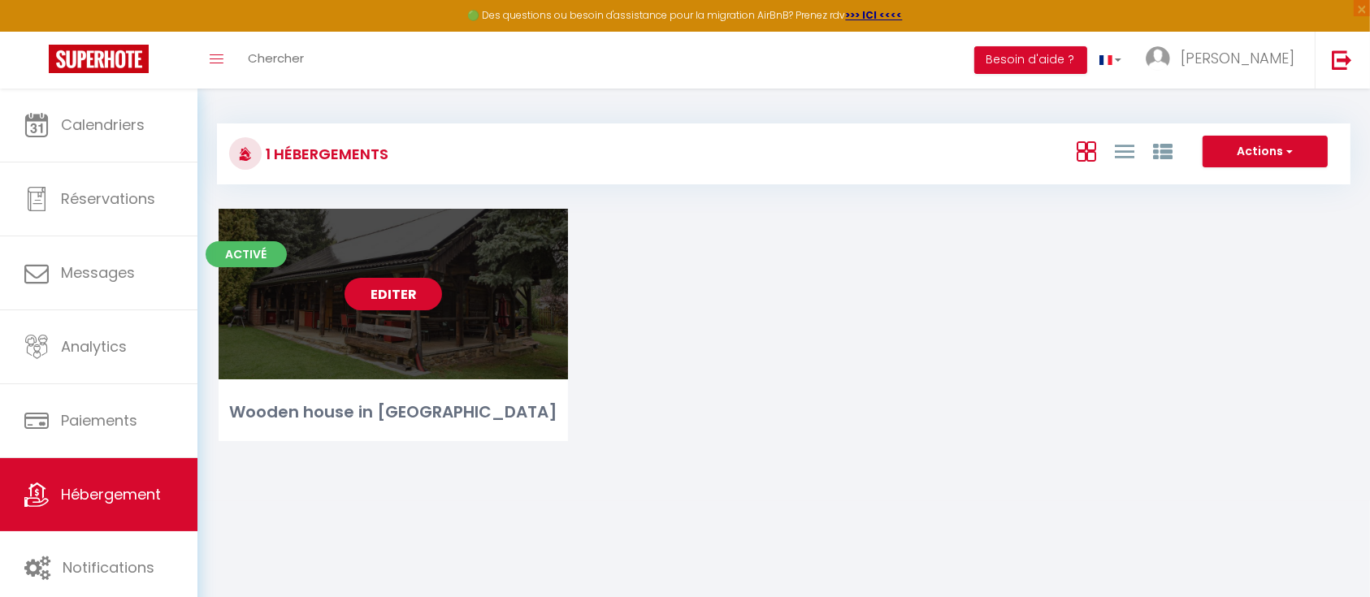
click at [403, 293] on link "Editer" at bounding box center [392, 294] width 97 height 32
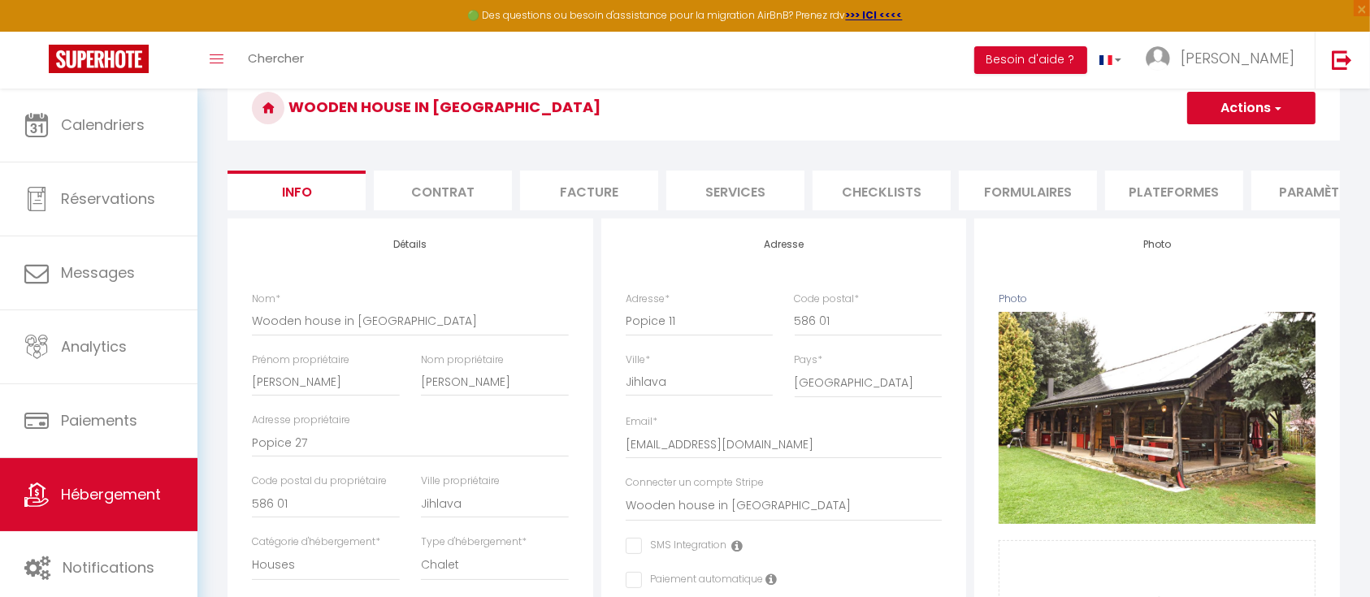
scroll to position [108, 0]
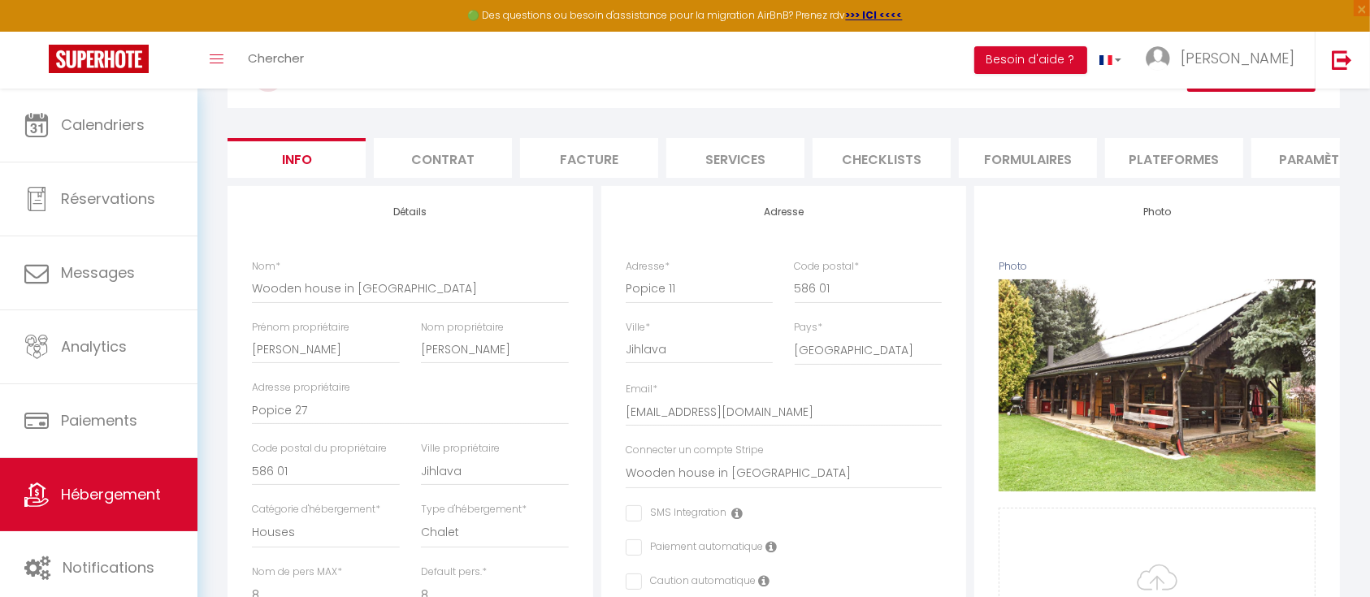
click at [453, 151] on li "Contrat" at bounding box center [443, 158] width 138 height 40
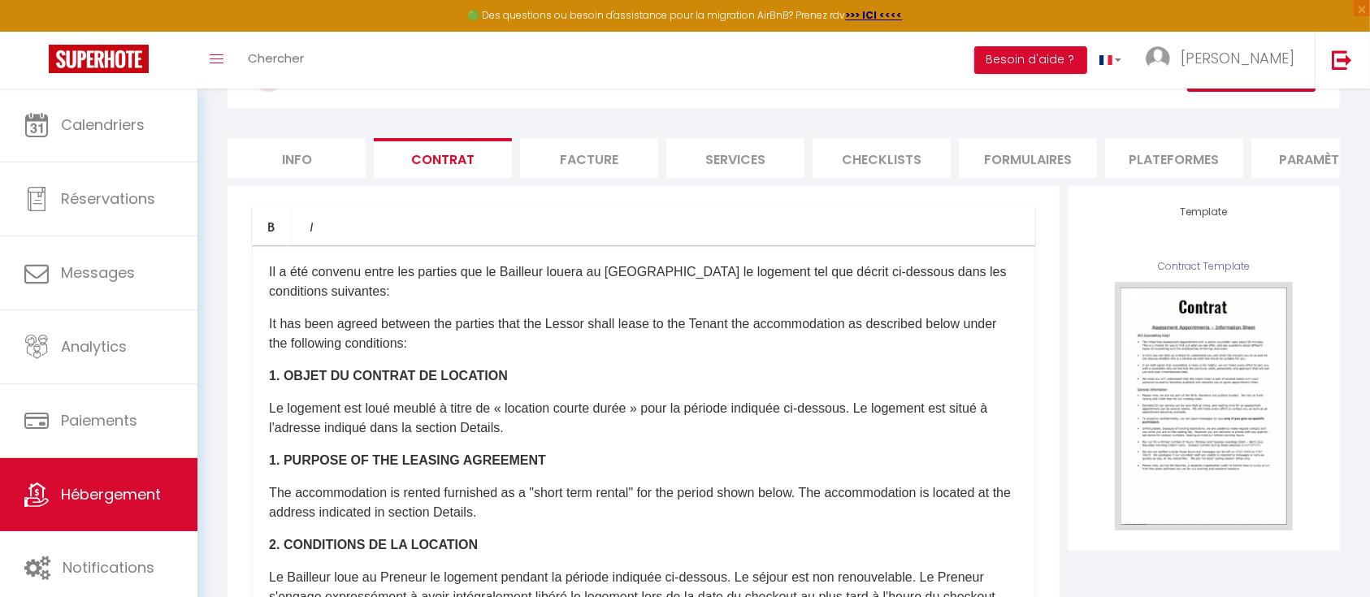
click at [622, 158] on li "Facture" at bounding box center [589, 158] width 138 height 40
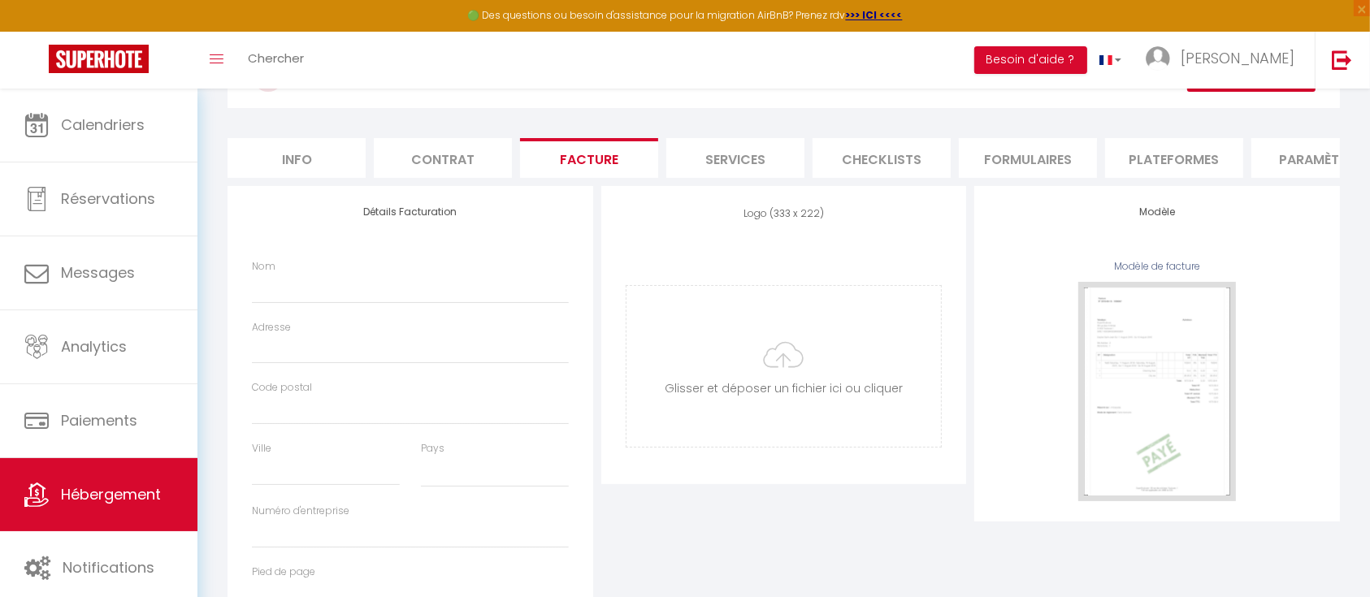
click at [741, 156] on li "Services" at bounding box center [735, 158] width 138 height 40
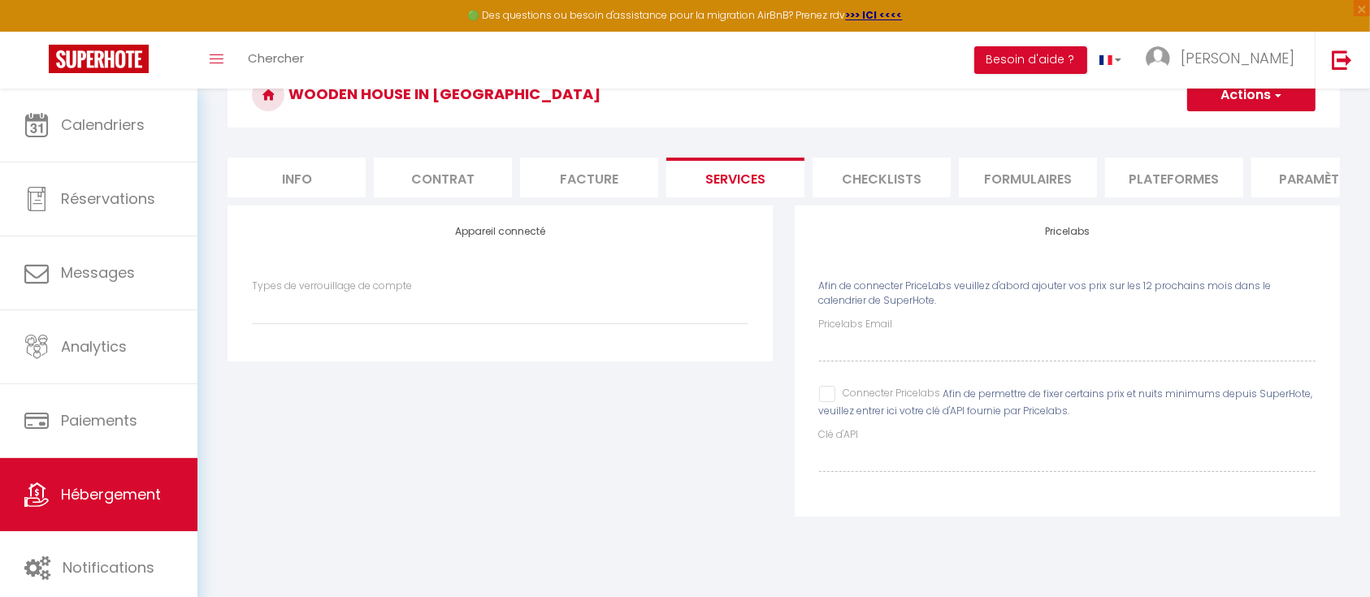
scroll to position [89, 0]
click at [876, 173] on li "Checklists" at bounding box center [881, 178] width 138 height 40
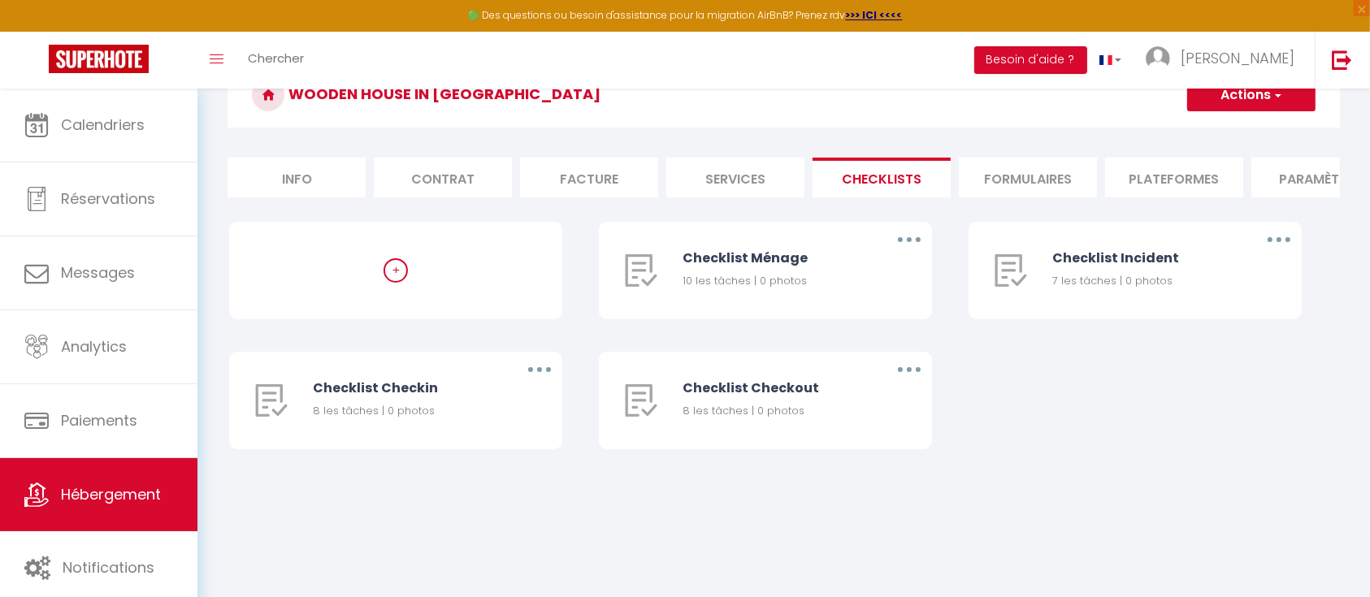
click at [1073, 181] on li "Formulaires" at bounding box center [1028, 178] width 138 height 40
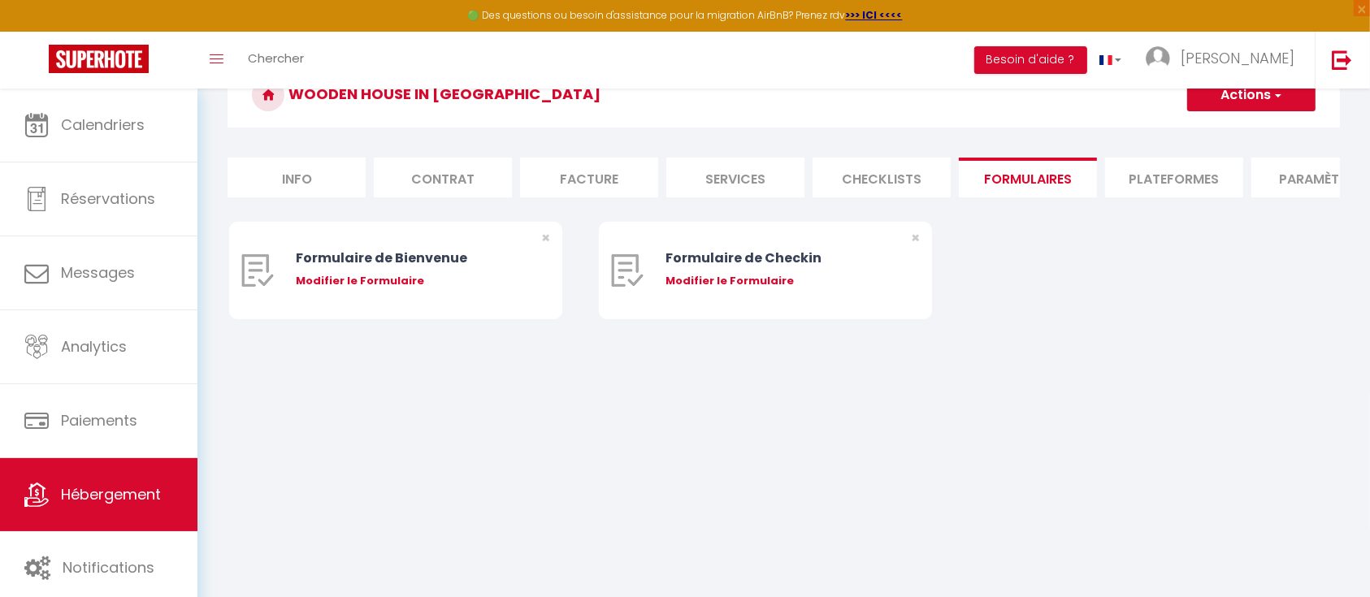
click at [1171, 186] on li "Plateformes" at bounding box center [1174, 178] width 138 height 40
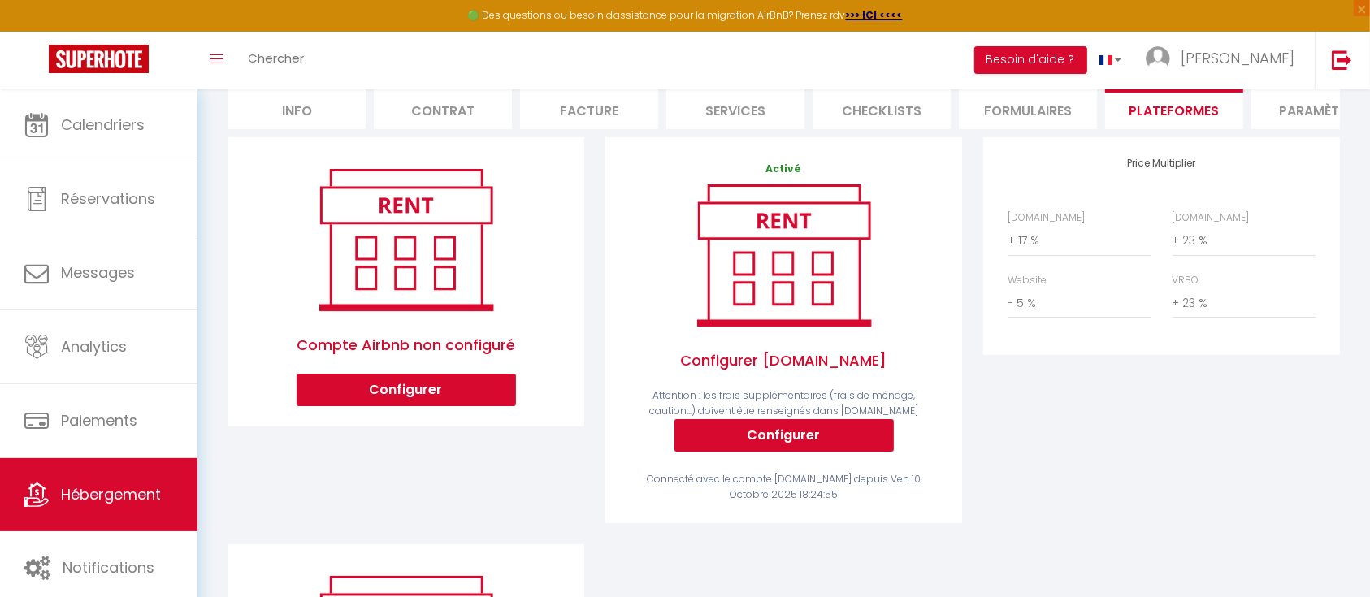
scroll to position [123, 0]
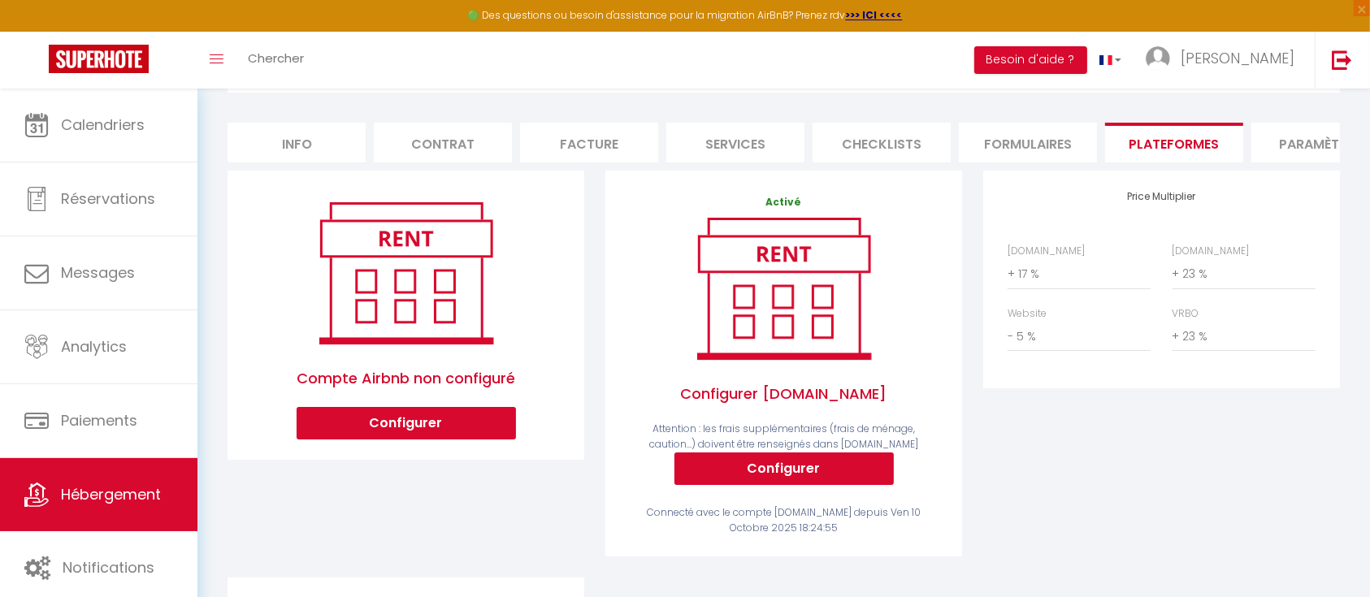
click at [1313, 142] on li "Paramètres" at bounding box center [1320, 143] width 138 height 40
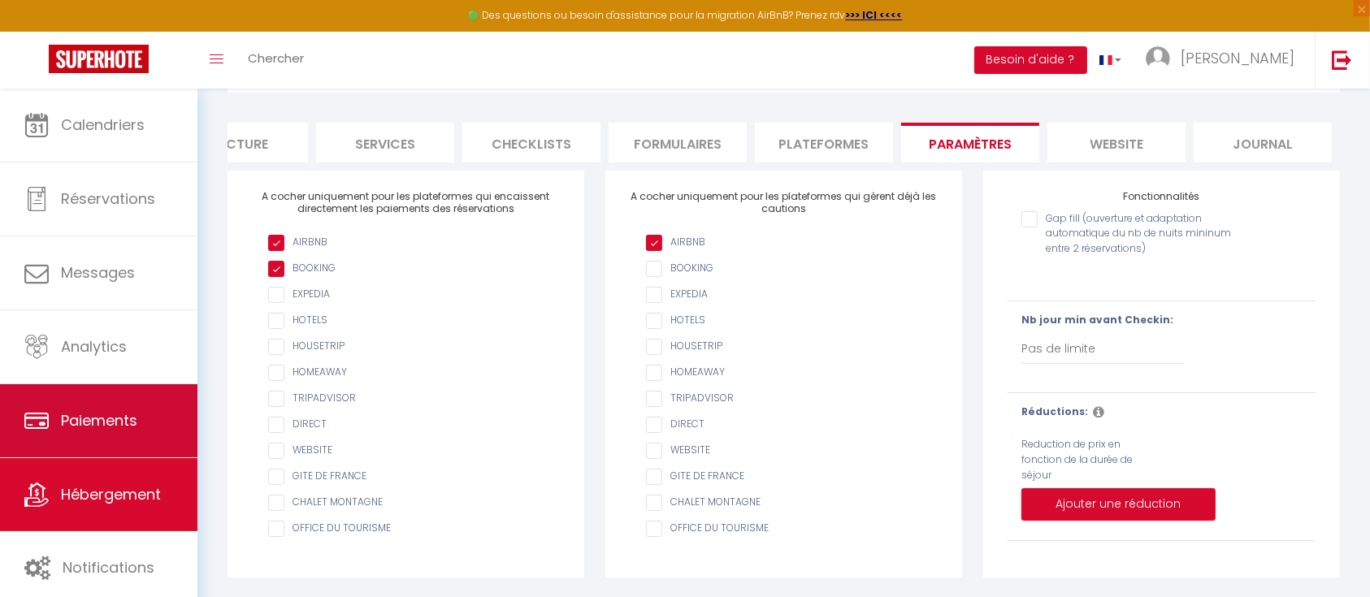
scroll to position [139, 0]
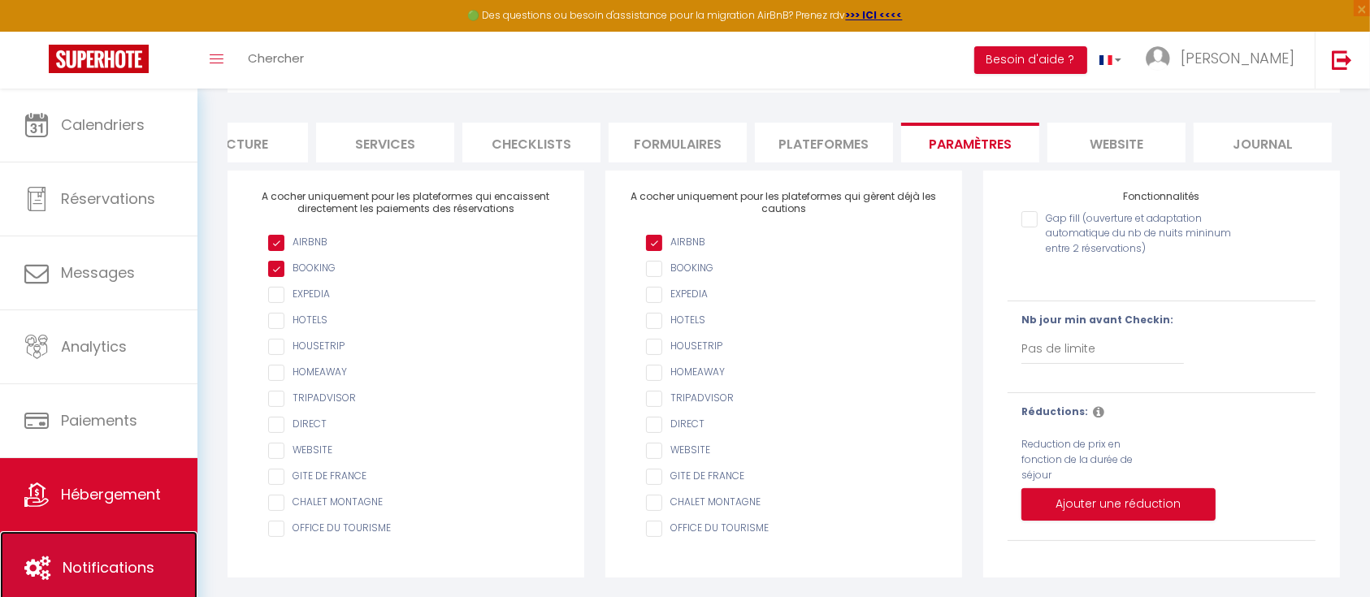
click at [78, 552] on link "Notifications" at bounding box center [98, 567] width 197 height 73
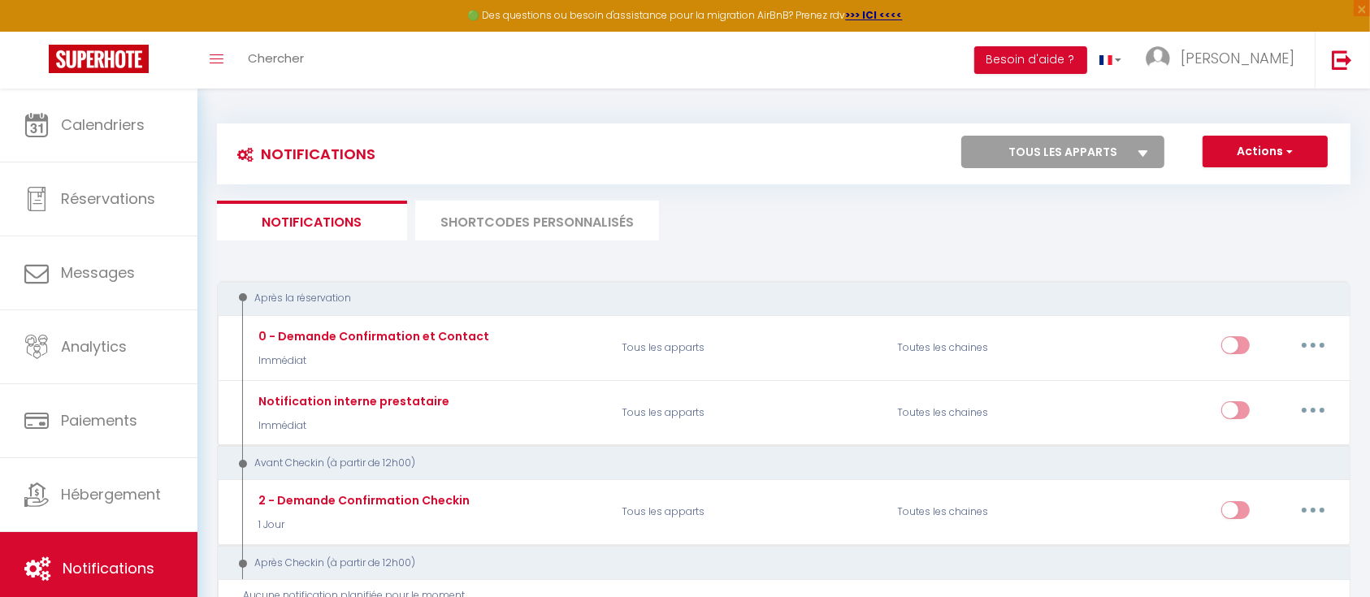
click at [466, 229] on li "SHORTCODES PERSONNALISÉS" at bounding box center [537, 221] width 244 height 40
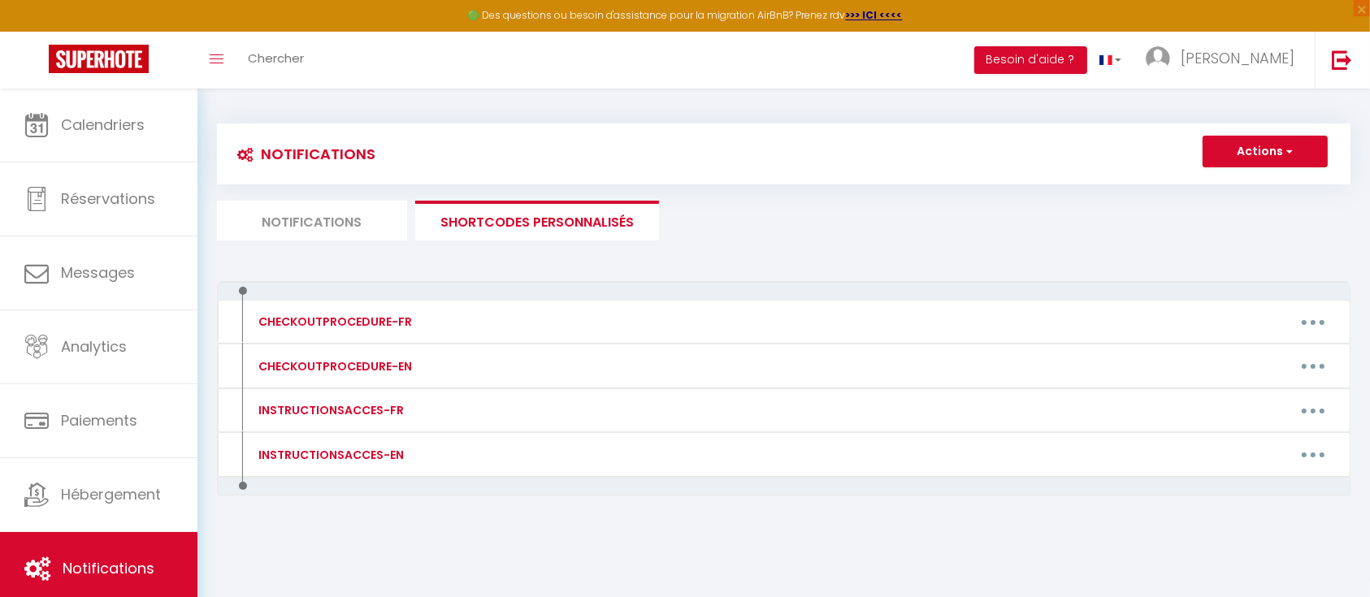
click at [247, 224] on li "Notifications" at bounding box center [312, 221] width 190 height 40
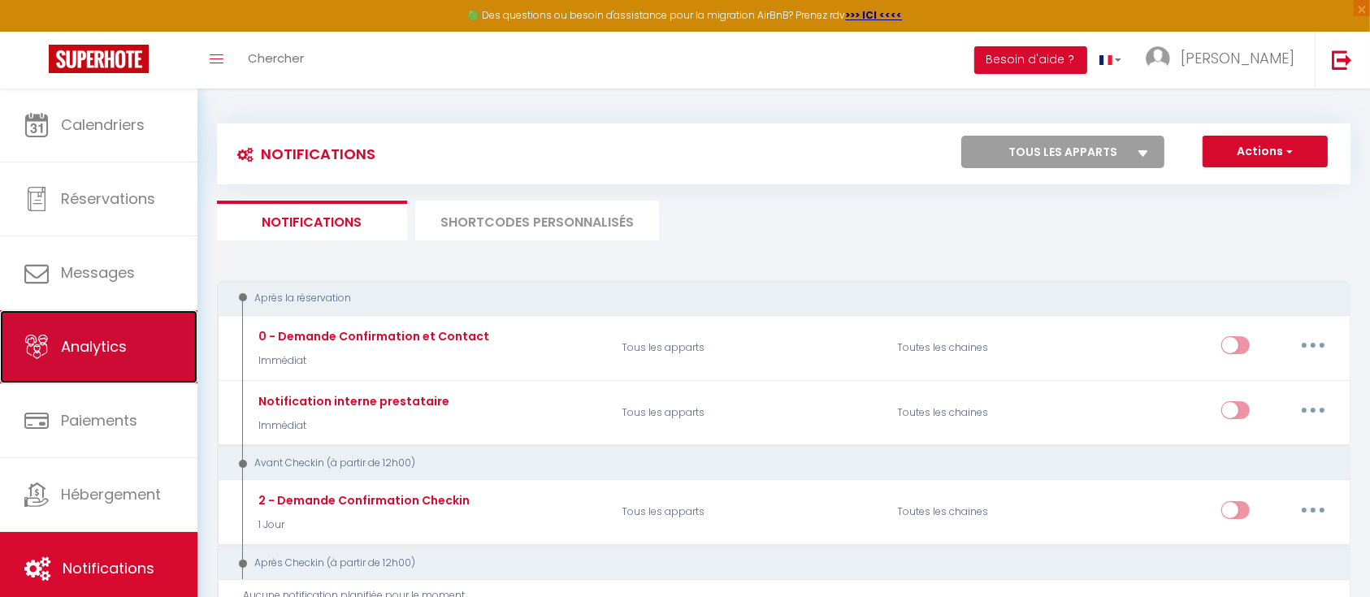
click at [45, 354] on icon at bounding box center [36, 347] width 24 height 24
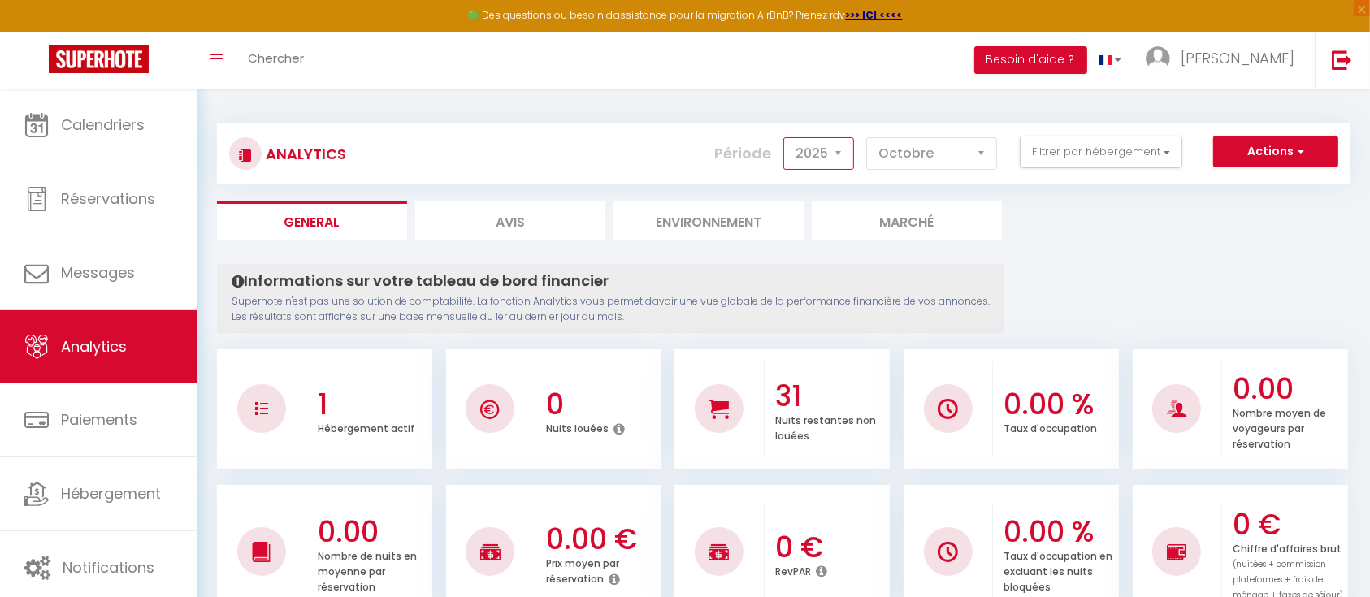
click at [819, 153] on select "2014 2015 2016 2017 2018 2019 2020 2021 2022 2023 2024 2025 2026 2027" at bounding box center [818, 153] width 71 height 32
click at [787, 137] on select "2014 2015 2016 2017 2018 2019 2020 2021 2022 2023 2024 2025 2026 2027" at bounding box center [818, 153] width 71 height 32
click at [832, 149] on select "2014 2015 2016 2017 2018 2019 2020 2021 2022 2023 2024 2025 2026 2027" at bounding box center [818, 153] width 71 height 32
click at [787, 137] on select "2014 2015 2016 2017 2018 2019 2020 2021 2022 2023 2024 2025 2026 2027" at bounding box center [818, 153] width 71 height 32
click at [842, 158] on select "2014 2015 2016 2017 2018 2019 2020 2021 2022 2023 2024 2025 2026 2027" at bounding box center [818, 153] width 71 height 32
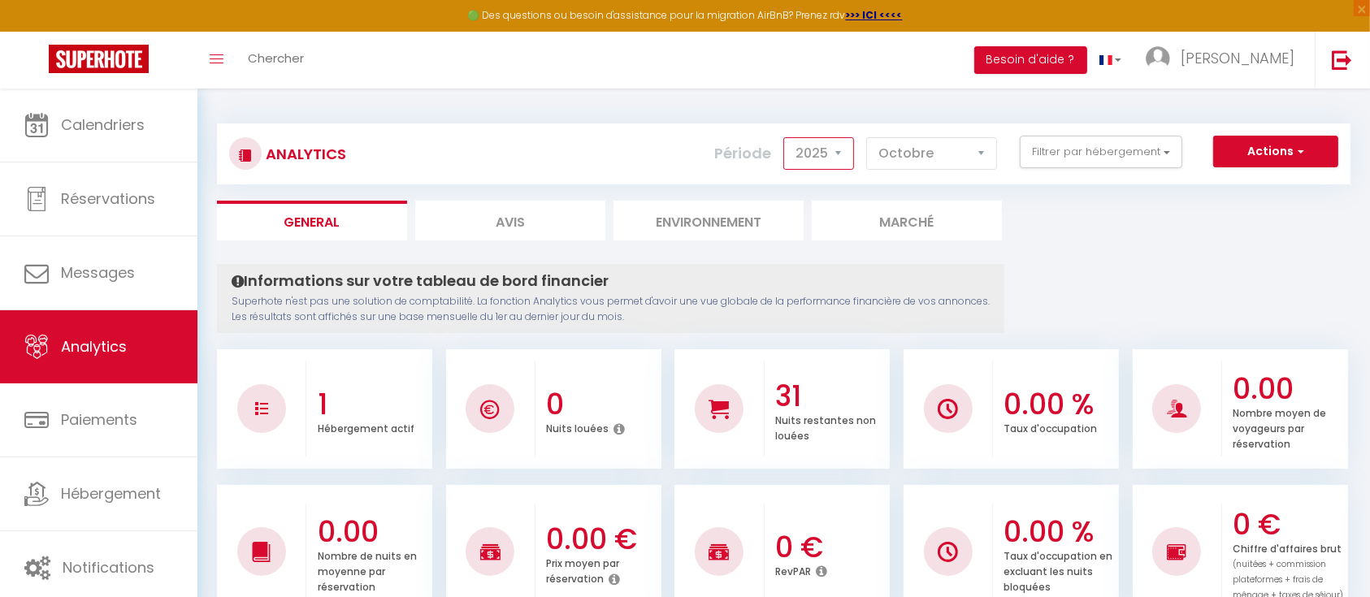
click at [787, 137] on select "2014 2015 2016 2017 2018 2019 2020 2021 2022 2023 2024 2025 2026 2027" at bounding box center [818, 153] width 71 height 32
click at [478, 227] on li "Avis" at bounding box center [510, 221] width 190 height 40
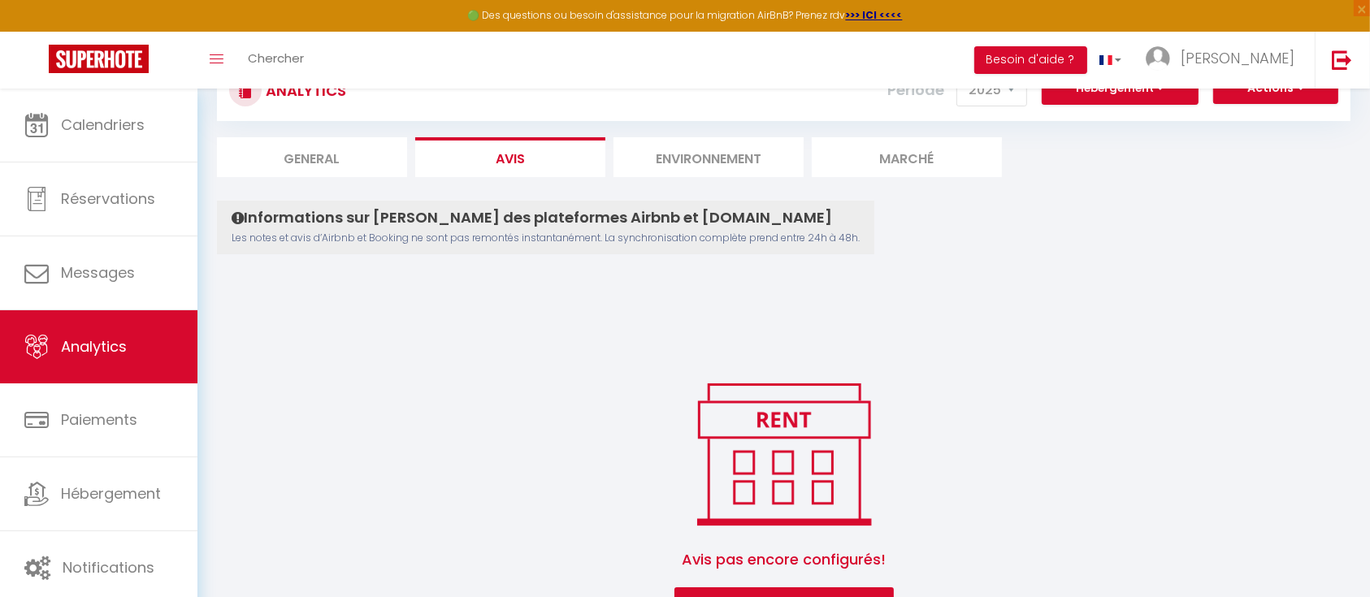
scroll to position [108, 0]
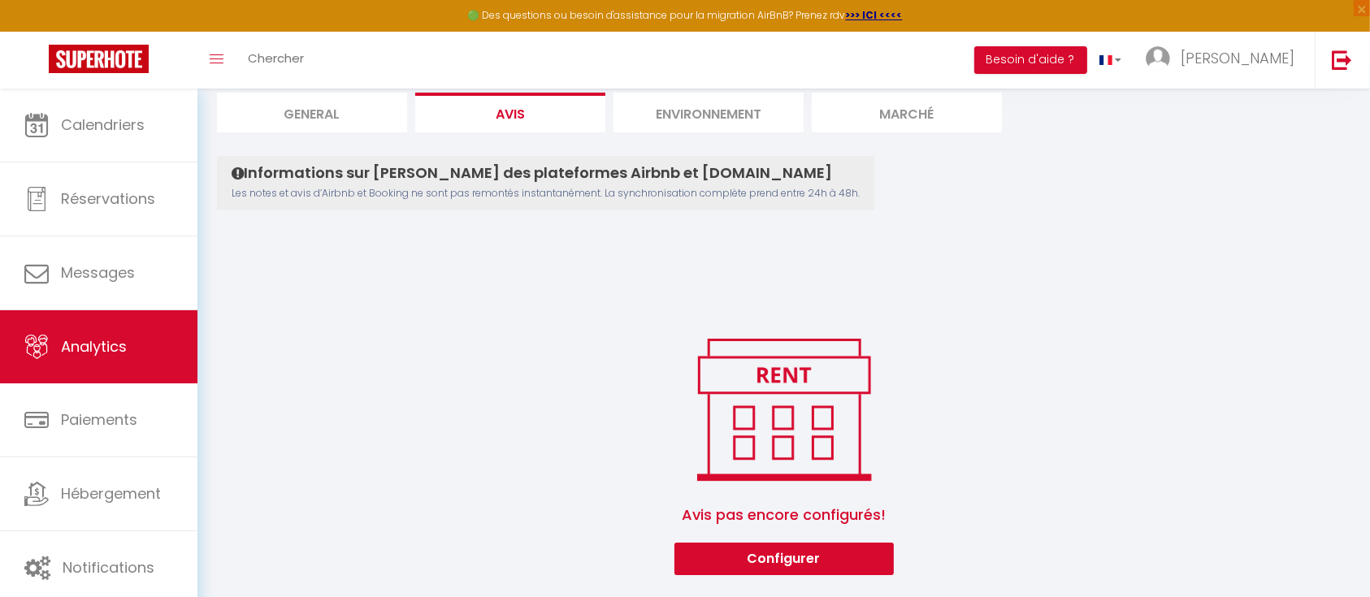
click at [667, 107] on li "Environnement" at bounding box center [708, 113] width 190 height 40
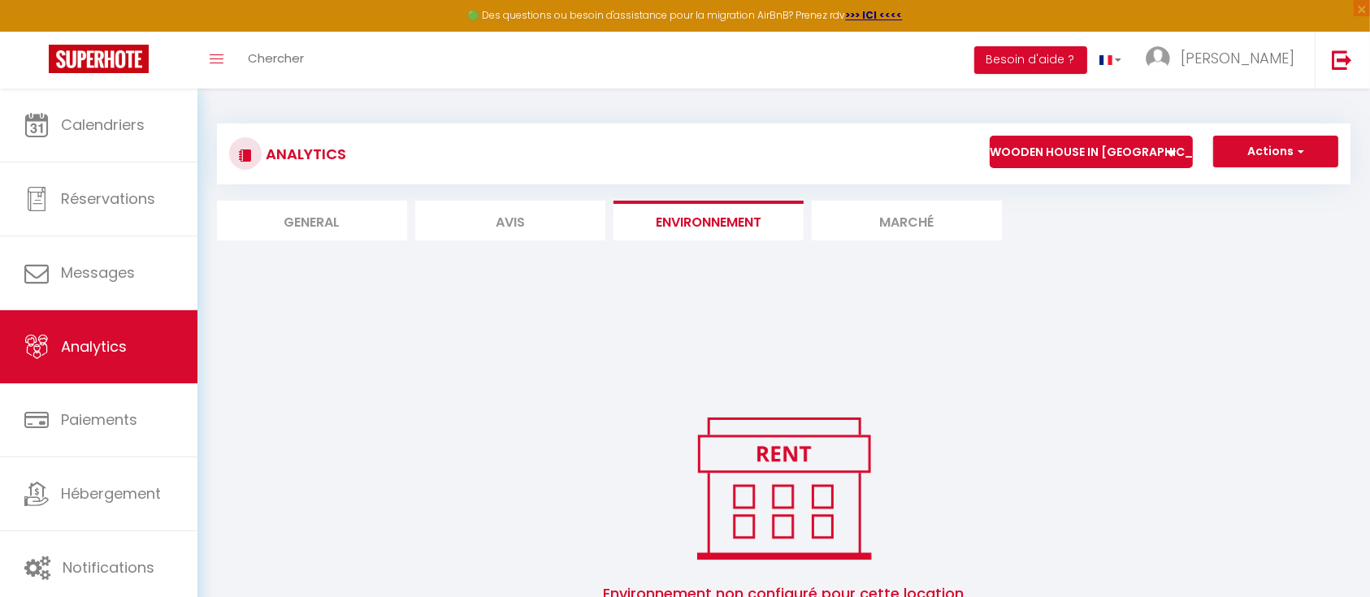
click at [890, 218] on li "Marché" at bounding box center [907, 221] width 190 height 40
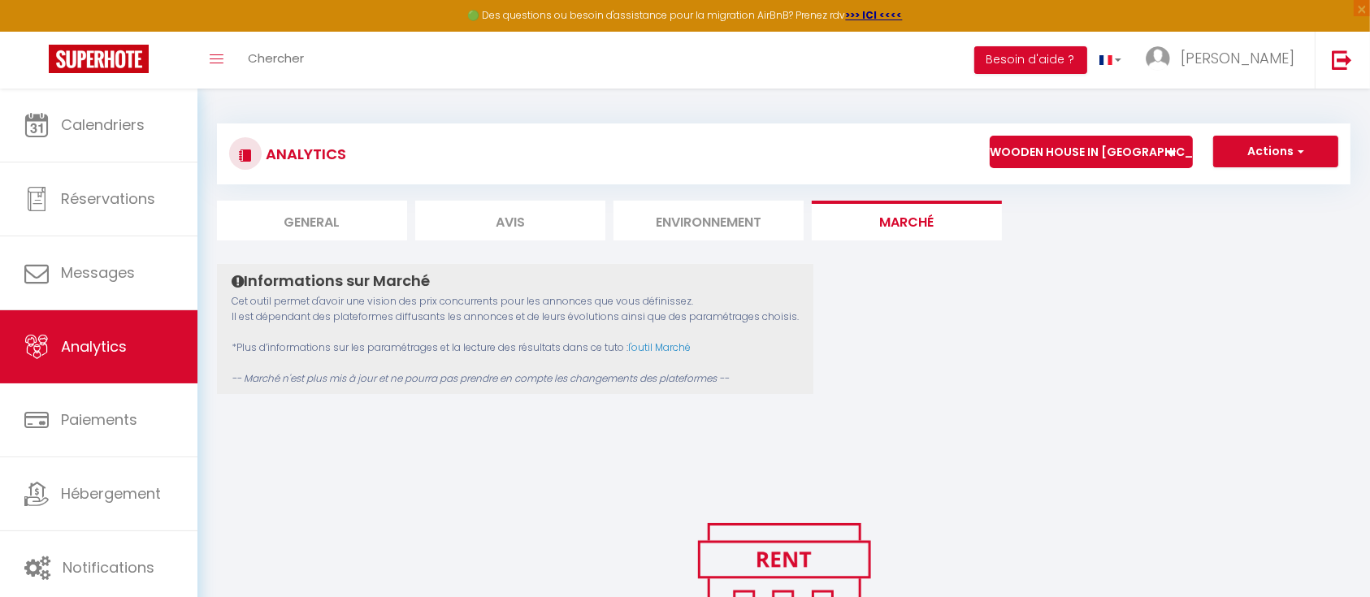
click at [283, 224] on li "General" at bounding box center [312, 221] width 190 height 40
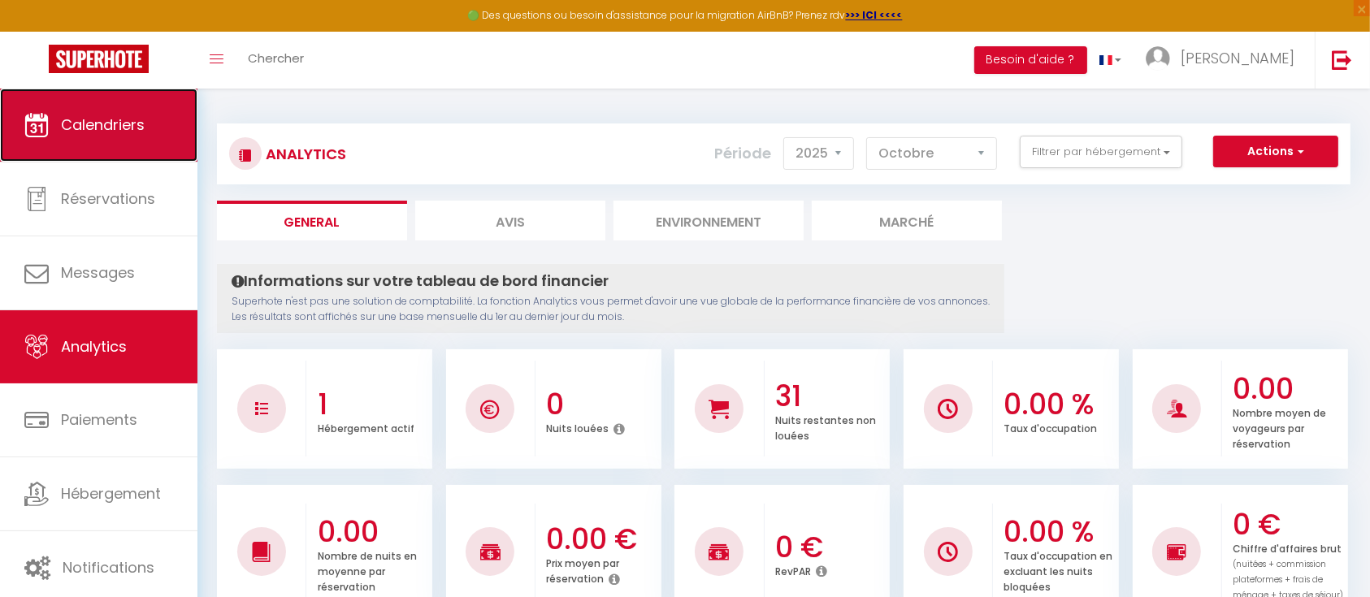
click at [52, 120] on link "Calendriers" at bounding box center [98, 125] width 197 height 73
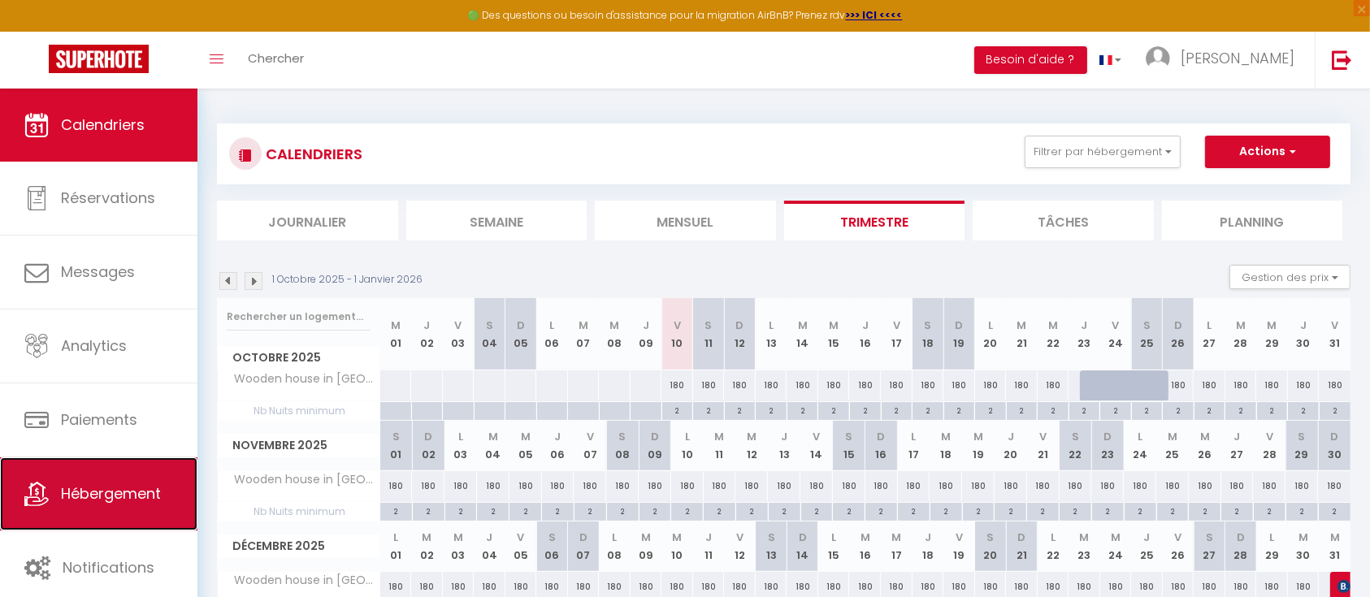
click at [82, 471] on link "Hébergement" at bounding box center [98, 493] width 197 height 73
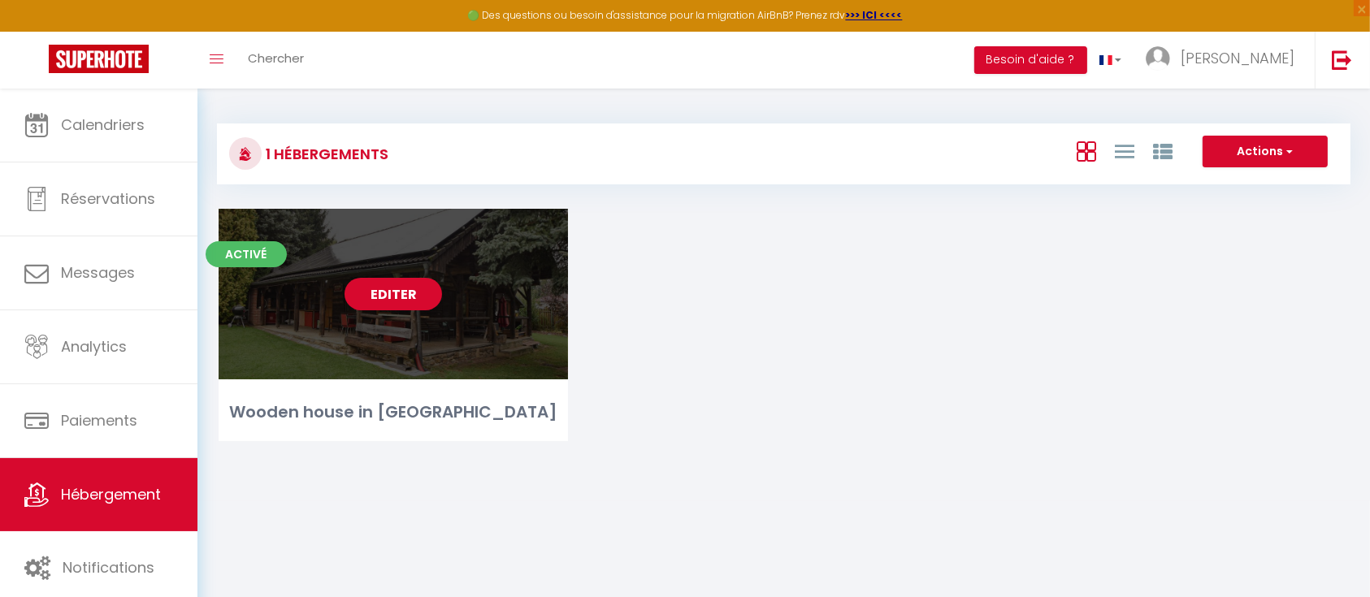
click at [395, 292] on link "Editer" at bounding box center [392, 294] width 97 height 32
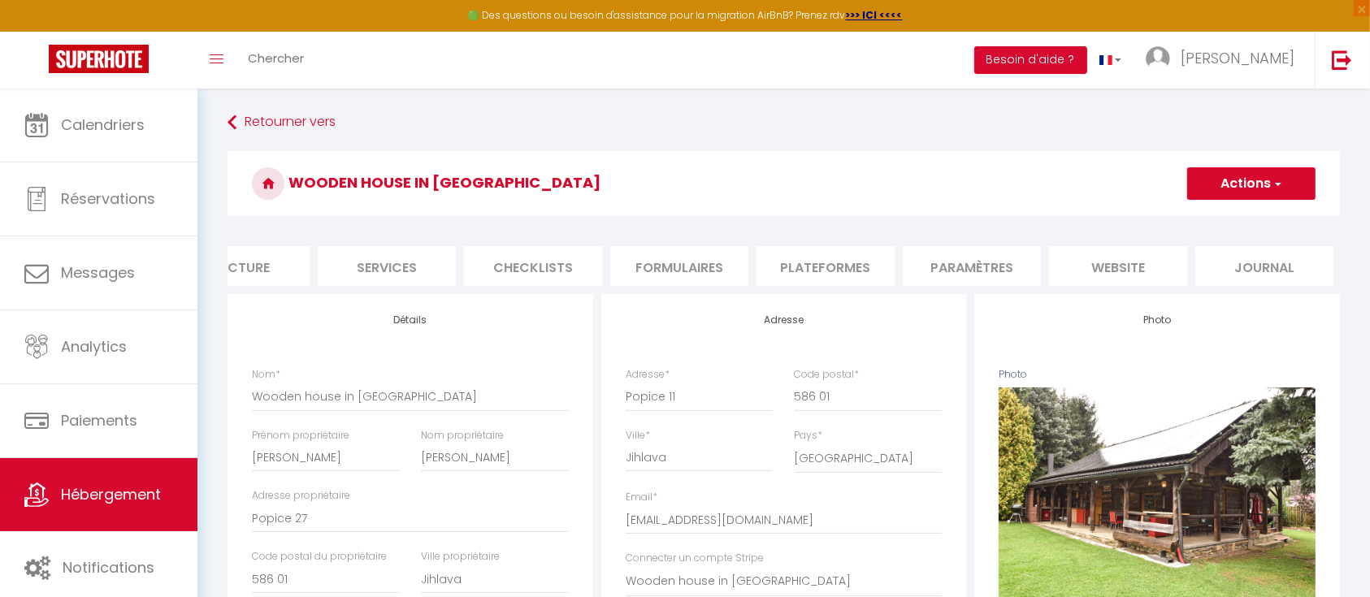
scroll to position [0, 350]
click at [1111, 270] on li "website" at bounding box center [1116, 266] width 138 height 40
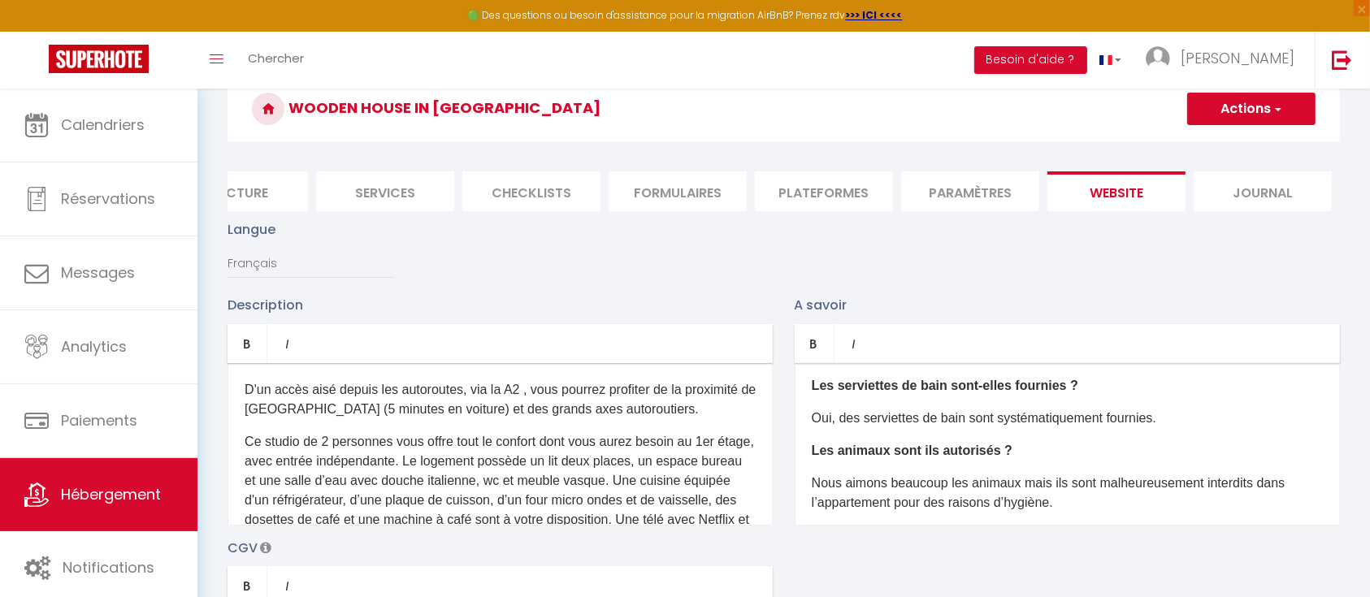
scroll to position [108, 0]
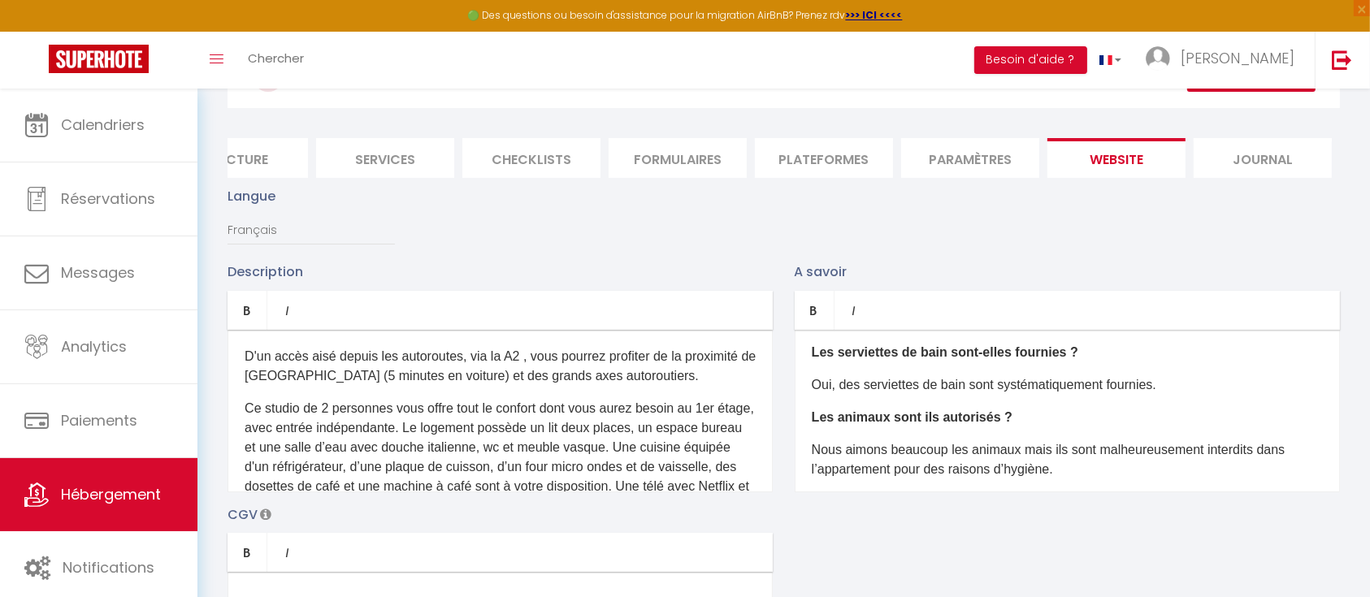
click at [625, 445] on p "Ce studio de 2 personnes vous offre tout le confort dont vous aurez besoin au 1…" at bounding box center [500, 477] width 511 height 156
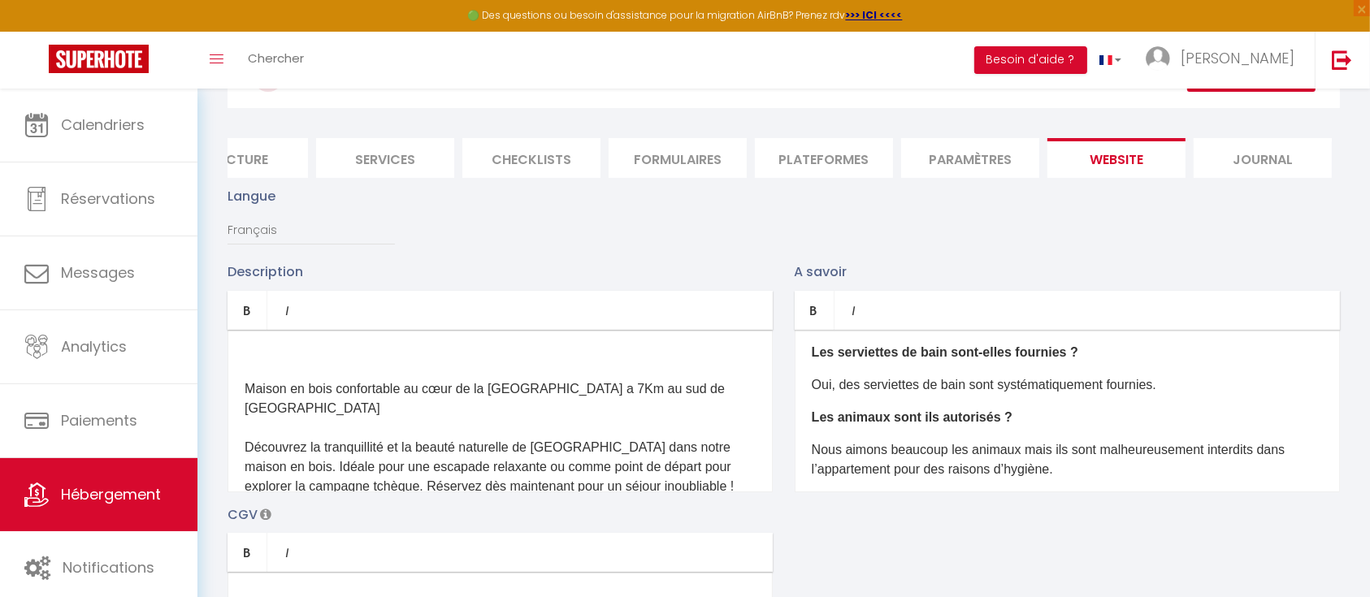
scroll to position [0, 0]
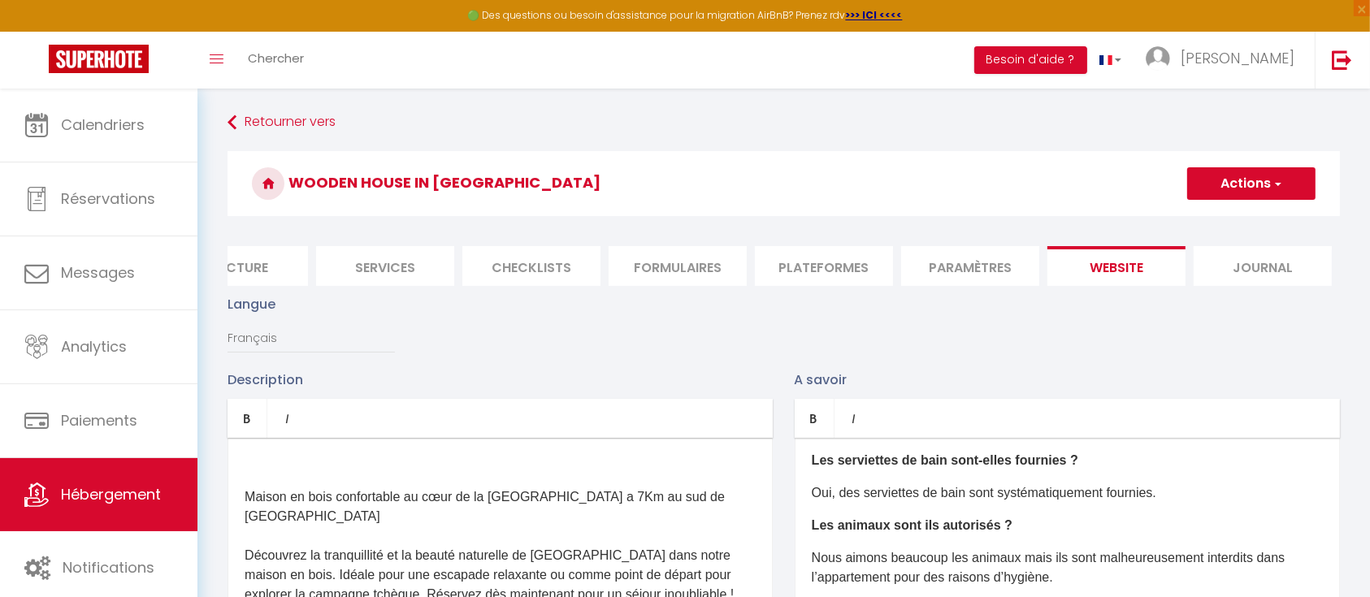
click at [1265, 172] on button "Actions" at bounding box center [1251, 183] width 128 height 32
click at [1244, 224] on input "Enregistrer" at bounding box center [1232, 219] width 60 height 16
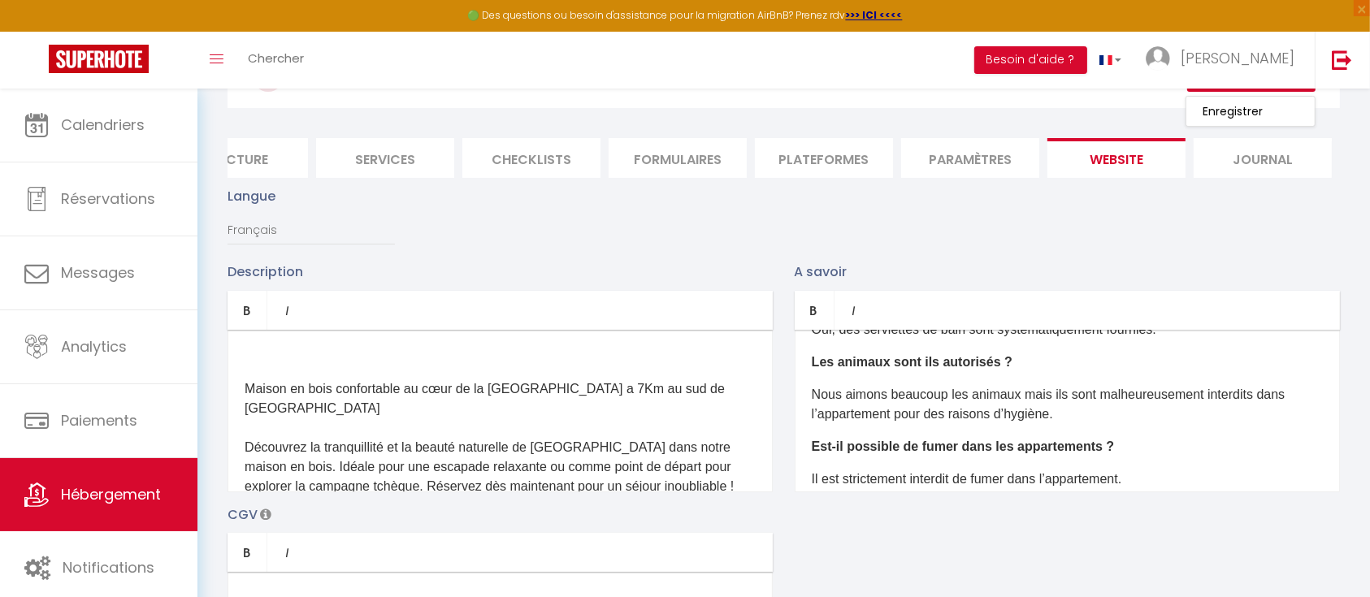
scroll to position [193, 0]
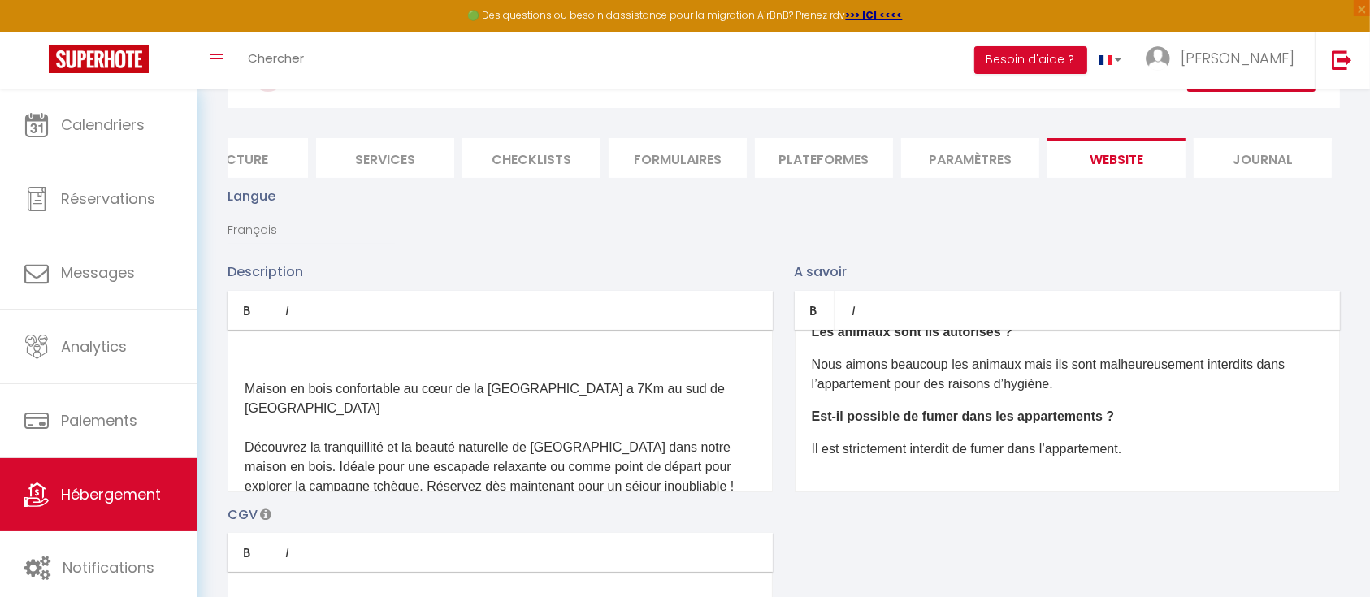
click at [358, 366] on p at bounding box center [500, 356] width 511 height 19
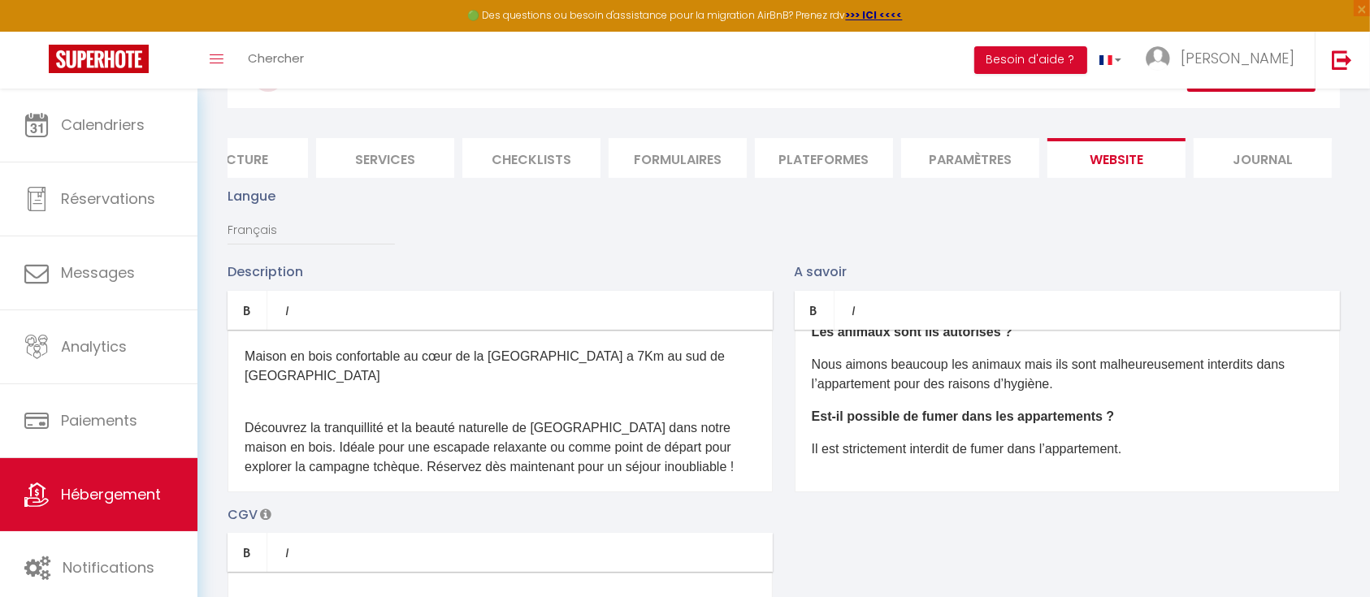
click at [305, 381] on p "Maison en bois confortable au cœur de la [GEOGRAPHIC_DATA] a 7Km au sud de [GEO…" at bounding box center [500, 366] width 511 height 39
click at [292, 390] on div "Maison en bois confortable au cœur de la [GEOGRAPHIC_DATA] a 7Km au sud de [GEO…" at bounding box center [499, 411] width 545 height 162
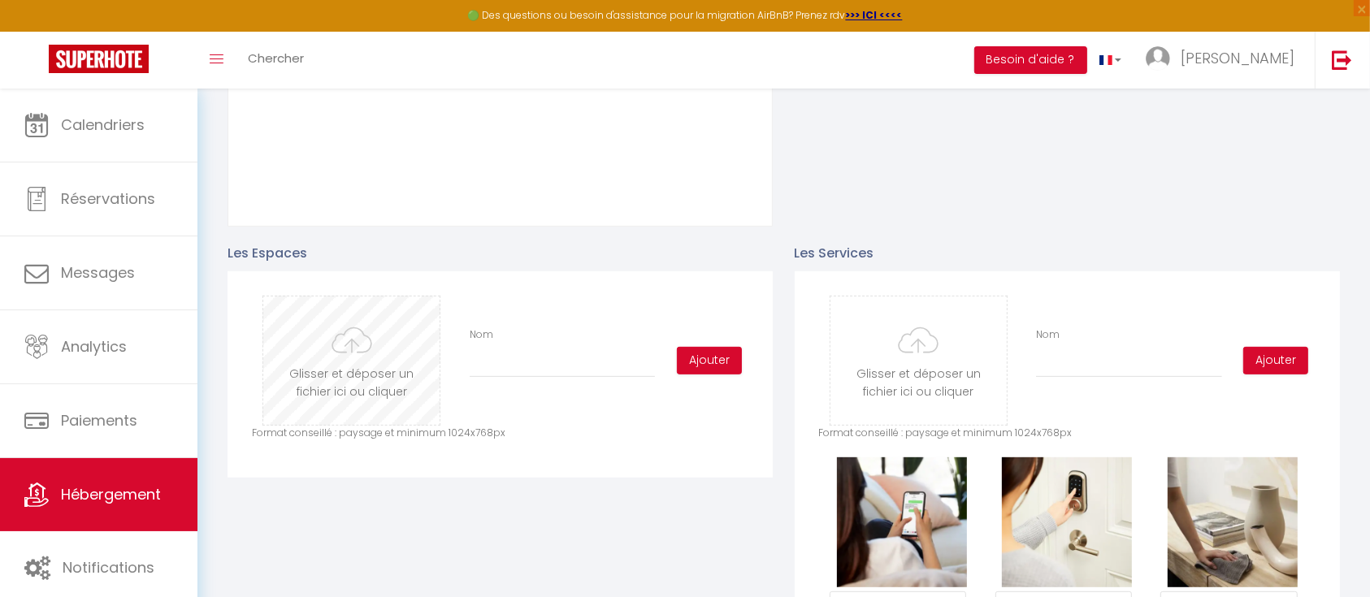
scroll to position [650, 0]
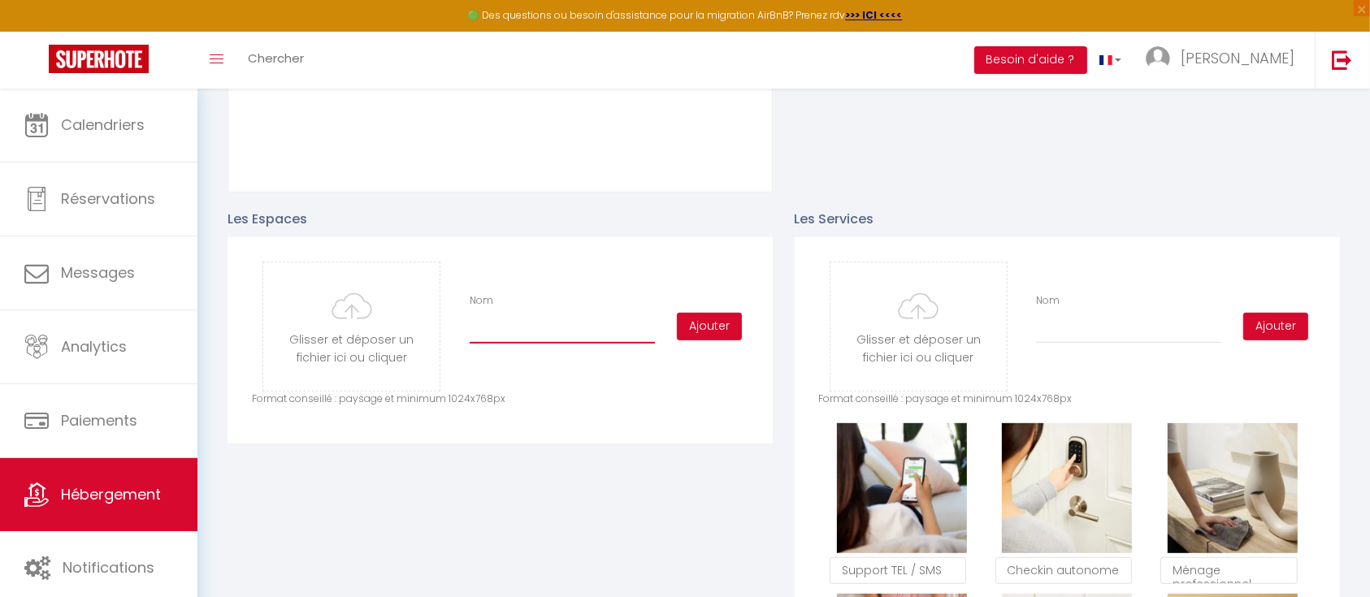
click at [540, 344] on input "Nom" at bounding box center [562, 328] width 185 height 29
click at [534, 344] on input "Nom" at bounding box center [562, 328] width 185 height 29
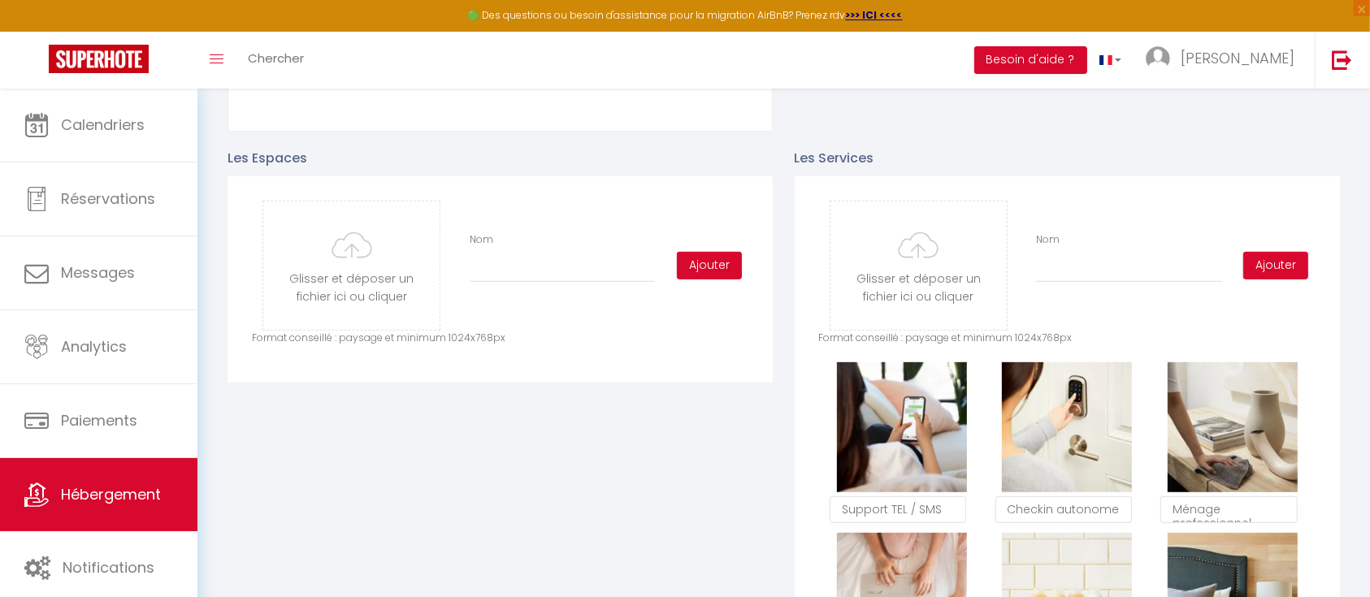
scroll to position [758, 0]
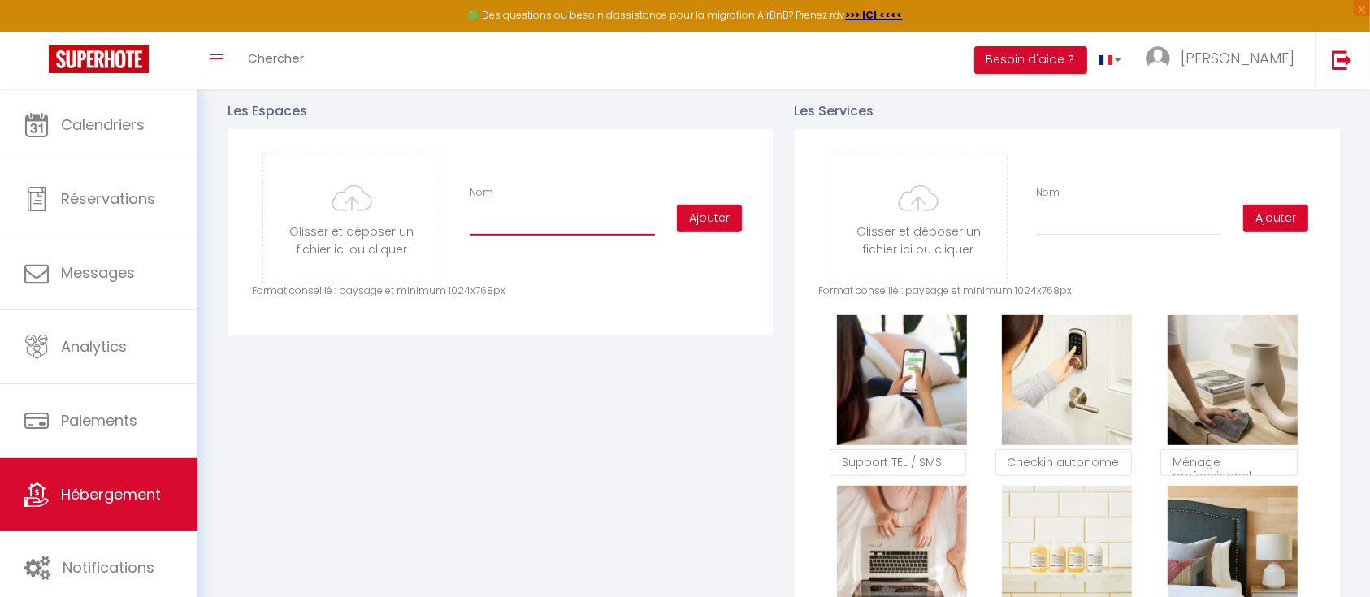
click at [536, 236] on input "Nom" at bounding box center [562, 220] width 185 height 29
click at [385, 246] on input "file" at bounding box center [351, 218] width 176 height 128
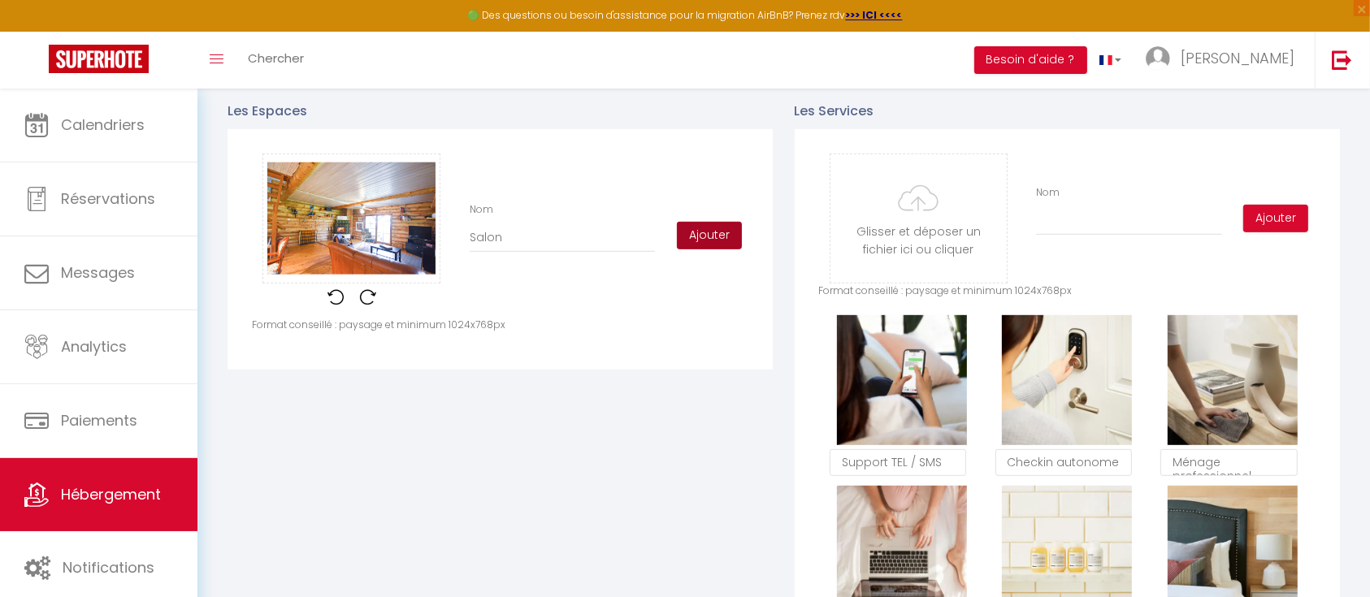
click at [704, 249] on button "Ajouter" at bounding box center [709, 236] width 65 height 28
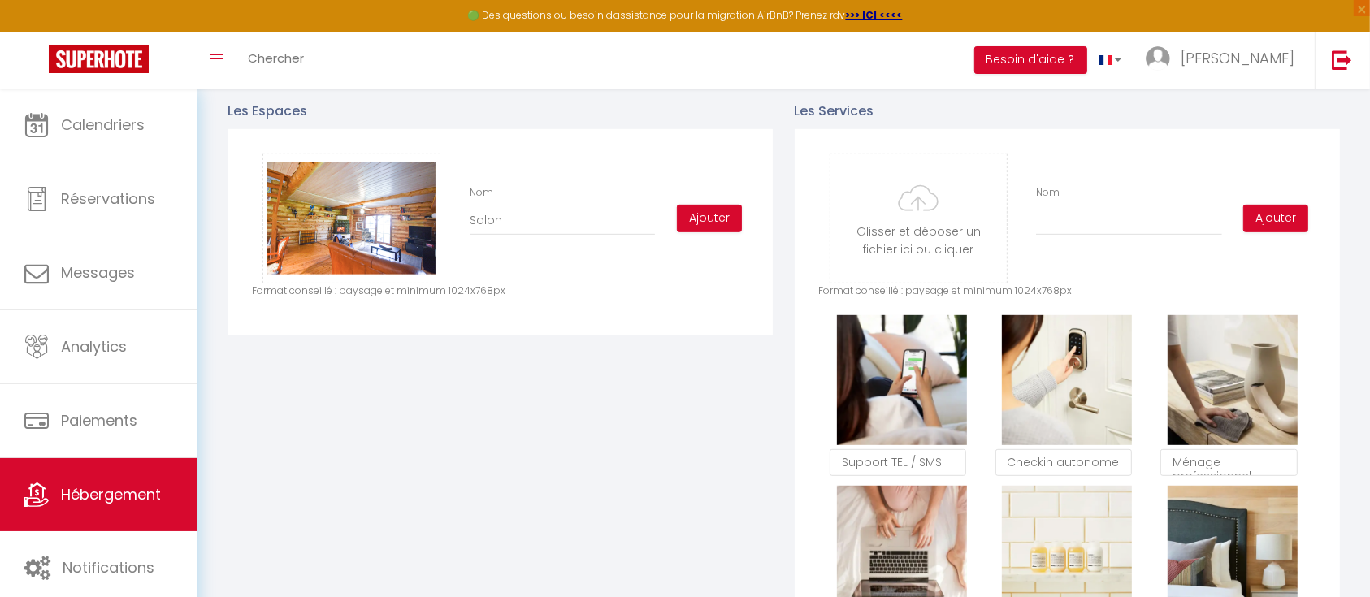
click at [391, 470] on div "Les Espaces Glisser et déposer un fichier ici ou cliquer Ooops, something wrong…" at bounding box center [500, 551] width 567 height 934
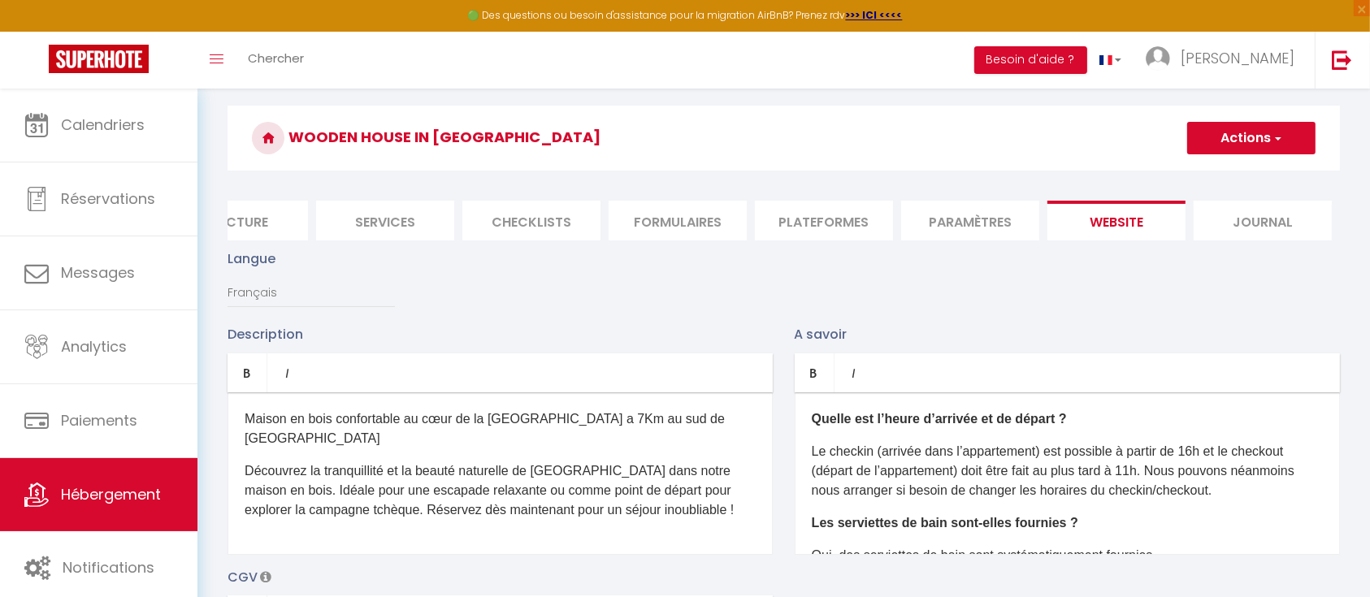
scroll to position [0, 0]
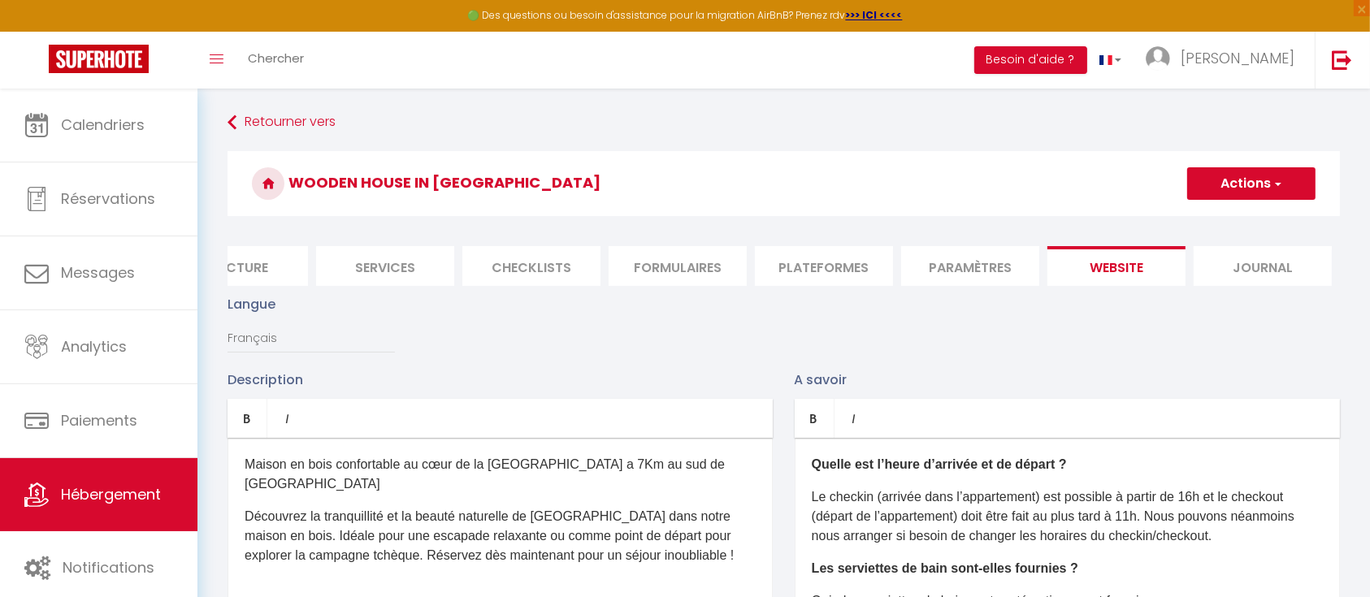
click at [1292, 192] on button "Actions" at bounding box center [1251, 183] width 128 height 32
click at [1265, 216] on link "Enregistrer" at bounding box center [1250, 219] width 128 height 21
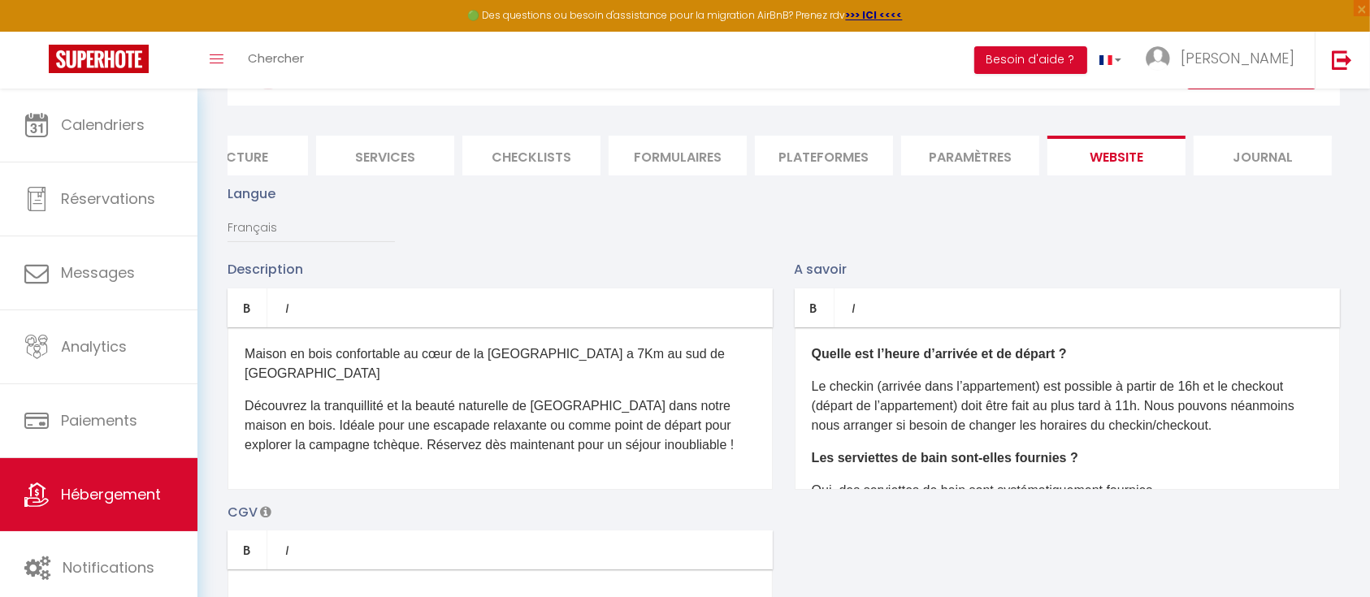
scroll to position [325, 0]
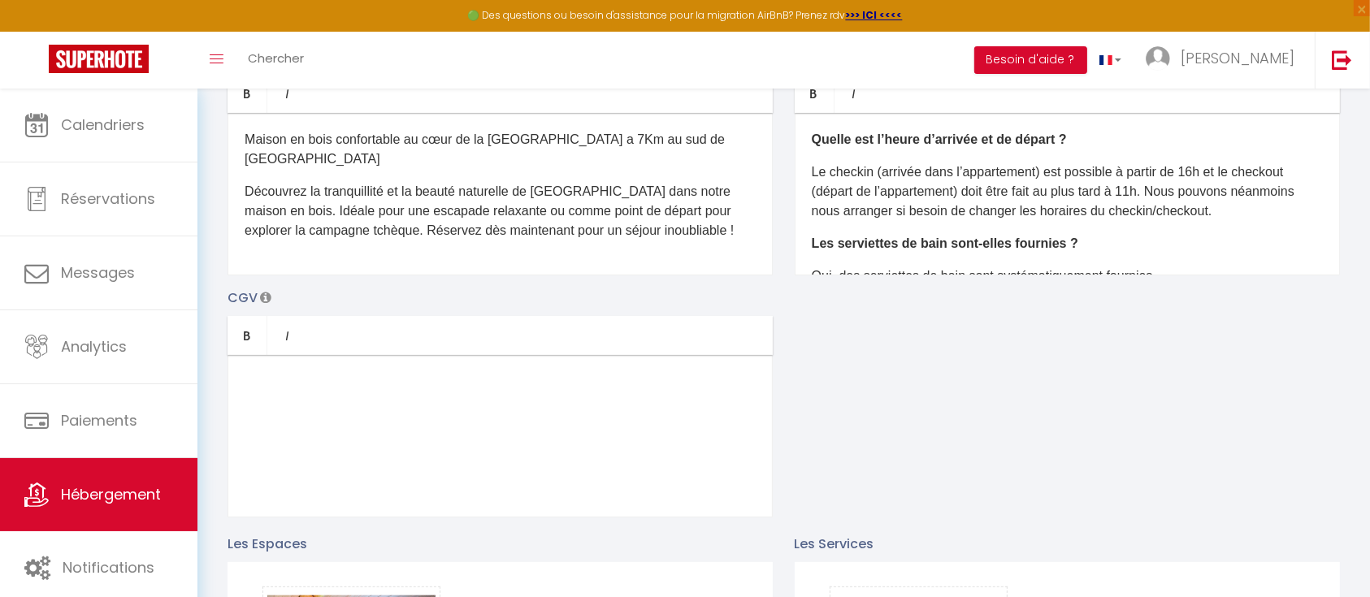
click at [984, 210] on p "Le checkin (arrivée dans l’appartement) est possible à partir de 16h et le chec…" at bounding box center [1067, 191] width 511 height 58
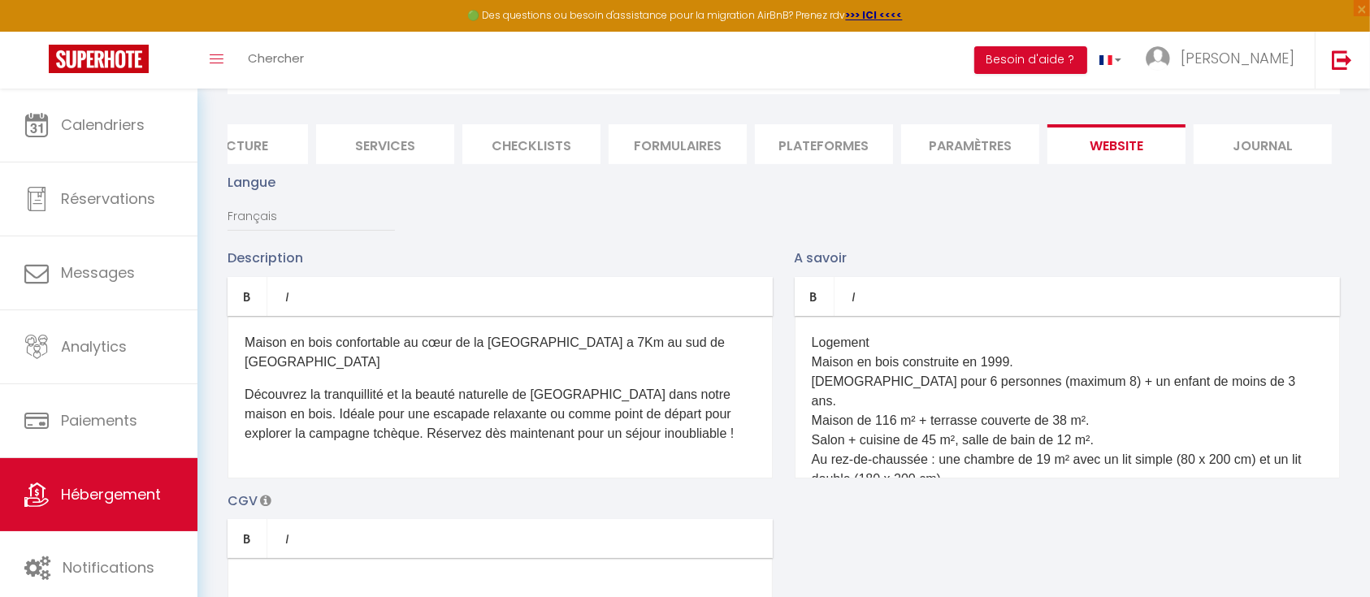
scroll to position [0, 0]
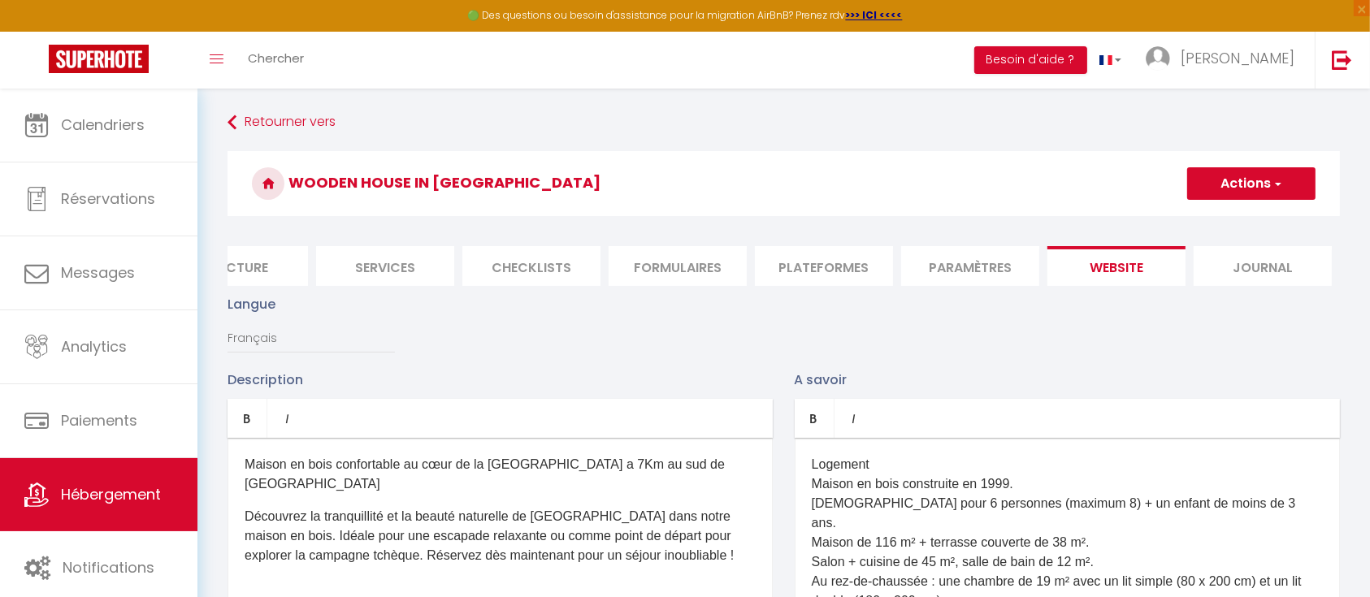
click at [1280, 192] on button "Actions" at bounding box center [1251, 183] width 128 height 32
click at [1261, 223] on input "Enregistrer" at bounding box center [1232, 219] width 60 height 16
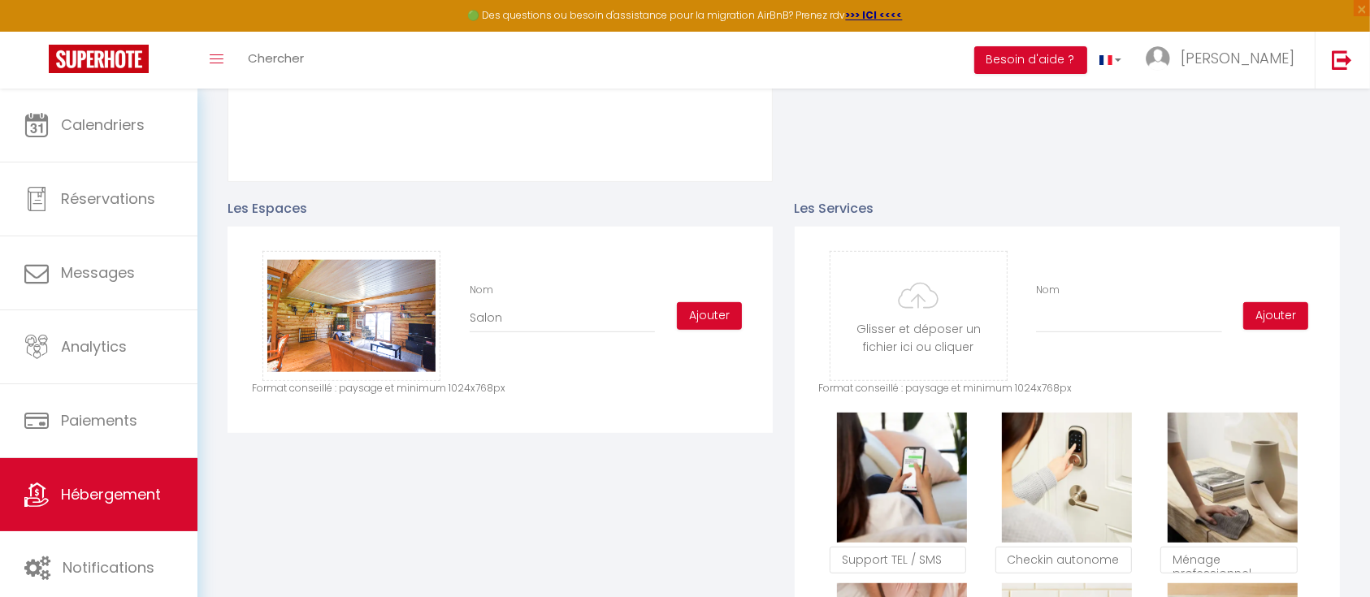
scroll to position [650, 0]
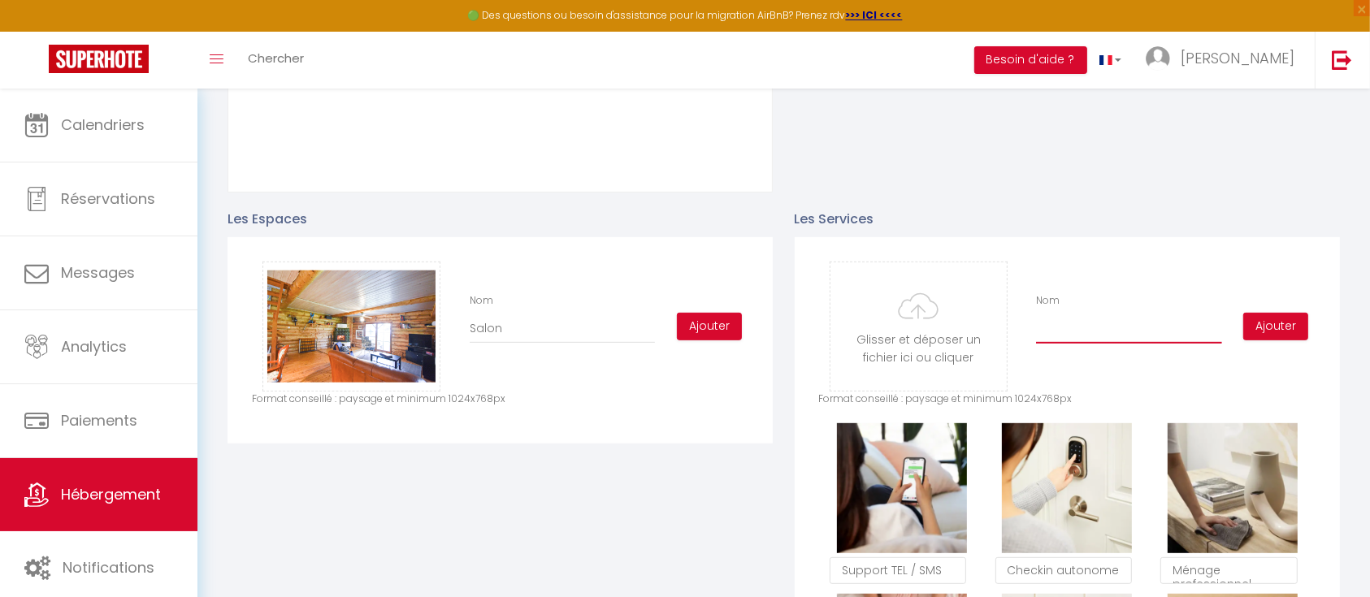
click at [1088, 332] on input "Nom" at bounding box center [1128, 328] width 185 height 29
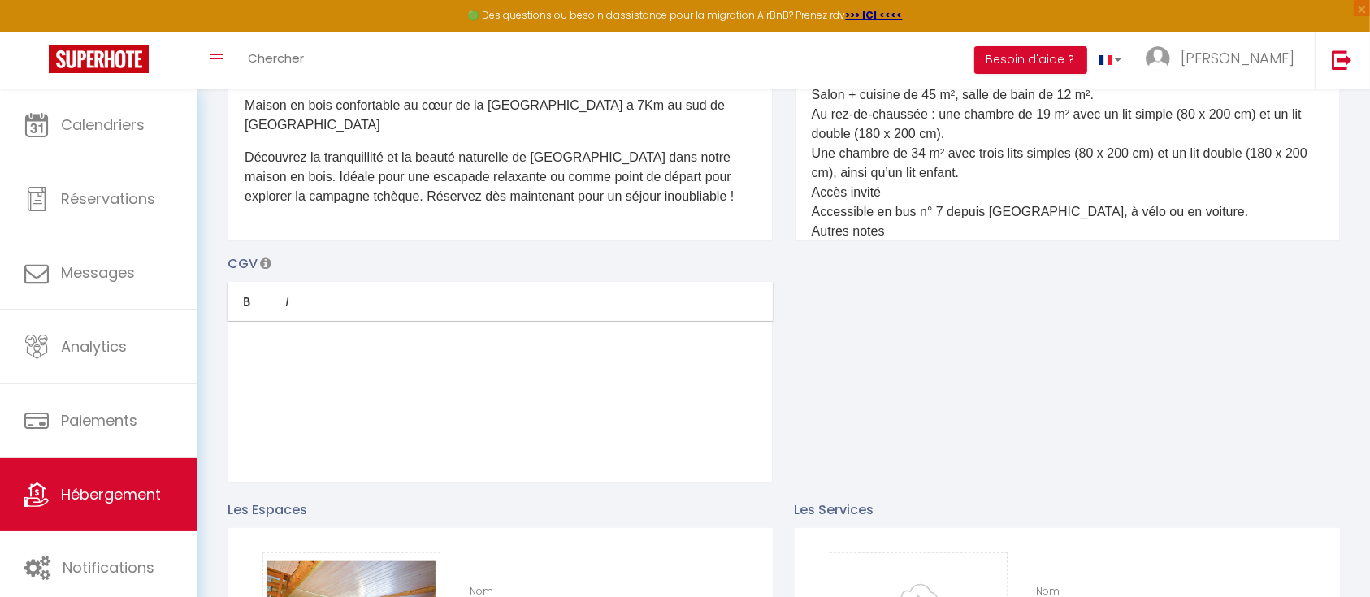
scroll to position [325, 0]
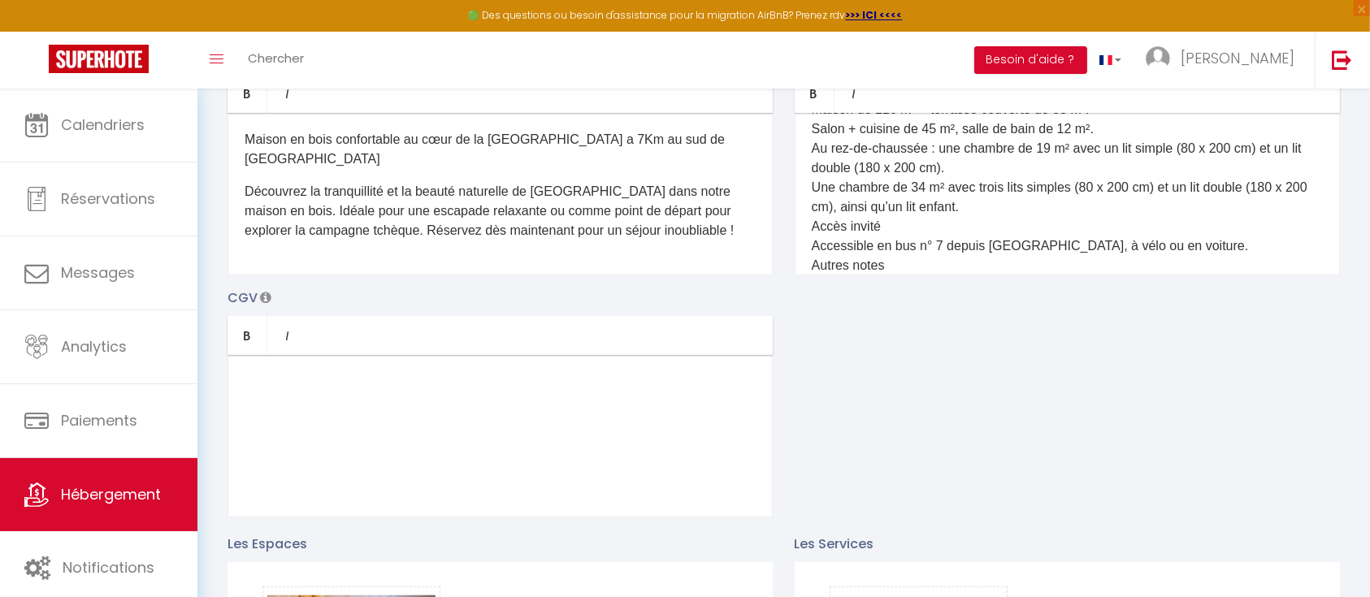
click at [1117, 254] on p "Logement Maison en bois construite en 1999. Idéal pour 6 personnes (maximum 8) …" at bounding box center [1067, 187] width 511 height 331
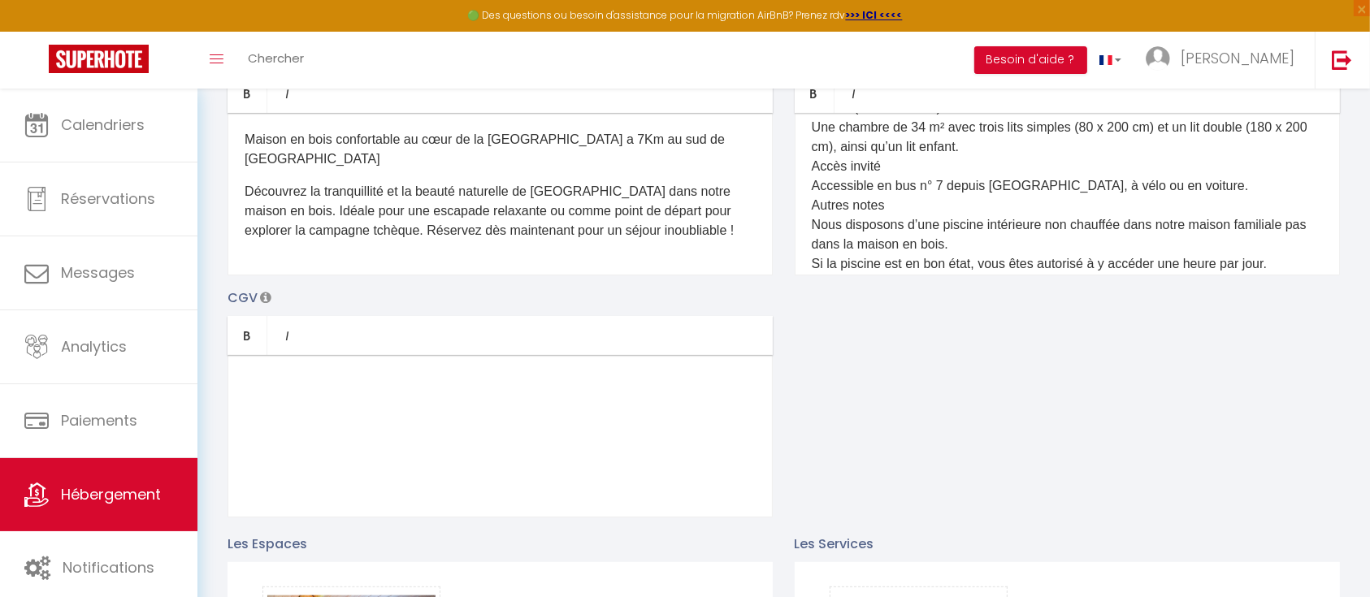
scroll to position [200, 0]
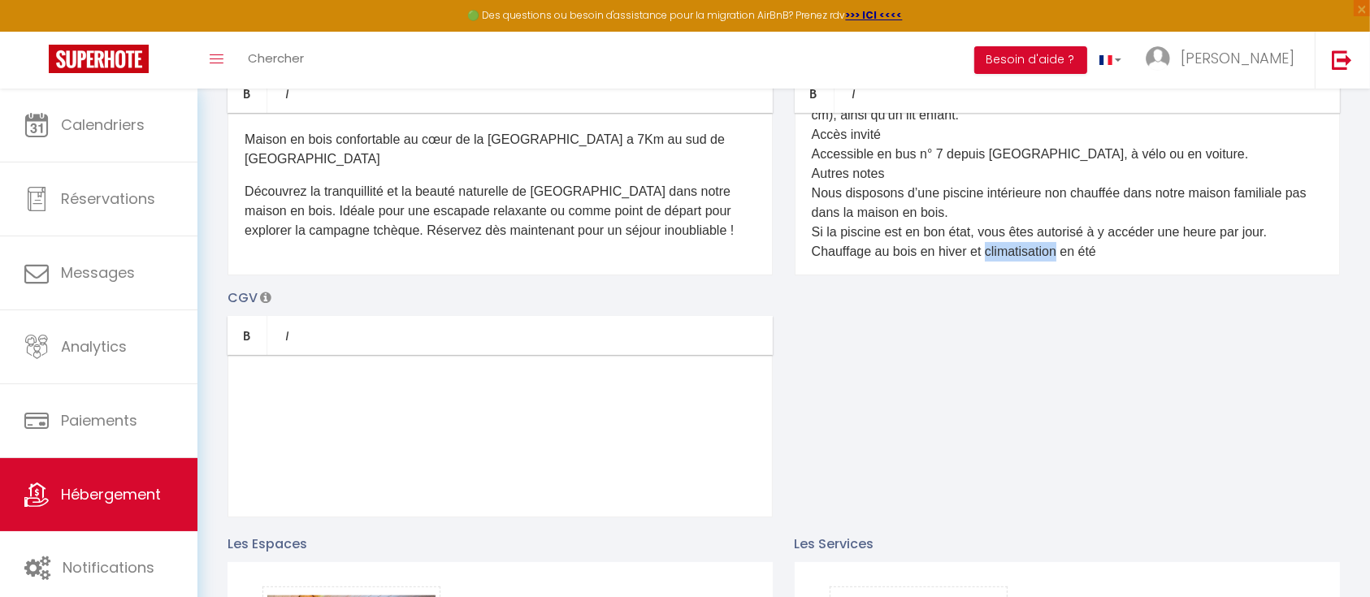
drag, startPoint x: 987, startPoint y: 248, endPoint x: 1062, endPoint y: 249, distance: 74.8
click at [1062, 249] on p "Logement Maison en bois construite en 1999. Idéal pour 6 personnes (maximum 8) …" at bounding box center [1067, 95] width 511 height 331
copy p "climatisation"
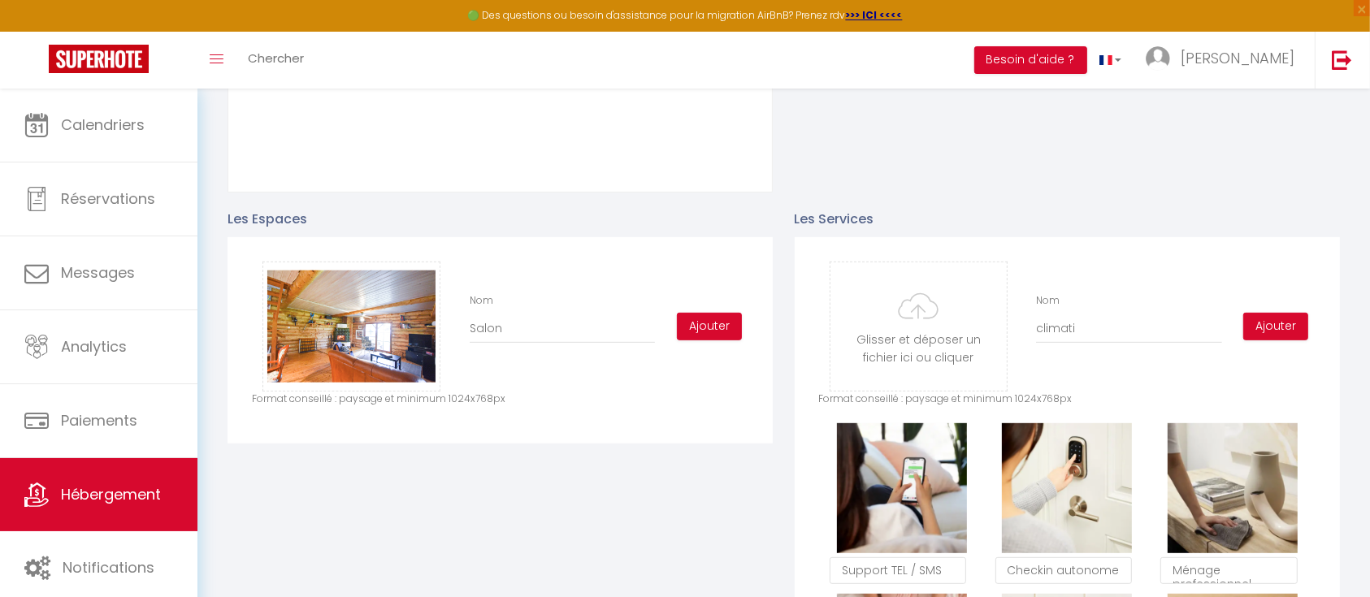
scroll to position [758, 0]
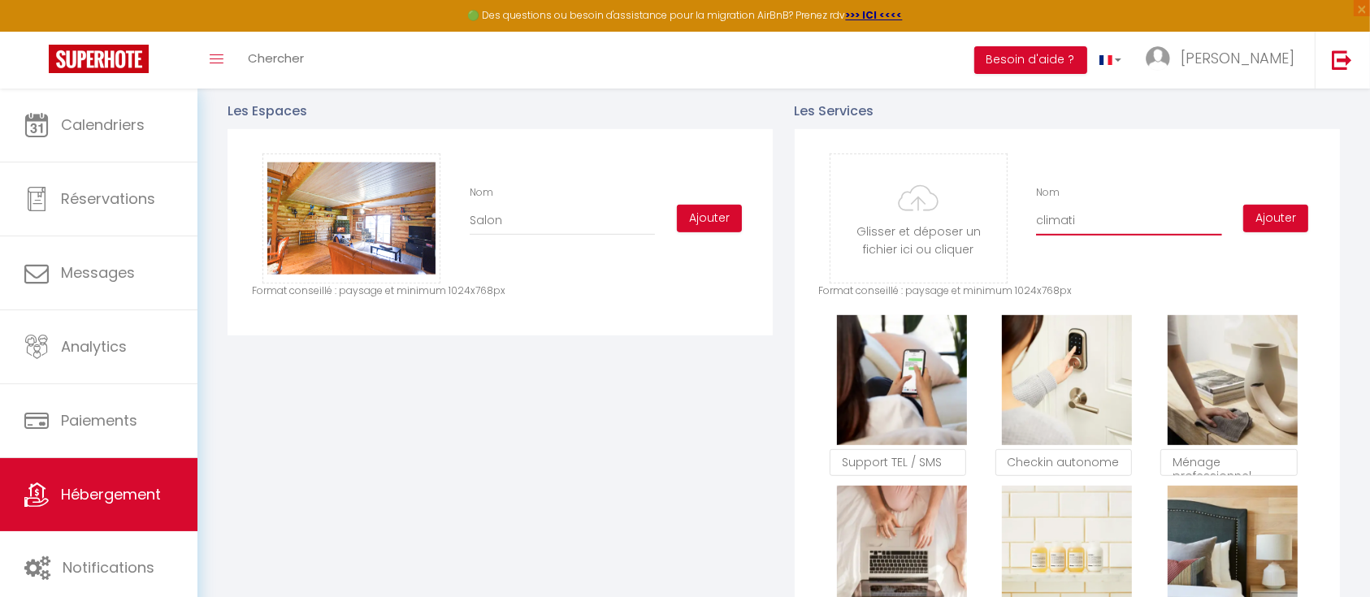
drag, startPoint x: 1089, startPoint y: 227, endPoint x: 1014, endPoint y: 229, distance: 74.8
click at [1014, 229] on div "Glisser et déposer un fichier ici ou cliquer Ooops, something wrong happened. R…" at bounding box center [1067, 219] width 496 height 130
paste input "sation"
click at [1272, 232] on button "Ajouter" at bounding box center [1275, 219] width 65 height 28
click at [1259, 228] on button "Ajouter" at bounding box center [1275, 219] width 65 height 28
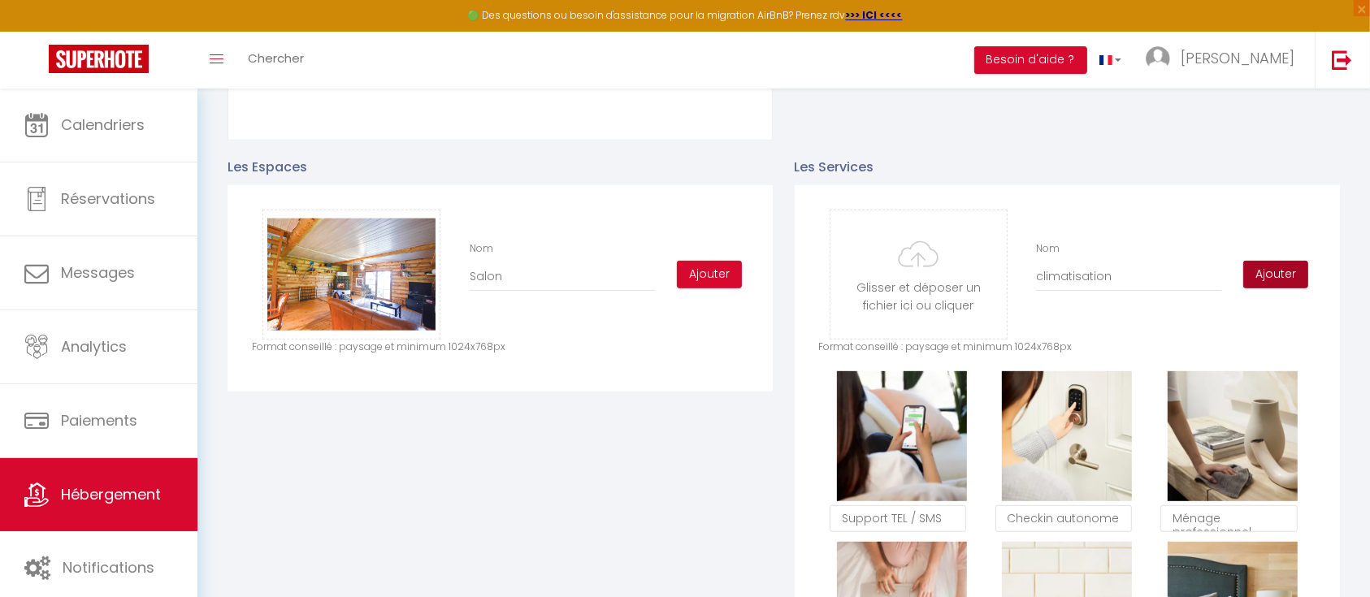
scroll to position [620, 0]
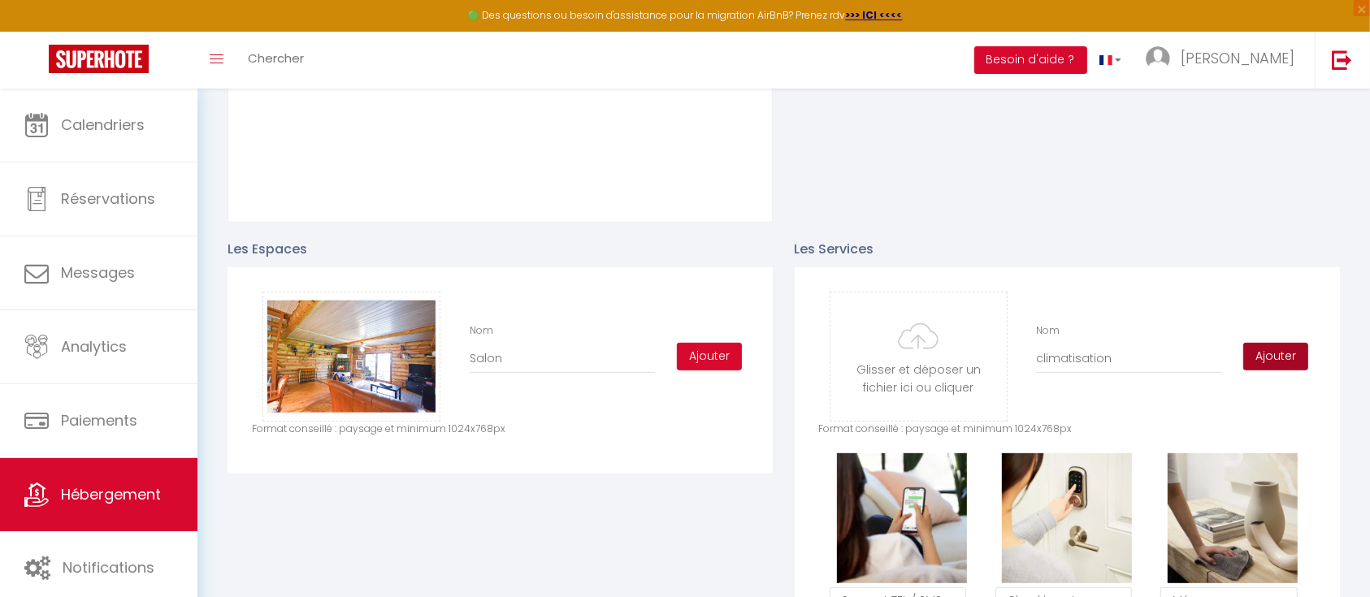
click at [1294, 370] on button "Ajouter" at bounding box center [1275, 357] width 65 height 28
click at [890, 362] on input "file" at bounding box center [918, 356] width 176 height 128
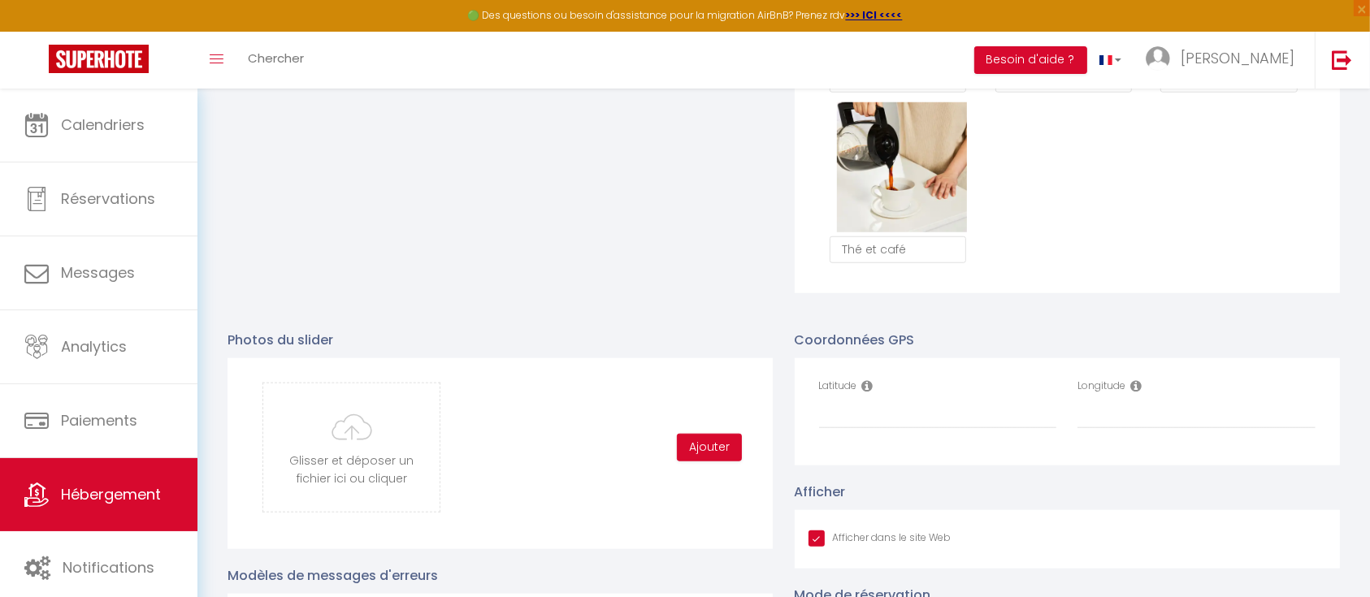
scroll to position [1487, 0]
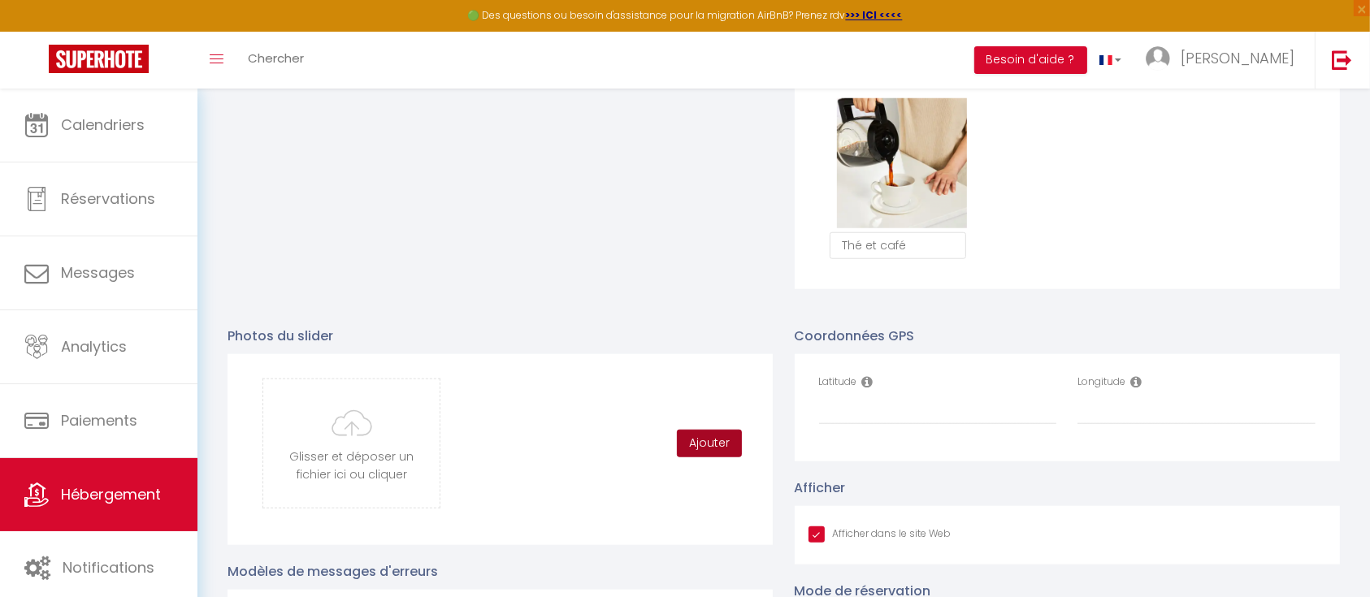
click at [709, 457] on button "Ajouter" at bounding box center [709, 444] width 65 height 28
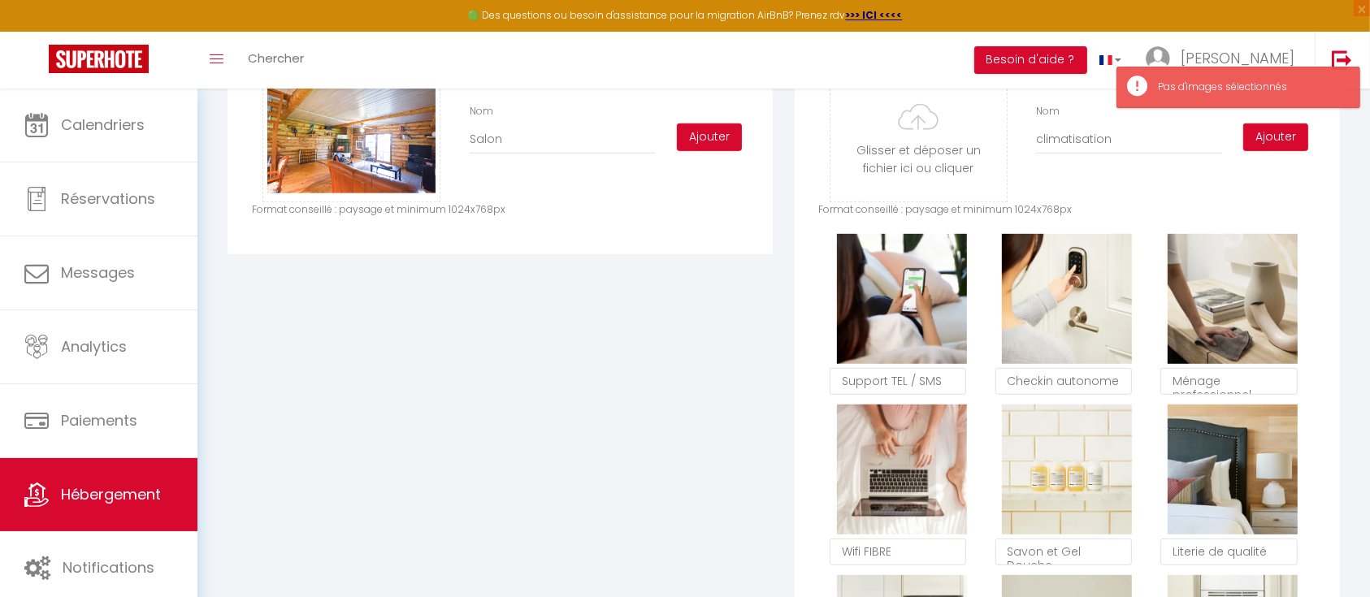
scroll to position [837, 0]
